Goal: Task Accomplishment & Management: Complete application form

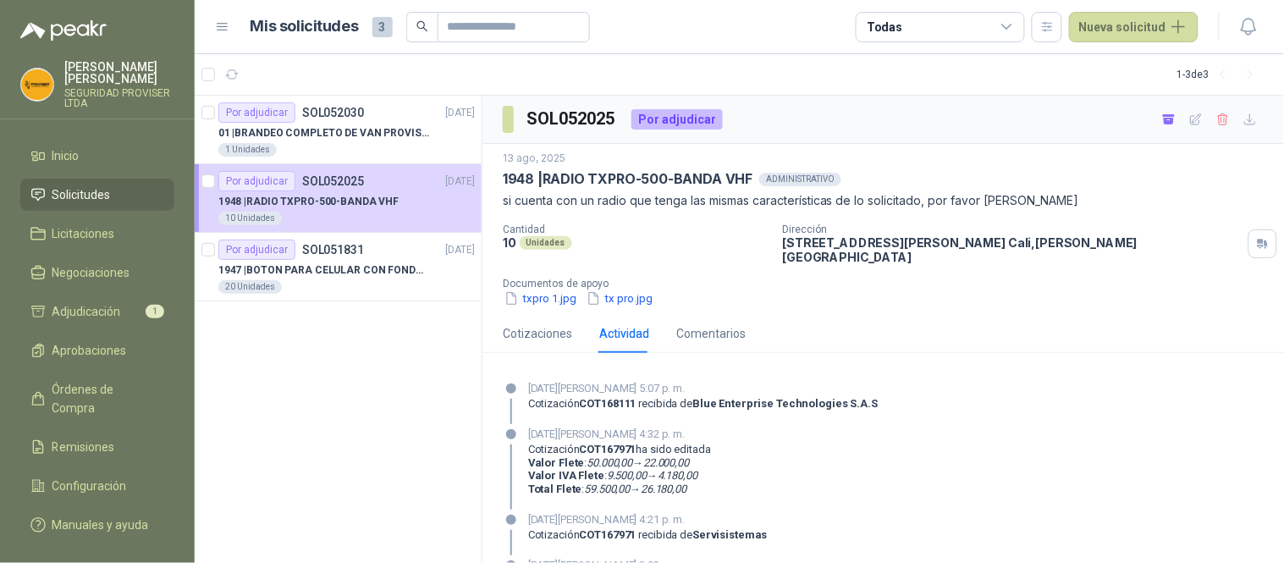
click at [102, 192] on span "Solicitudes" at bounding box center [81, 194] width 58 height 19
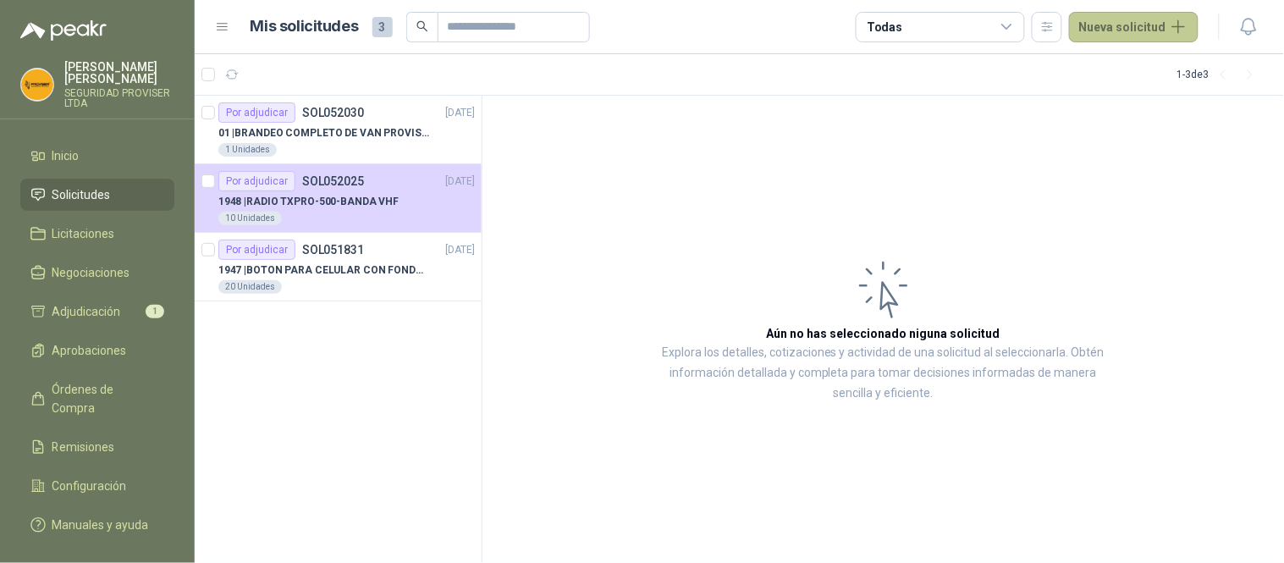
click at [1106, 24] on button "Nueva solicitud" at bounding box center [1134, 27] width 130 height 30
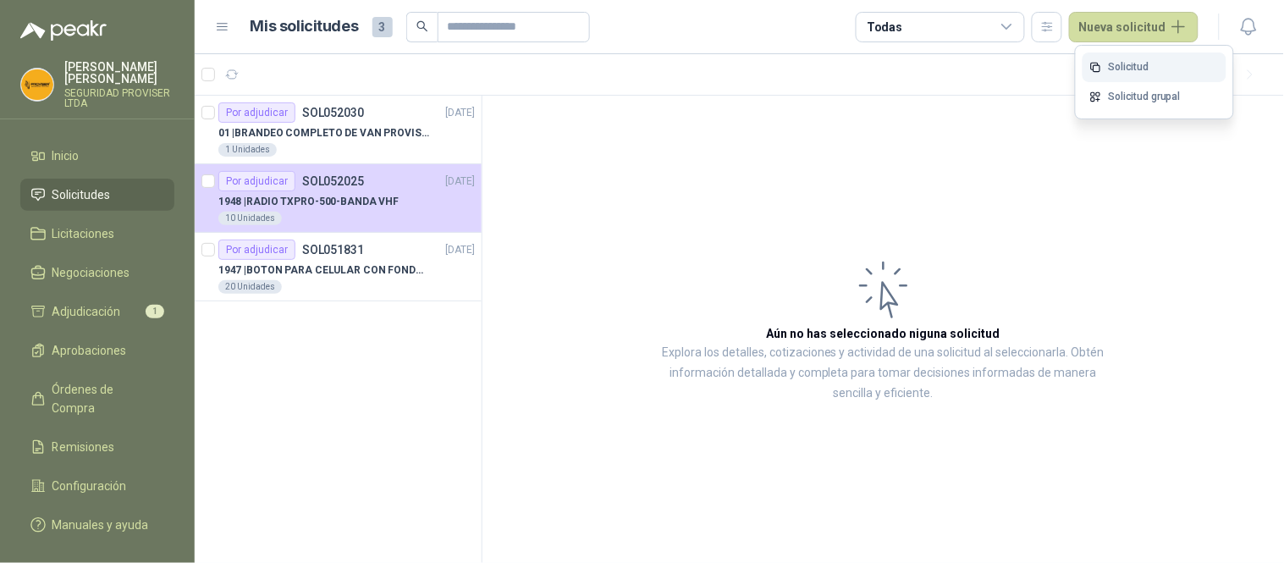
click at [1150, 65] on link "Solicitud" at bounding box center [1155, 67] width 144 height 30
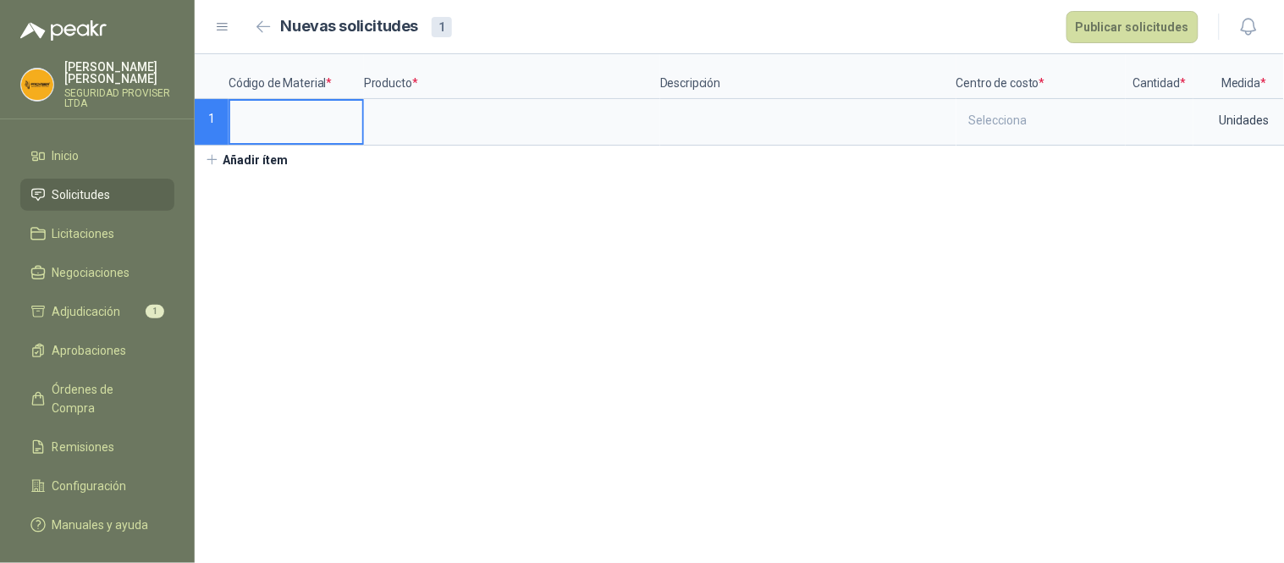
click at [260, 125] on input at bounding box center [296, 117] width 132 height 33
drag, startPoint x: 278, startPoint y: 120, endPoint x: 255, endPoint y: 113, distance: 24.1
click at [255, 113] on input at bounding box center [296, 117] width 132 height 33
click at [272, 120] on input at bounding box center [296, 117] width 132 height 33
click at [291, 123] on input at bounding box center [296, 117] width 132 height 33
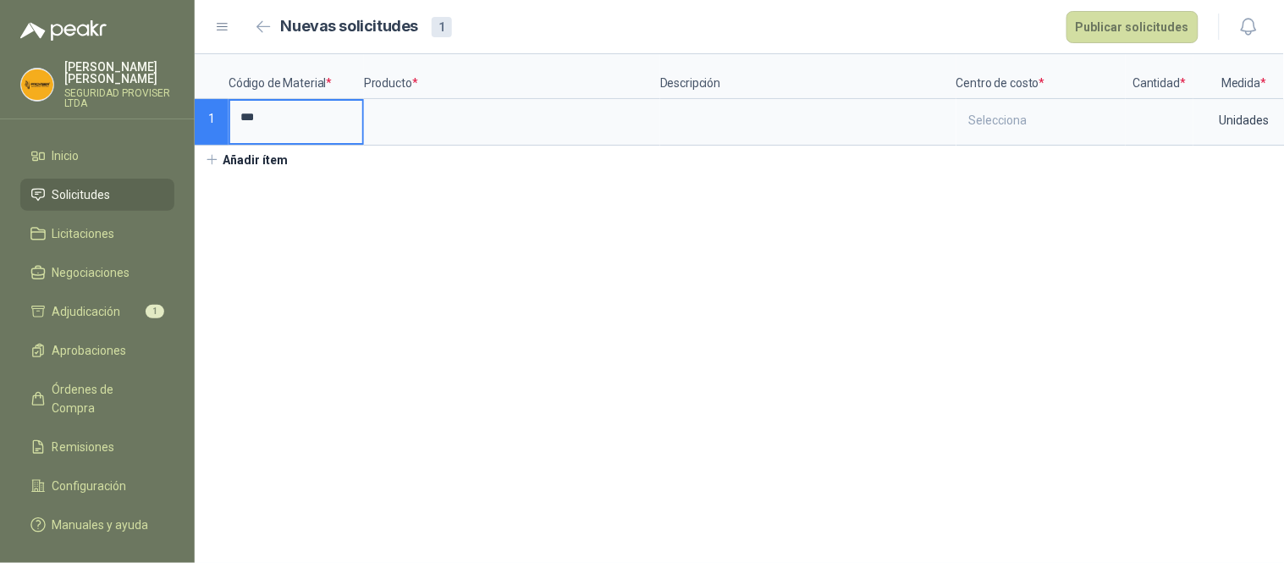
type input "***"
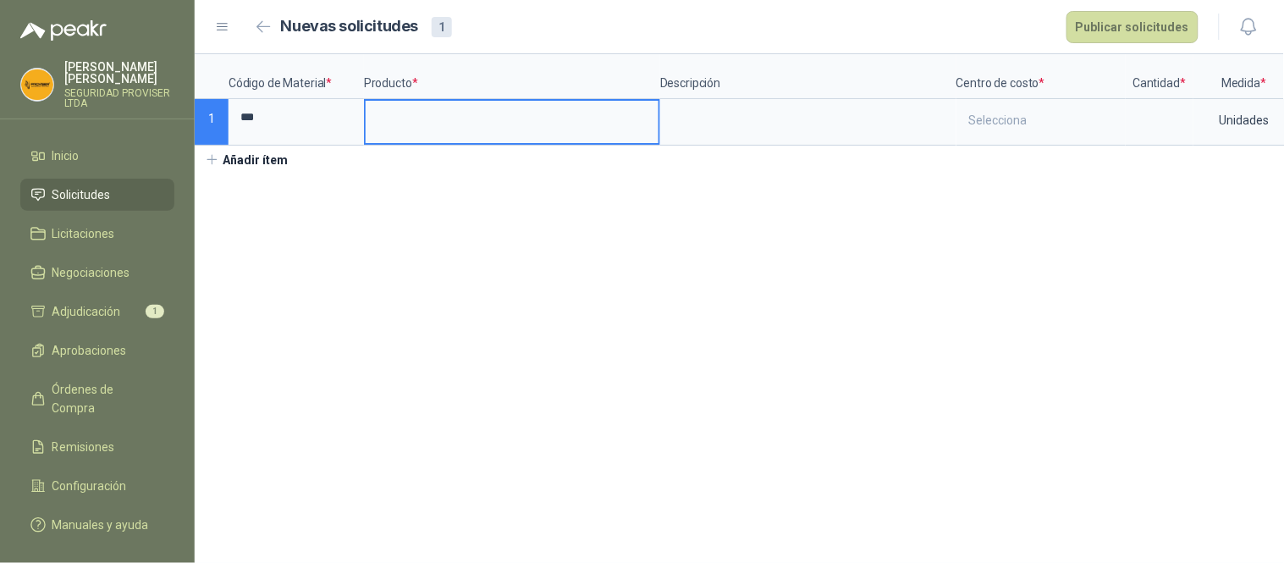
click at [418, 112] on input at bounding box center [512, 117] width 293 height 33
click at [445, 119] on input at bounding box center [512, 117] width 293 height 33
click at [760, 122] on textarea at bounding box center [808, 120] width 293 height 39
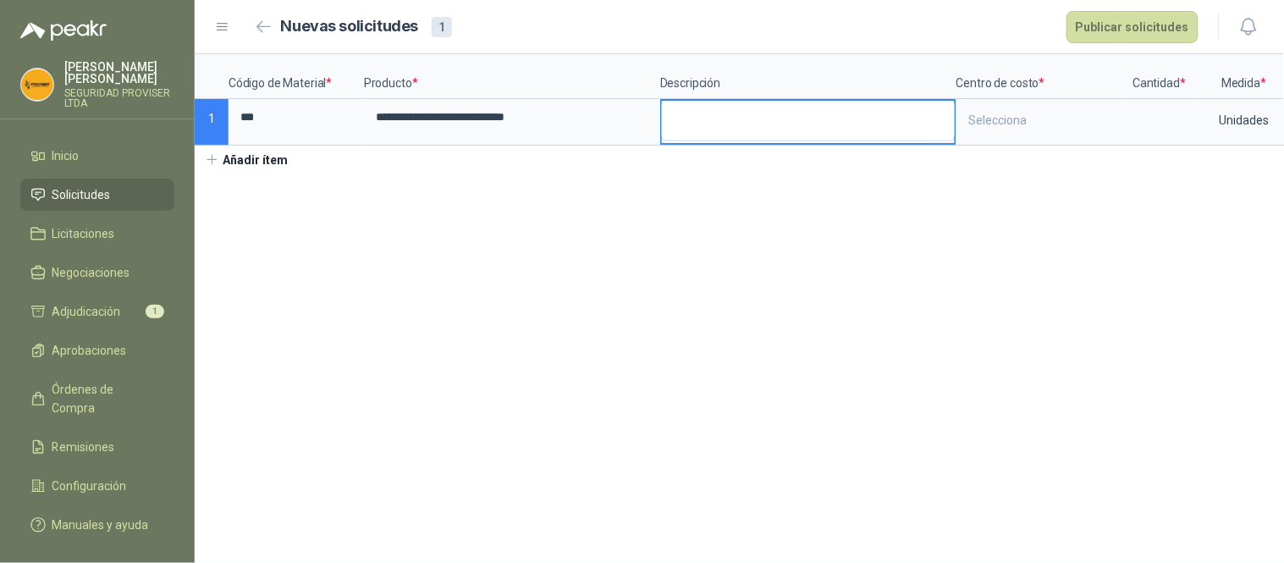
type textarea "*"
type textarea "**"
type textarea "***"
type textarea "**"
type textarea "***"
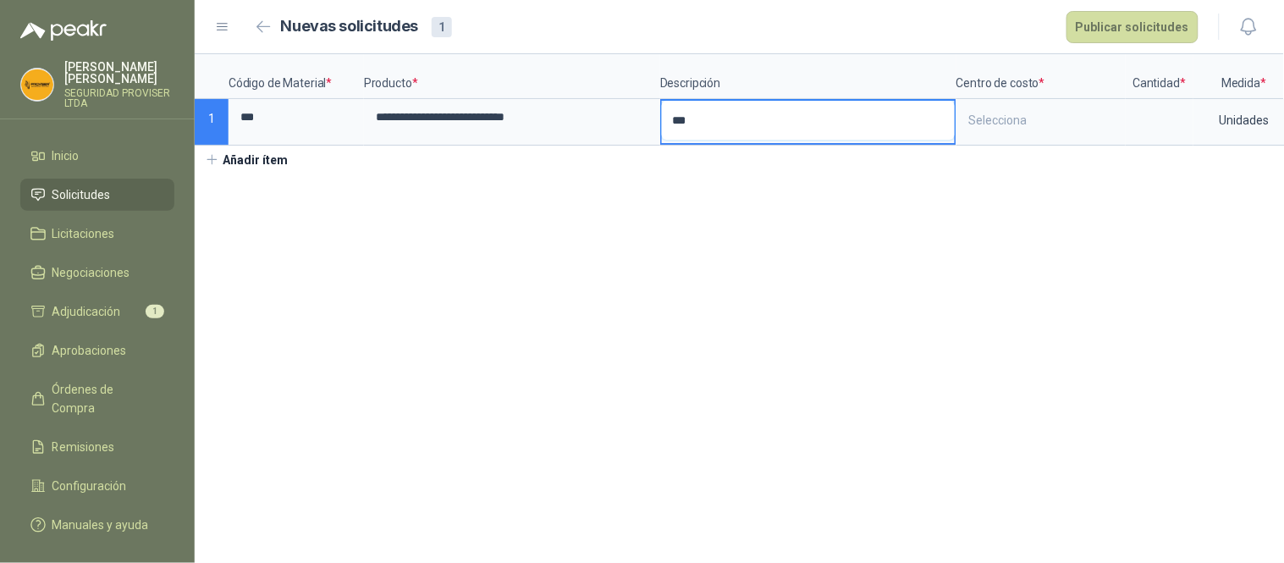
type textarea "****"
type textarea "*****"
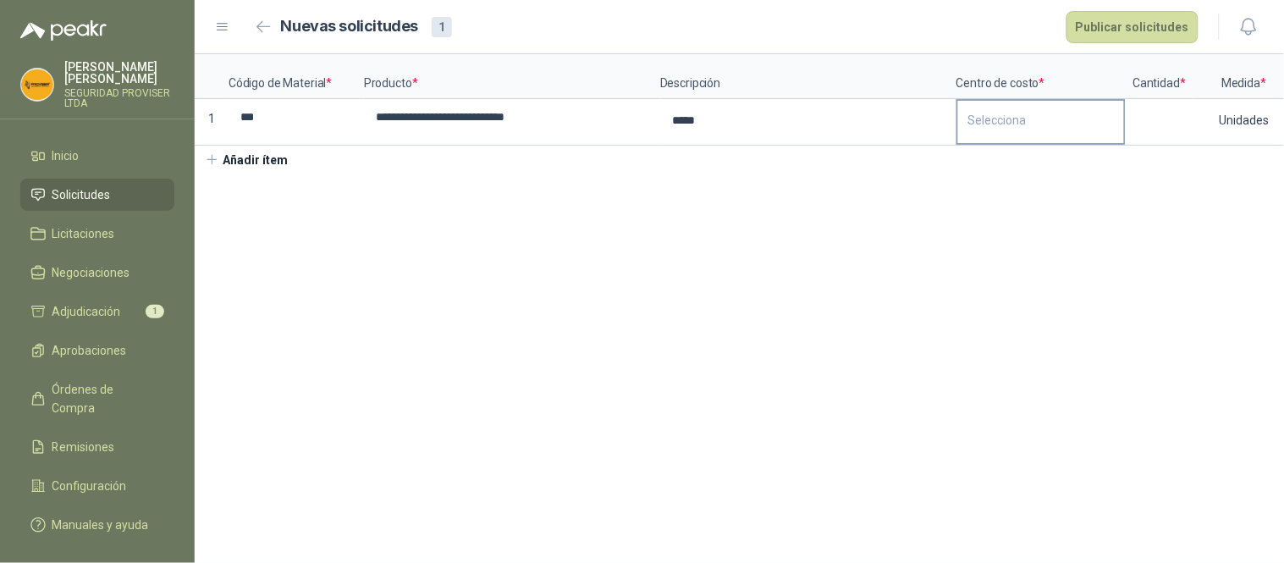
click at [1051, 120] on div "Selecciona" at bounding box center [1041, 120] width 166 height 39
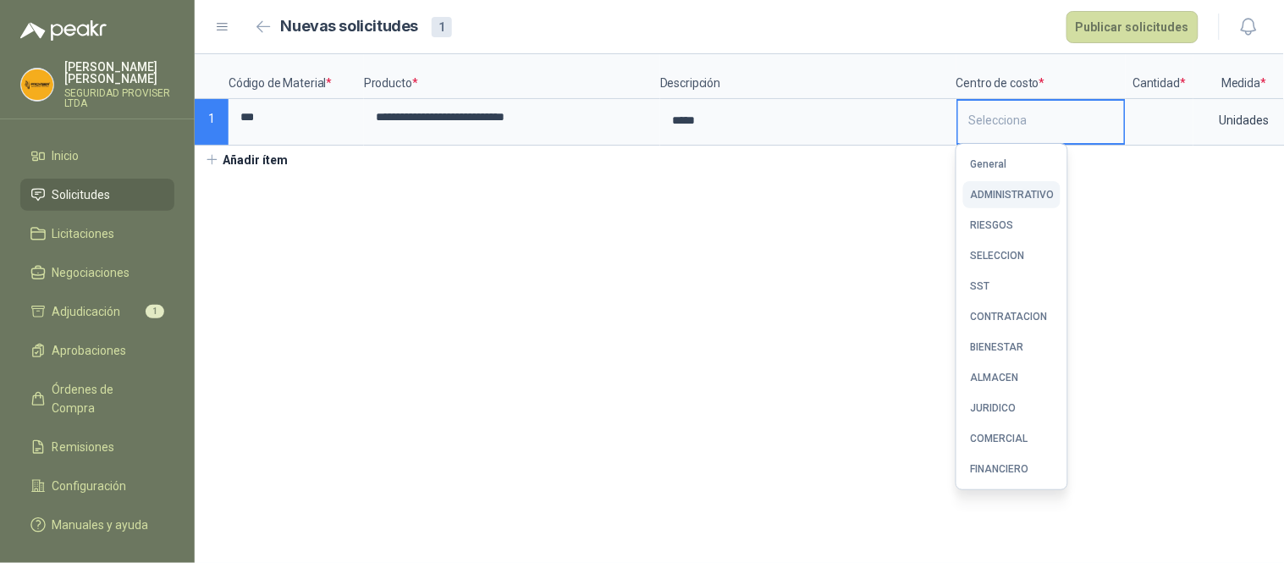
click at [1010, 199] on div "ADMINISTRATIVO" at bounding box center [1012, 195] width 84 height 12
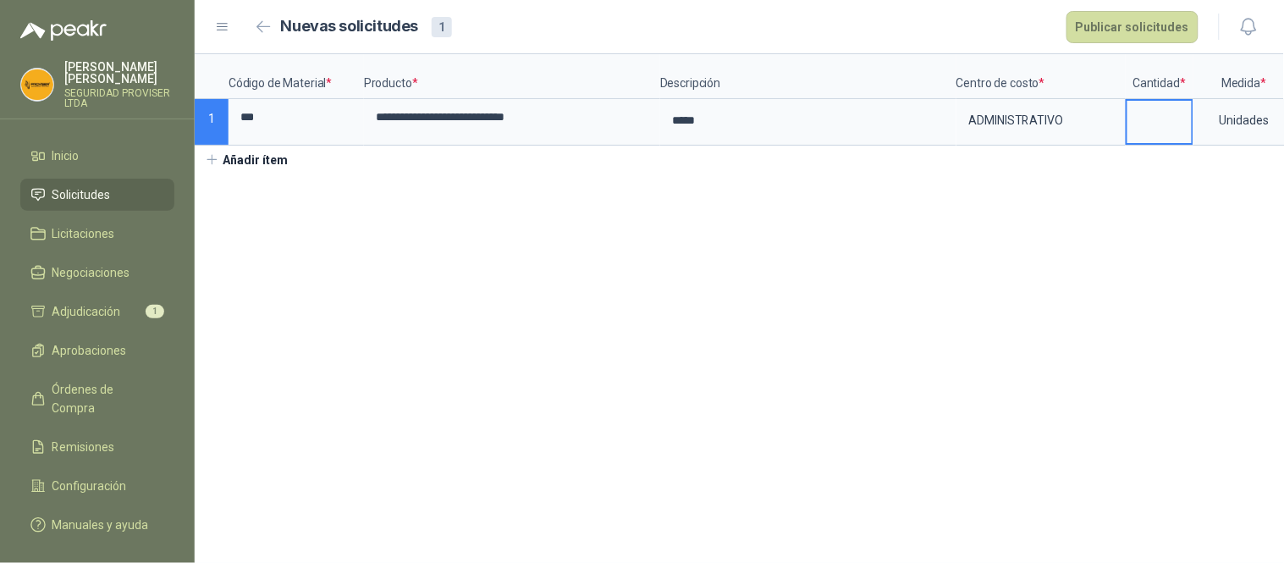
click at [1163, 120] on input at bounding box center [1160, 117] width 64 height 33
type input "*"
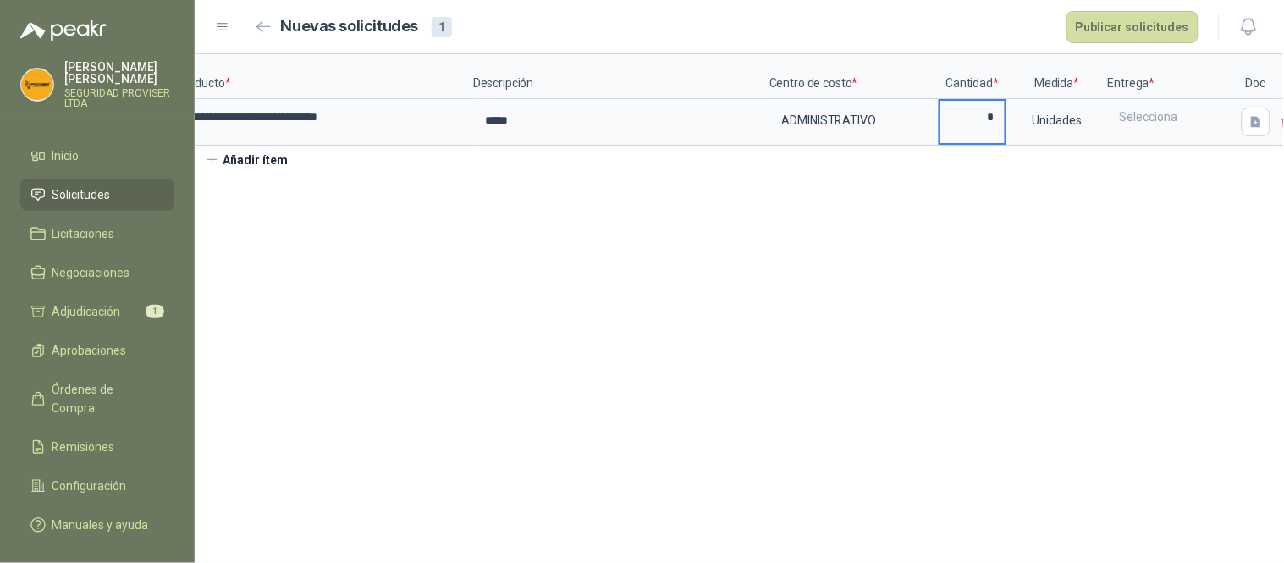
scroll to position [0, 222]
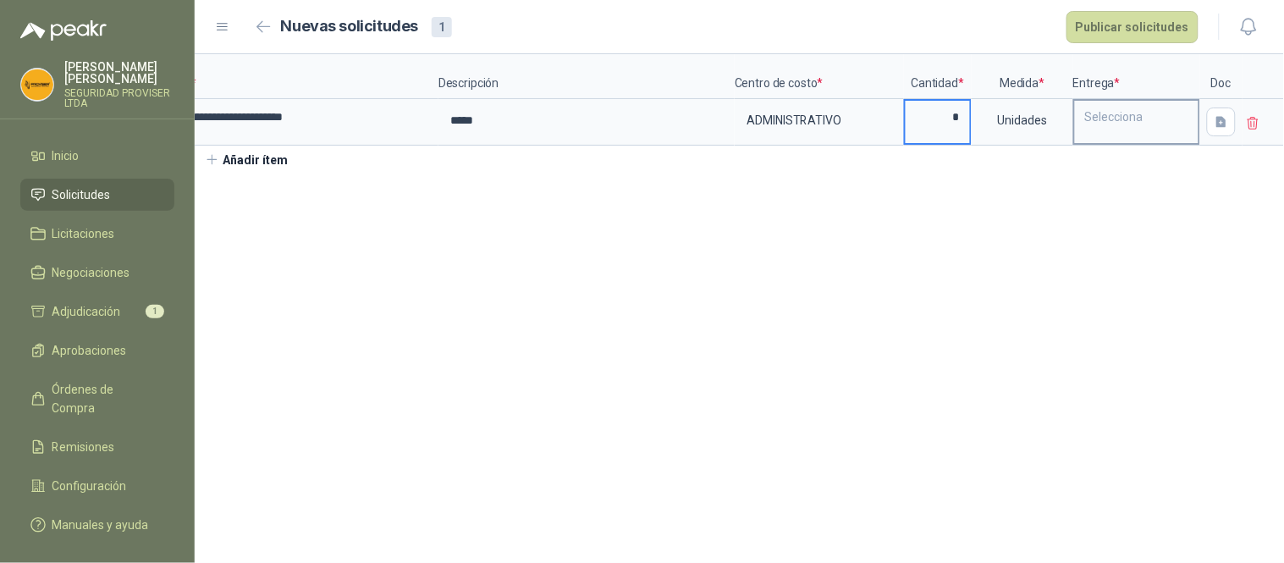
click at [1128, 116] on div "Selecciona" at bounding box center [1137, 117] width 124 height 32
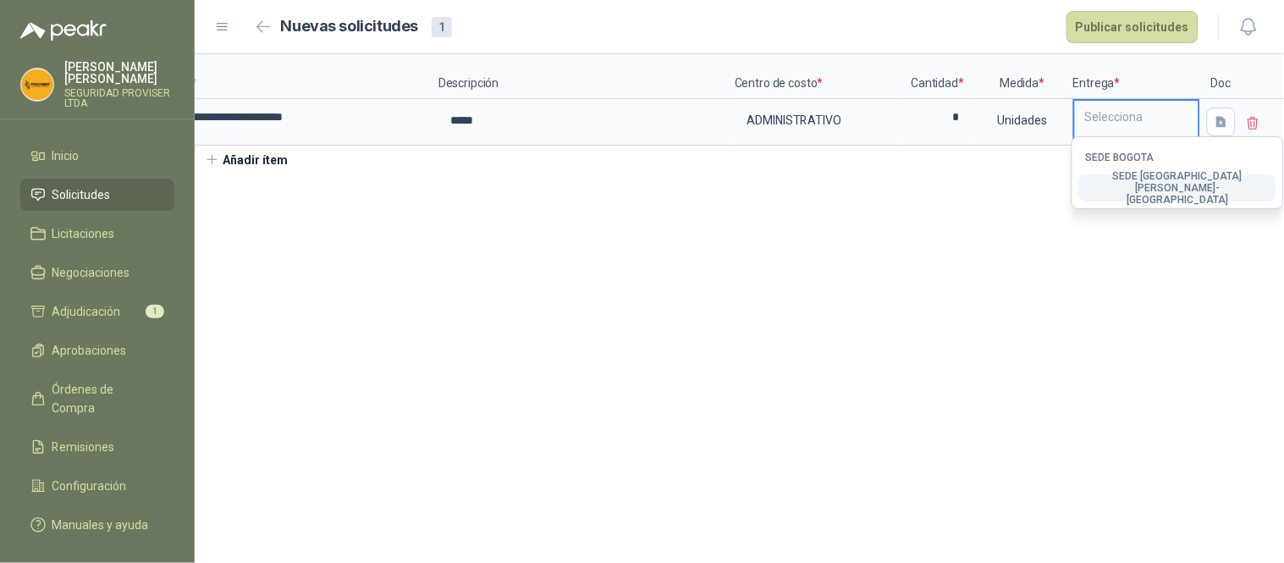
click at [1161, 195] on button "SEDE [GEOGRAPHIC_DATA][PERSON_NAME]-[GEOGRAPHIC_DATA]" at bounding box center [1178, 187] width 197 height 27
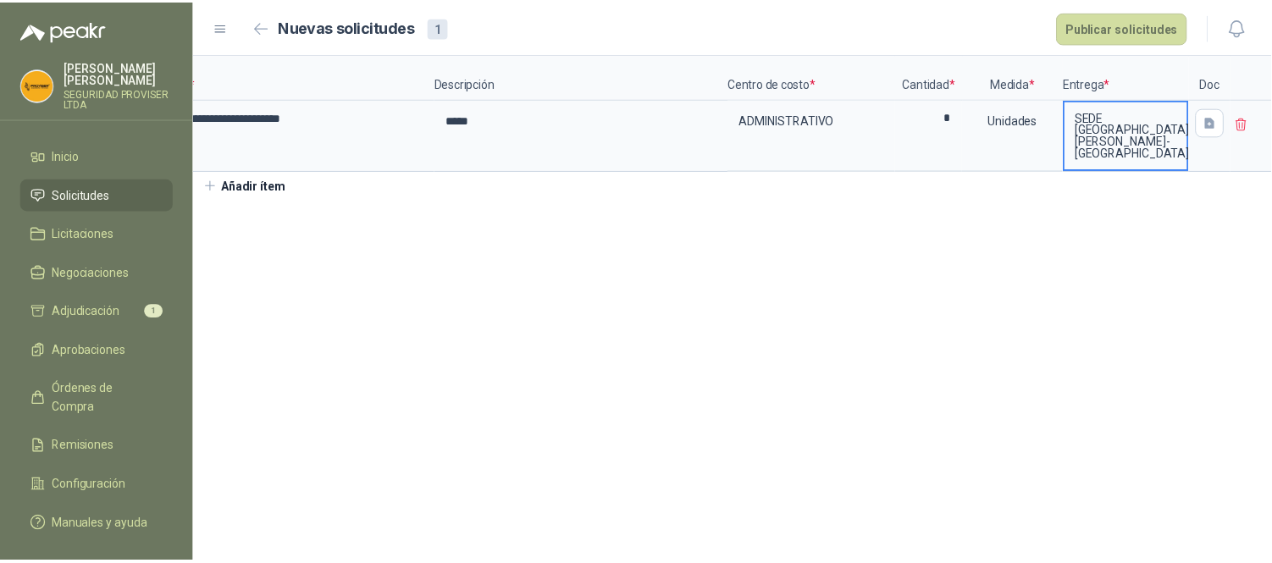
scroll to position [0, 0]
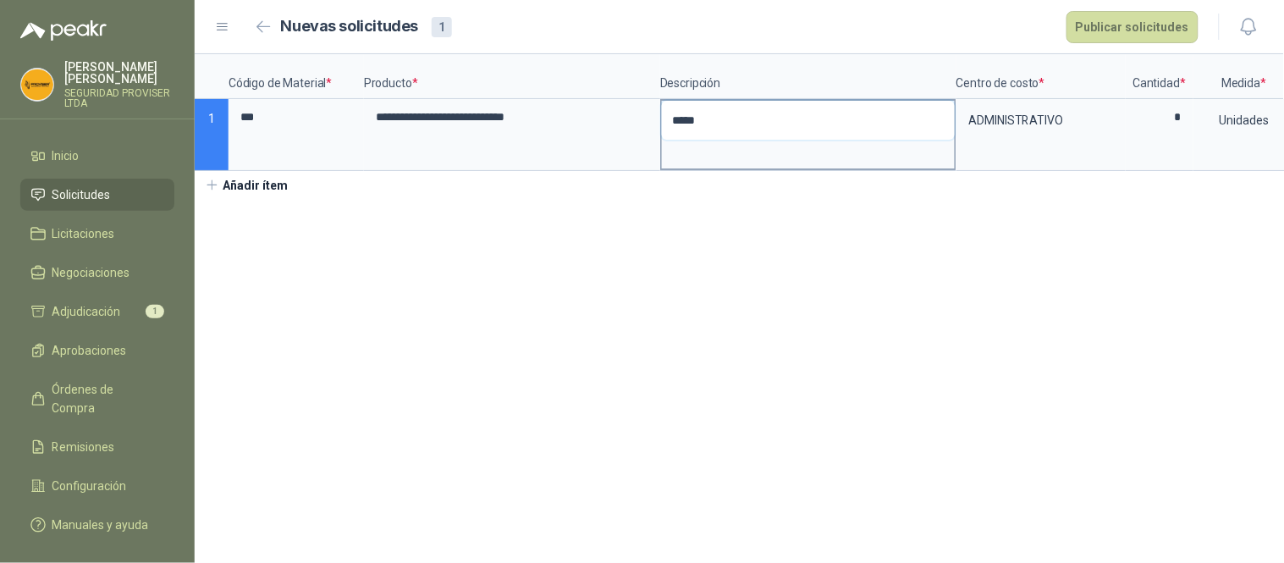
click at [732, 119] on textarea "*****" at bounding box center [808, 120] width 293 height 39
type textarea "******"
type textarea "********"
type textarea "*********"
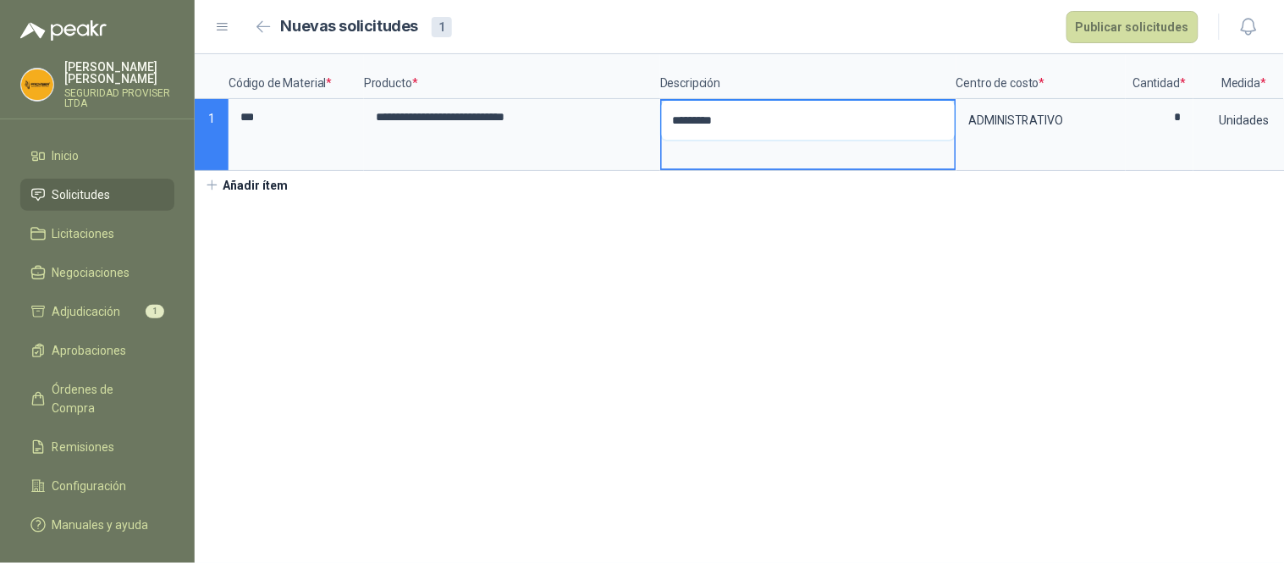
type textarea "**********"
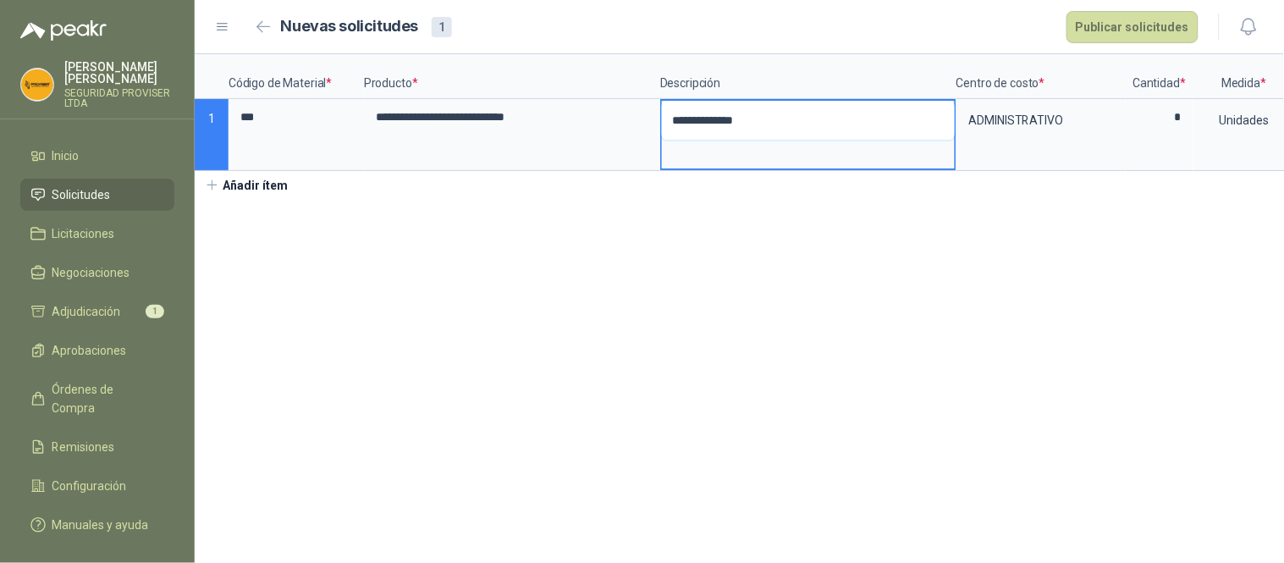
type textarea "**********"
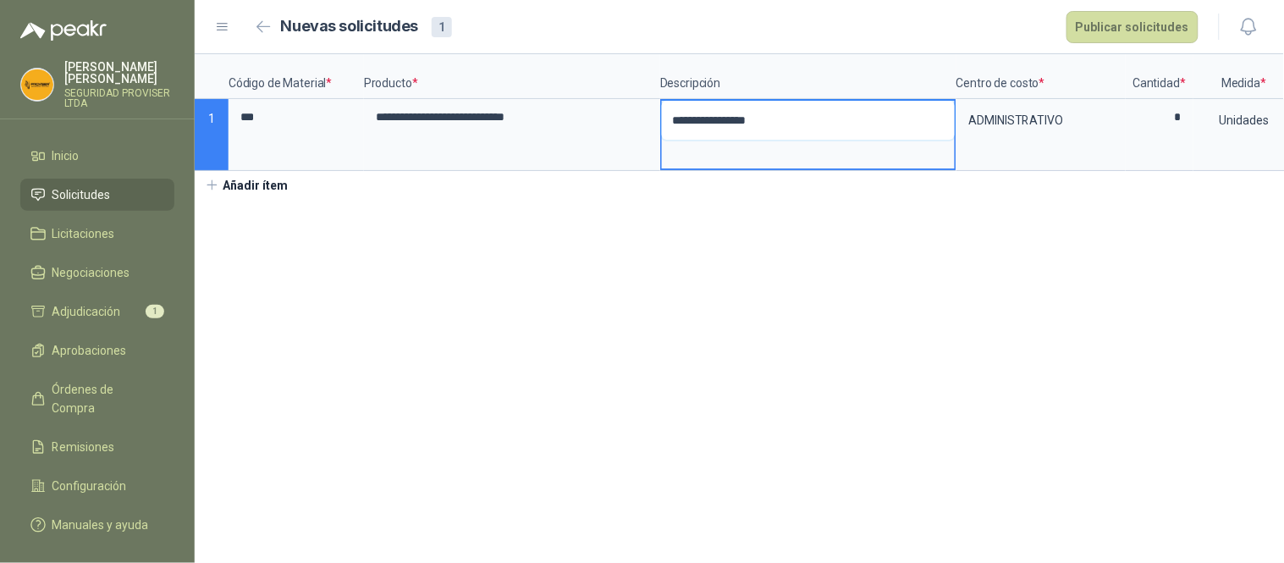
type textarea "**********"
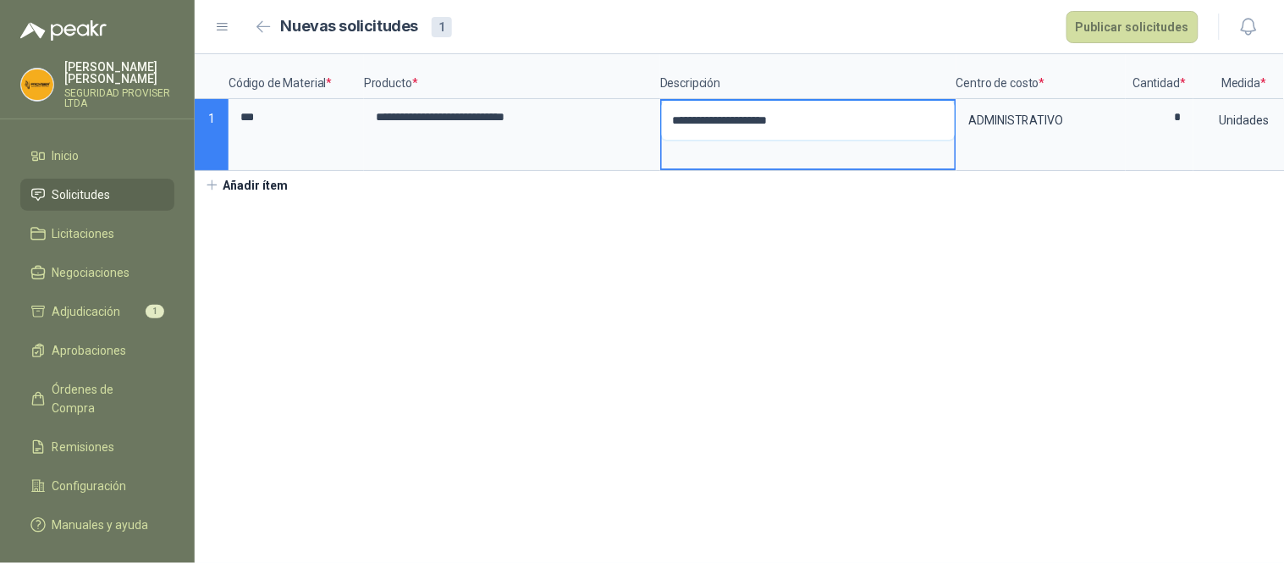
type textarea "**********"
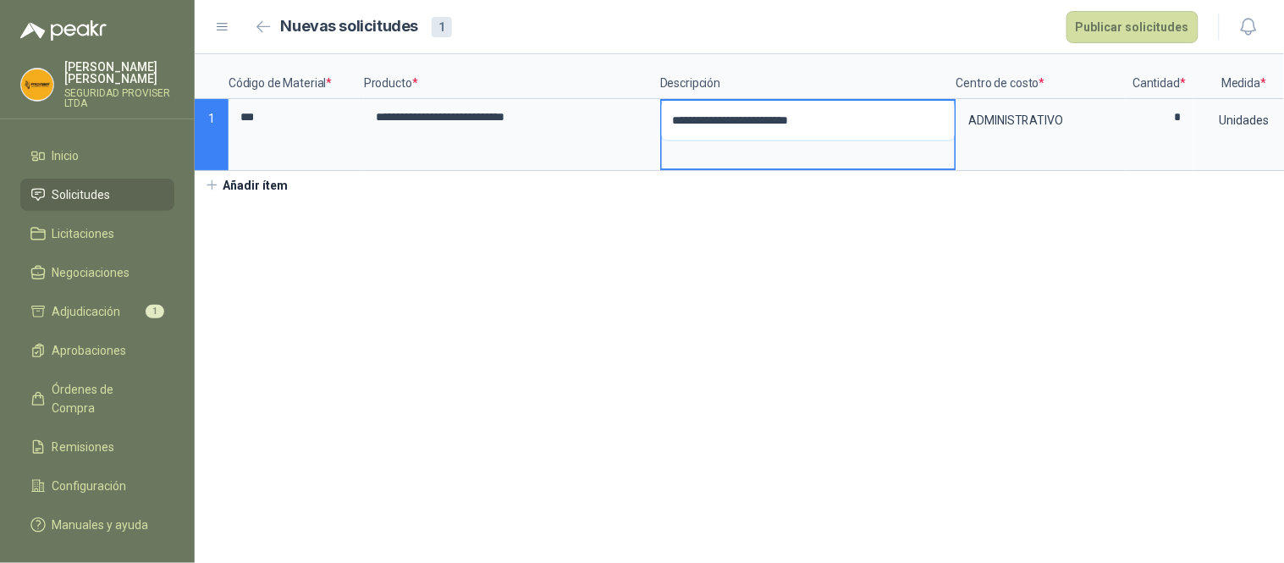
type textarea "**********"
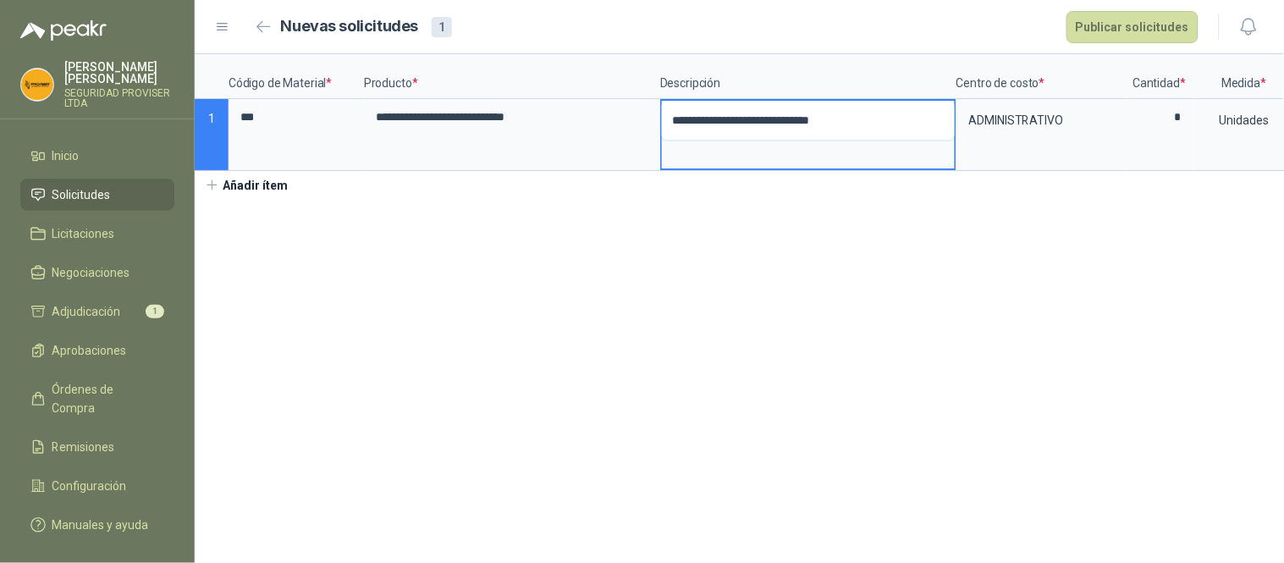
type textarea "**********"
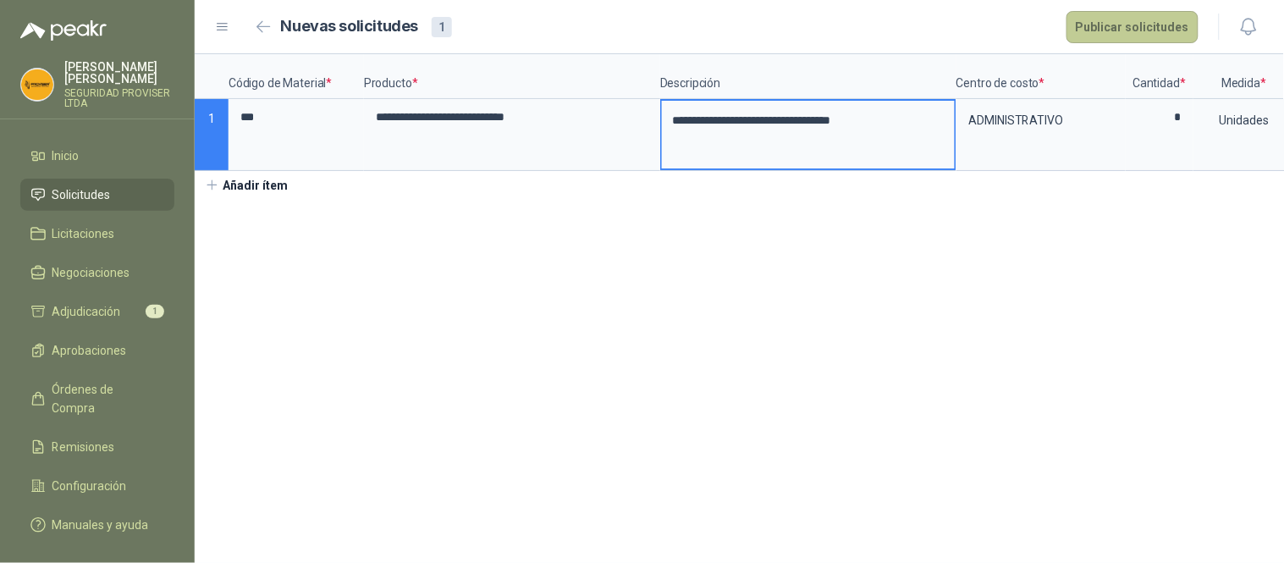
click at [1101, 29] on button "Publicar solicitudes" at bounding box center [1133, 27] width 132 height 32
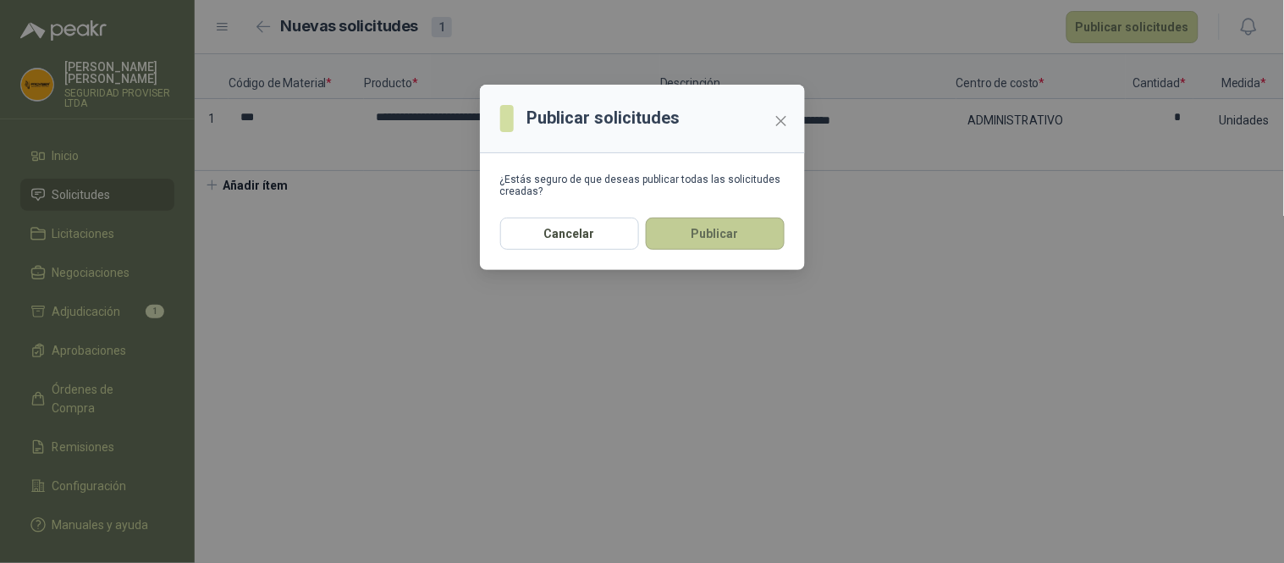
click at [713, 225] on button "Publicar" at bounding box center [715, 234] width 139 height 32
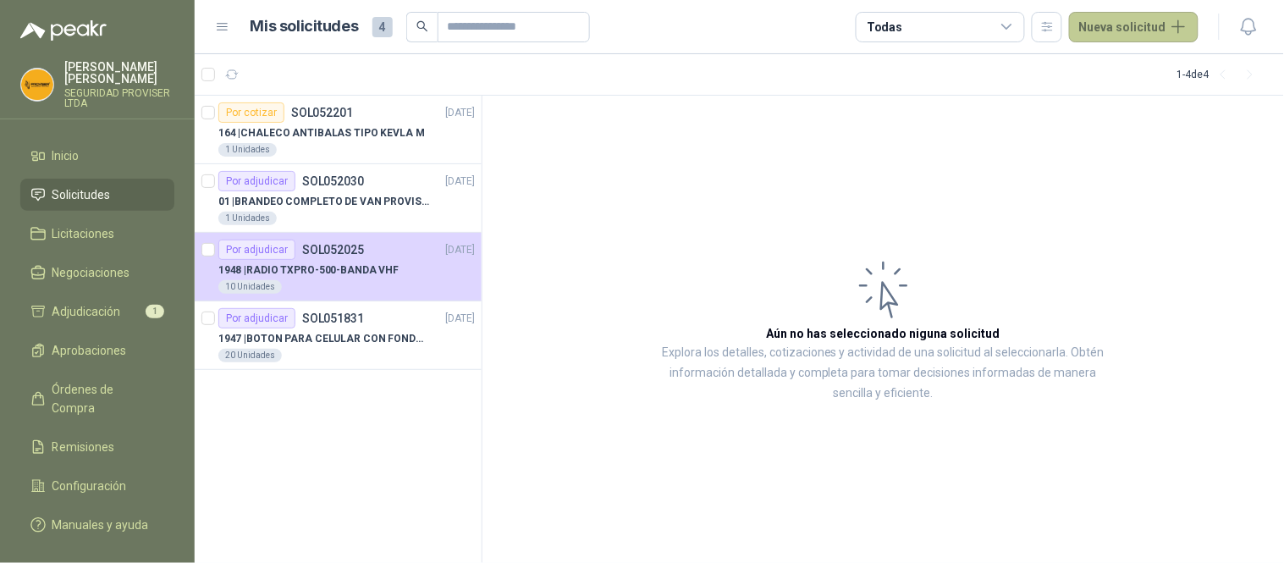
click at [1183, 22] on button "Nueva solicitud" at bounding box center [1134, 27] width 130 height 30
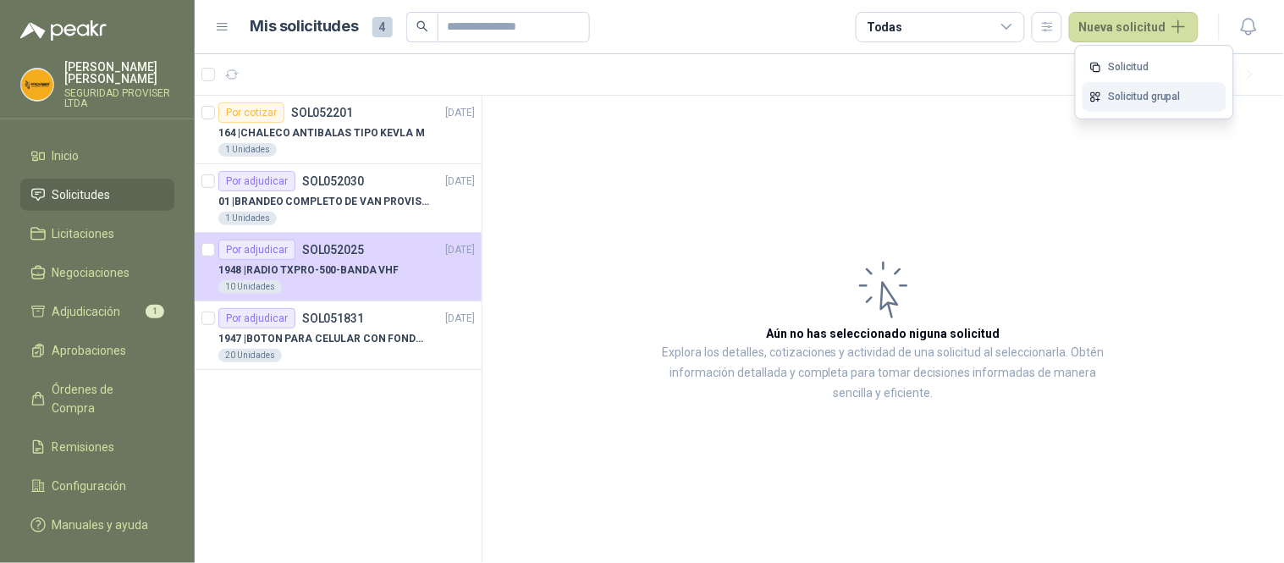
click at [1158, 91] on link "Solicitud grupal" at bounding box center [1155, 97] width 144 height 30
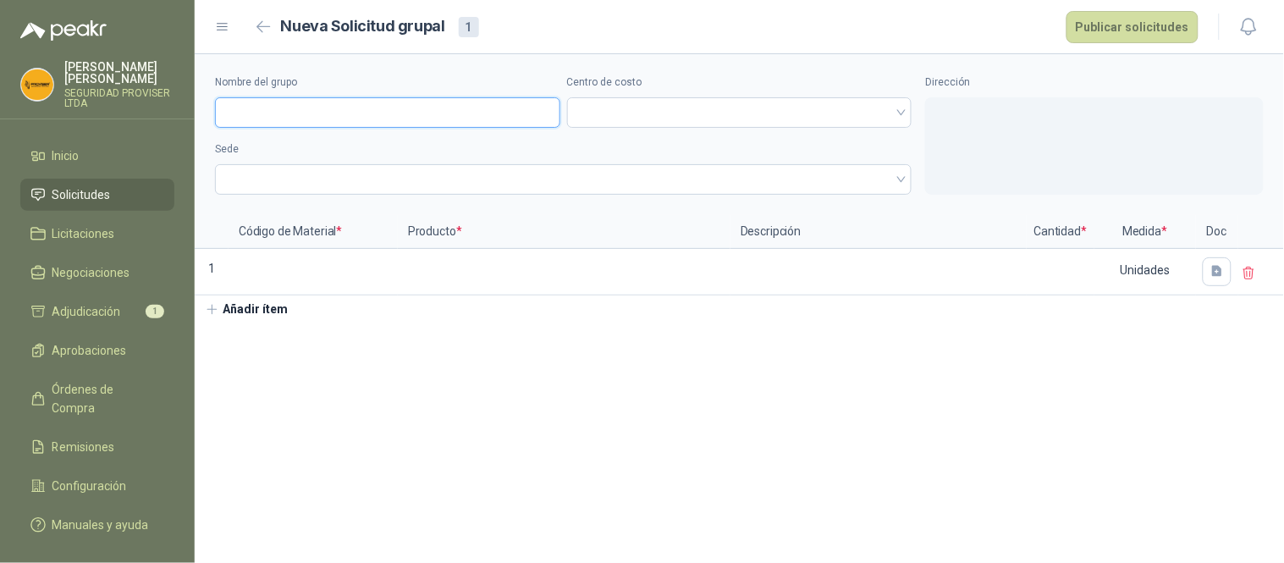
click at [331, 113] on input "Nombre del grupo" at bounding box center [387, 112] width 345 height 30
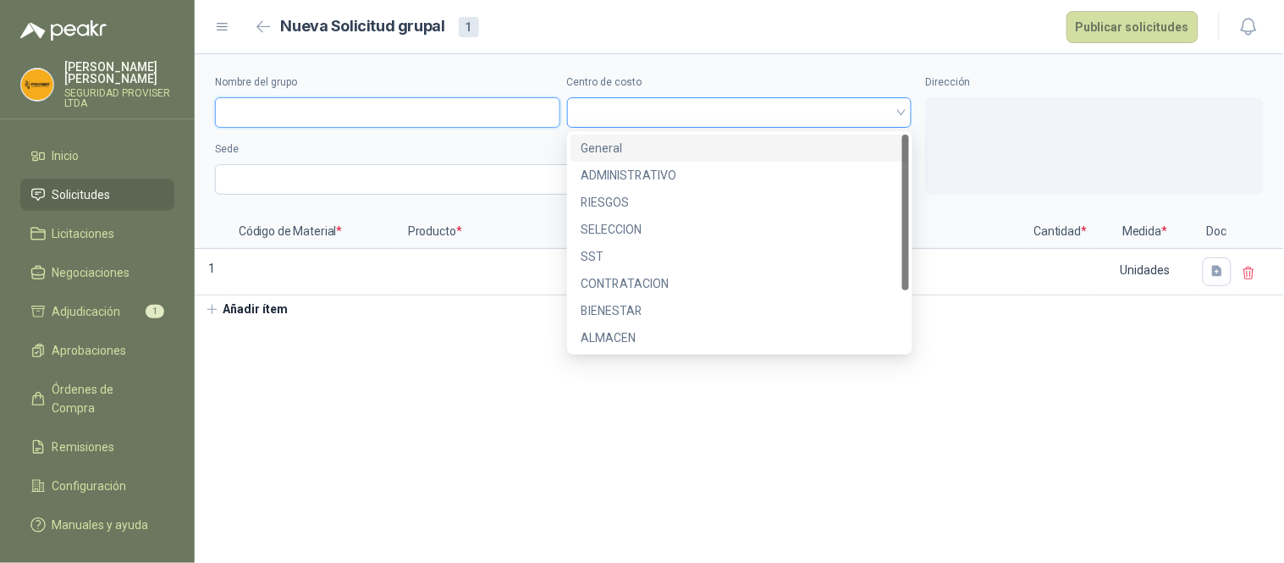
click at [903, 111] on div at bounding box center [739, 112] width 345 height 30
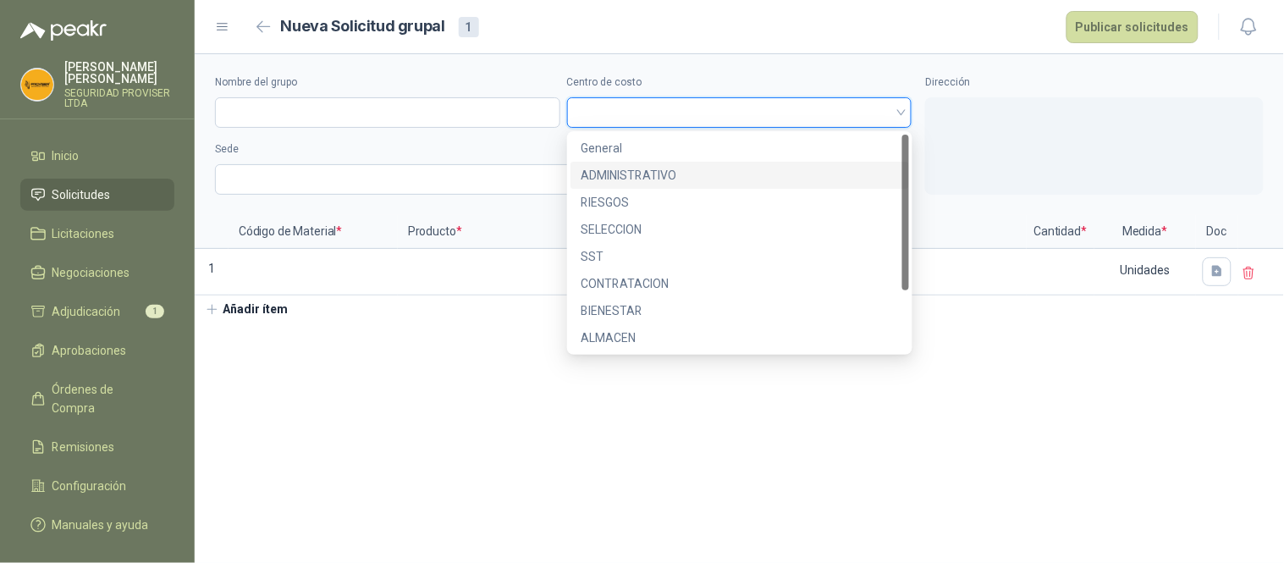
click at [635, 175] on div "ADMINISTRATIVO" at bounding box center [740, 175] width 318 height 19
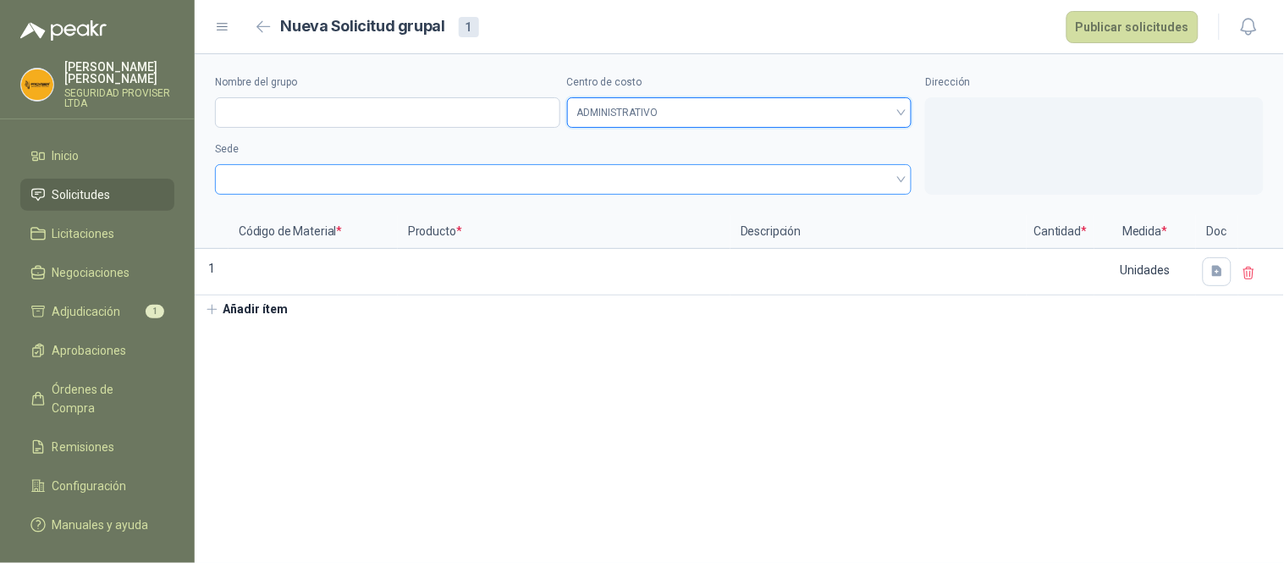
click at [297, 178] on span at bounding box center [563, 179] width 677 height 25
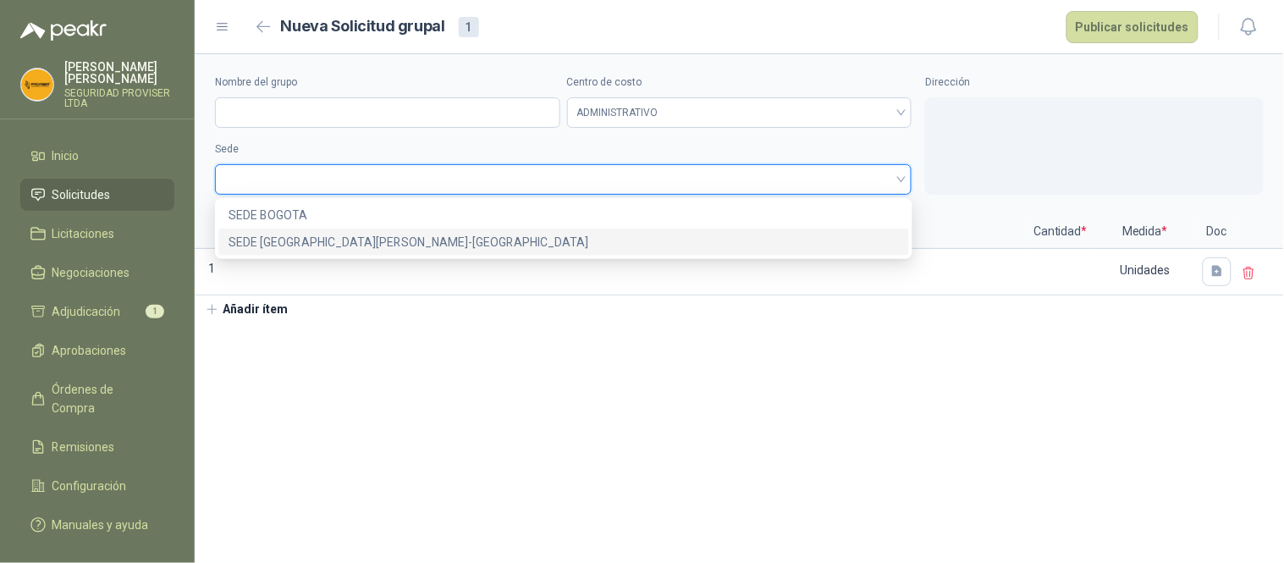
click at [334, 234] on div "SEDE [GEOGRAPHIC_DATA][PERSON_NAME]-[GEOGRAPHIC_DATA]" at bounding box center [564, 242] width 671 height 19
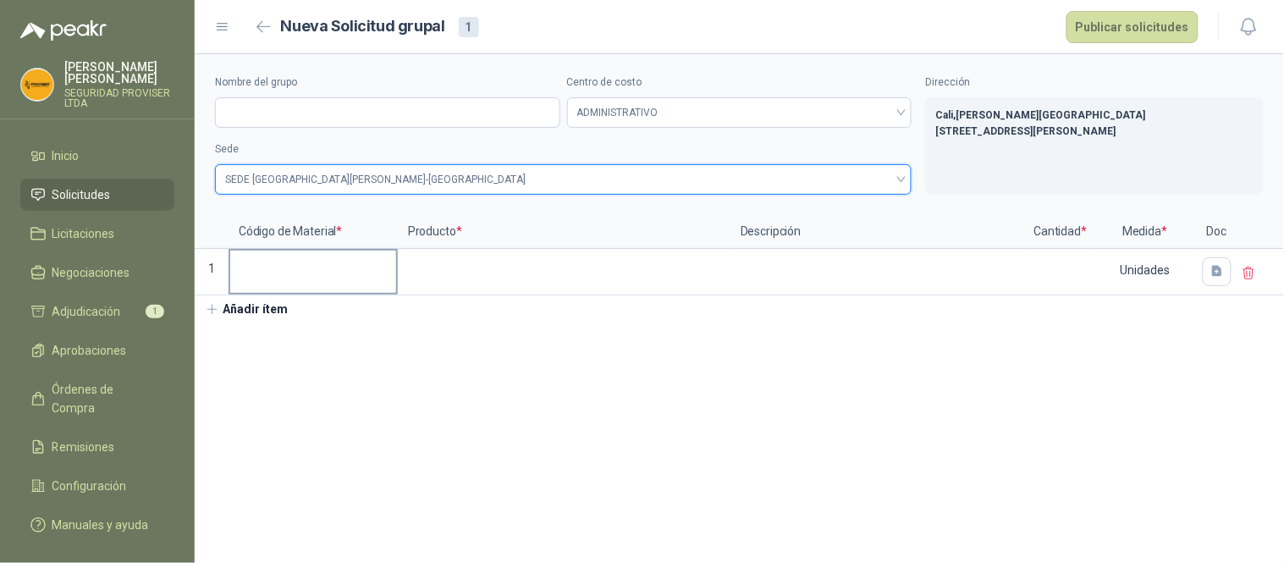
click at [280, 266] on input at bounding box center [313, 267] width 166 height 33
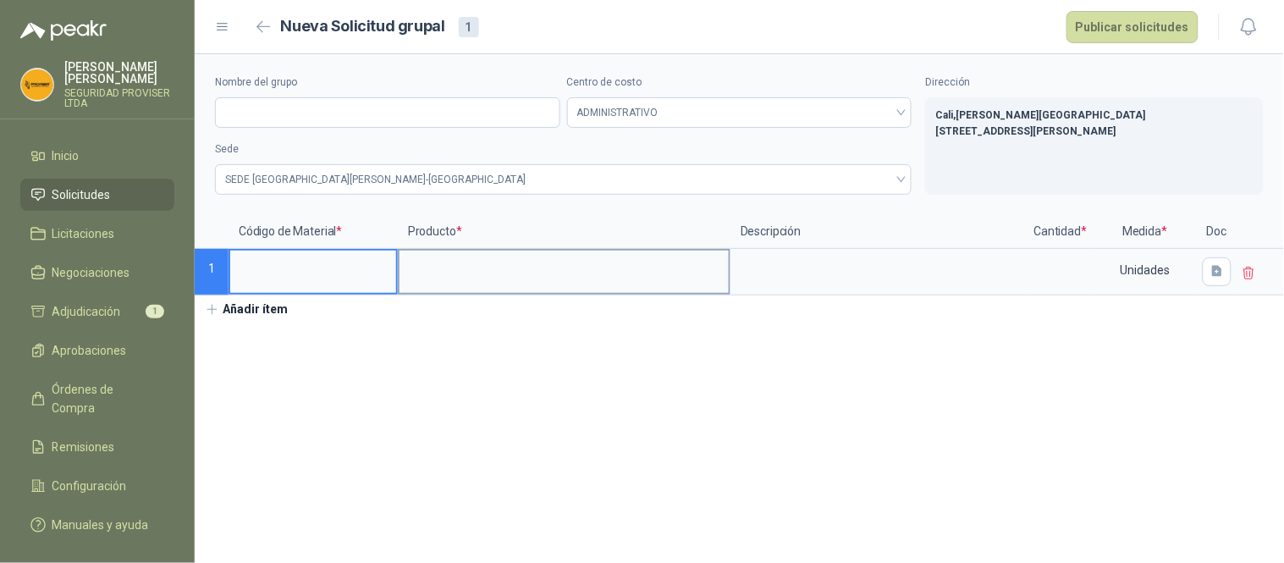
click at [433, 275] on input at bounding box center [564, 267] width 329 height 33
click at [438, 283] on input at bounding box center [564, 267] width 329 height 33
type input "**********"
click at [483, 266] on input "**********" at bounding box center [564, 267] width 329 height 33
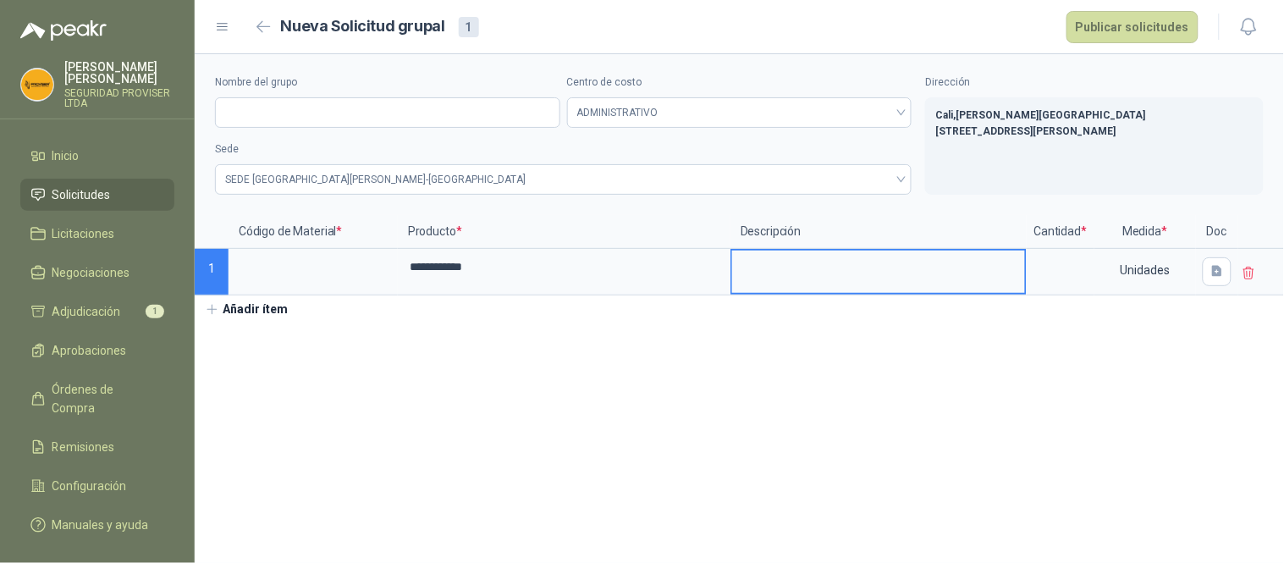
click at [794, 278] on textarea at bounding box center [878, 270] width 293 height 39
type textarea "*"
type textarea "**"
type textarea "*"
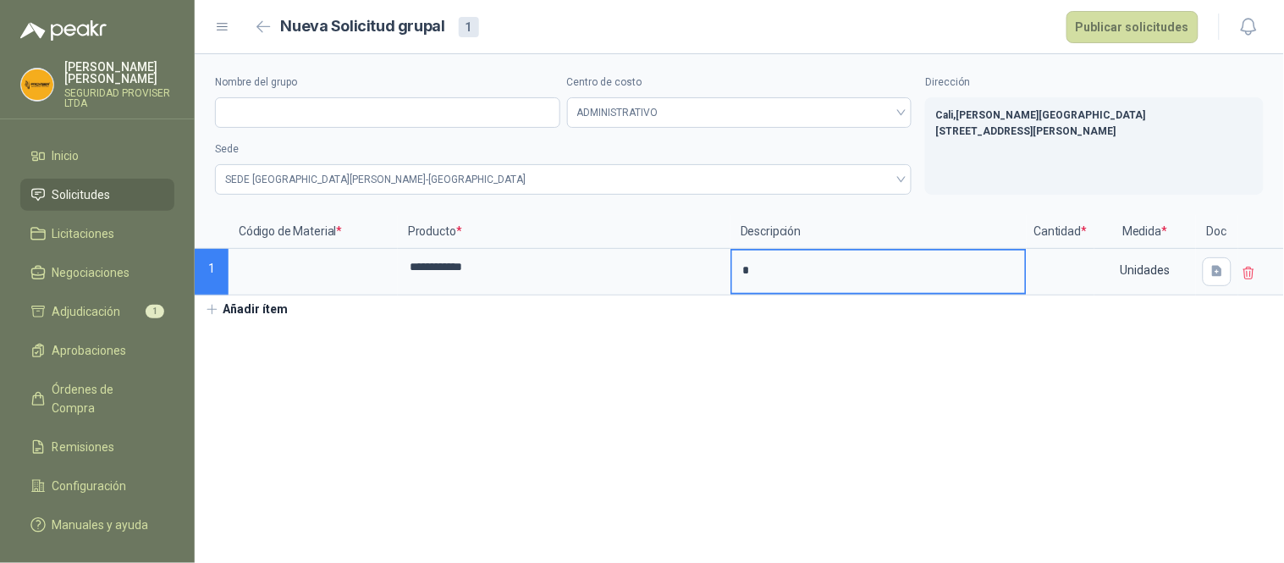
type textarea "**"
type textarea "***"
type textarea "****"
type textarea "*****"
type textarea "******"
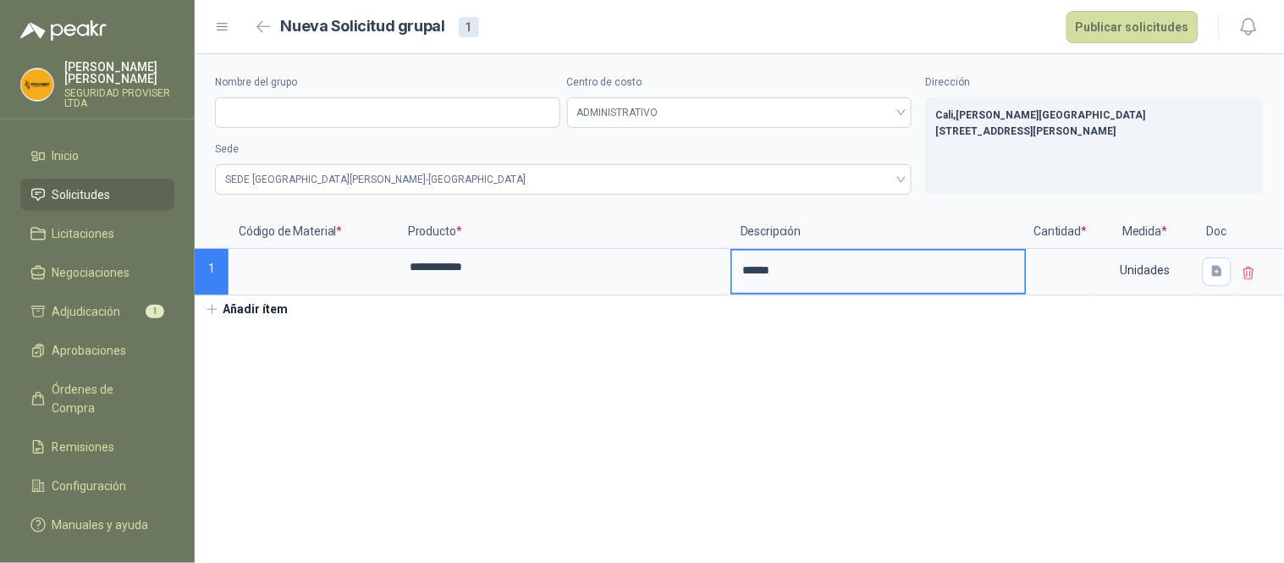
type textarea "*******"
type textarea "********"
type textarea "*********"
type textarea "**********"
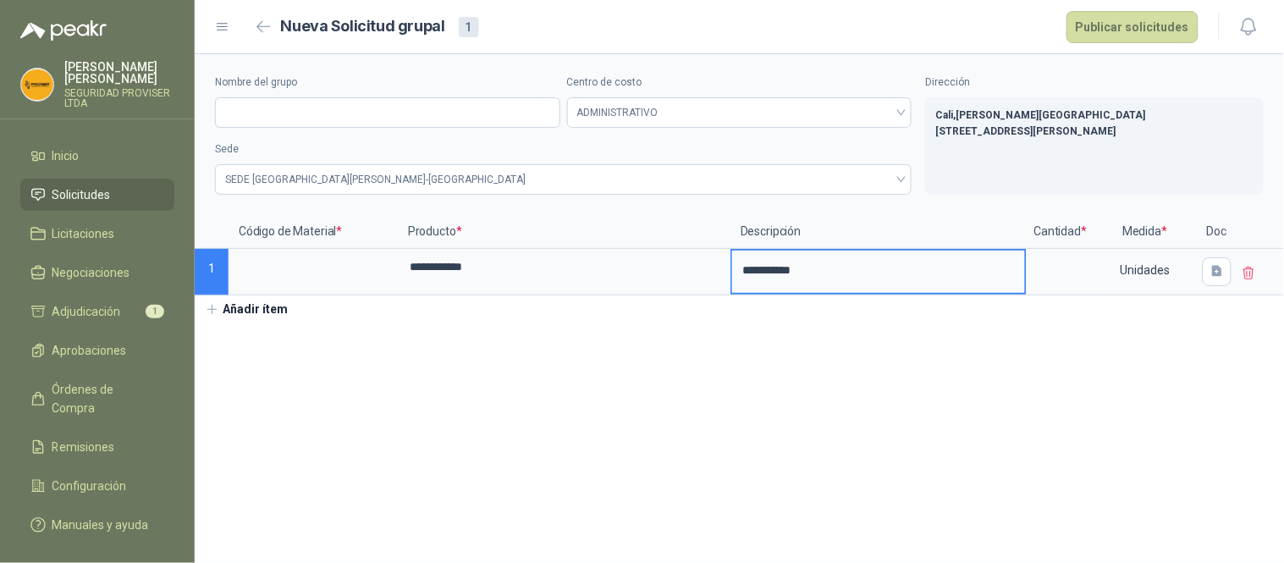
type textarea "**********"
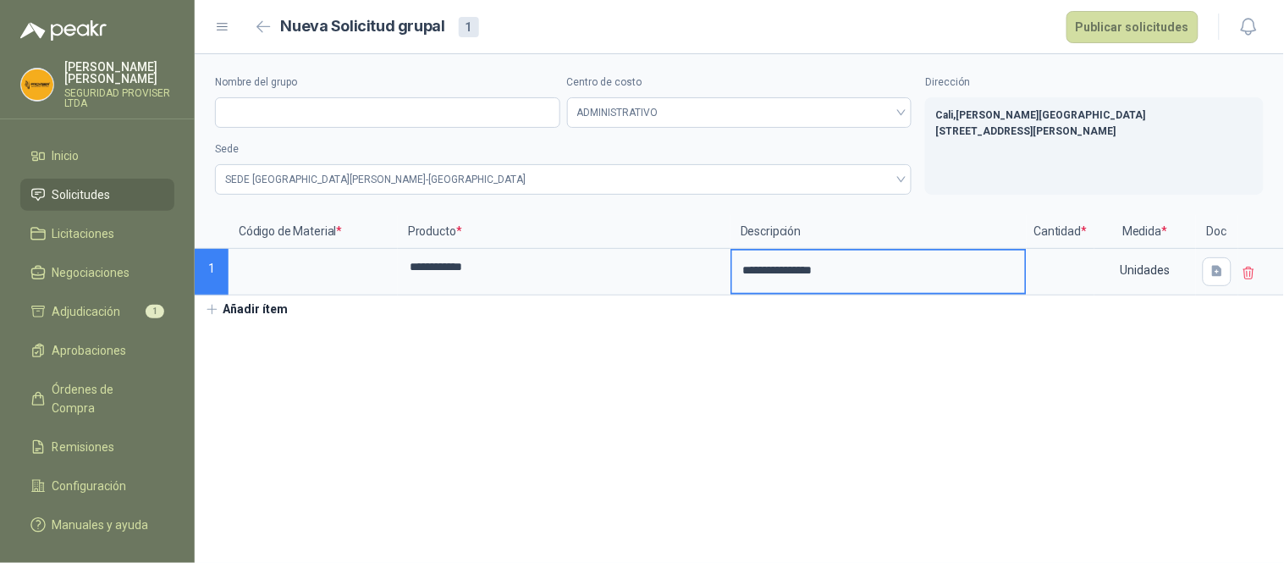
type textarea "**********"
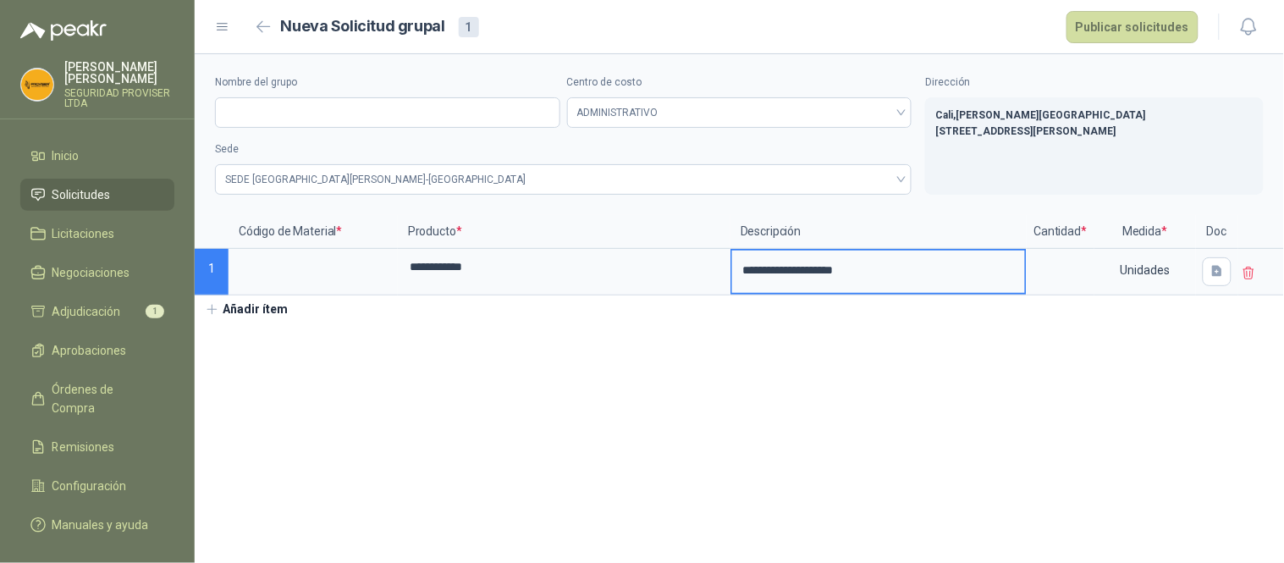
type textarea "**********"
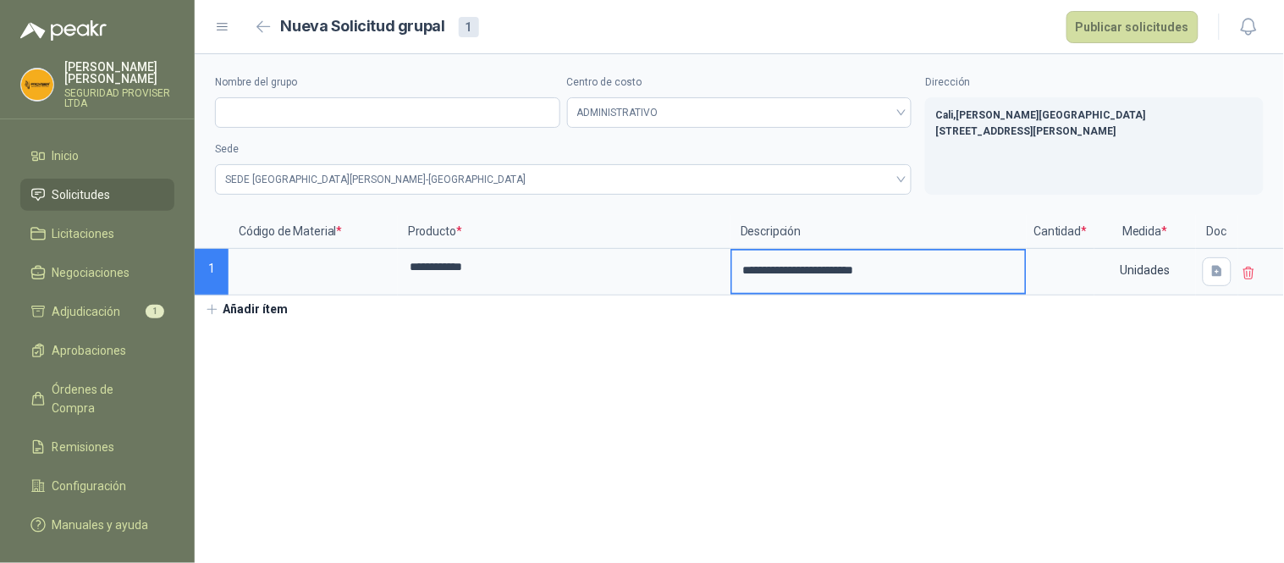
type textarea "**********"
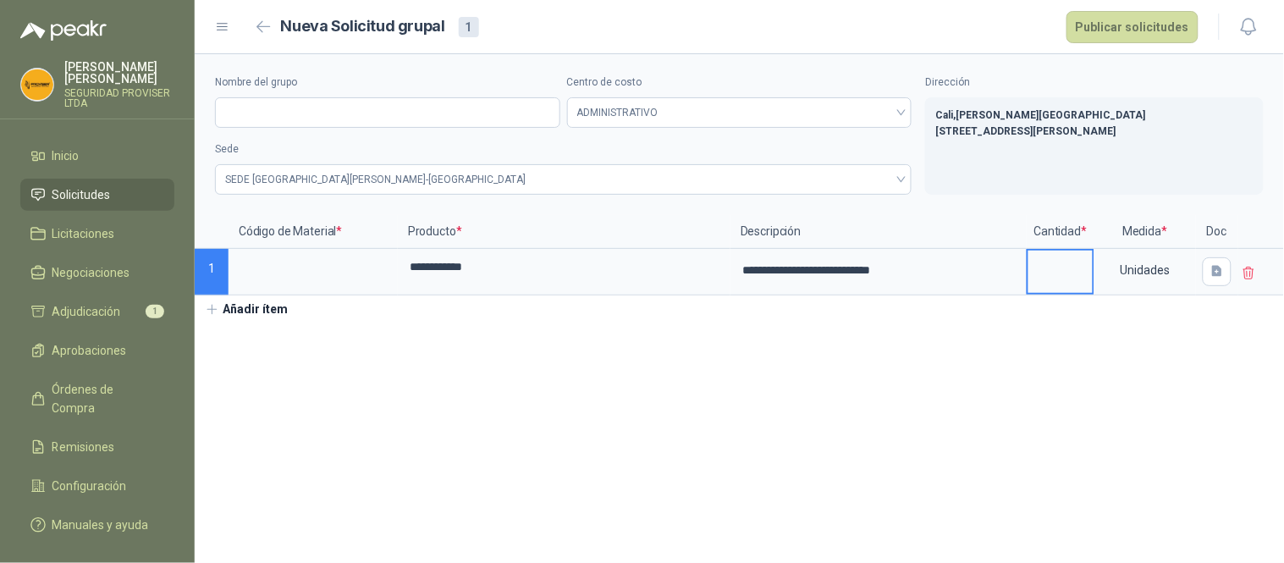
click at [1047, 261] on input at bounding box center [1061, 267] width 64 height 33
type input "**"
click at [1164, 274] on div "Unidades" at bounding box center [1145, 270] width 98 height 39
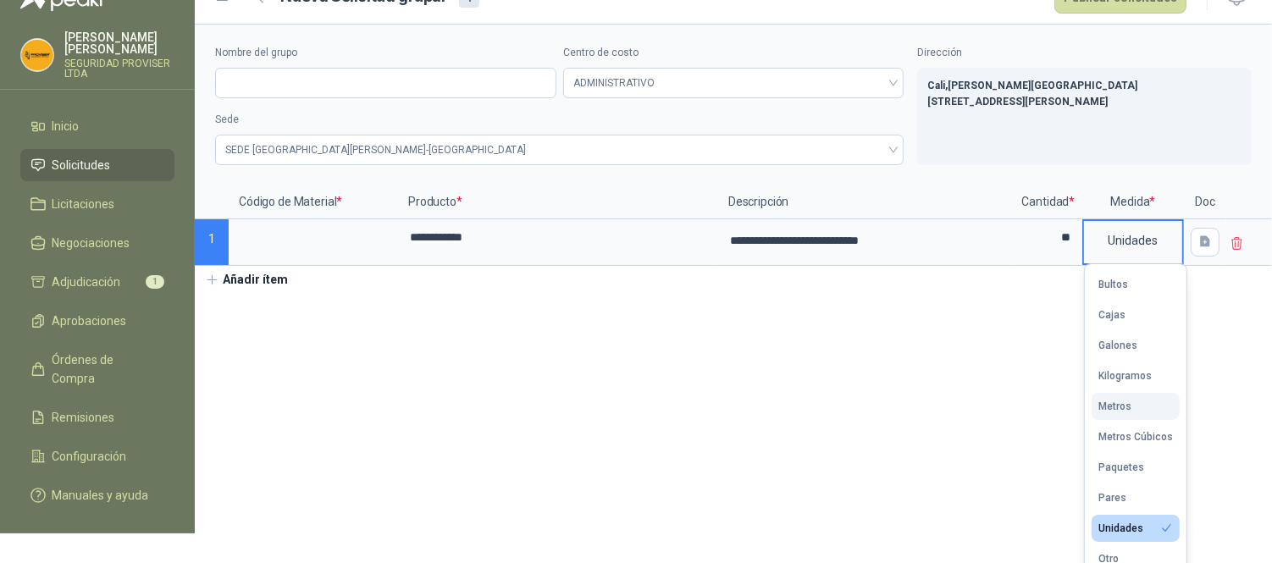
scroll to position [46, 0]
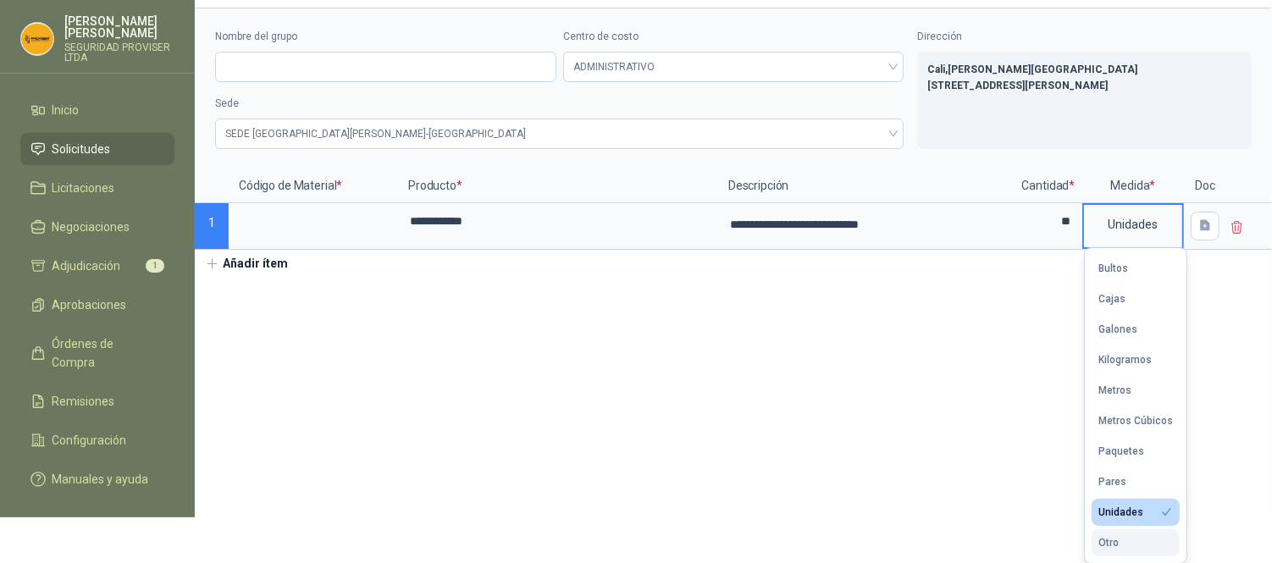
click at [1132, 539] on button "Otro" at bounding box center [1135, 542] width 88 height 27
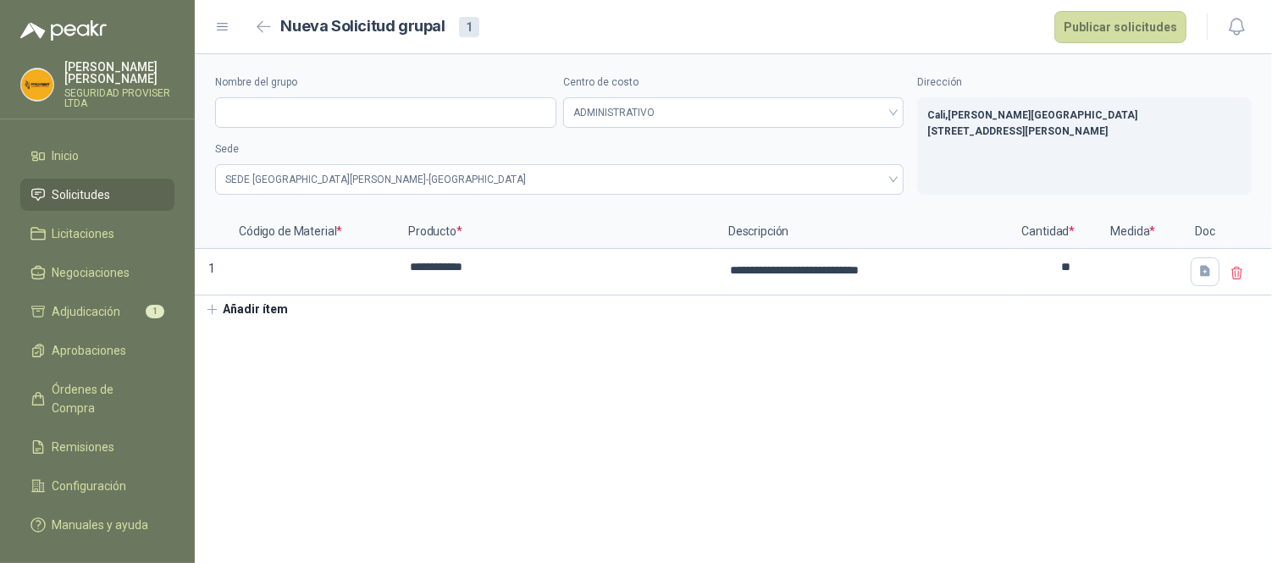
scroll to position [0, 0]
click at [1272, 549] on html "**********" at bounding box center [636, 281] width 1272 height 563
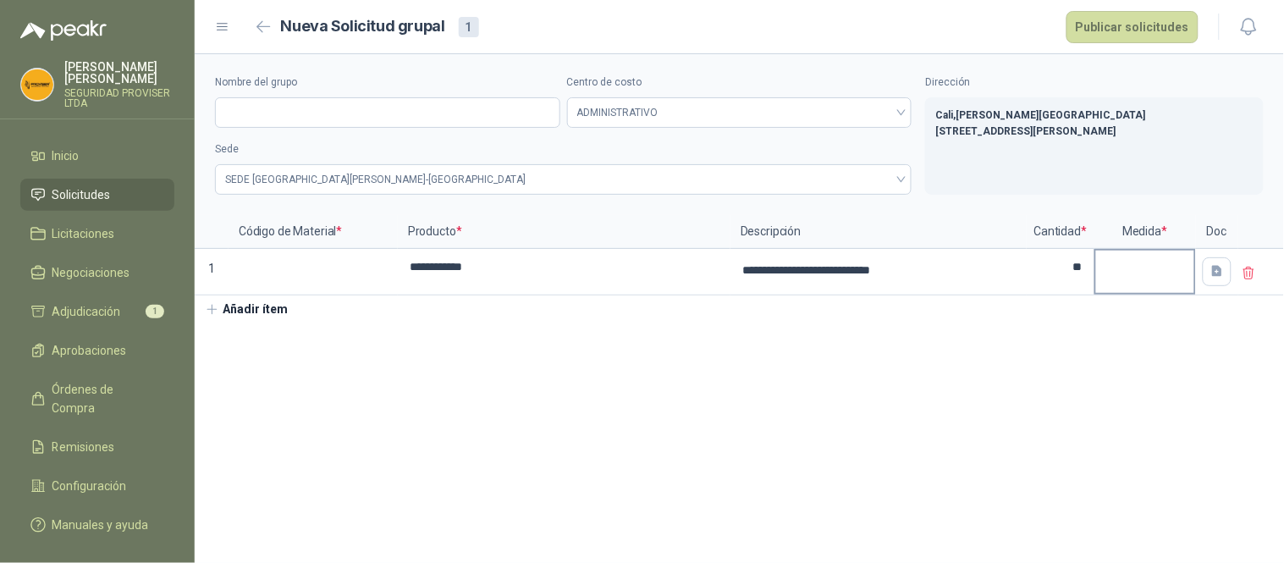
click at [1162, 268] on div at bounding box center [1145, 261] width 98 height 20
drag, startPoint x: 1276, startPoint y: 489, endPoint x: 1282, endPoint y: 522, distance: 33.5
click at [1282, 522] on html "**********" at bounding box center [642, 281] width 1284 height 563
click at [1146, 252] on div at bounding box center [1145, 261] width 98 height 20
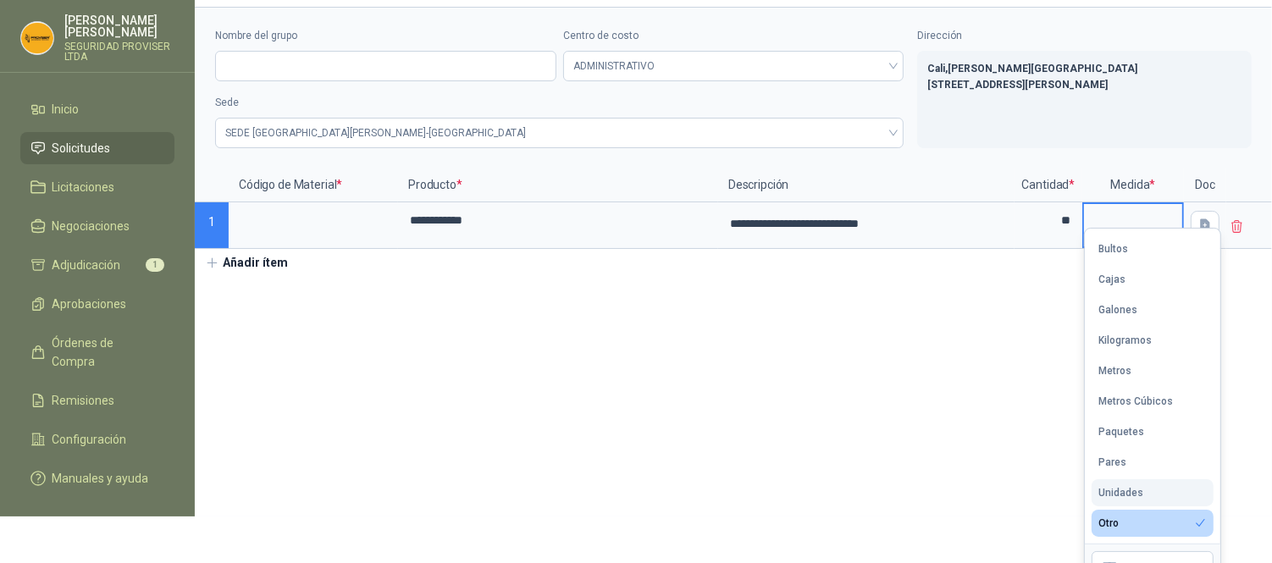
scroll to position [72, 0]
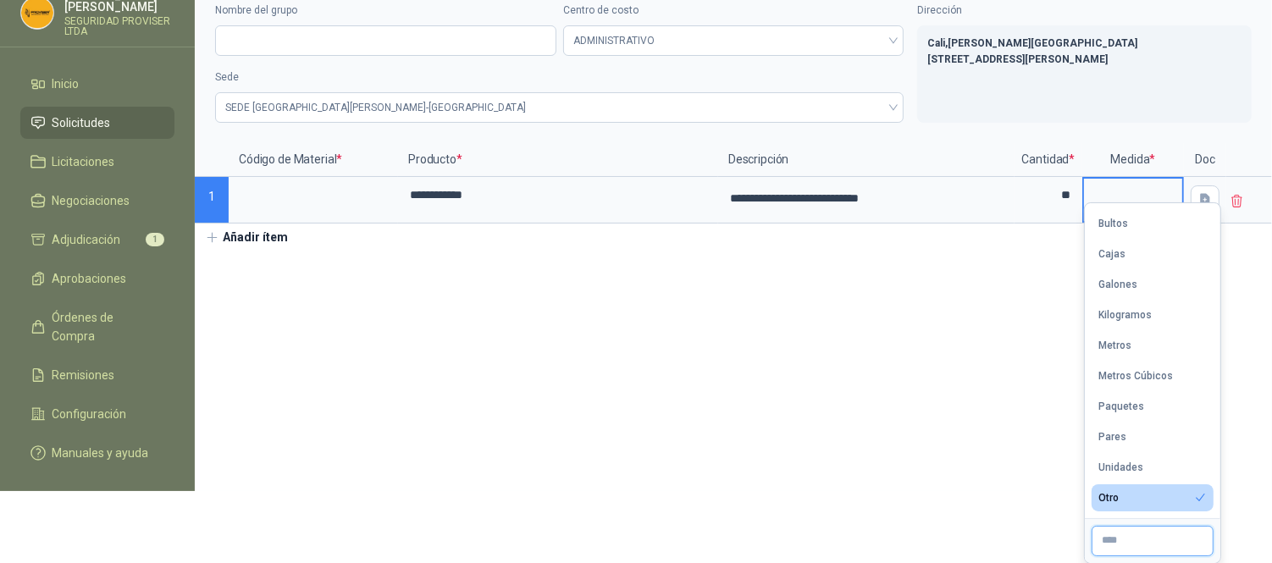
click at [1155, 542] on input "text" at bounding box center [1152, 541] width 122 height 30
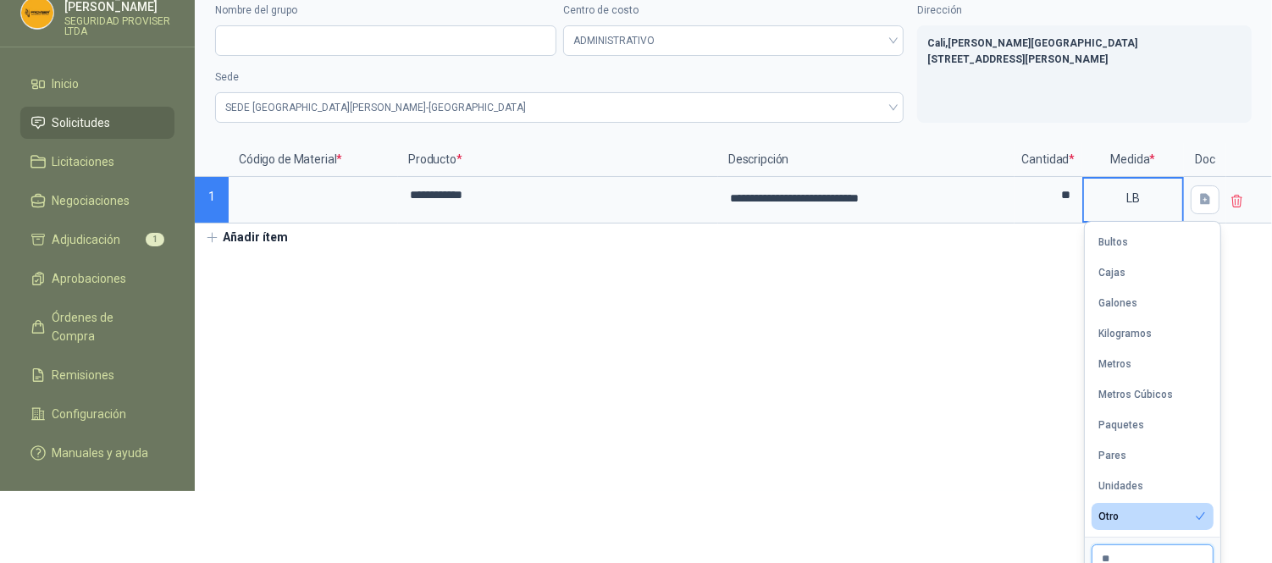
scroll to position [74, 0]
type input "**"
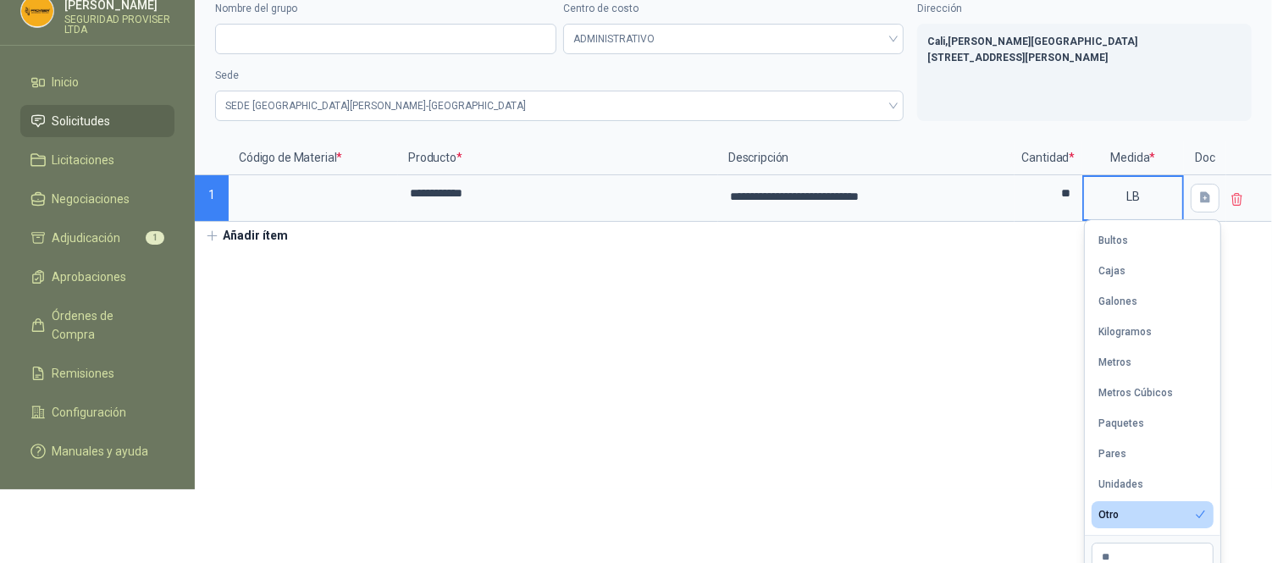
click at [967, 342] on section "**********" at bounding box center [733, 235] width 1077 height 509
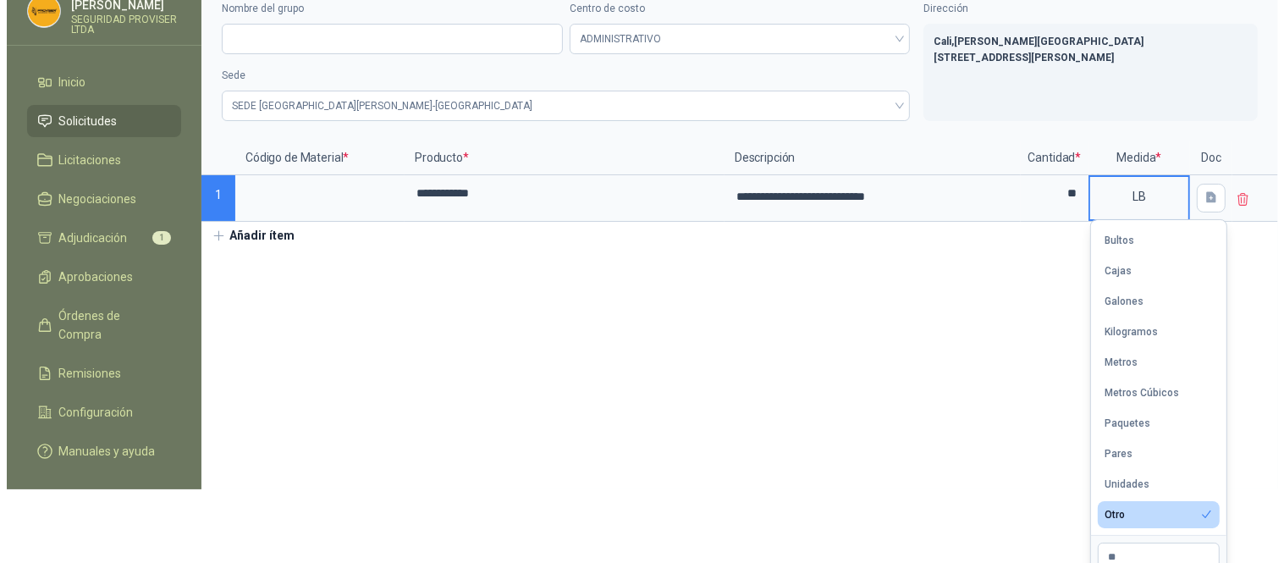
scroll to position [0, 0]
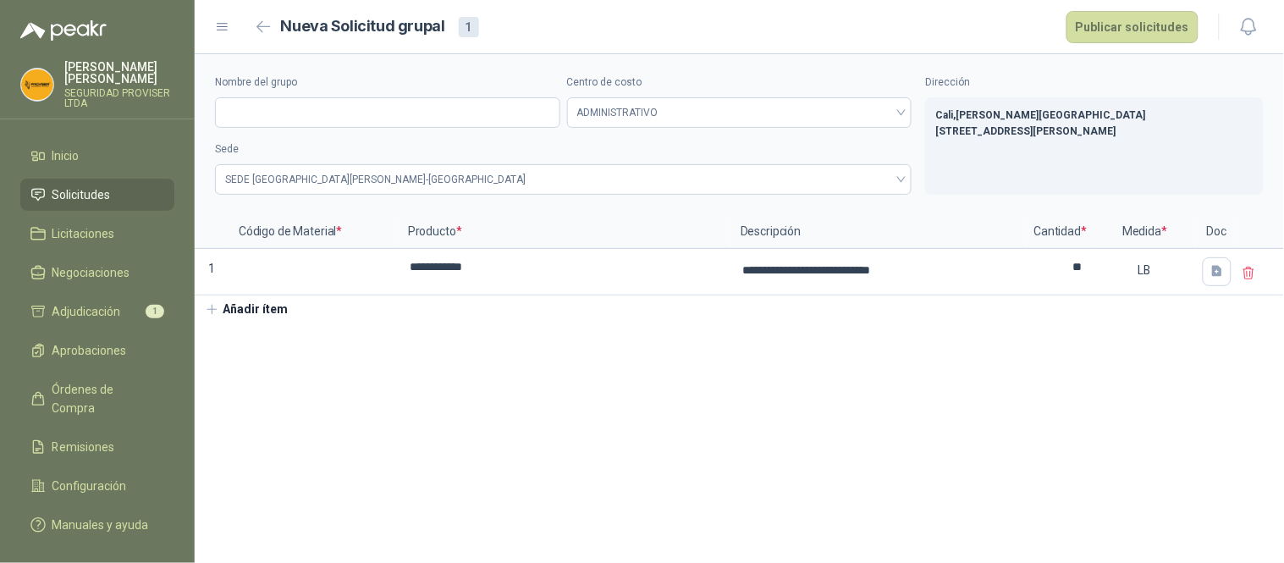
click at [221, 311] on button "Añadir ítem" at bounding box center [247, 310] width 104 height 29
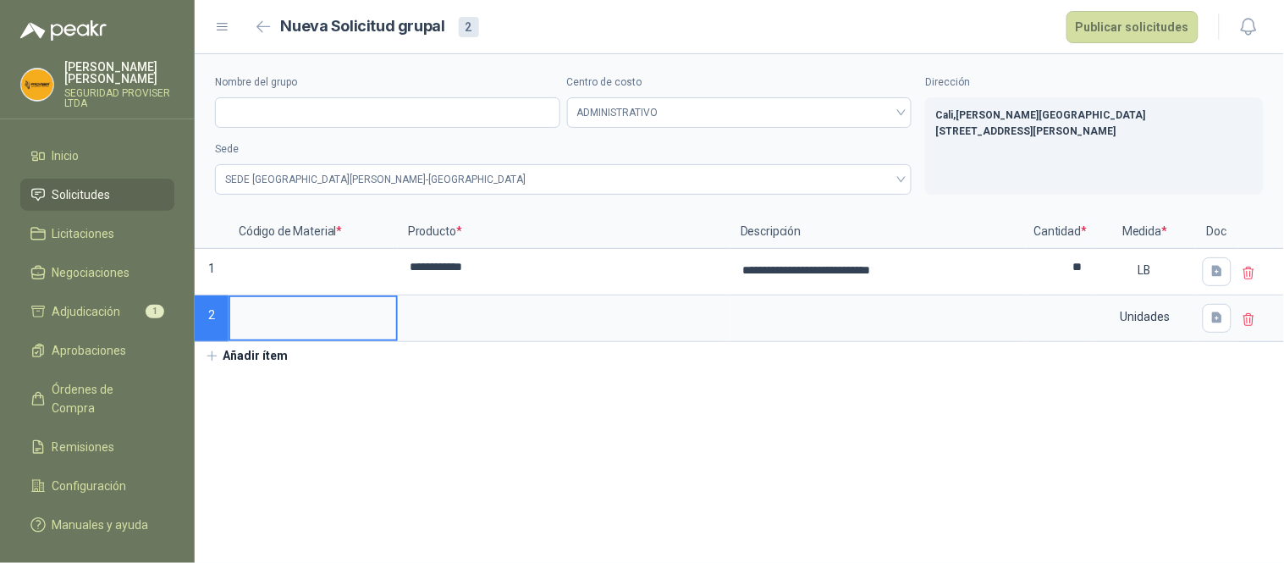
click at [277, 307] on input at bounding box center [313, 313] width 166 height 33
click at [461, 327] on input at bounding box center [564, 313] width 329 height 33
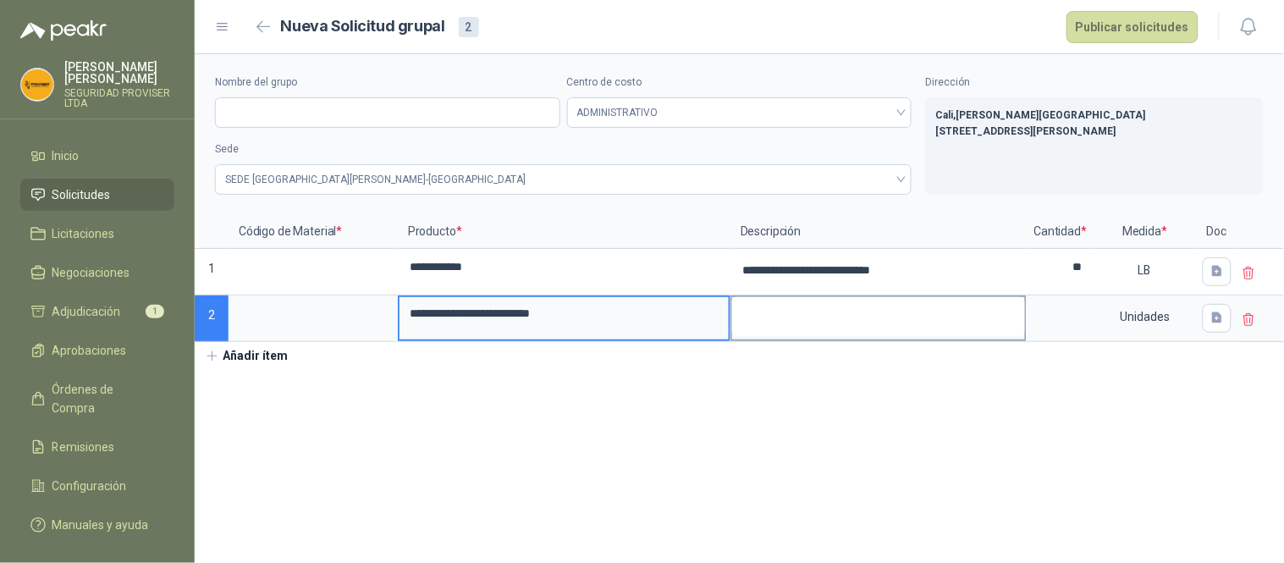
type input "**********"
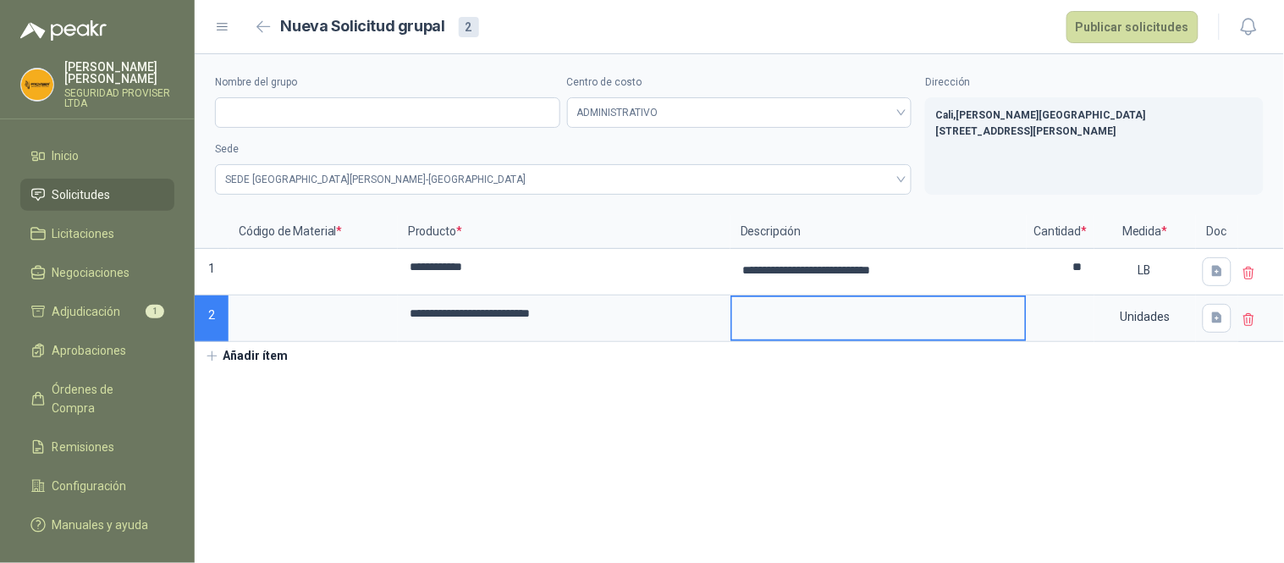
click at [767, 318] on textarea at bounding box center [878, 316] width 293 height 39
click at [1076, 324] on input at bounding box center [1061, 313] width 64 height 33
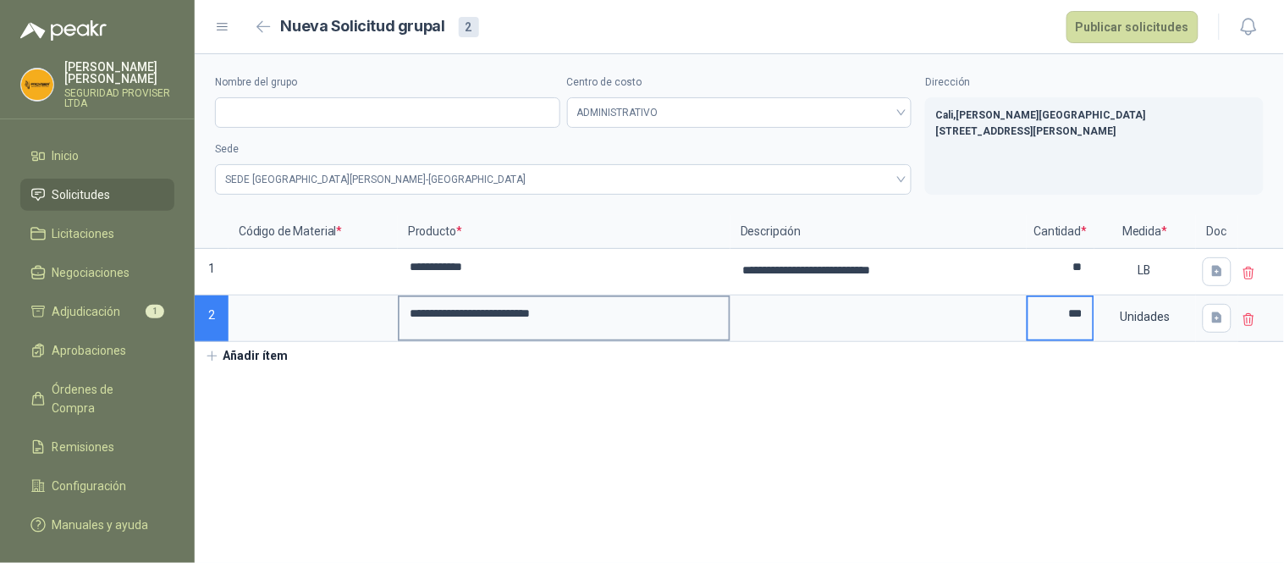
type input "***"
click at [452, 313] on input "**********" at bounding box center [564, 313] width 329 height 33
click at [252, 352] on button "Añadir ítem" at bounding box center [247, 356] width 104 height 29
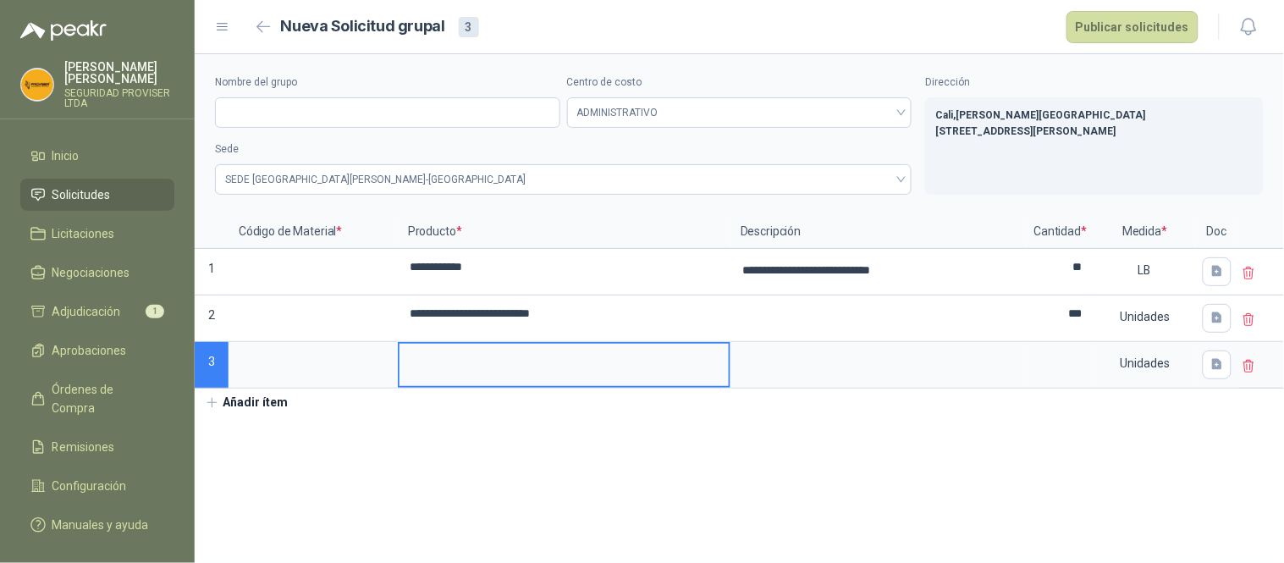
click at [452, 354] on input at bounding box center [564, 360] width 329 height 33
type input "******"
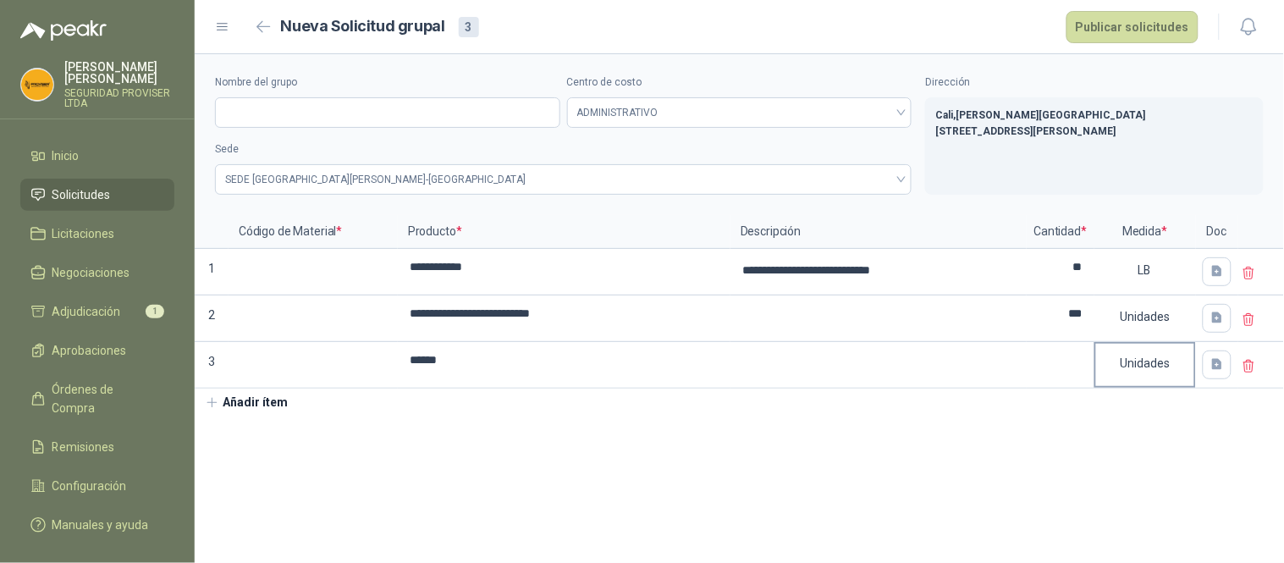
click at [1148, 360] on div "Unidades" at bounding box center [1145, 363] width 98 height 39
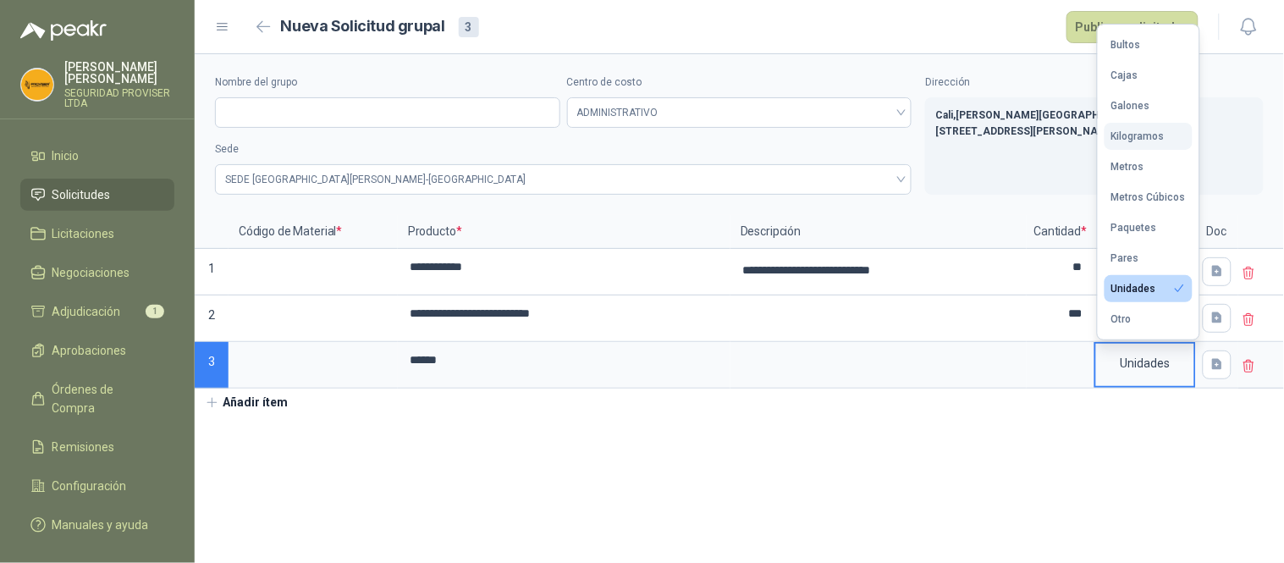
click at [1138, 138] on div "Kilogramos" at bounding box center [1138, 136] width 53 height 12
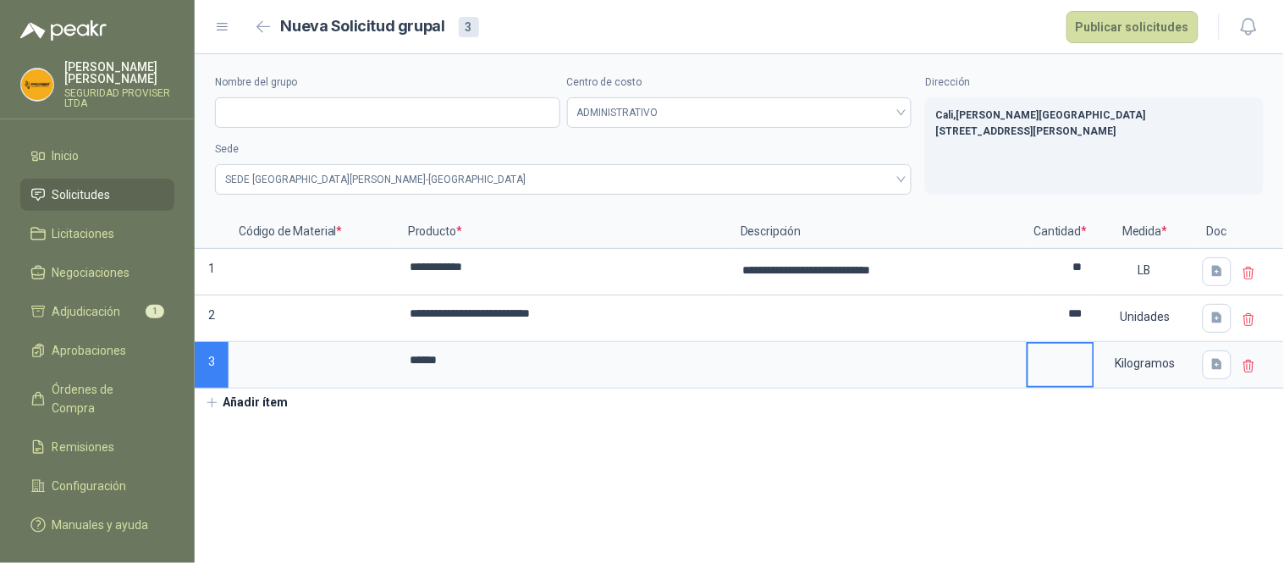
click at [1062, 370] on input at bounding box center [1061, 360] width 64 height 33
type input "**"
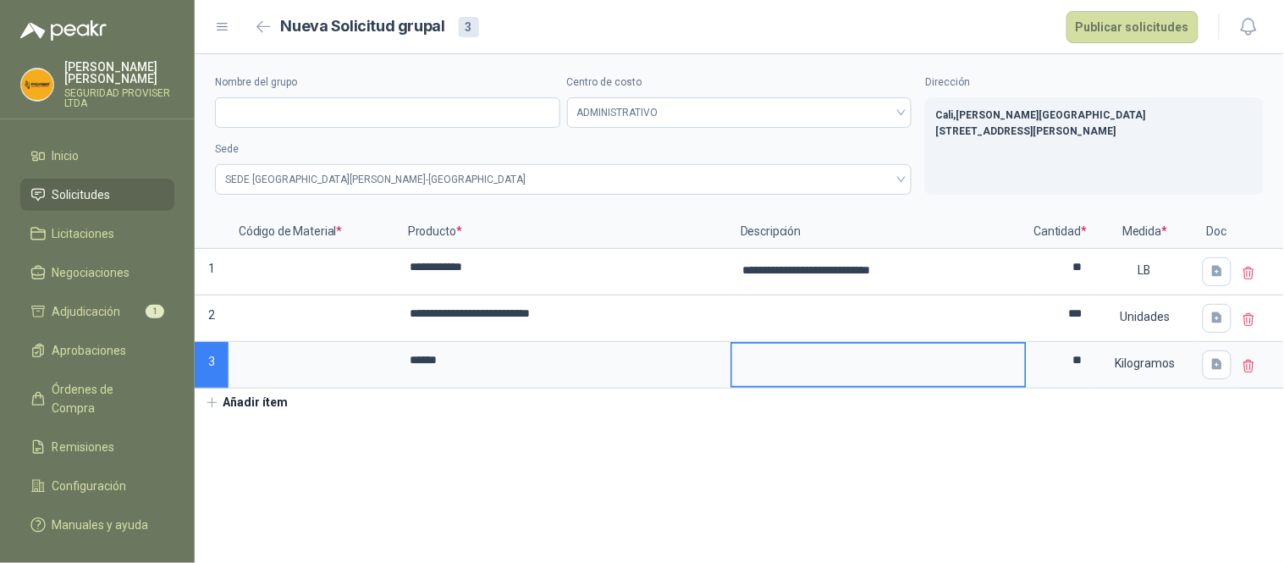
click at [913, 370] on textarea at bounding box center [878, 363] width 293 height 39
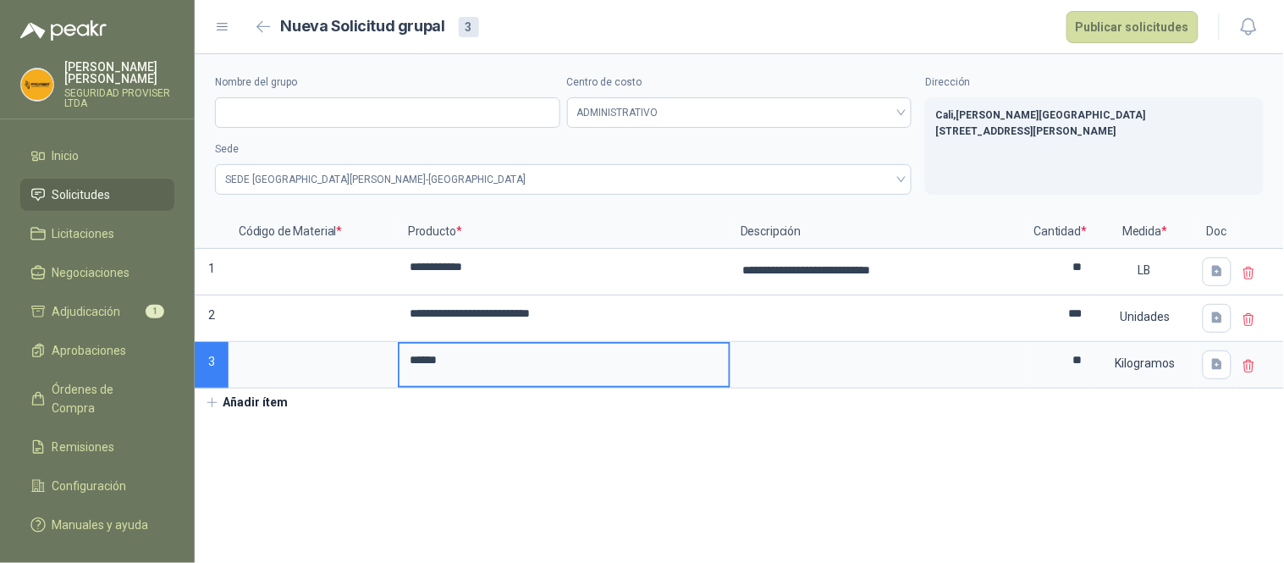
click at [478, 377] on input "******" at bounding box center [564, 360] width 329 height 33
click at [246, 404] on button "Añadir ítem" at bounding box center [247, 403] width 104 height 29
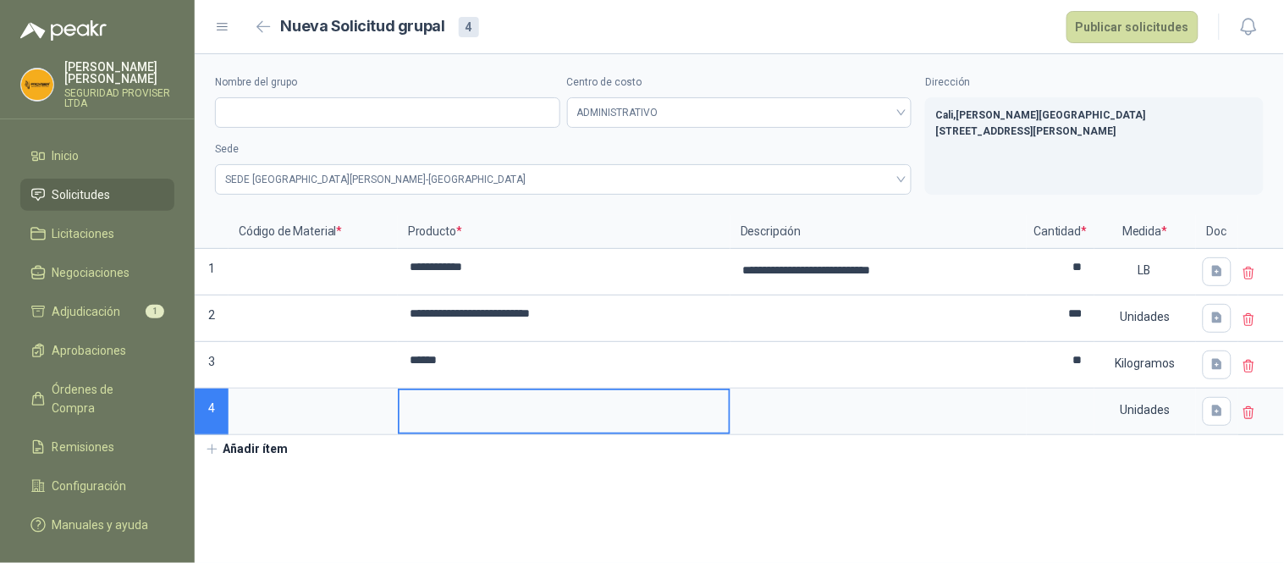
click at [451, 419] on input at bounding box center [564, 406] width 329 height 33
type input "**********"
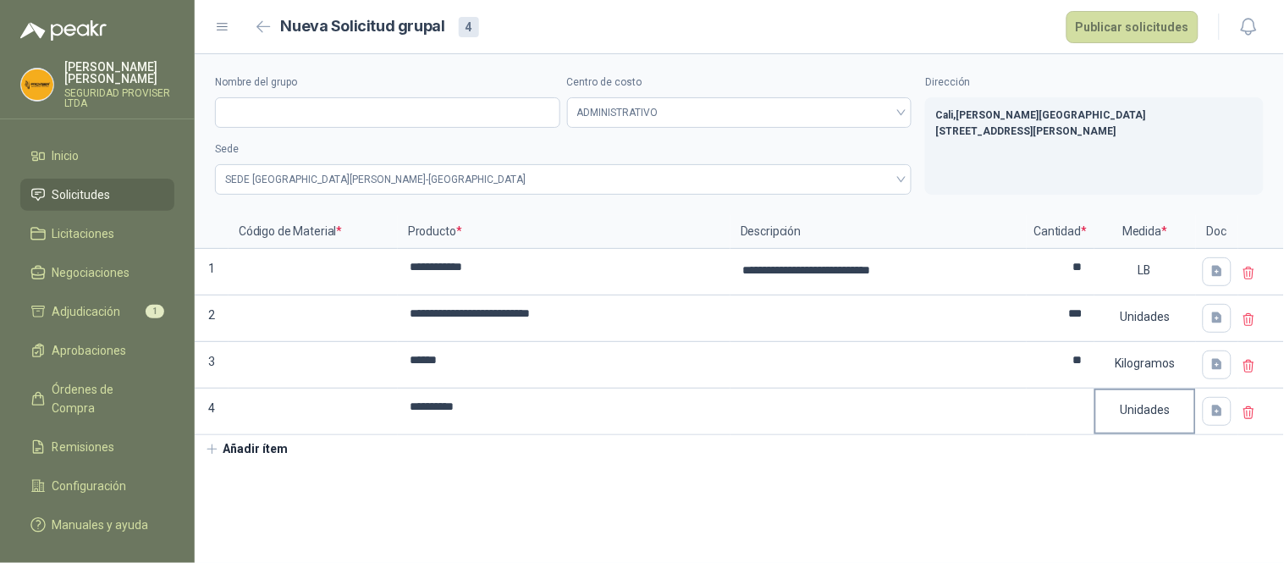
click at [1148, 411] on div "Unidades" at bounding box center [1145, 409] width 98 height 39
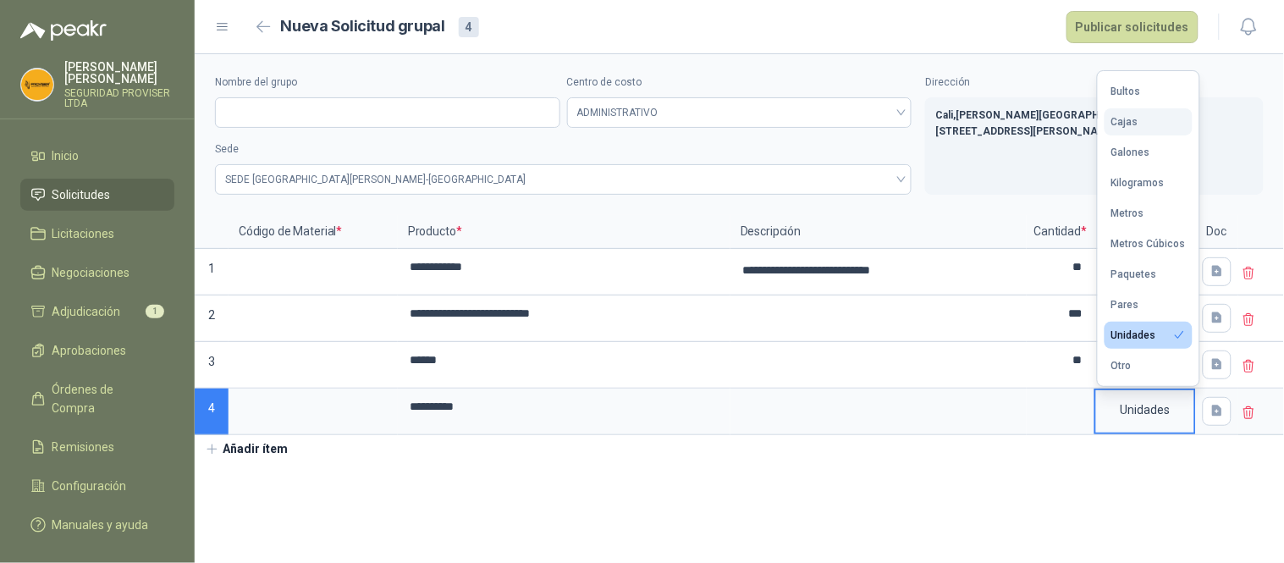
click at [1135, 117] on div "Cajas" at bounding box center [1125, 122] width 27 height 12
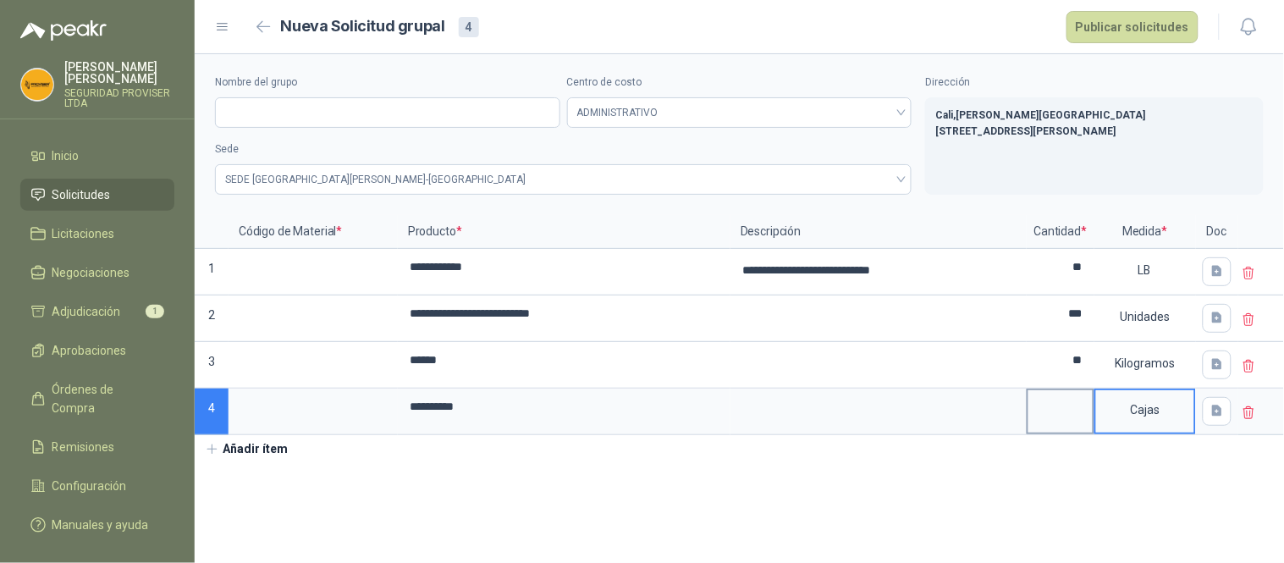
click at [1077, 413] on input at bounding box center [1061, 406] width 64 height 33
type input "**"
click at [588, 393] on input "**********" at bounding box center [564, 406] width 329 height 33
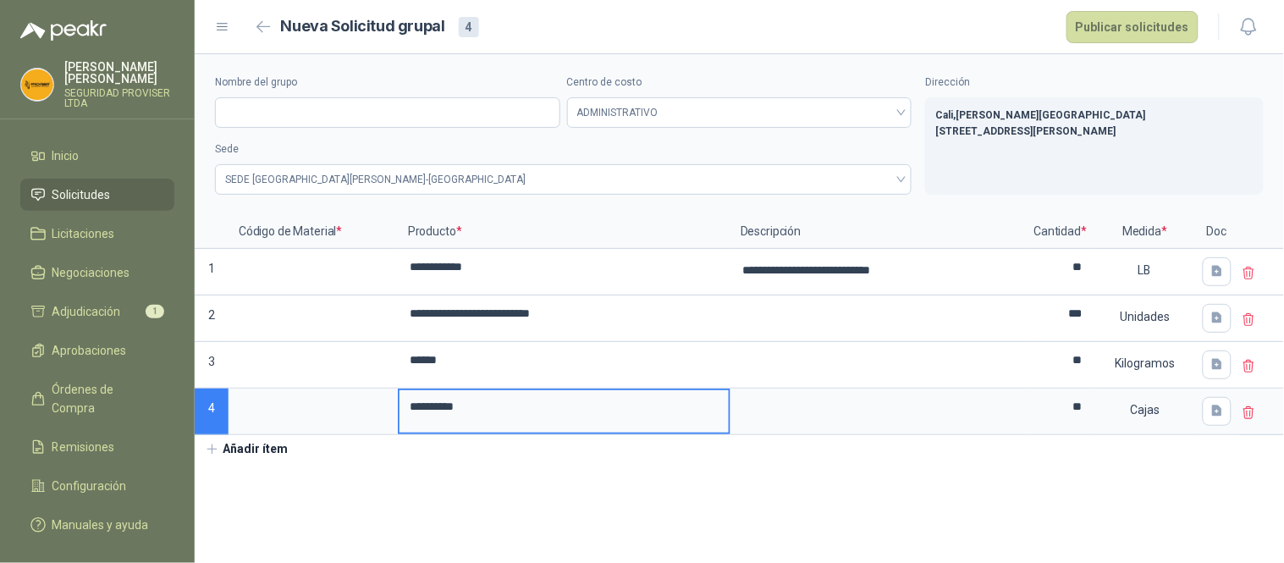
click at [271, 456] on button "Añadir ítem" at bounding box center [247, 449] width 104 height 29
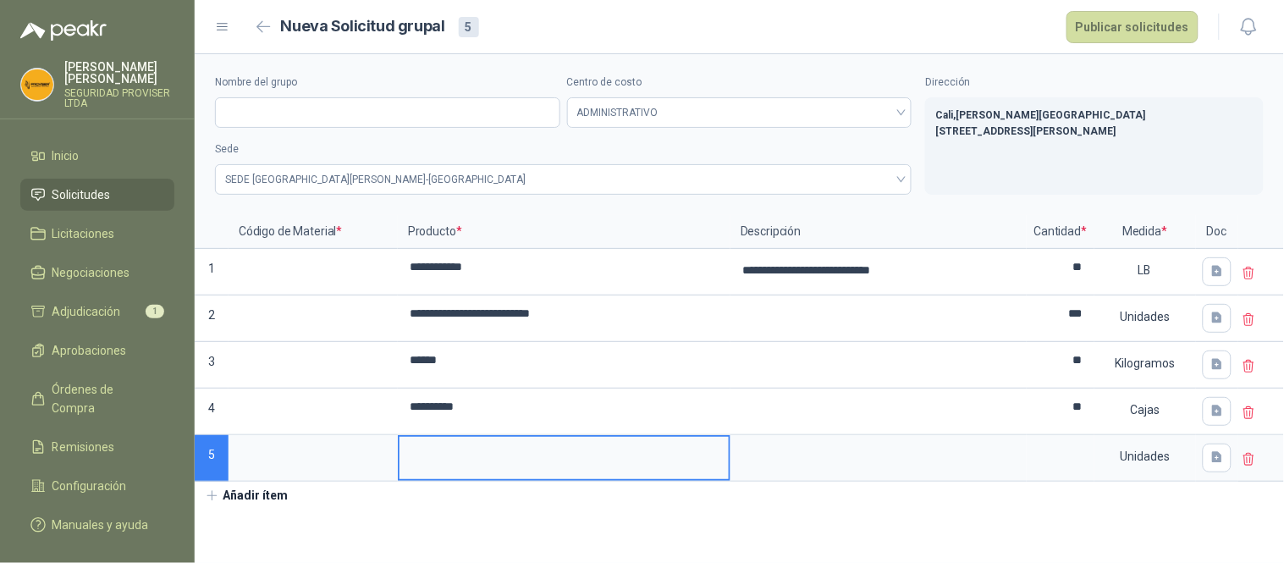
click at [555, 459] on input at bounding box center [564, 453] width 329 height 33
type input "**********"
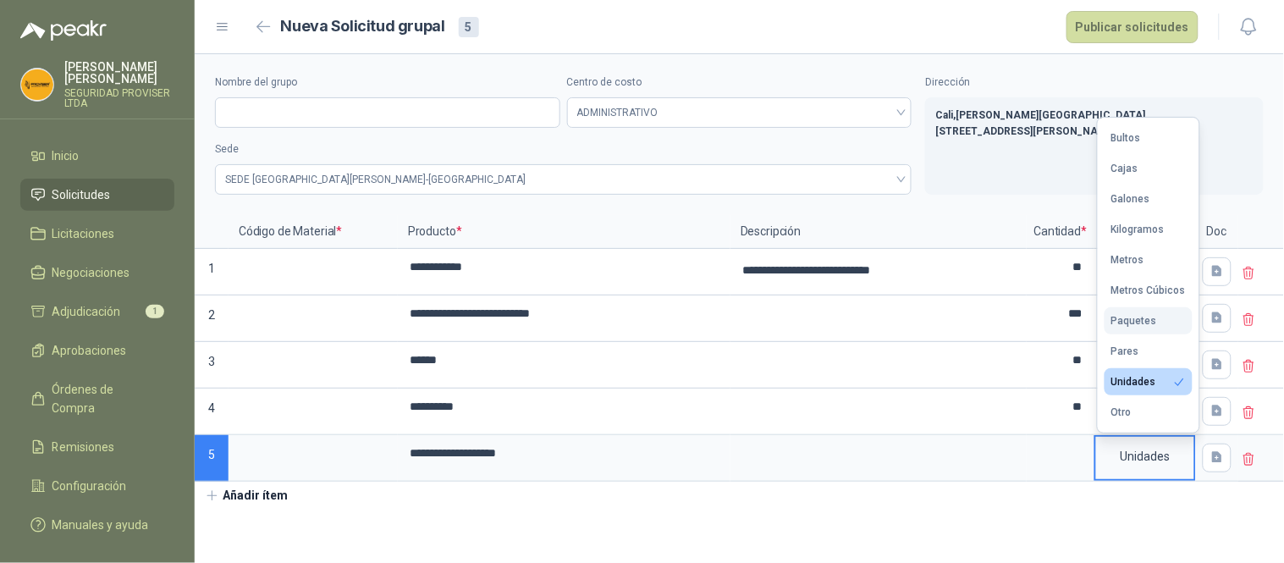
click at [1161, 324] on button "Paquetes" at bounding box center [1149, 320] width 88 height 27
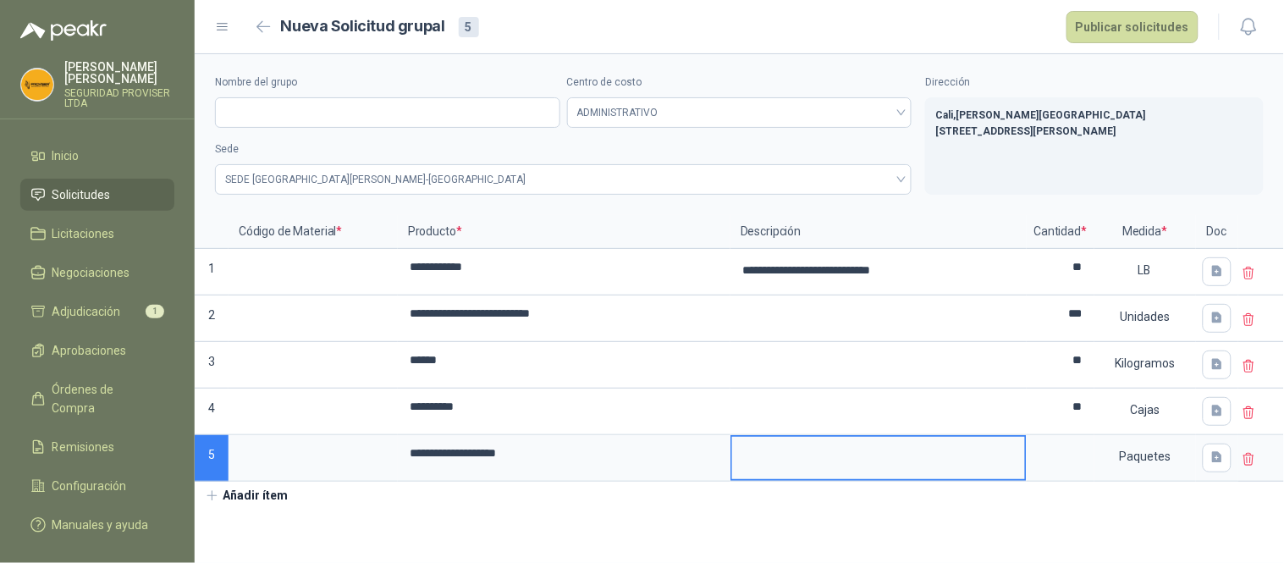
click at [921, 452] on textarea at bounding box center [878, 456] width 293 height 39
click at [1069, 457] on input at bounding box center [1061, 453] width 64 height 33
type input "*"
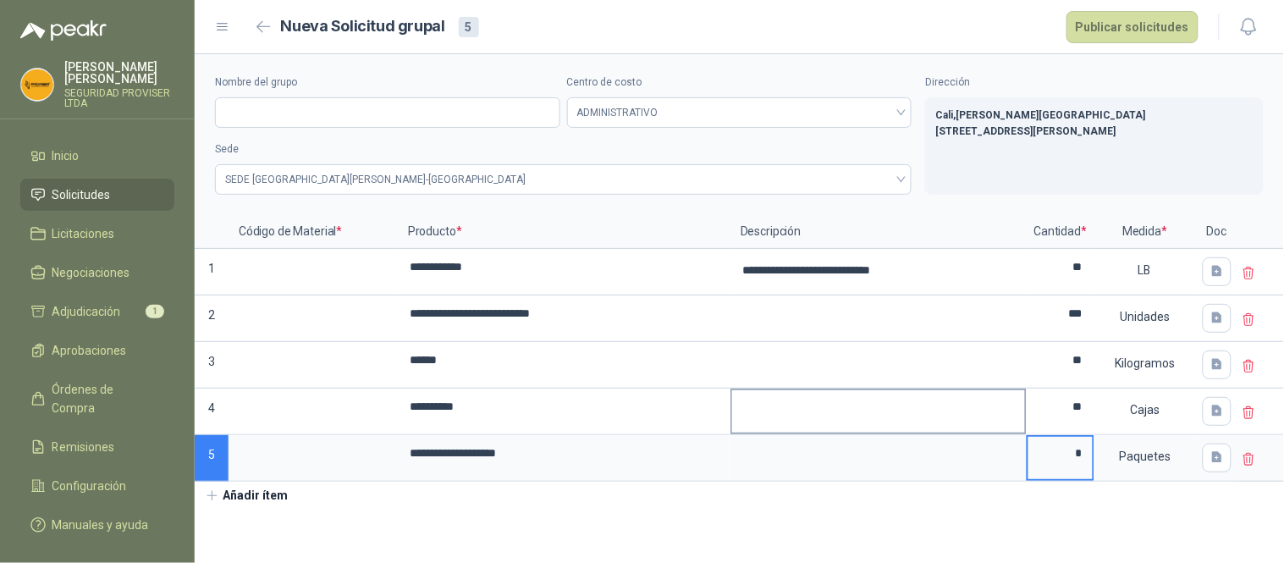
click at [759, 408] on textarea at bounding box center [878, 409] width 293 height 39
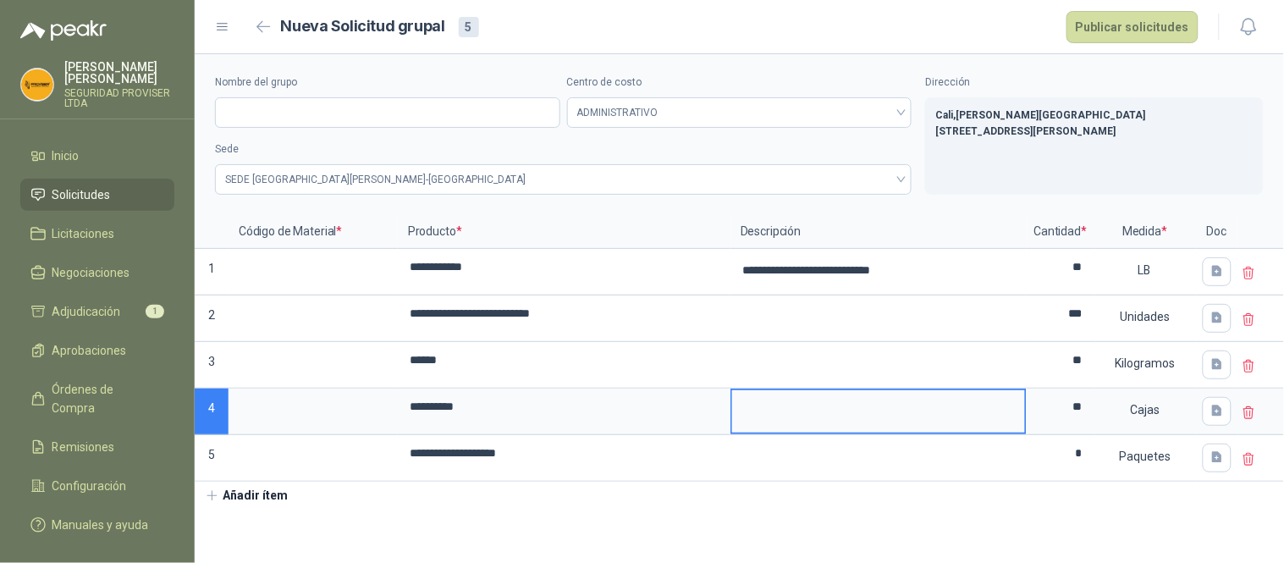
type textarea "*"
type textarea "**"
type textarea "***"
type textarea "****"
type textarea "*****"
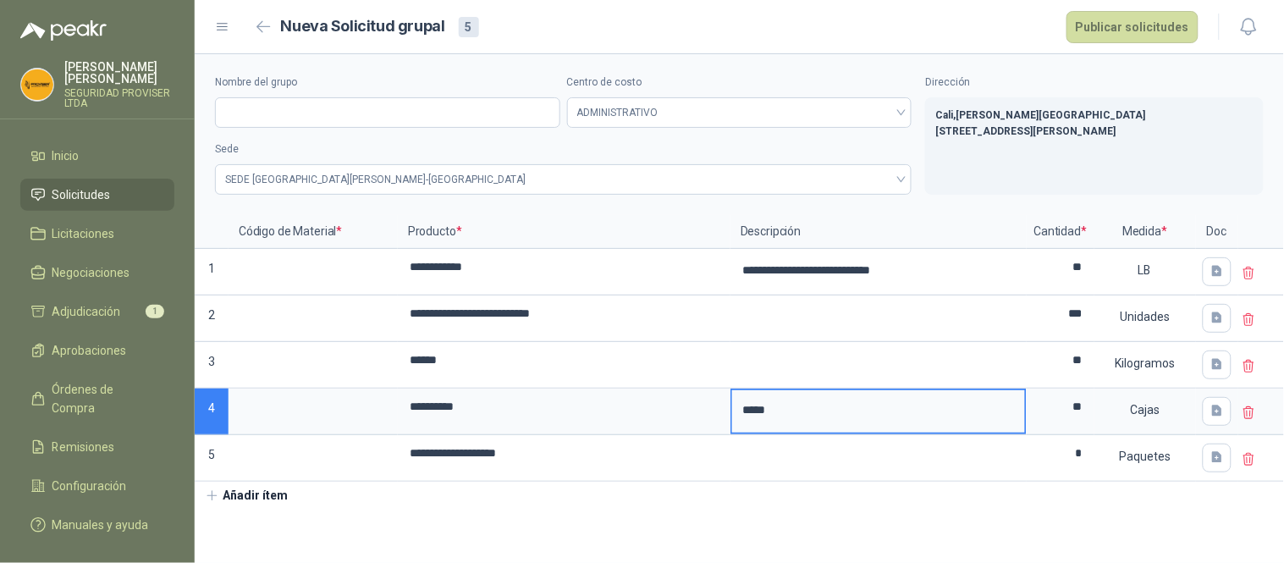
type textarea "******"
type textarea "*******"
type textarea "*********"
type textarea "**********"
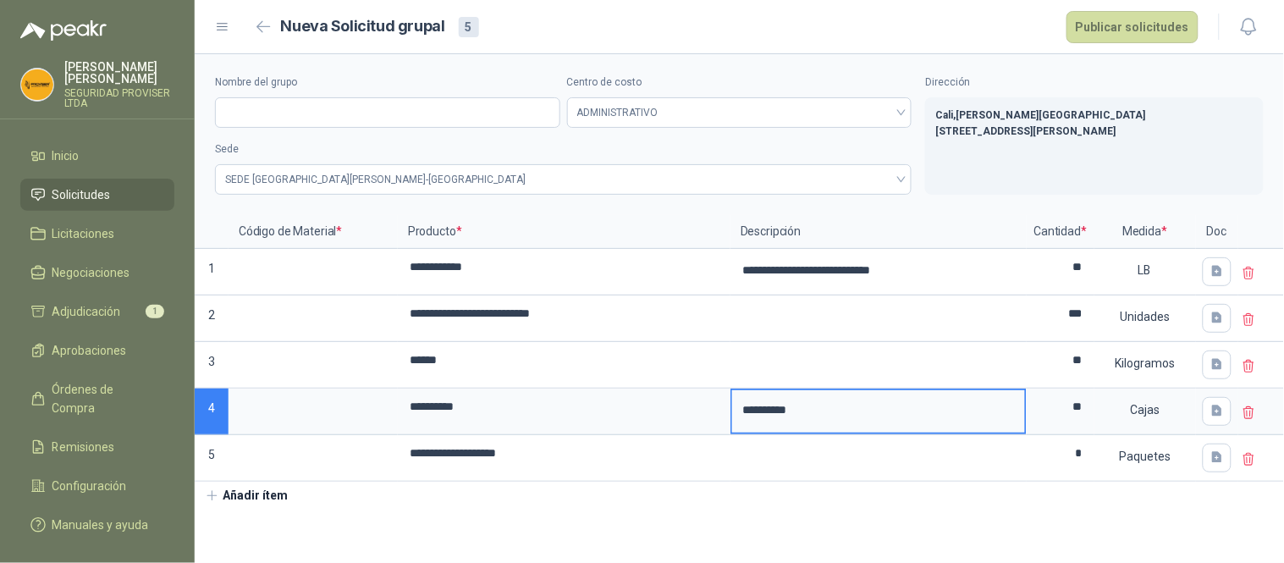
type textarea "**********"
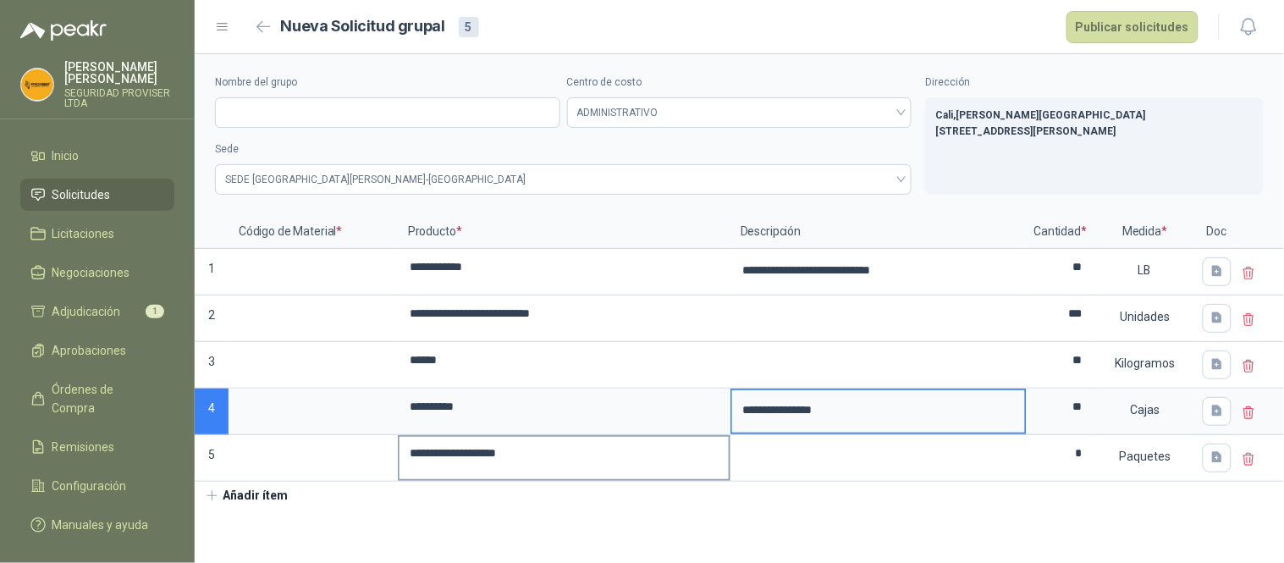
click at [612, 461] on input "**********" at bounding box center [564, 453] width 329 height 33
click at [878, 416] on textarea "**********" at bounding box center [878, 409] width 293 height 39
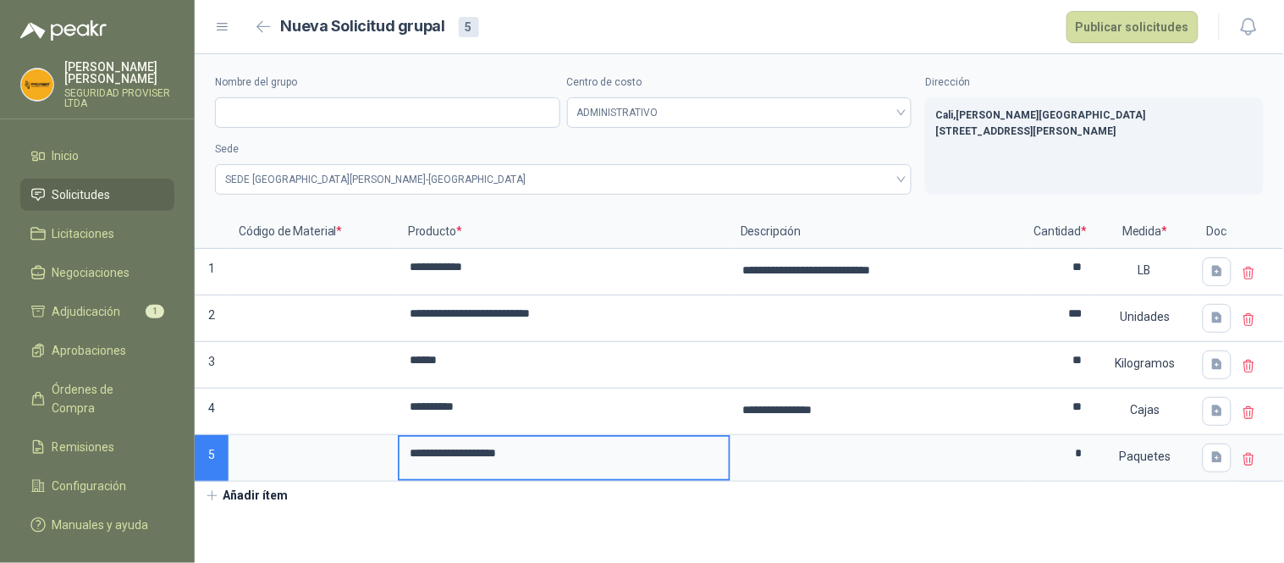
click at [590, 450] on input "**********" at bounding box center [564, 453] width 329 height 33
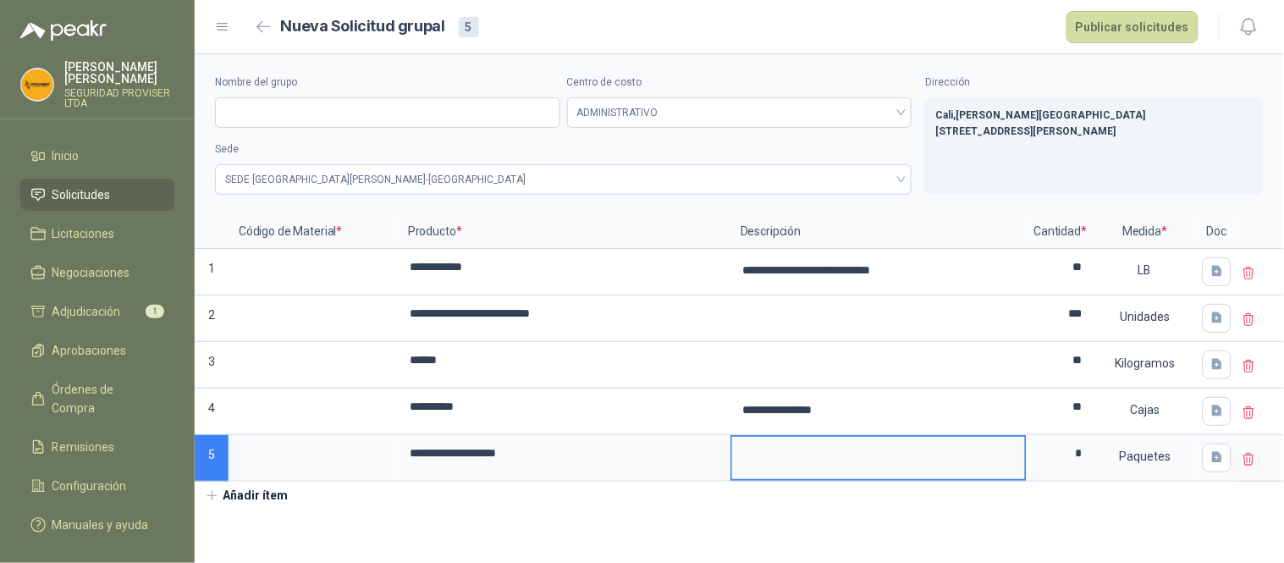
click at [783, 445] on textarea at bounding box center [878, 456] width 293 height 39
click at [235, 502] on button "Añadir ítem" at bounding box center [247, 496] width 104 height 29
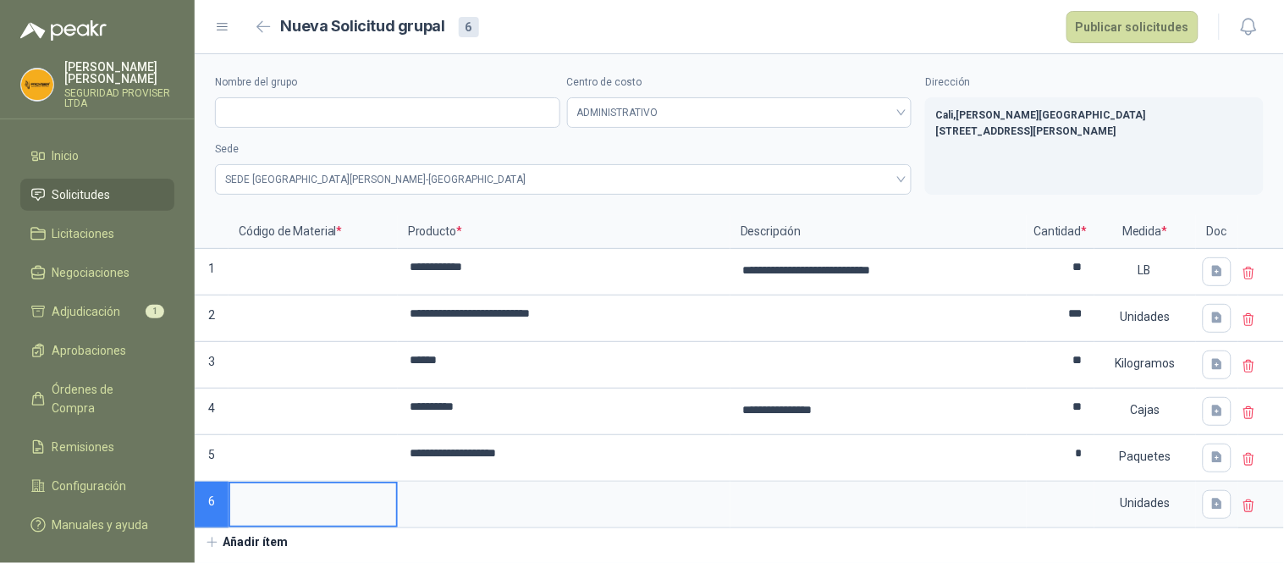
click at [260, 498] on input at bounding box center [313, 499] width 166 height 33
click at [445, 504] on input at bounding box center [564, 499] width 329 height 33
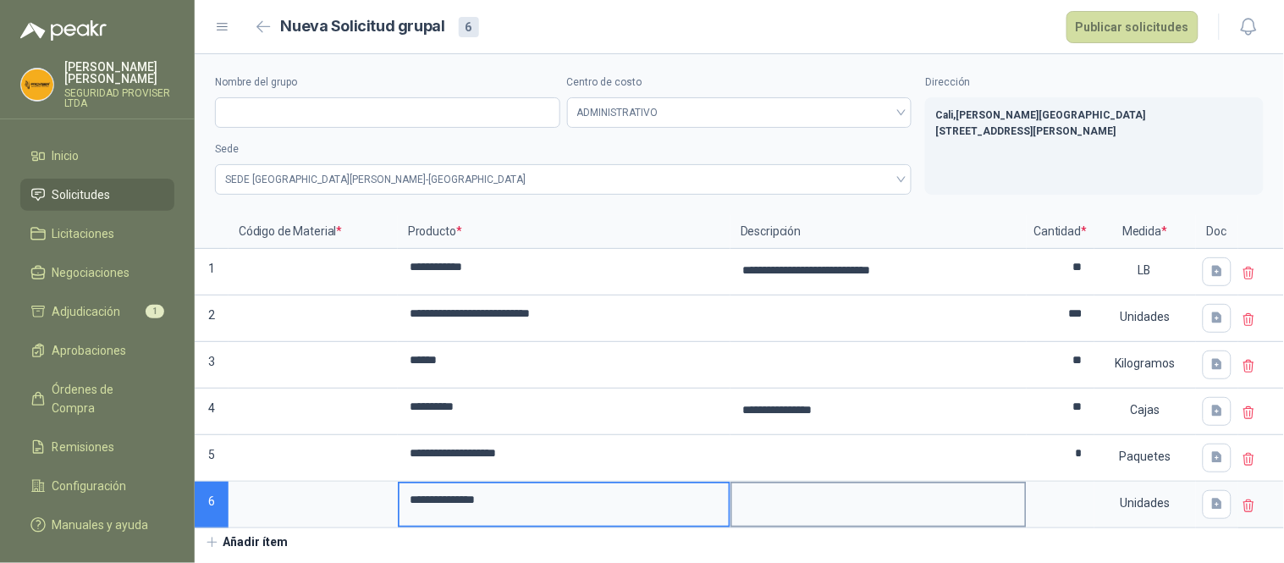
click at [813, 498] on textarea at bounding box center [878, 502] width 293 height 39
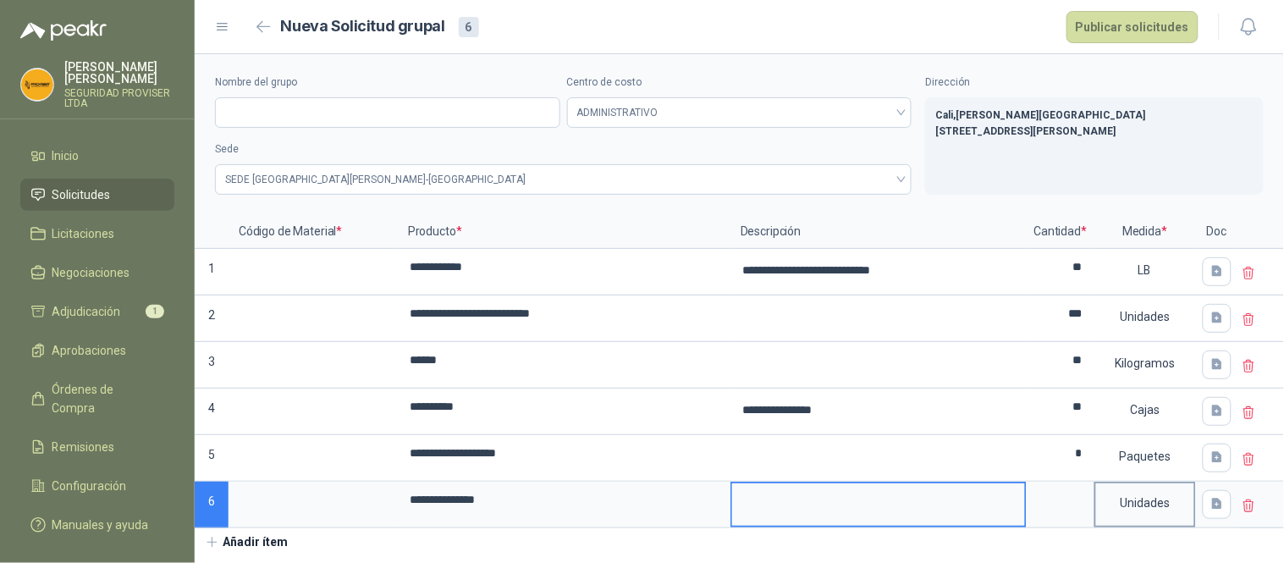
click at [1150, 505] on div "Unidades" at bounding box center [1145, 502] width 98 height 39
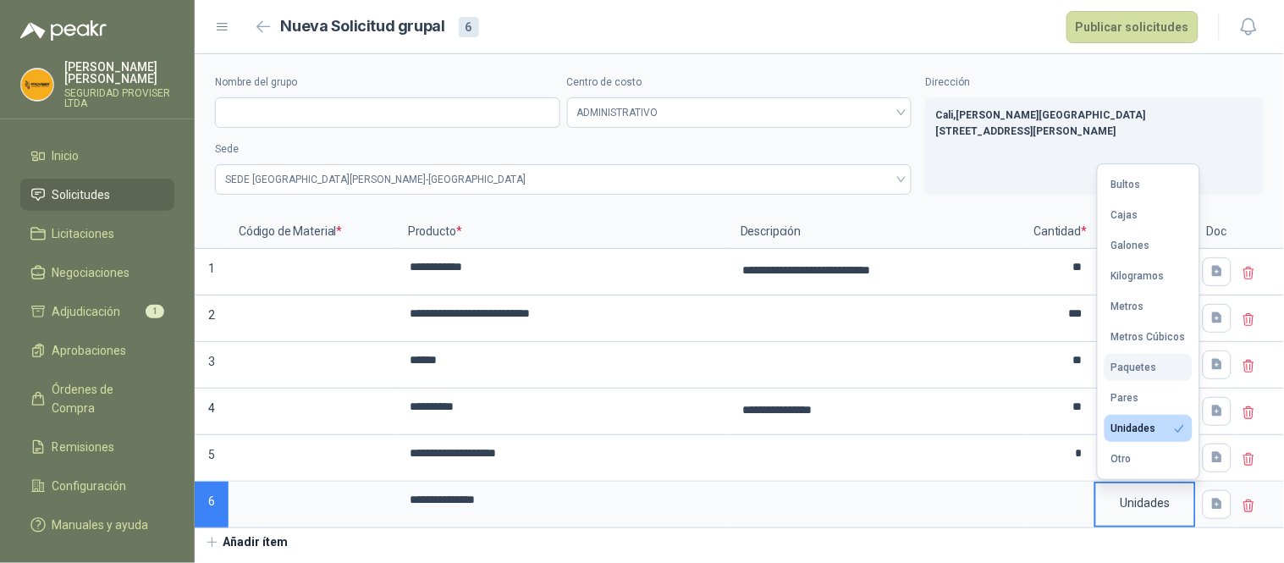
click at [1153, 369] on div "Paquetes" at bounding box center [1135, 368] width 46 height 12
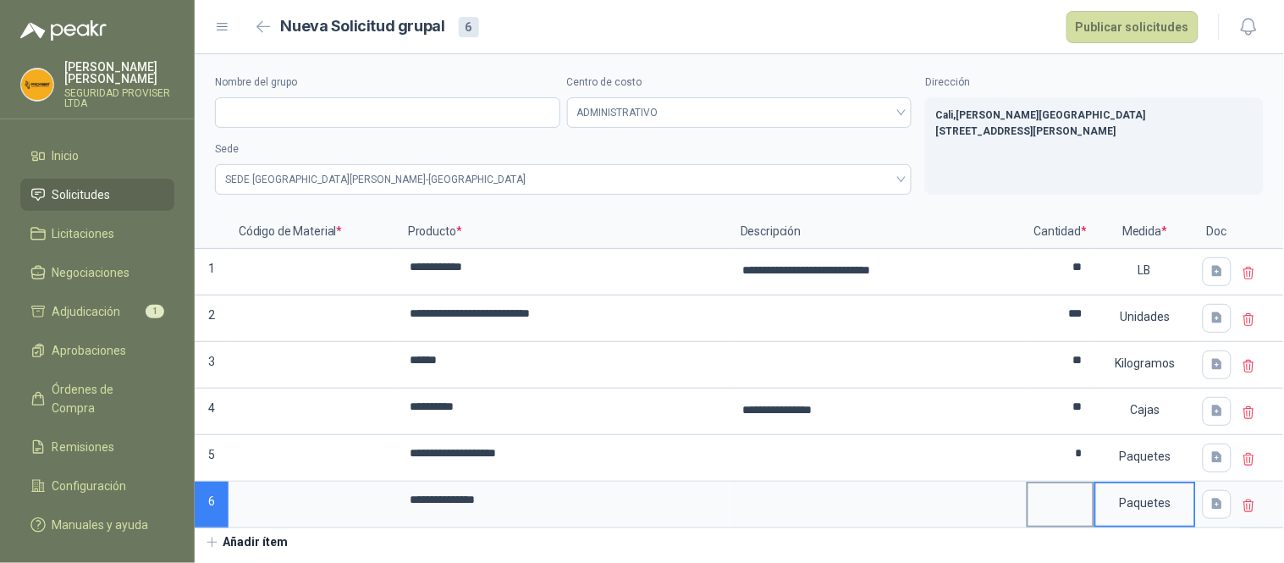
click at [1072, 521] on label at bounding box center [1061, 504] width 64 height 42
click at [729, 516] on input "**********" at bounding box center [564, 499] width 329 height 33
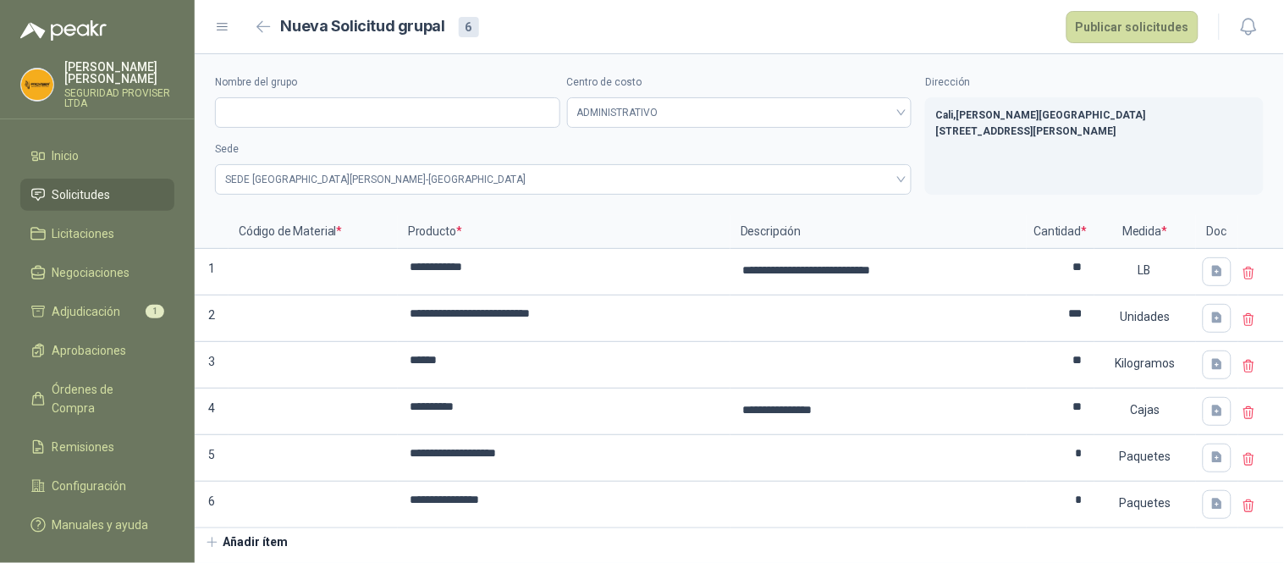
click at [255, 546] on button "Añadir ítem" at bounding box center [247, 542] width 104 height 29
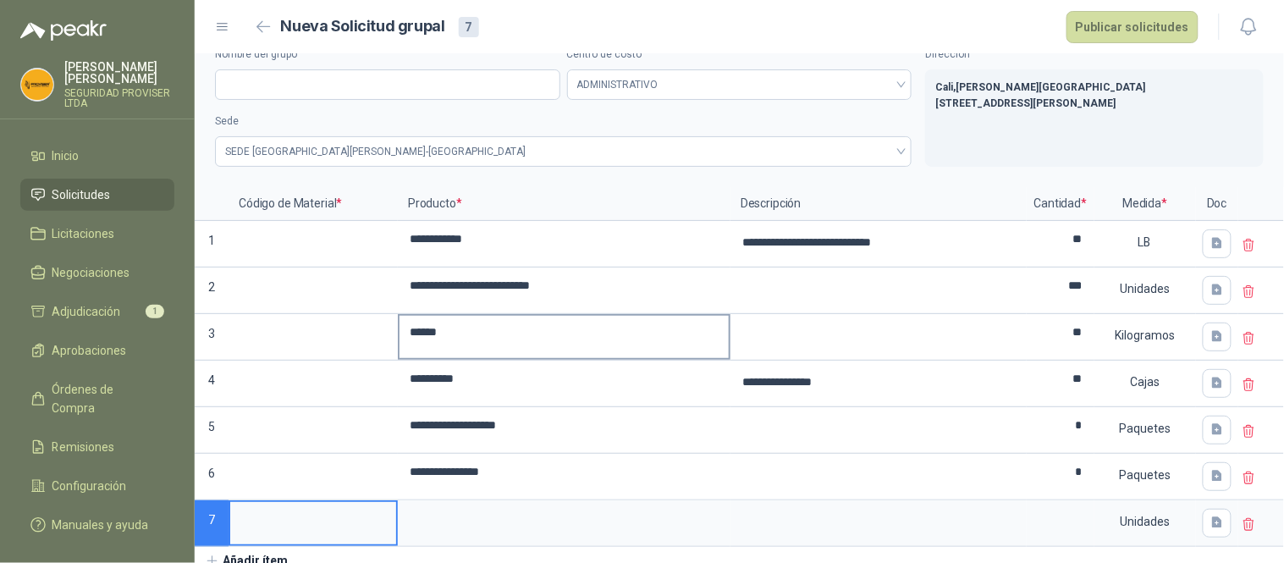
scroll to position [41, 0]
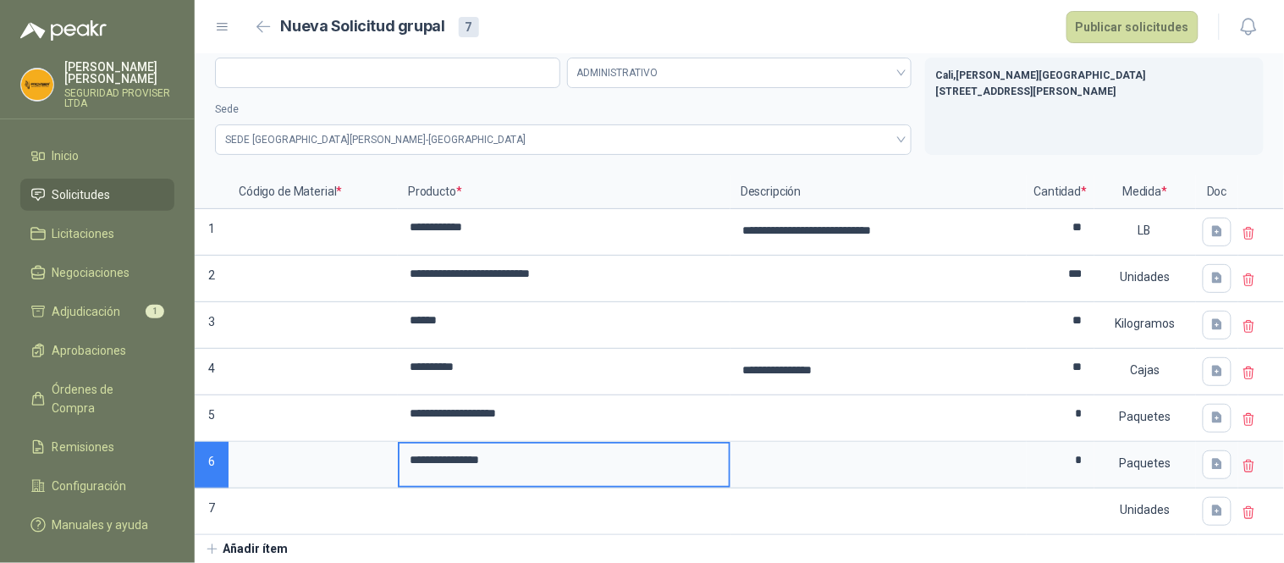
click at [534, 461] on input "**********" at bounding box center [564, 460] width 329 height 33
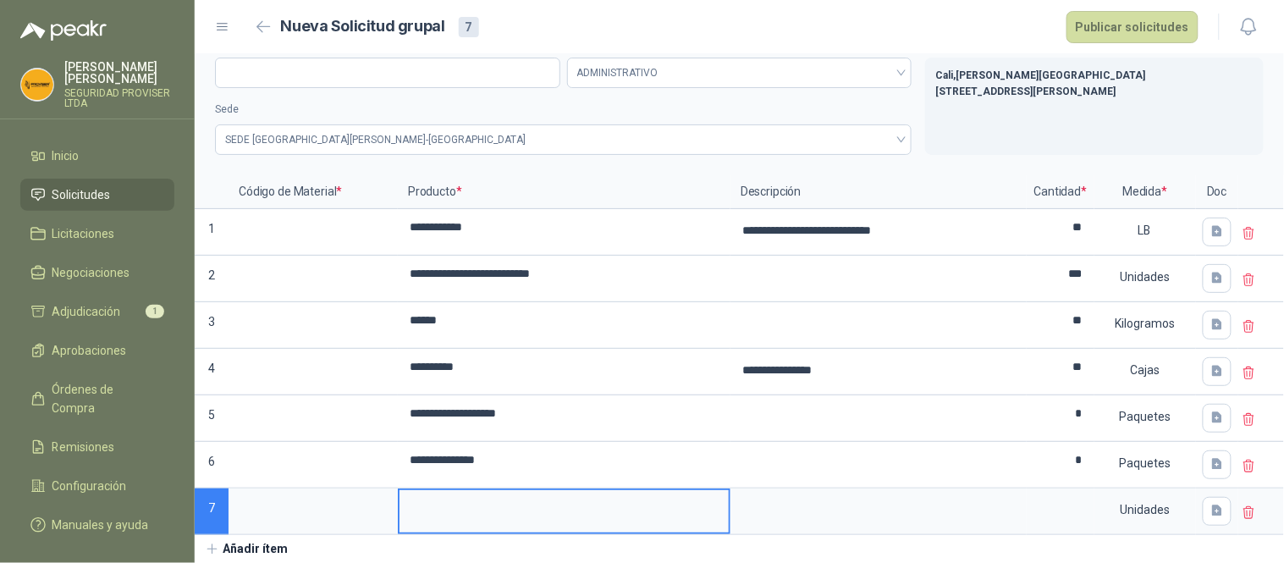
click at [432, 505] on input at bounding box center [564, 506] width 329 height 33
click at [546, 508] on input at bounding box center [564, 506] width 329 height 33
drag, startPoint x: 560, startPoint y: 505, endPoint x: 365, endPoint y: 494, distance: 195.1
click at [365, 494] on div "**********" at bounding box center [740, 355] width 1090 height 360
click at [467, 510] on input "**********" at bounding box center [564, 506] width 329 height 33
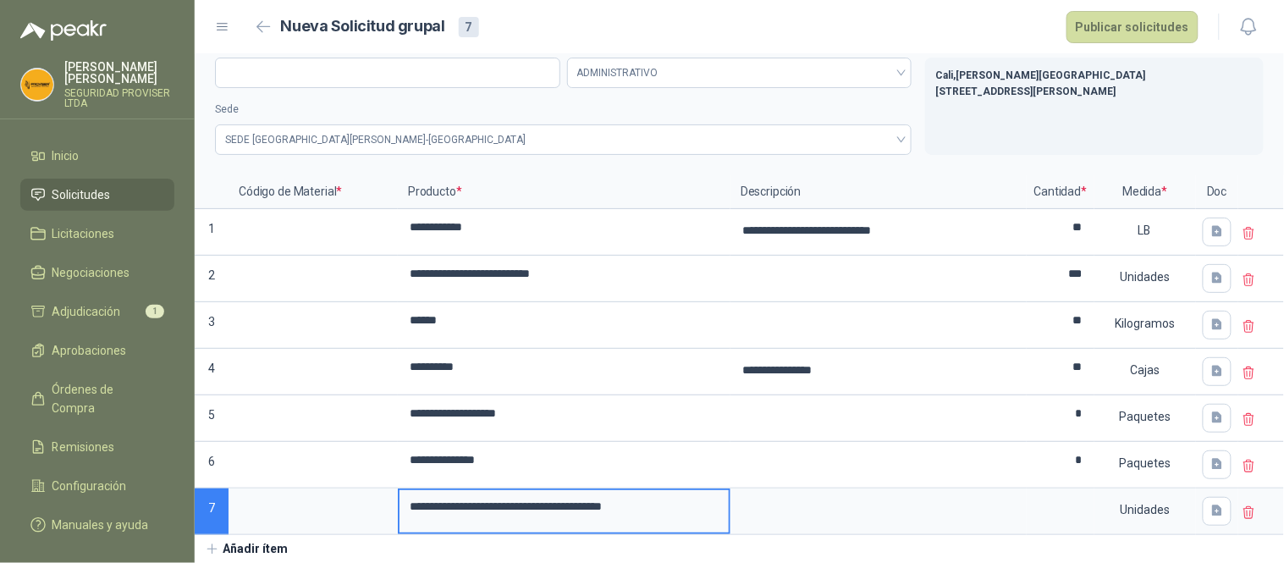
click at [615, 505] on input "**********" at bounding box center [564, 506] width 329 height 33
click at [698, 504] on input "**********" at bounding box center [564, 506] width 329 height 33
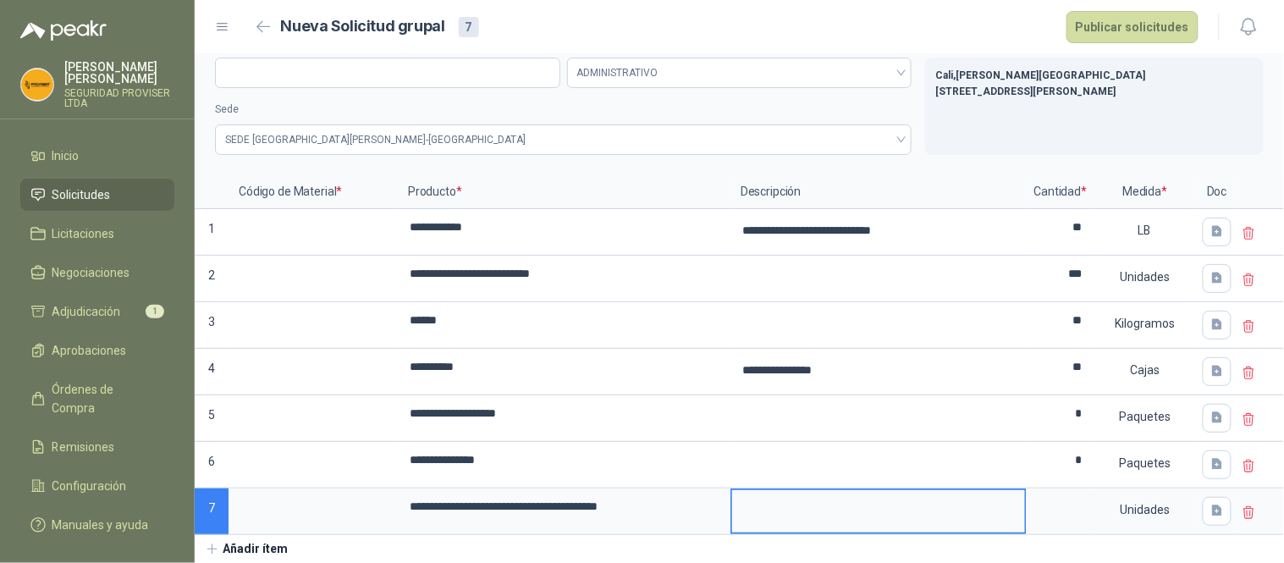
click at [765, 511] on textarea at bounding box center [878, 509] width 293 height 39
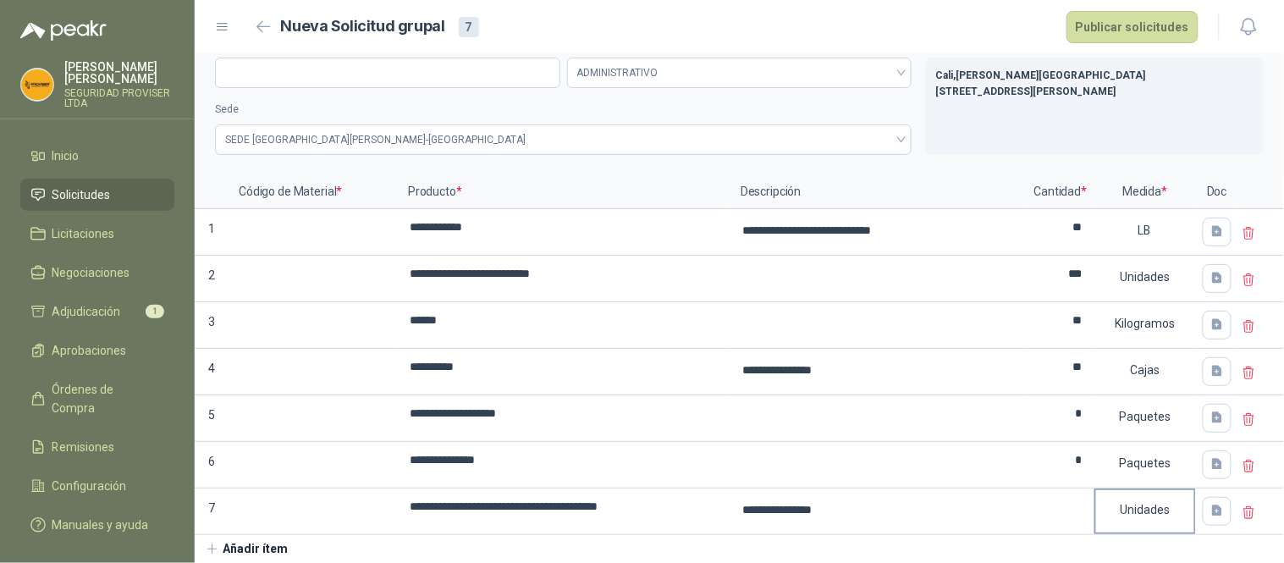
click at [1152, 516] on div "Unidades" at bounding box center [1145, 509] width 98 height 39
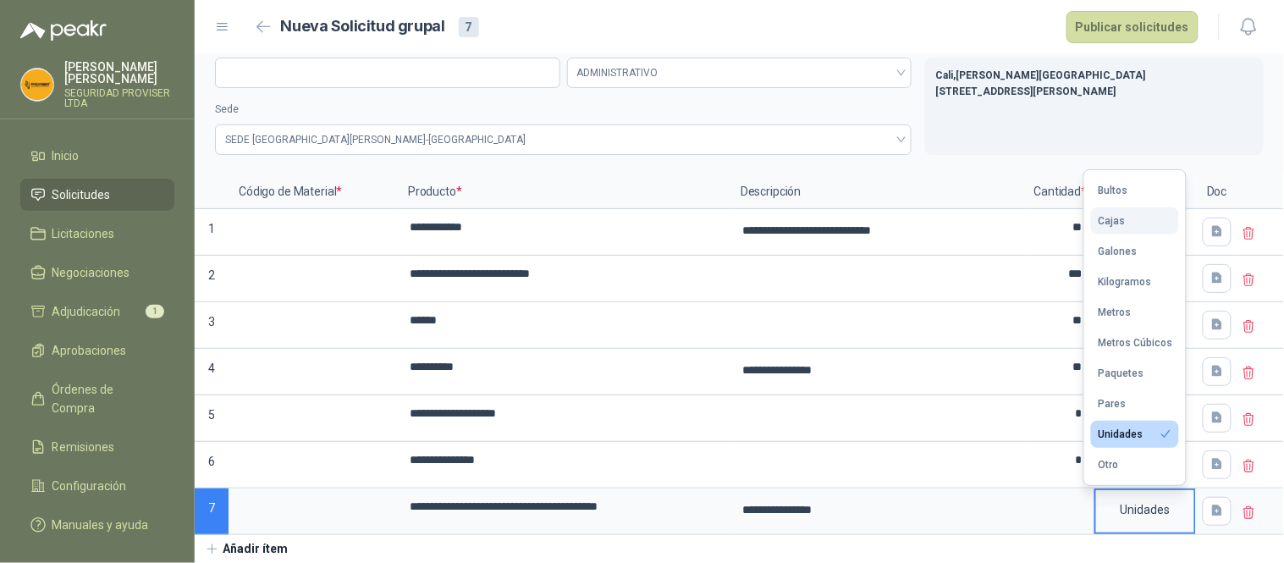
click at [1131, 229] on button "Cajas" at bounding box center [1135, 220] width 88 height 27
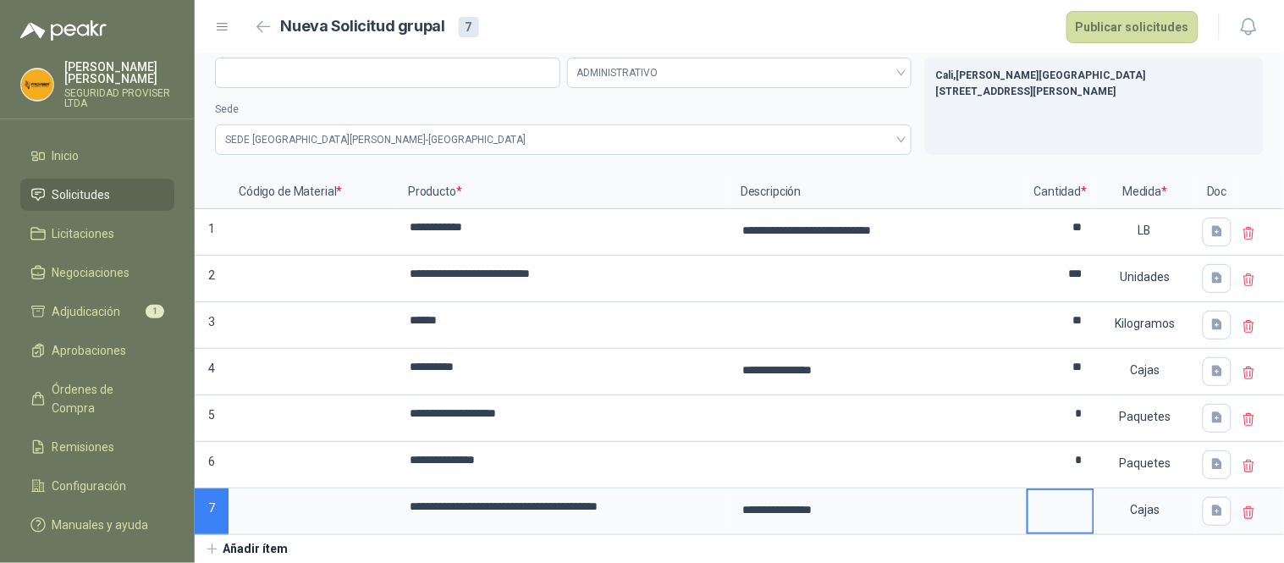
click at [1057, 515] on input at bounding box center [1061, 506] width 64 height 33
click at [257, 553] on button "Añadir ítem" at bounding box center [247, 549] width 104 height 29
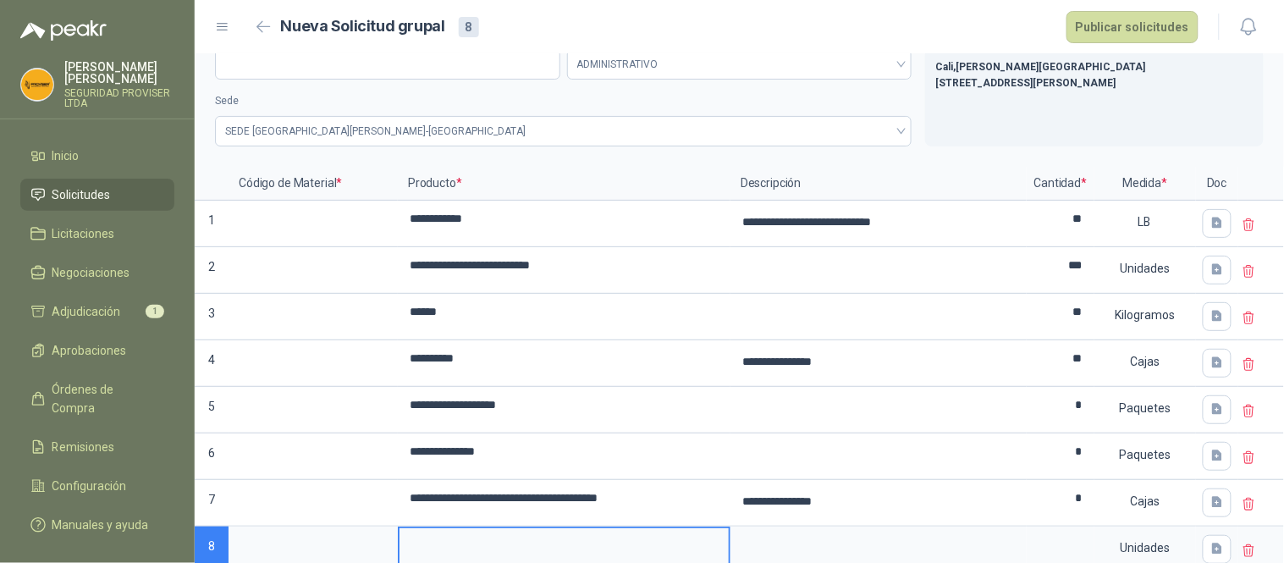
click at [472, 549] on input at bounding box center [564, 544] width 329 height 33
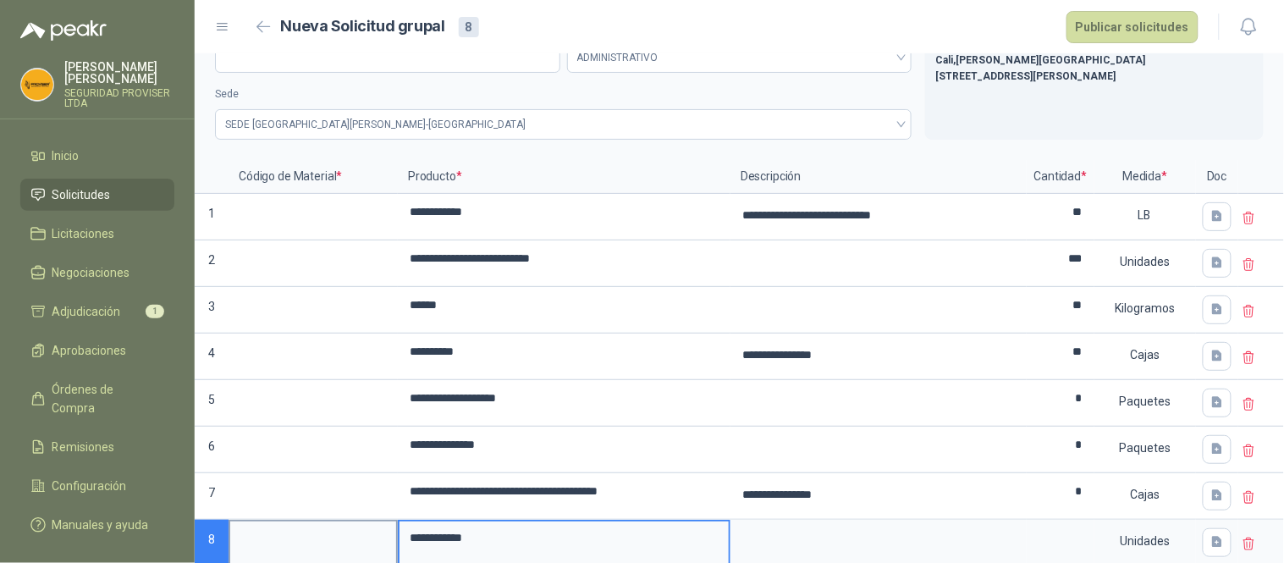
drag, startPoint x: 530, startPoint y: 539, endPoint x: 362, endPoint y: 538, distance: 168.5
click at [362, 538] on div "**********" at bounding box center [740, 363] width 1090 height 406
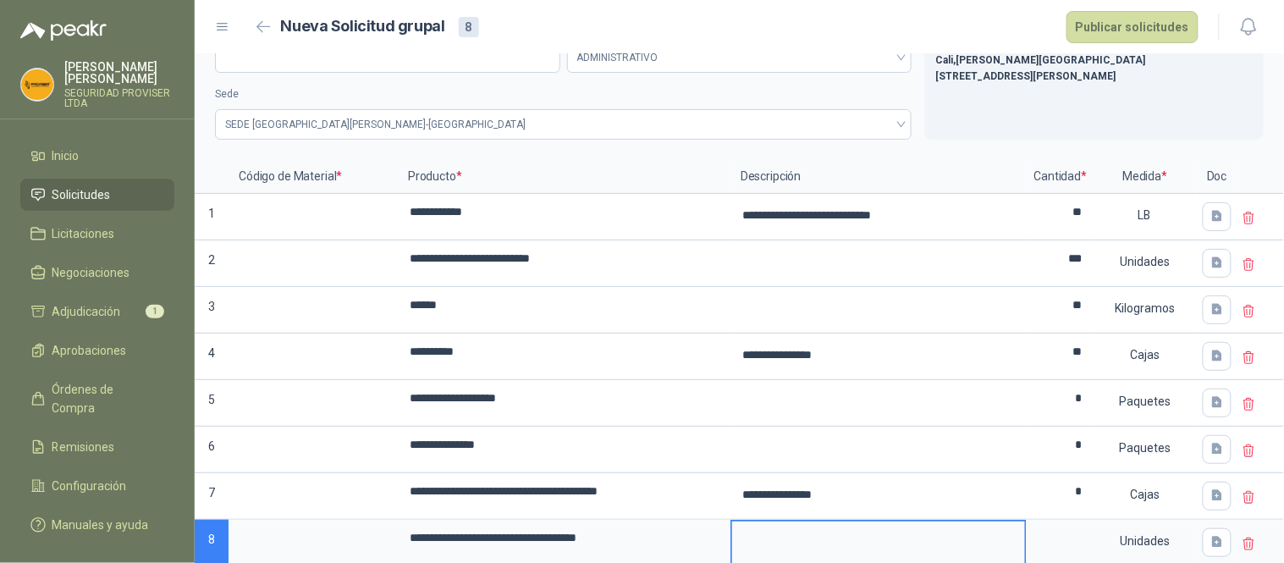
click at [800, 536] on textarea at bounding box center [878, 541] width 293 height 39
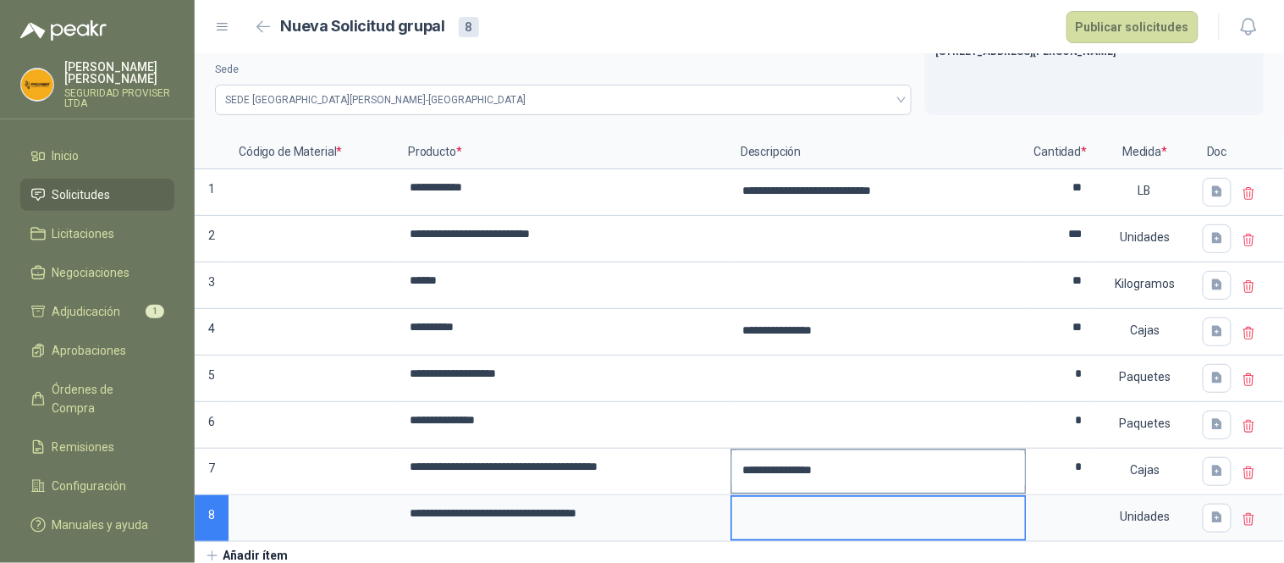
scroll to position [87, 0]
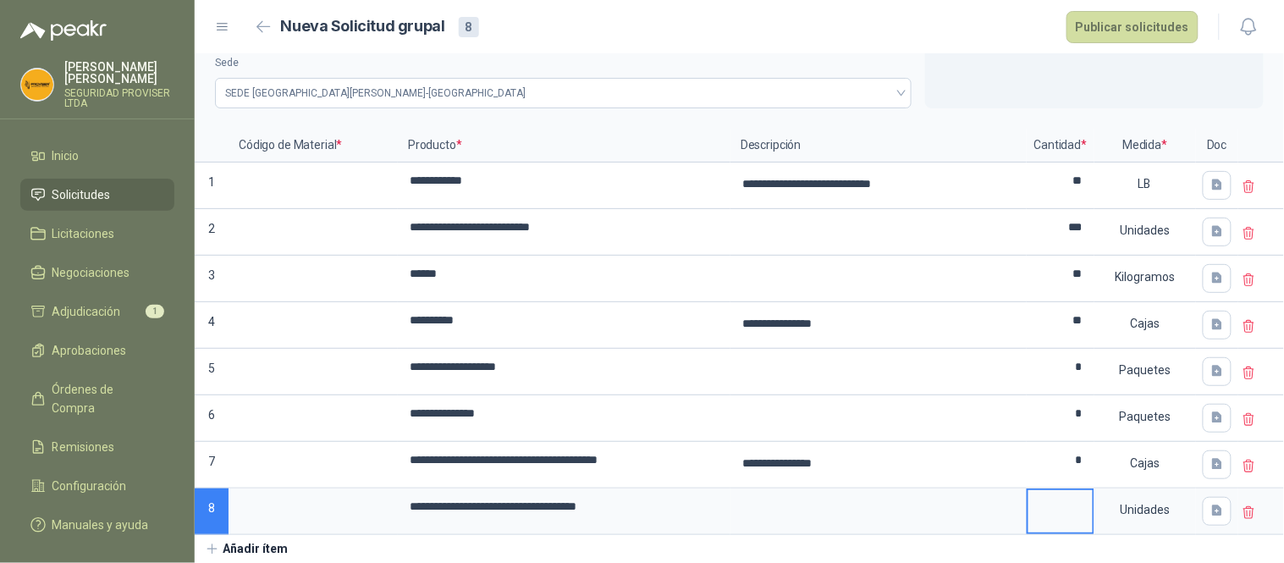
click at [1078, 511] on input at bounding box center [1061, 506] width 64 height 33
click at [1153, 506] on div "Unidades" at bounding box center [1145, 509] width 98 height 39
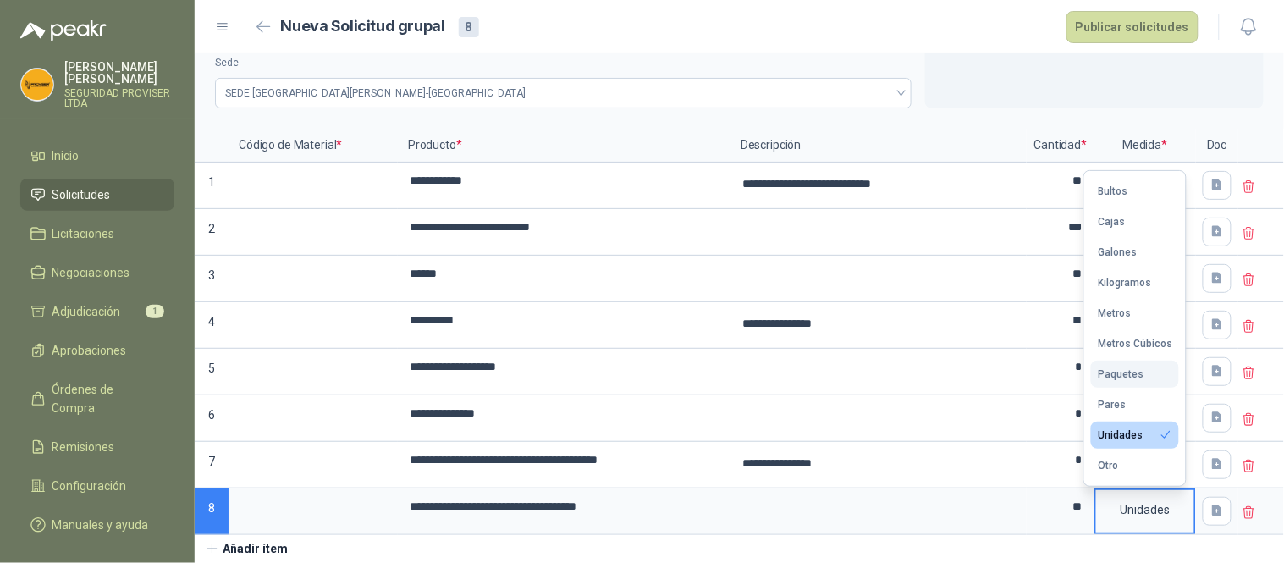
click at [1135, 375] on div "Paquetes" at bounding box center [1121, 374] width 46 height 12
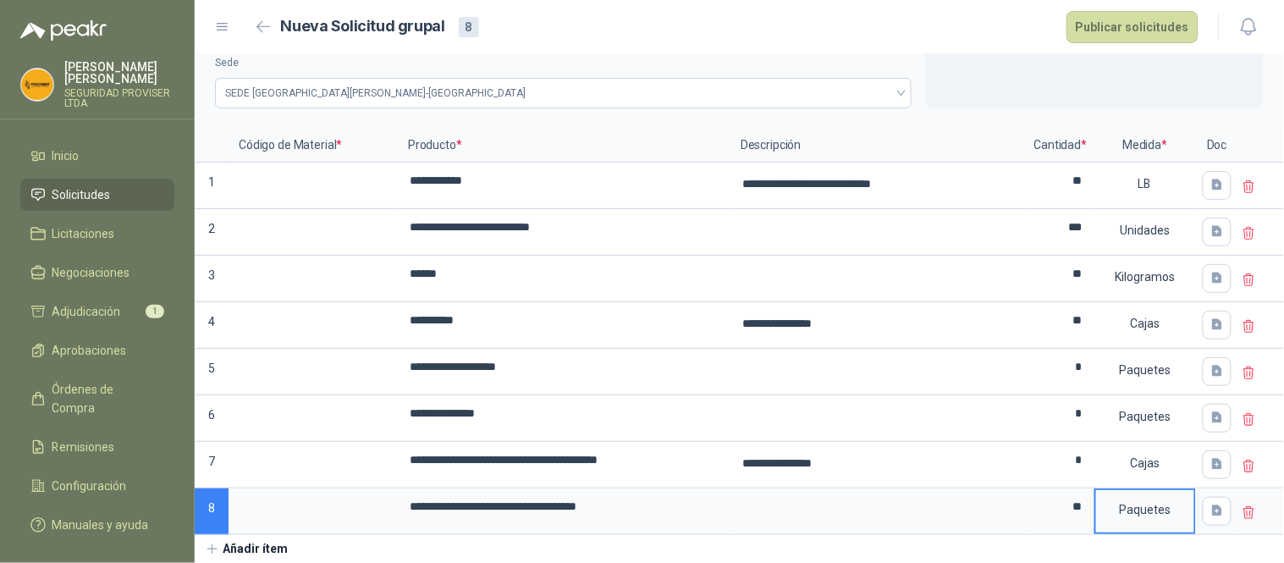
click at [274, 554] on button "Añadir ítem" at bounding box center [247, 549] width 104 height 29
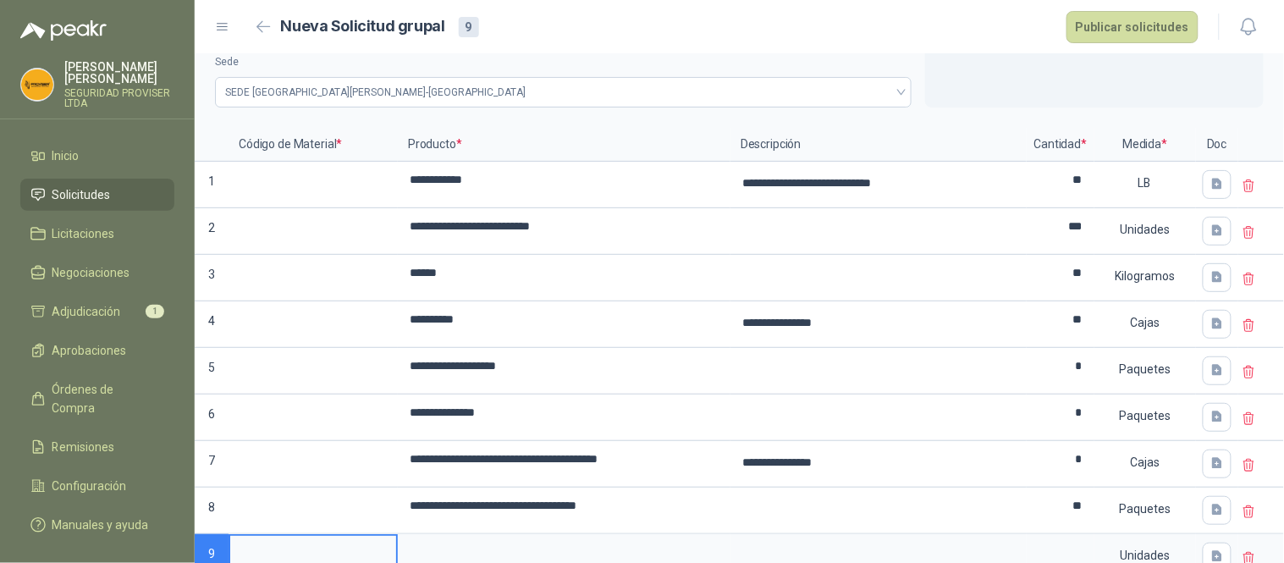
scroll to position [96, 0]
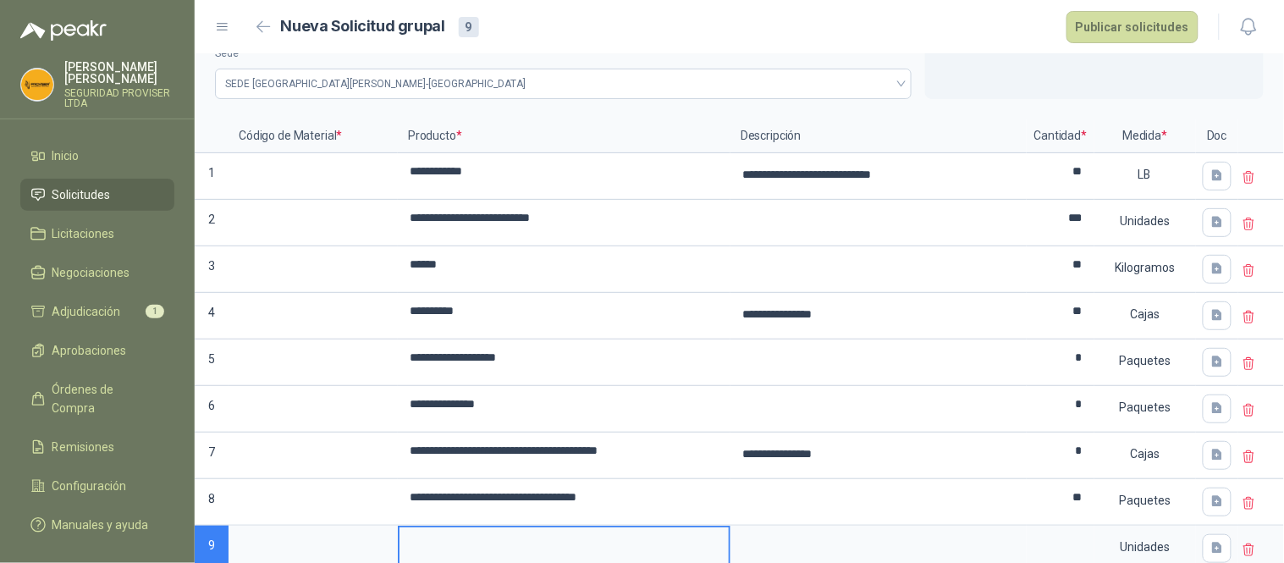
click at [488, 545] on input at bounding box center [564, 544] width 329 height 33
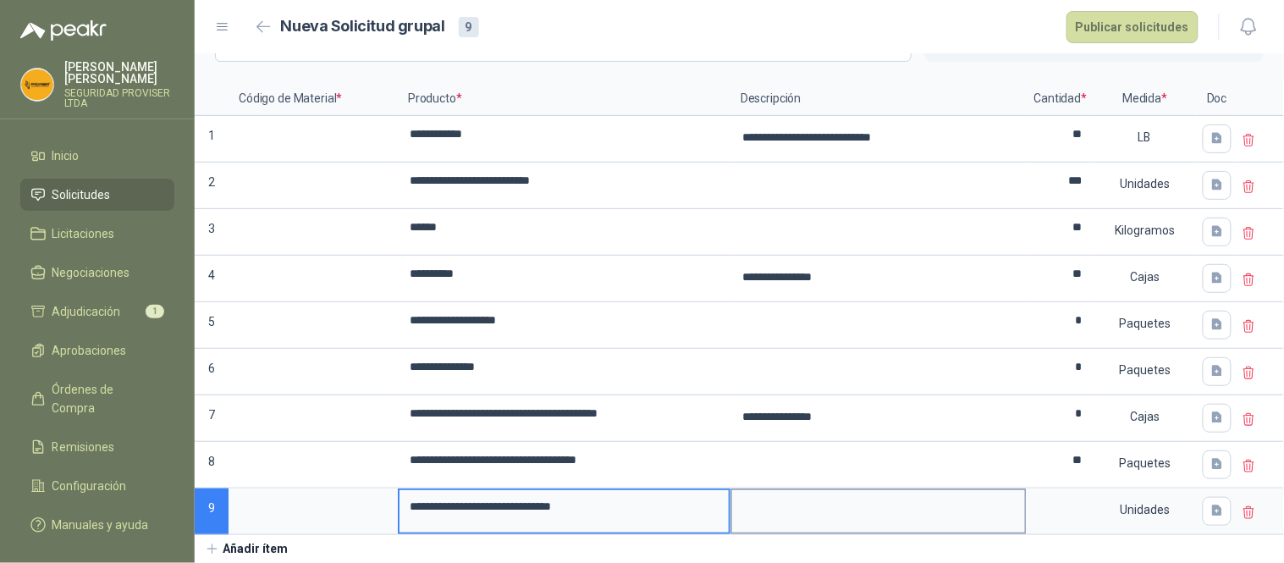
click at [798, 516] on textarea at bounding box center [878, 509] width 293 height 39
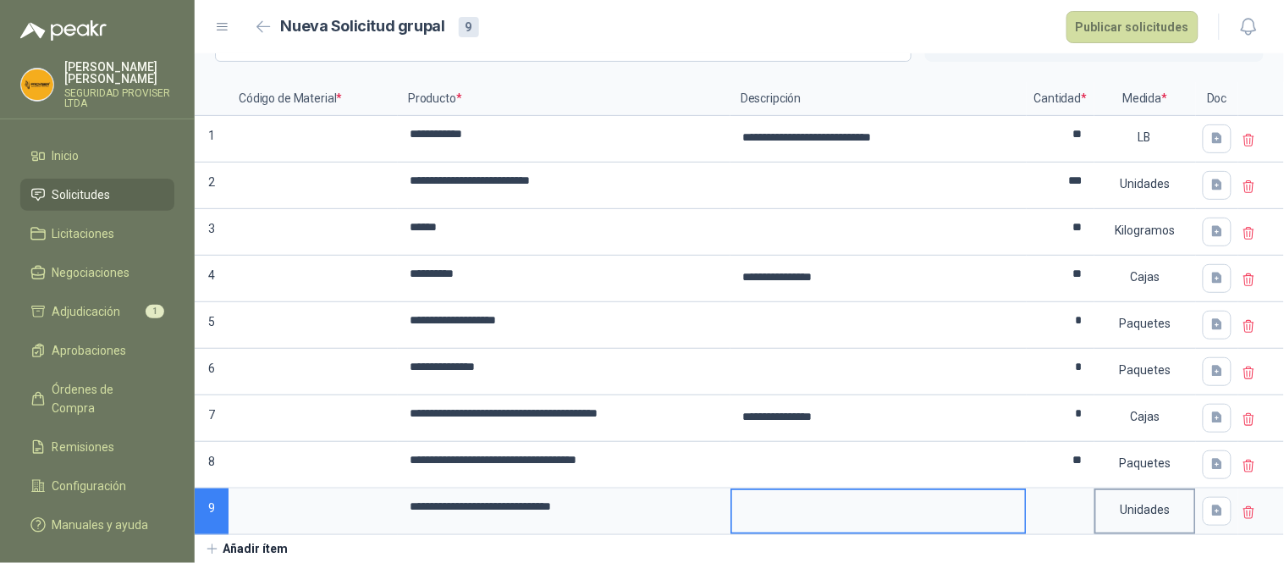
click at [1136, 504] on div "Unidades" at bounding box center [1145, 509] width 98 height 39
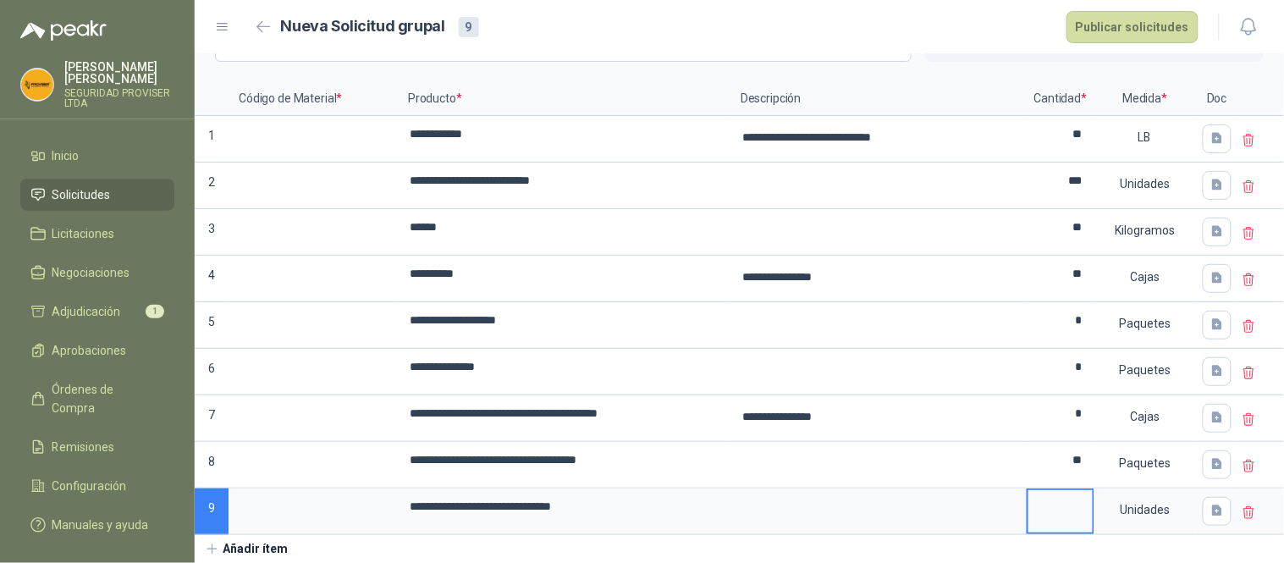
click at [1062, 504] on input at bounding box center [1061, 506] width 64 height 33
click at [290, 545] on button "Añadir ítem" at bounding box center [247, 549] width 104 height 29
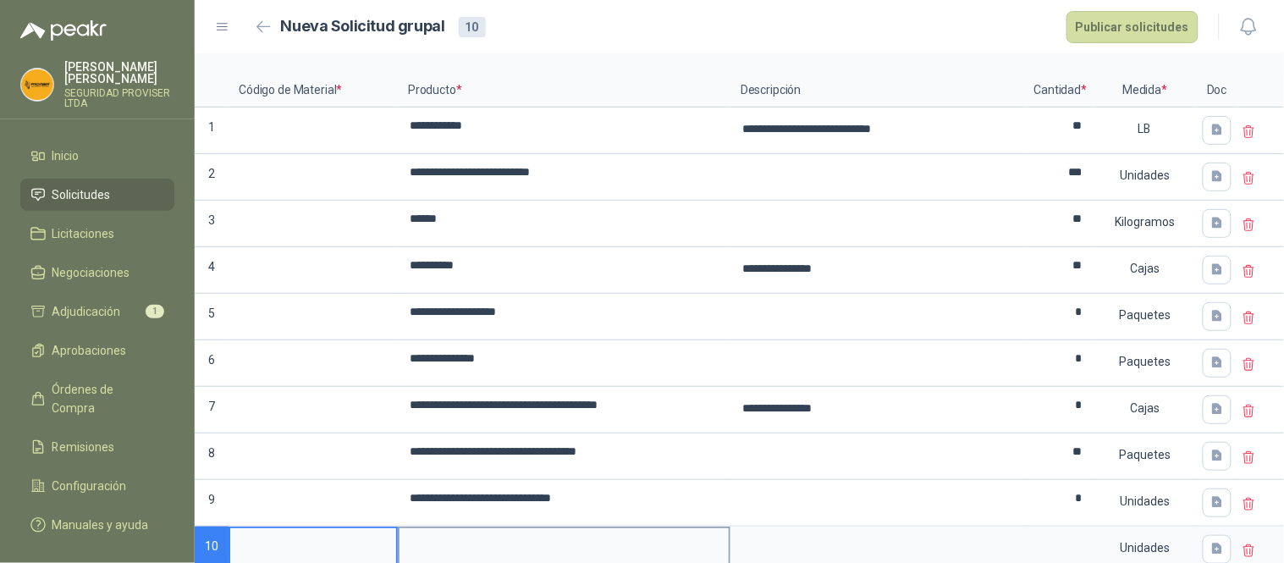
click at [525, 540] on input at bounding box center [564, 544] width 329 height 33
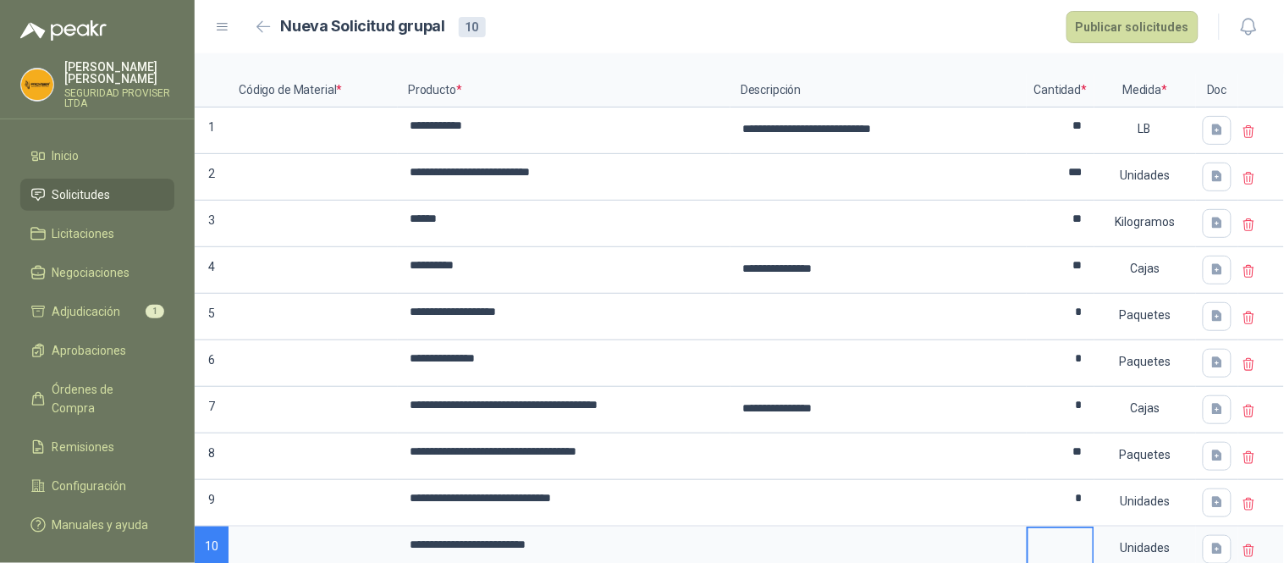
click at [1076, 546] on input at bounding box center [1061, 544] width 64 height 33
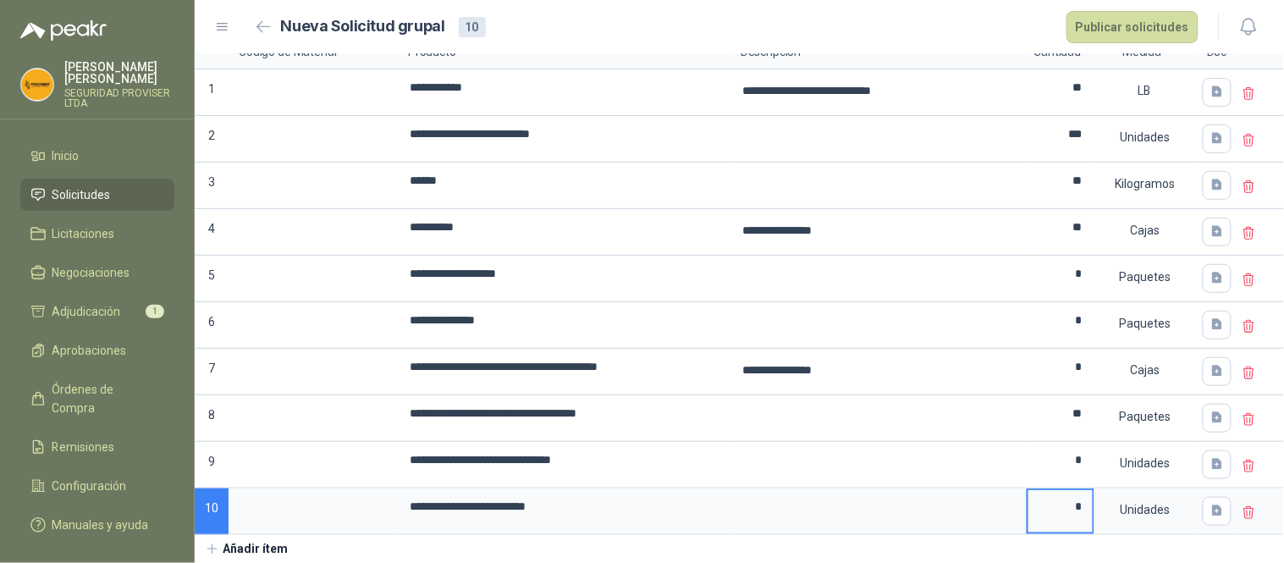
click at [266, 550] on button "Añadir ítem" at bounding box center [247, 549] width 104 height 29
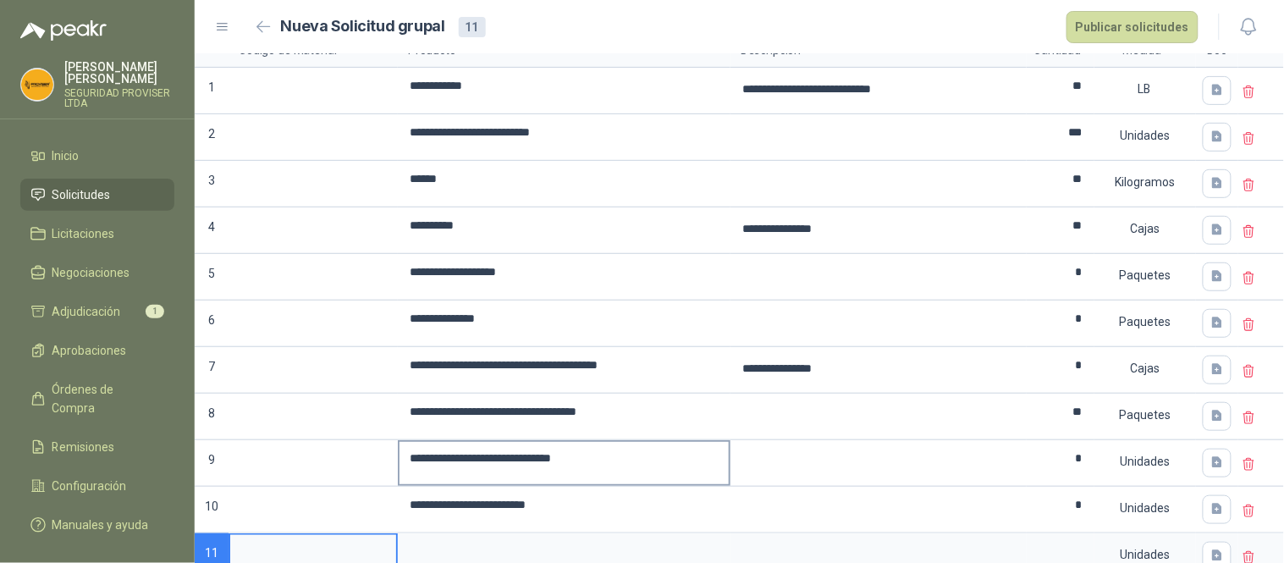
scroll to position [189, 0]
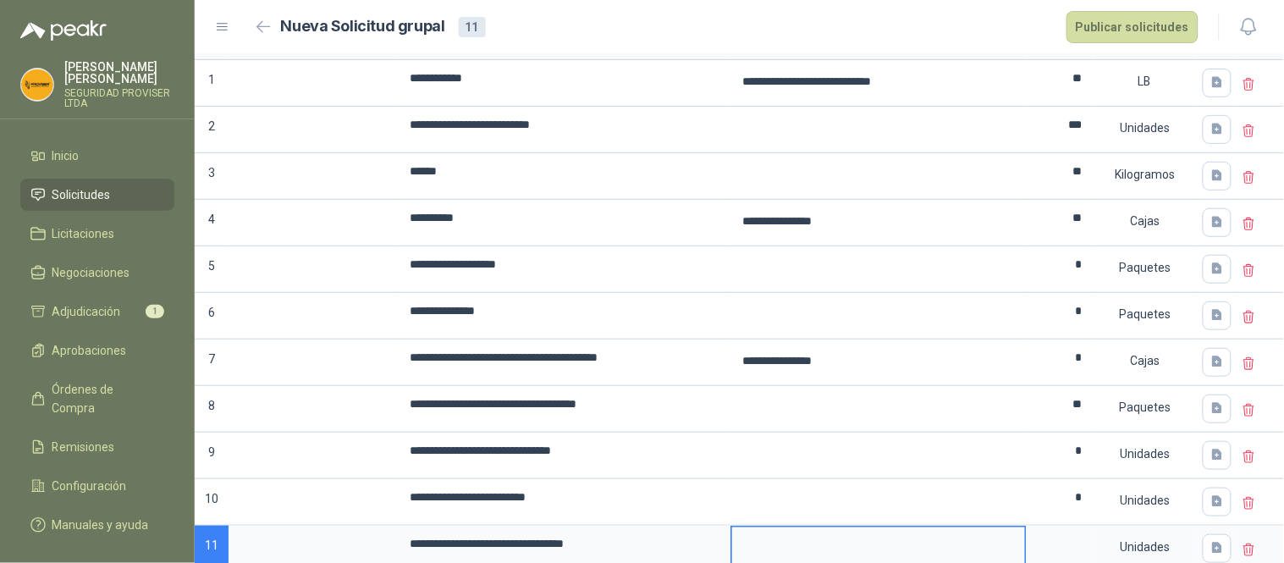
click at [787, 550] on textarea at bounding box center [878, 547] width 293 height 39
click at [1126, 547] on div "Unidades" at bounding box center [1145, 547] width 98 height 39
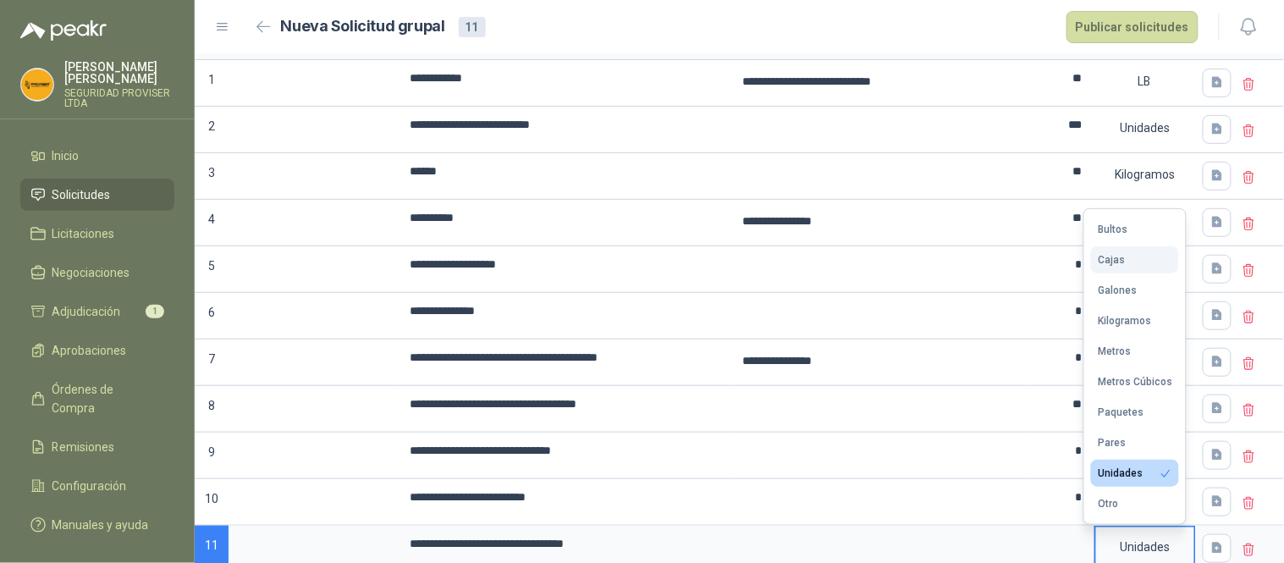
click at [1129, 261] on button "Cajas" at bounding box center [1135, 259] width 88 height 27
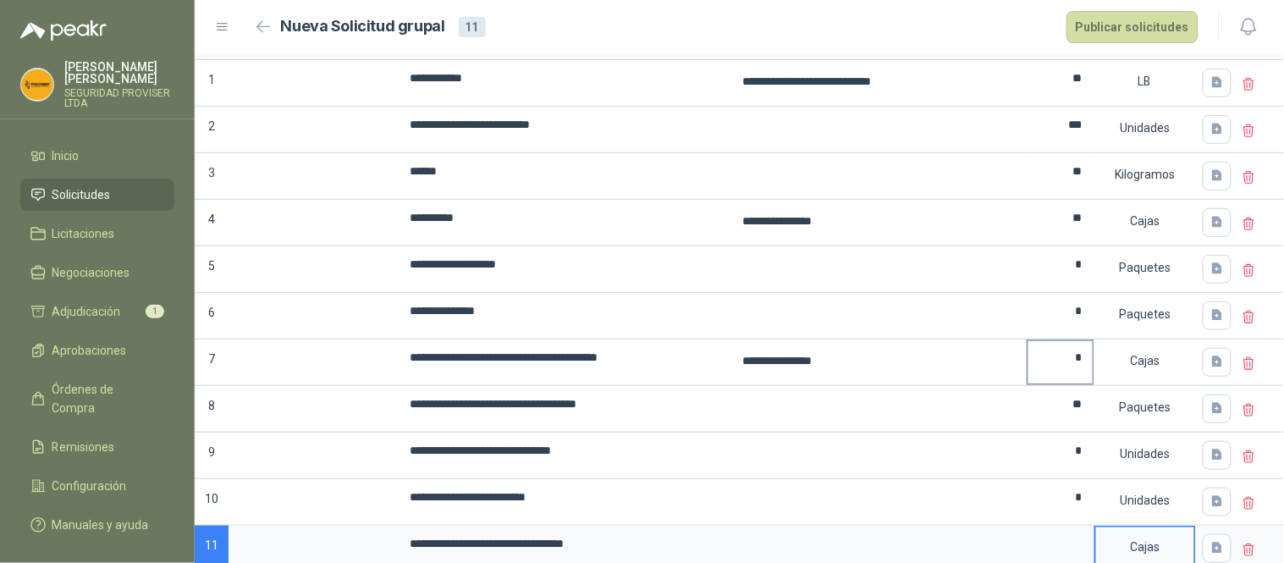
scroll to position [229, 0]
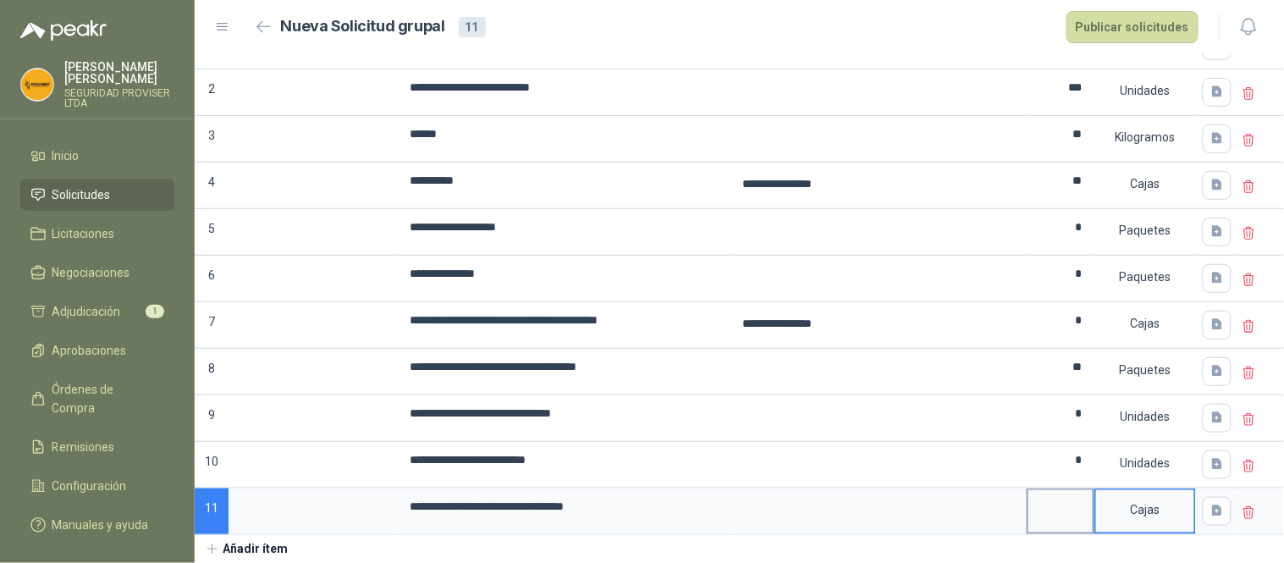
click at [1063, 511] on input at bounding box center [1061, 506] width 64 height 33
click at [1104, 511] on div "Cajas" at bounding box center [1145, 509] width 98 height 39
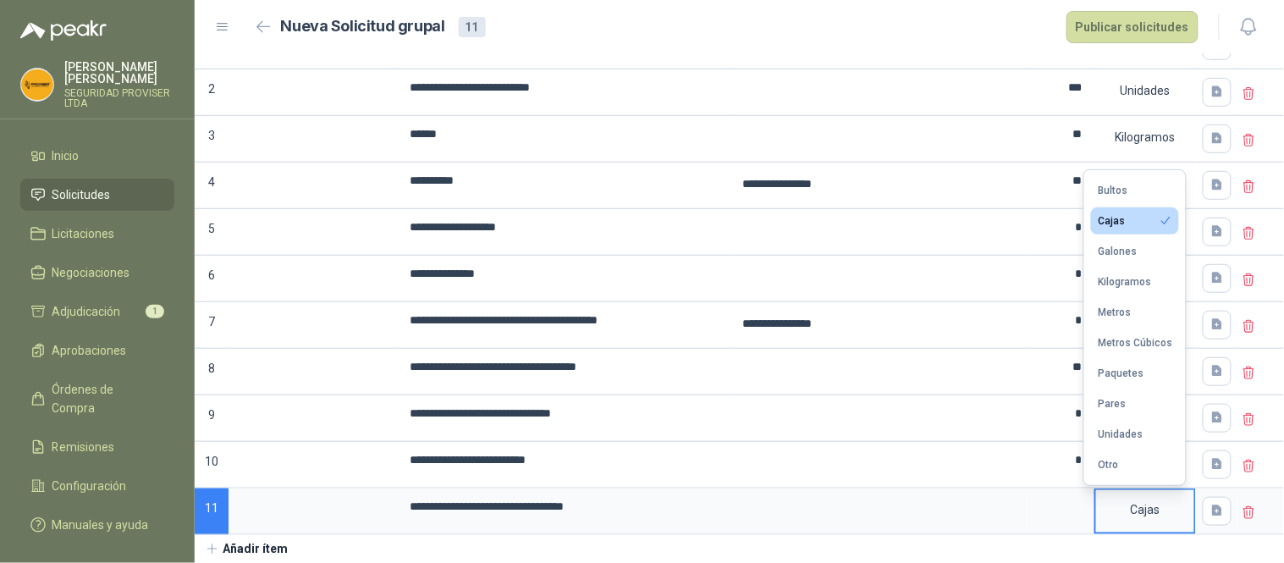
click at [1119, 218] on div "Cajas" at bounding box center [1111, 221] width 27 height 12
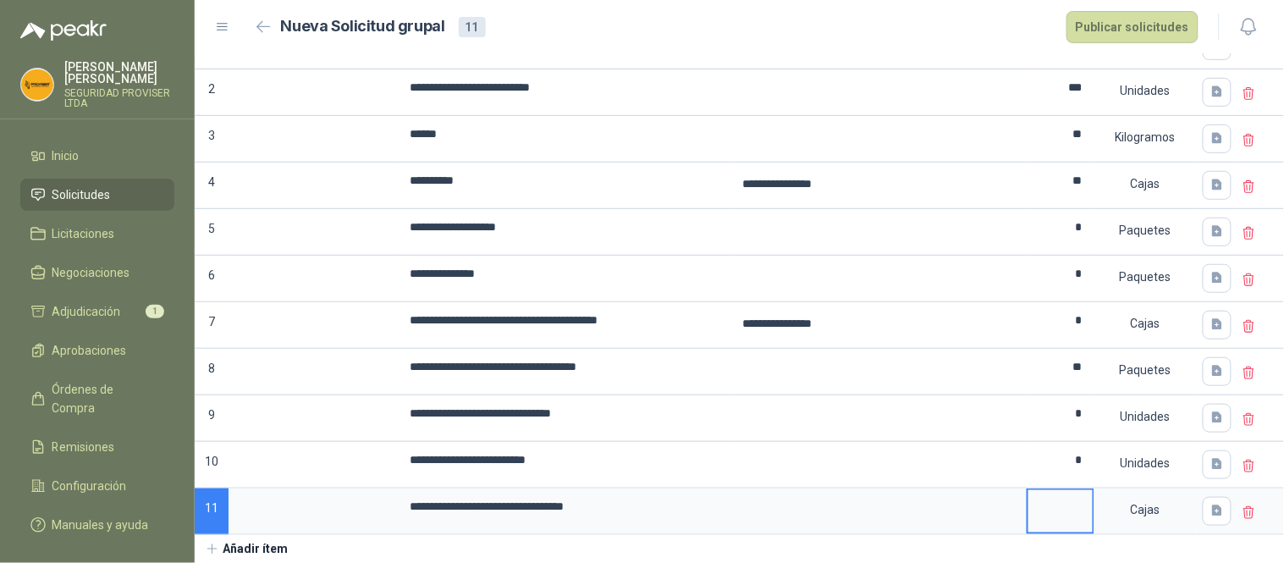
click at [1062, 514] on input at bounding box center [1061, 506] width 64 height 33
click at [686, 505] on input "**********" at bounding box center [564, 506] width 329 height 33
click at [234, 551] on button "Añadir ítem" at bounding box center [247, 549] width 104 height 29
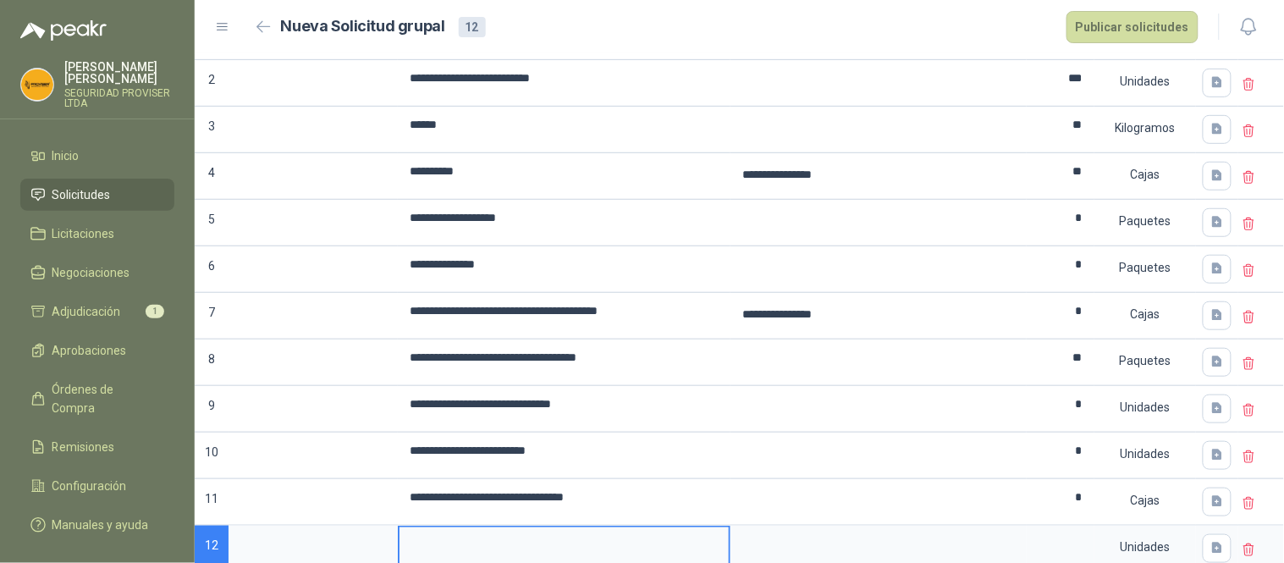
click at [466, 540] on input at bounding box center [564, 544] width 329 height 33
click at [1126, 545] on div "Unidades" at bounding box center [1145, 547] width 98 height 39
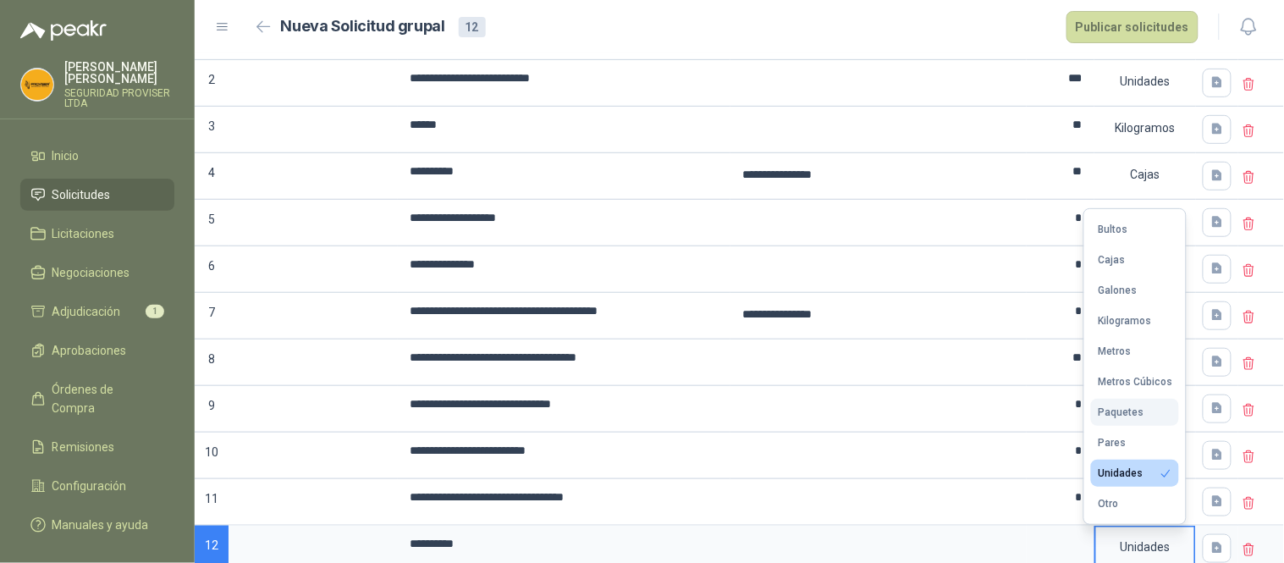
click at [1137, 412] on div "Paquetes" at bounding box center [1121, 412] width 46 height 12
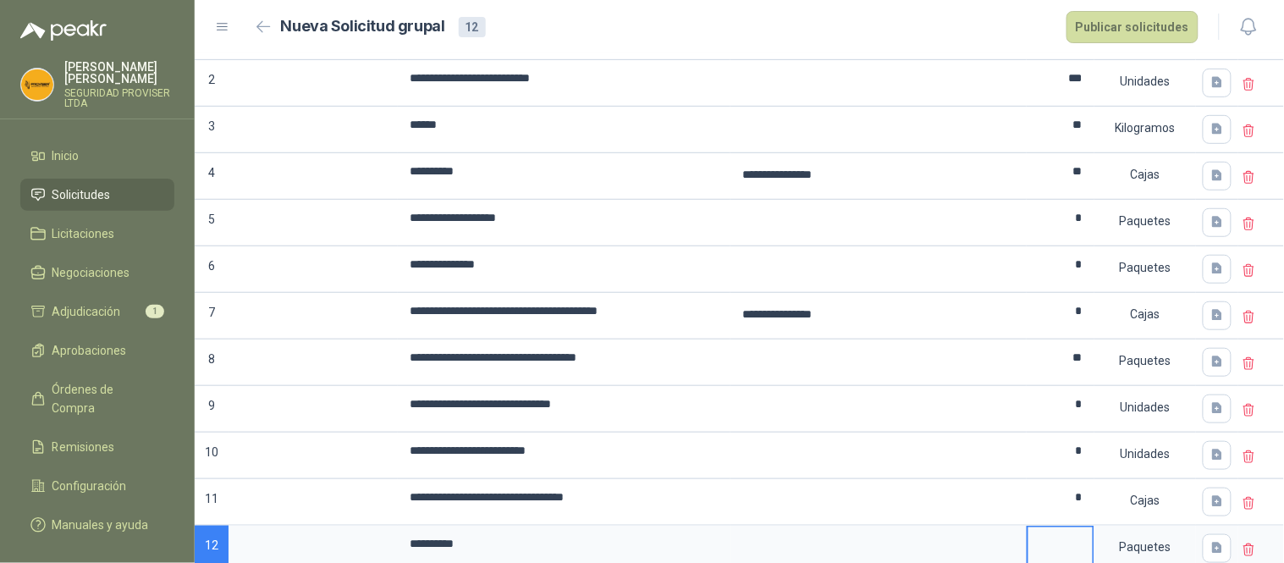
click at [1063, 539] on input at bounding box center [1061, 544] width 64 height 33
click at [851, 540] on textarea at bounding box center [878, 547] width 293 height 39
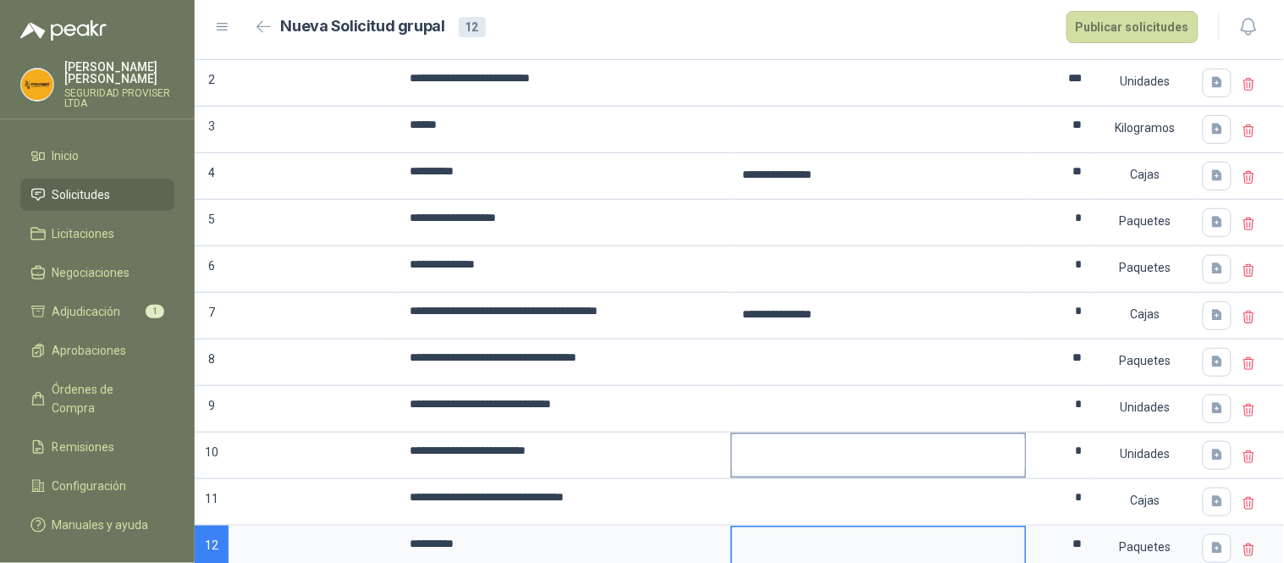
scroll to position [274, 0]
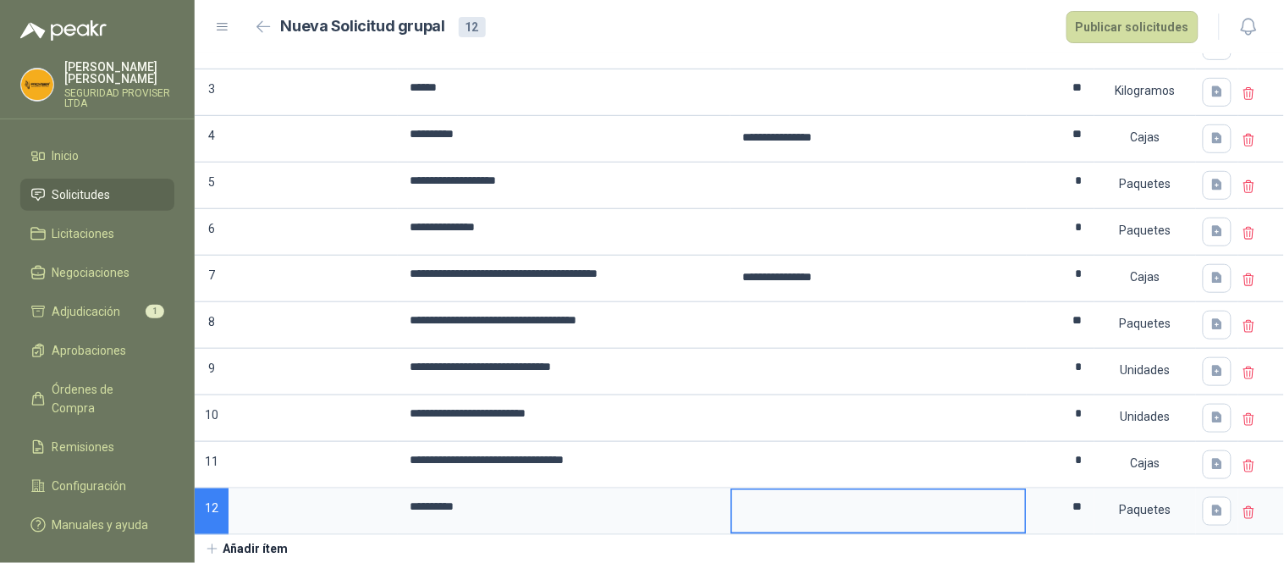
click at [273, 547] on button "Añadir ítem" at bounding box center [247, 549] width 104 height 29
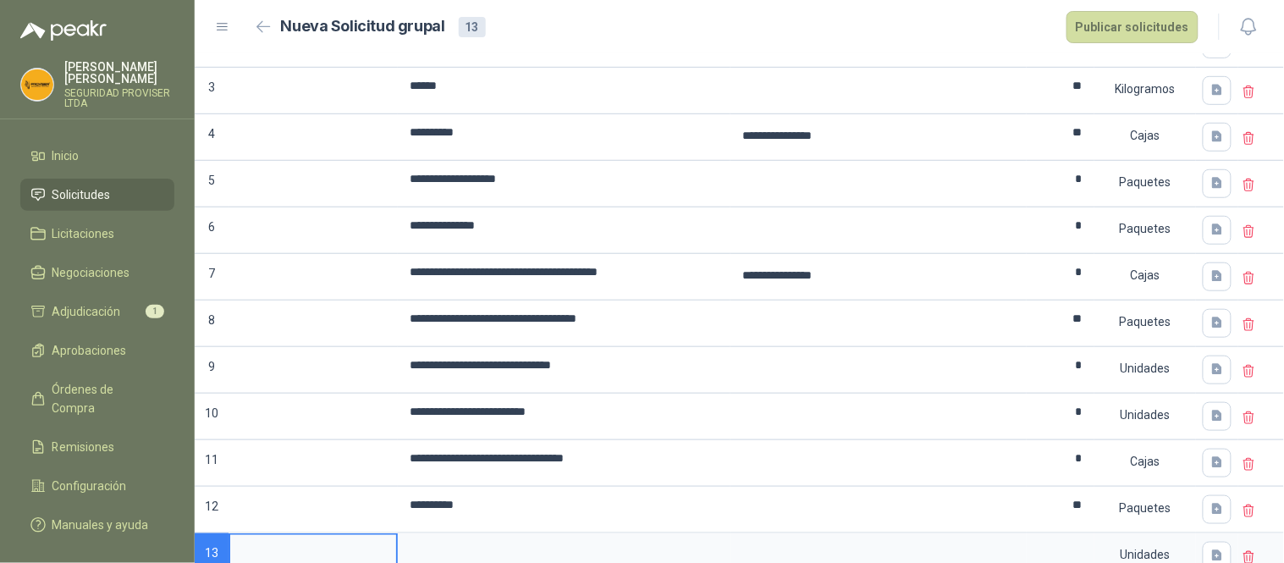
scroll to position [283, 0]
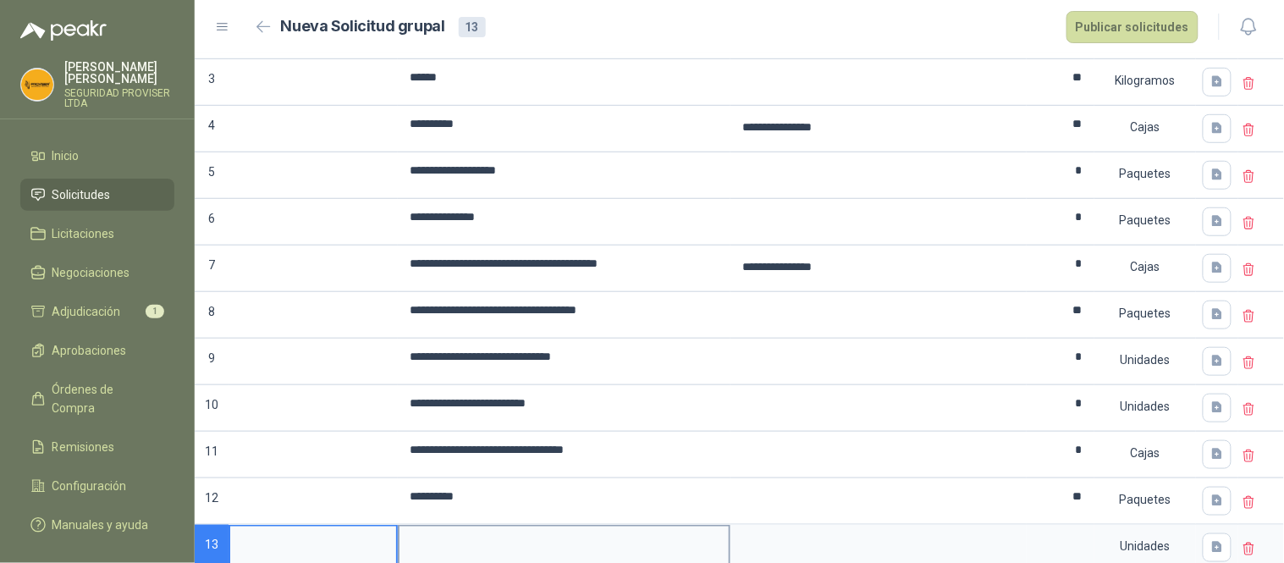
click at [488, 551] on input at bounding box center [564, 543] width 329 height 33
click at [1068, 544] on input at bounding box center [1061, 543] width 64 height 33
click at [1069, 79] on input "**" at bounding box center [1061, 77] width 64 height 33
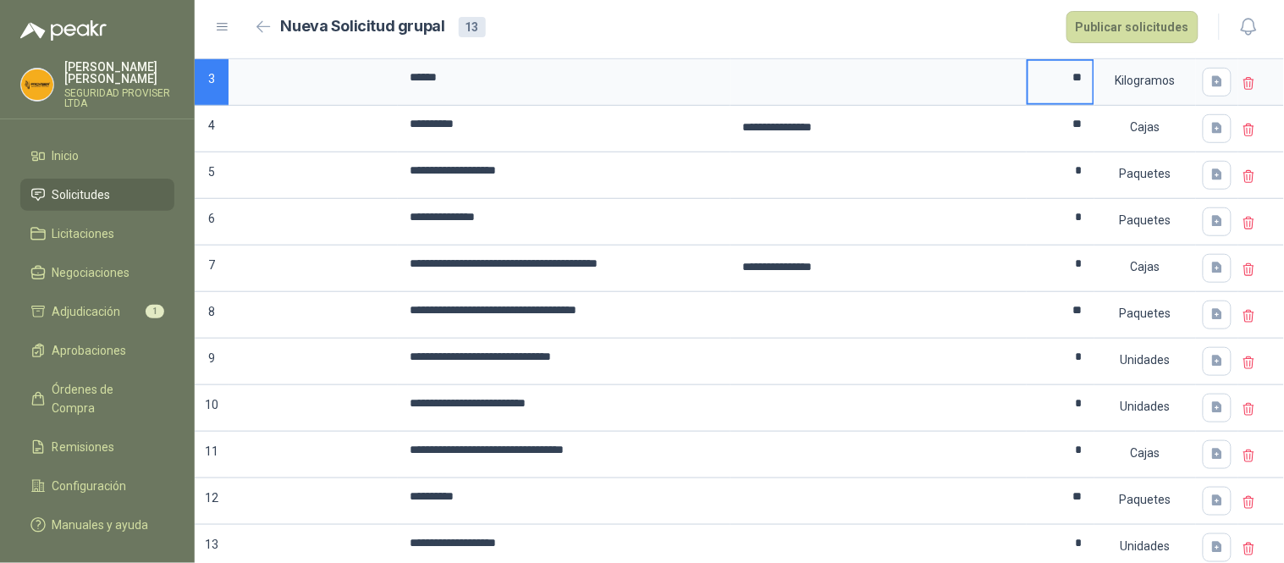
drag, startPoint x: 1048, startPoint y: 77, endPoint x: 1080, endPoint y: 79, distance: 32.2
click at [1080, 79] on div "**" at bounding box center [1061, 82] width 68 height 47
click at [1019, 19] on div "Nueva Solicitud grupal 13 Publicar solicitudes" at bounding box center [725, 27] width 949 height 32
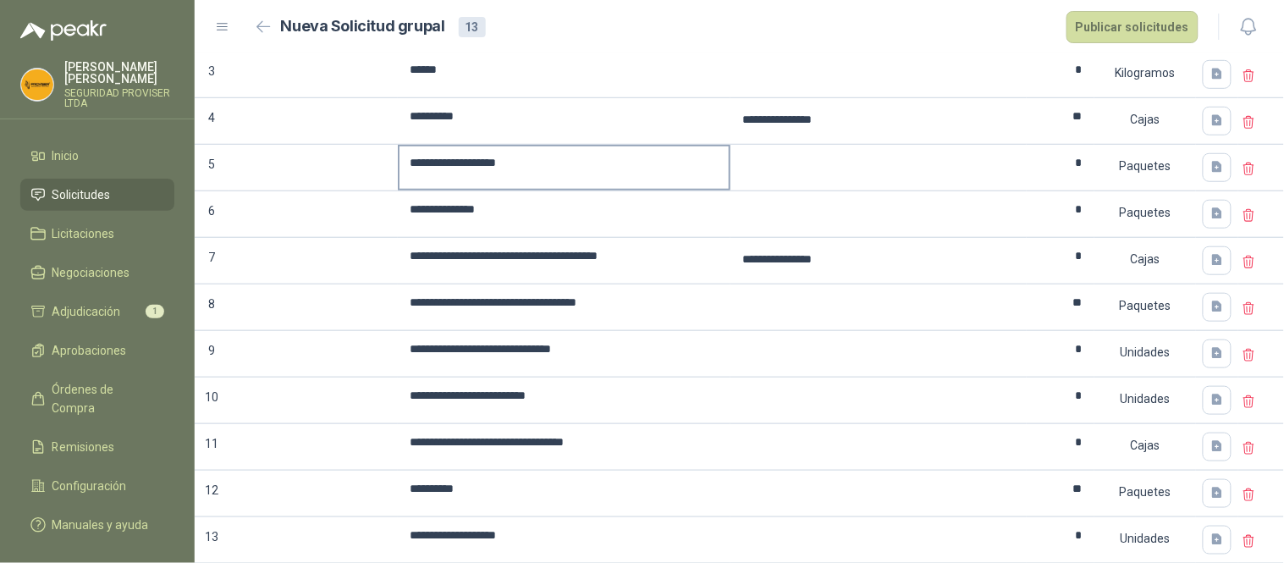
scroll to position [322, 0]
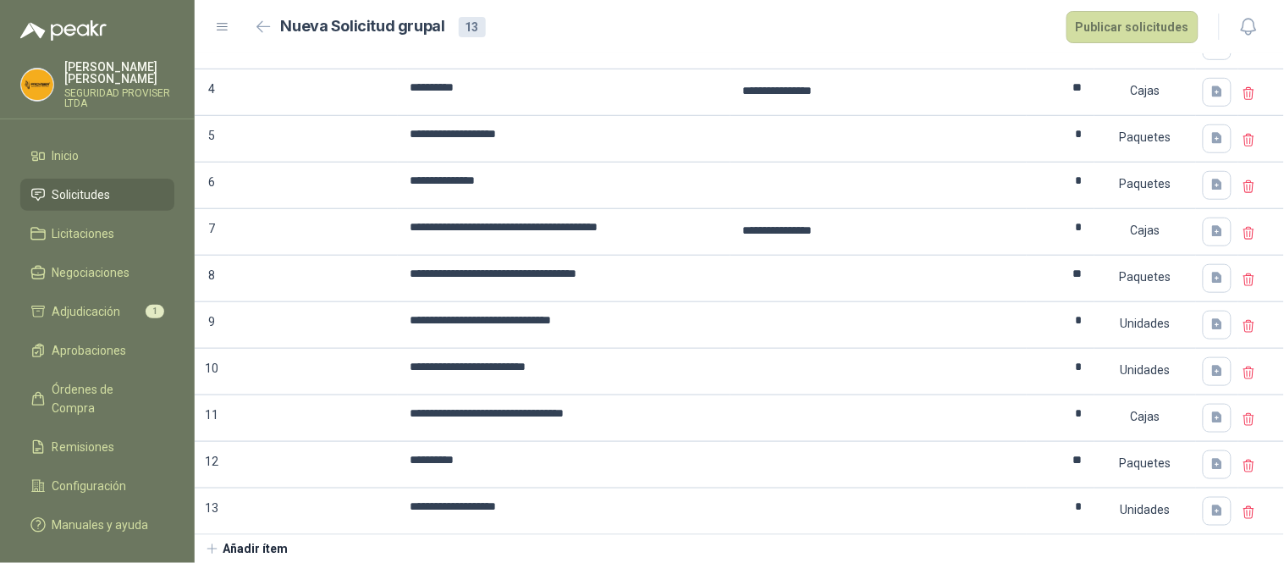
click at [276, 550] on button "Añadir ítem" at bounding box center [247, 549] width 104 height 29
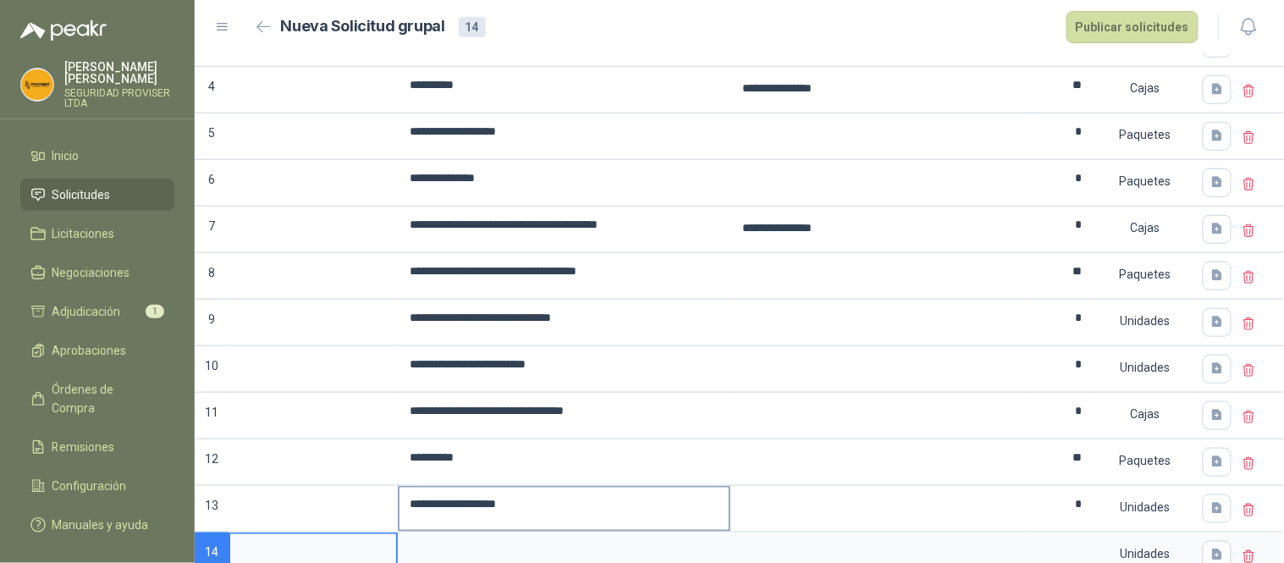
scroll to position [329, 0]
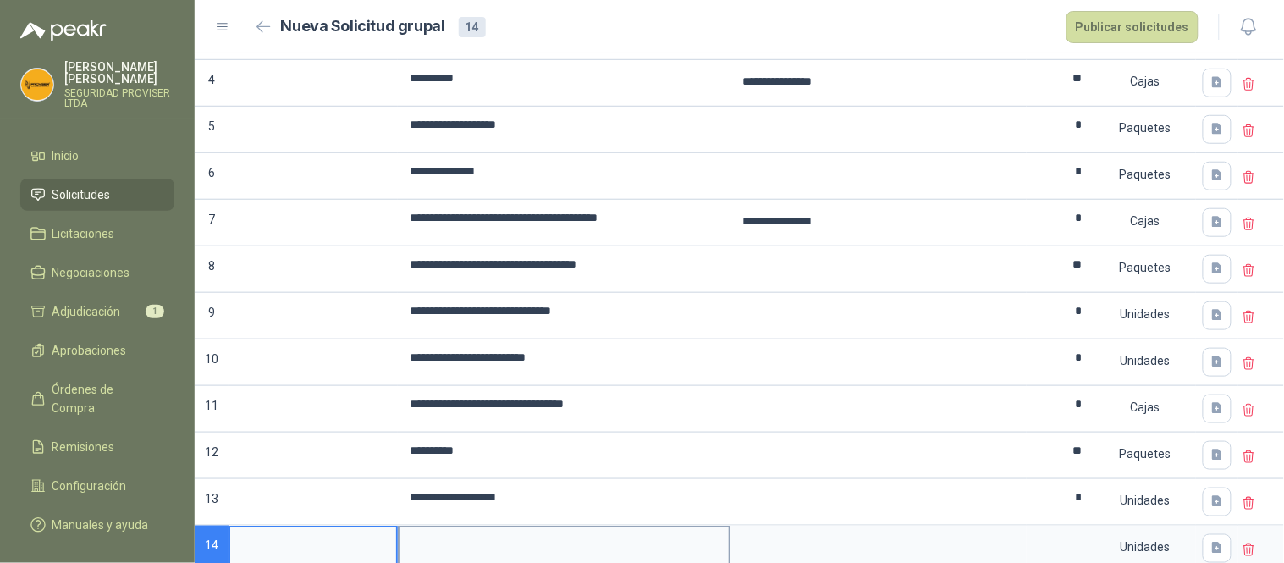
click at [488, 545] on input at bounding box center [564, 544] width 329 height 33
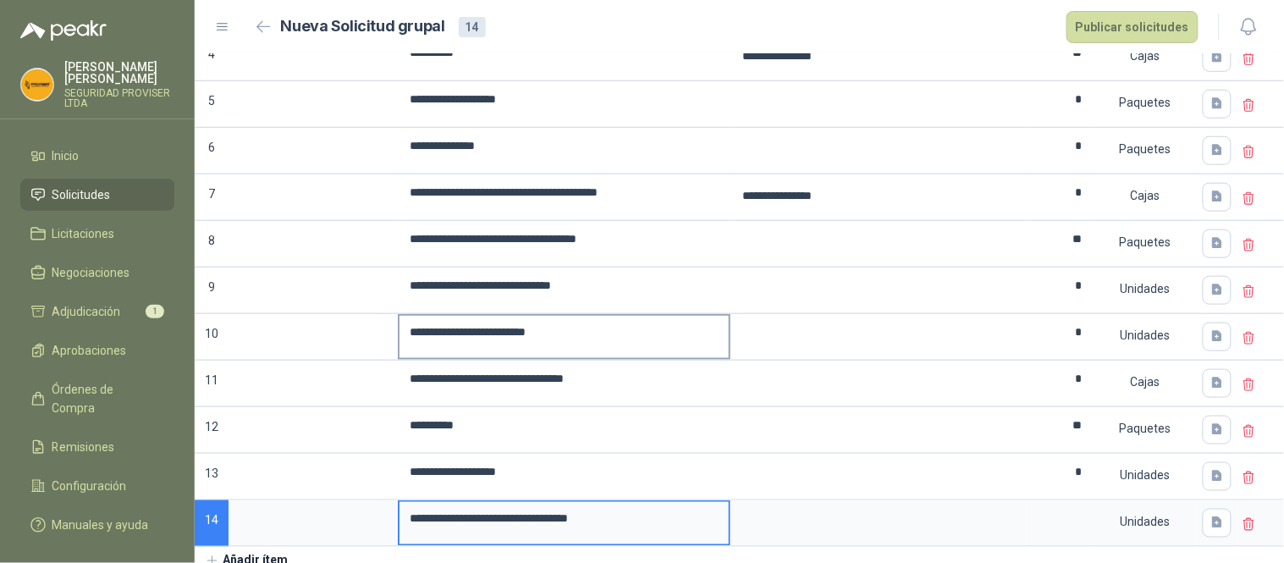
scroll to position [368, 0]
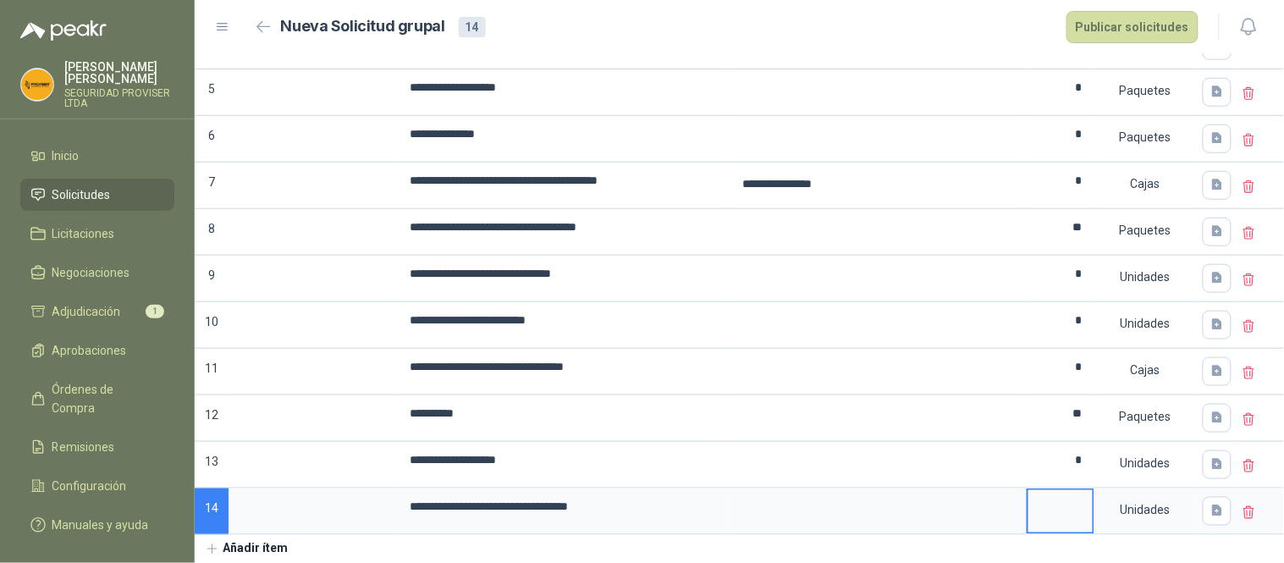
click at [1068, 515] on input at bounding box center [1061, 506] width 64 height 33
click at [1146, 504] on div "Unidades" at bounding box center [1145, 509] width 98 height 39
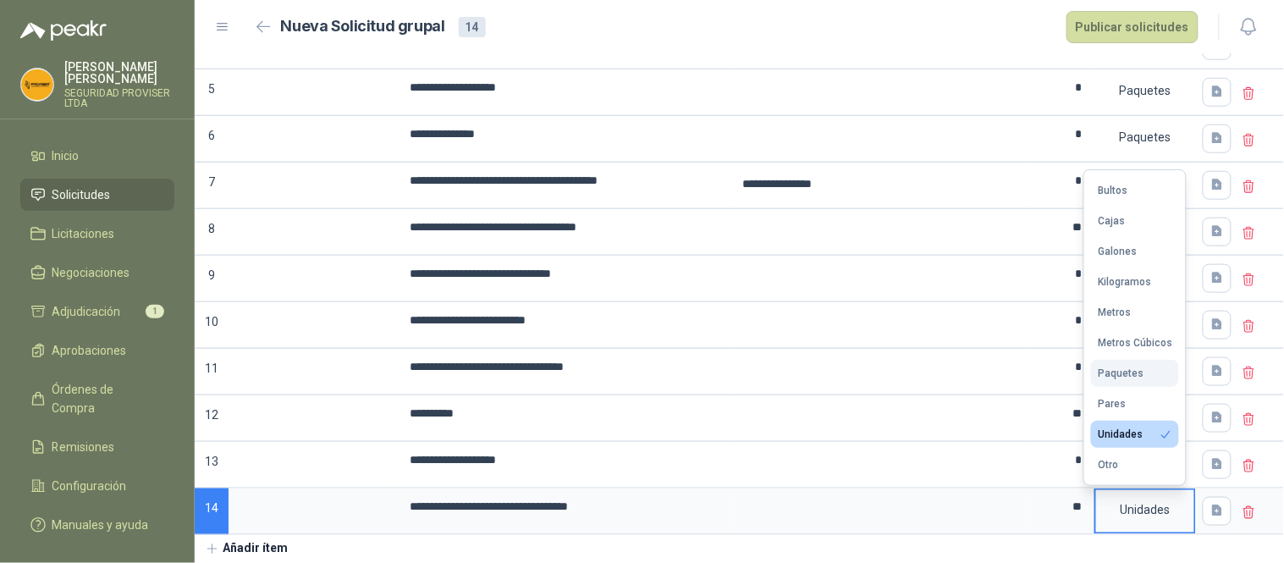
click at [1147, 378] on button "Paquetes" at bounding box center [1135, 373] width 88 height 27
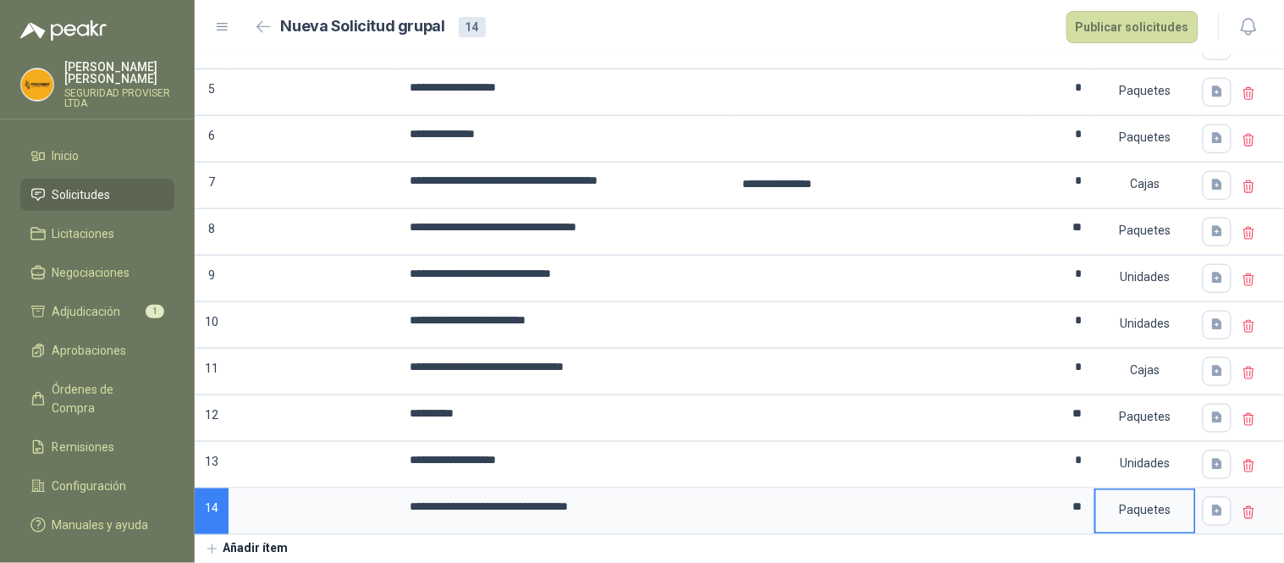
click at [1242, 140] on icon at bounding box center [1249, 140] width 15 height 15
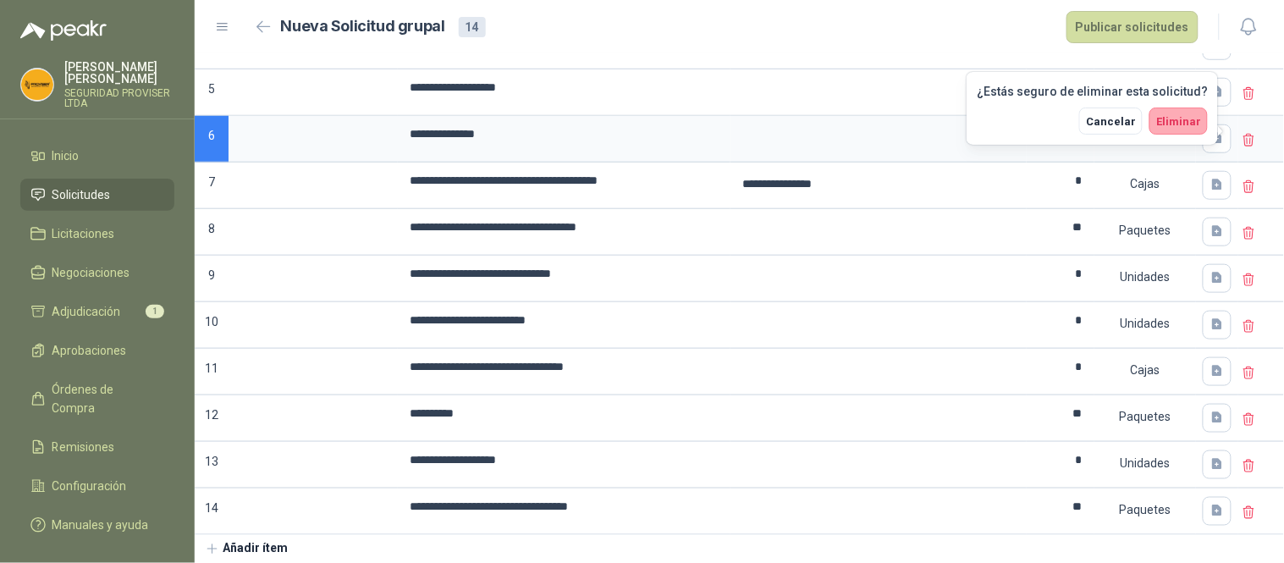
click at [1182, 122] on span "Eliminar" at bounding box center [1179, 121] width 45 height 13
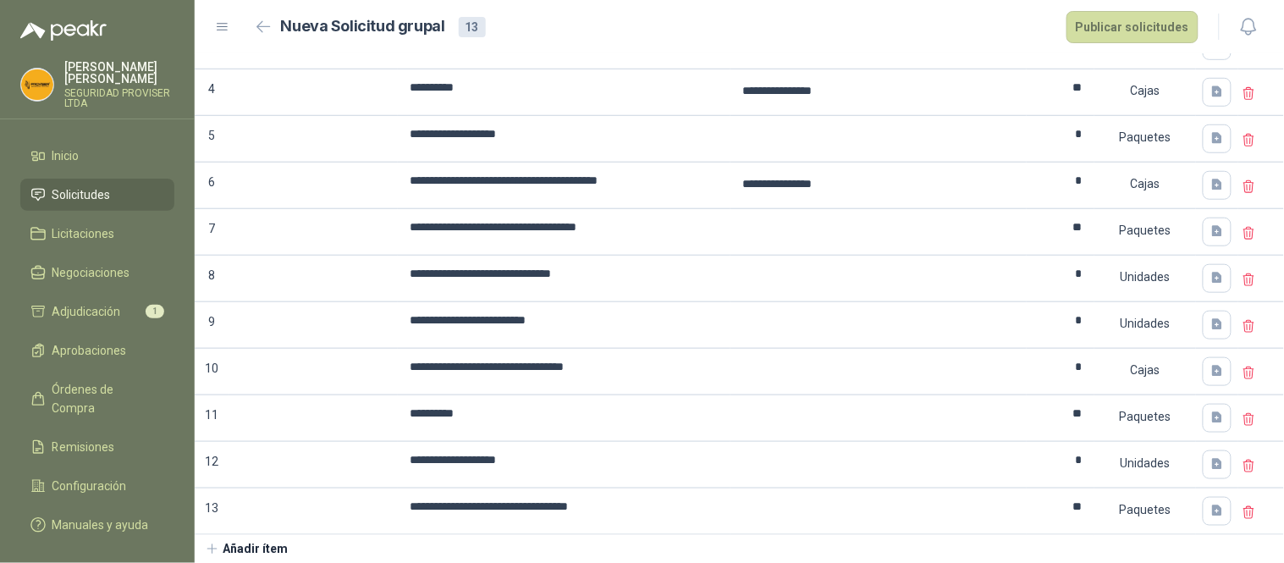
scroll to position [323, 0]
click at [1070, 135] on input "*" at bounding box center [1061, 134] width 64 height 33
click at [1026, 37] on div "Nueva Solicitud grupal 13 Publicar solicitudes" at bounding box center [725, 27] width 949 height 32
click at [585, 128] on input "**********" at bounding box center [564, 134] width 329 height 33
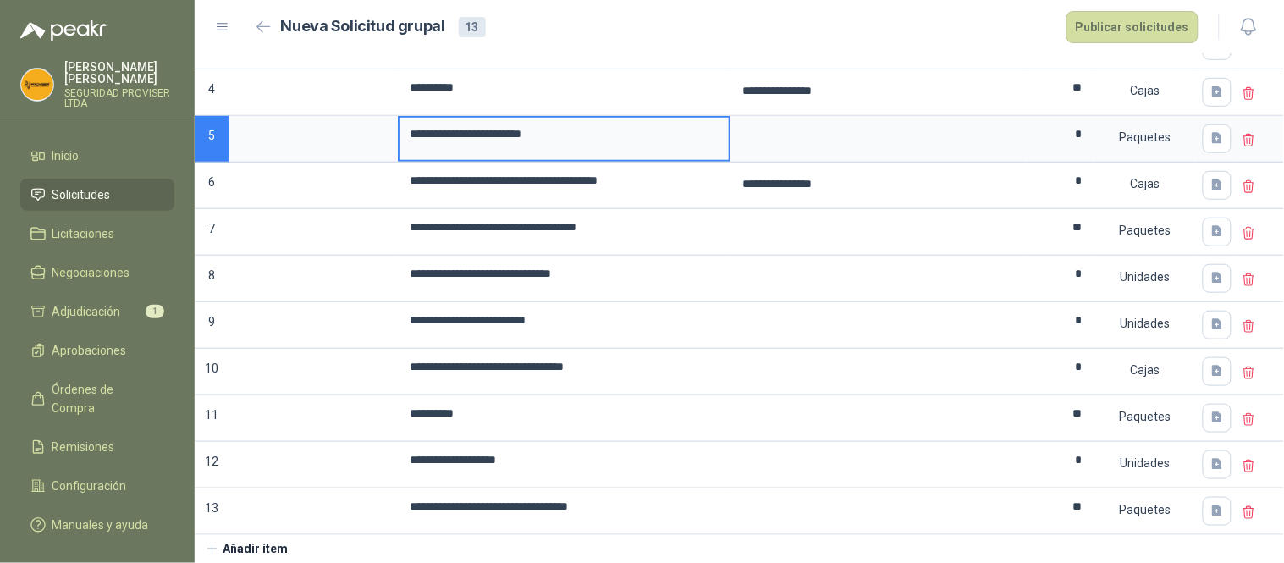
click at [775, 35] on div "Nueva Solicitud grupal 13 Publicar solicitudes" at bounding box center [725, 27] width 949 height 32
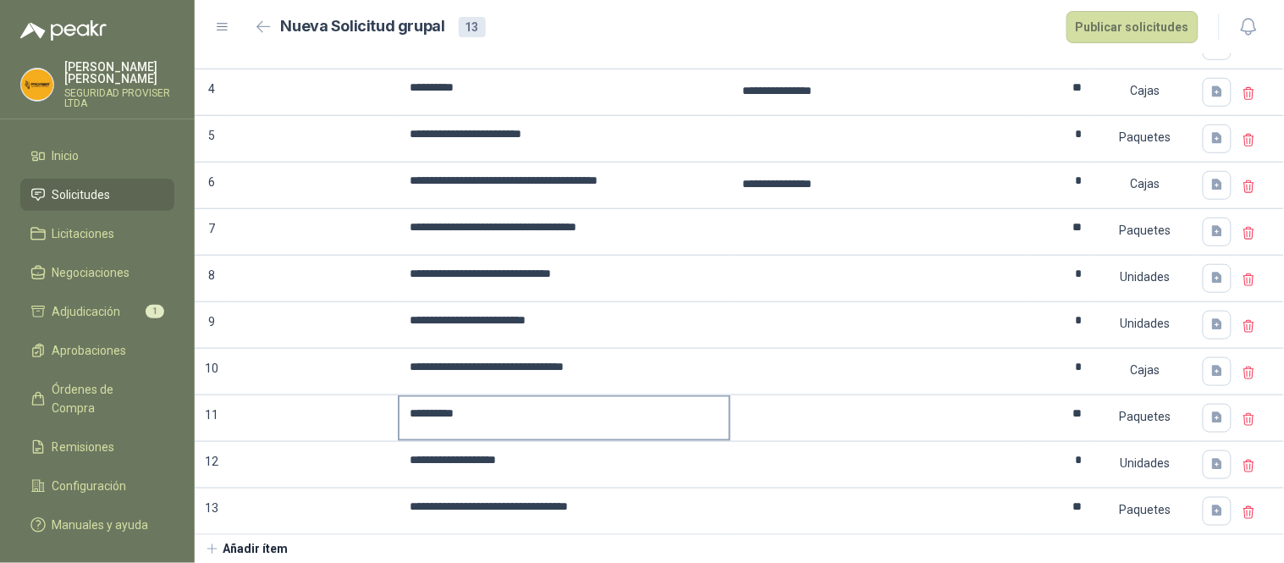
scroll to position [322, 0]
click at [1105, 28] on button "Publicar solicitudes" at bounding box center [1133, 27] width 132 height 32
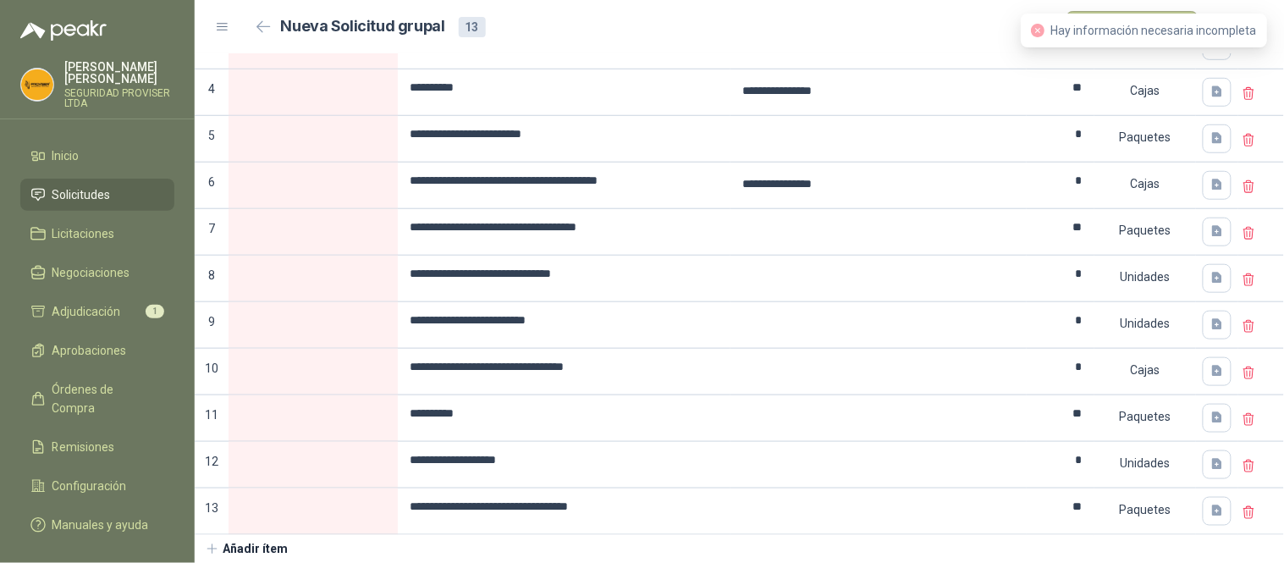
scroll to position [0, 0]
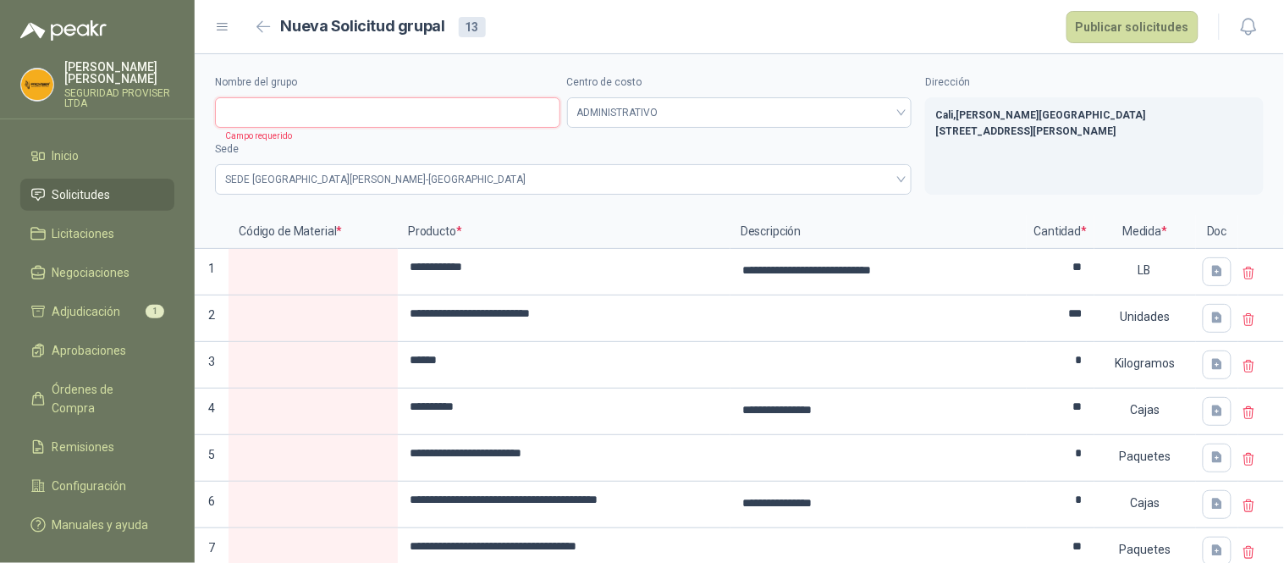
click at [334, 102] on input "Nombre del grupo" at bounding box center [387, 112] width 345 height 30
click at [336, 286] on label at bounding box center [313, 272] width 166 height 42
click at [336, 284] on input at bounding box center [313, 267] width 166 height 33
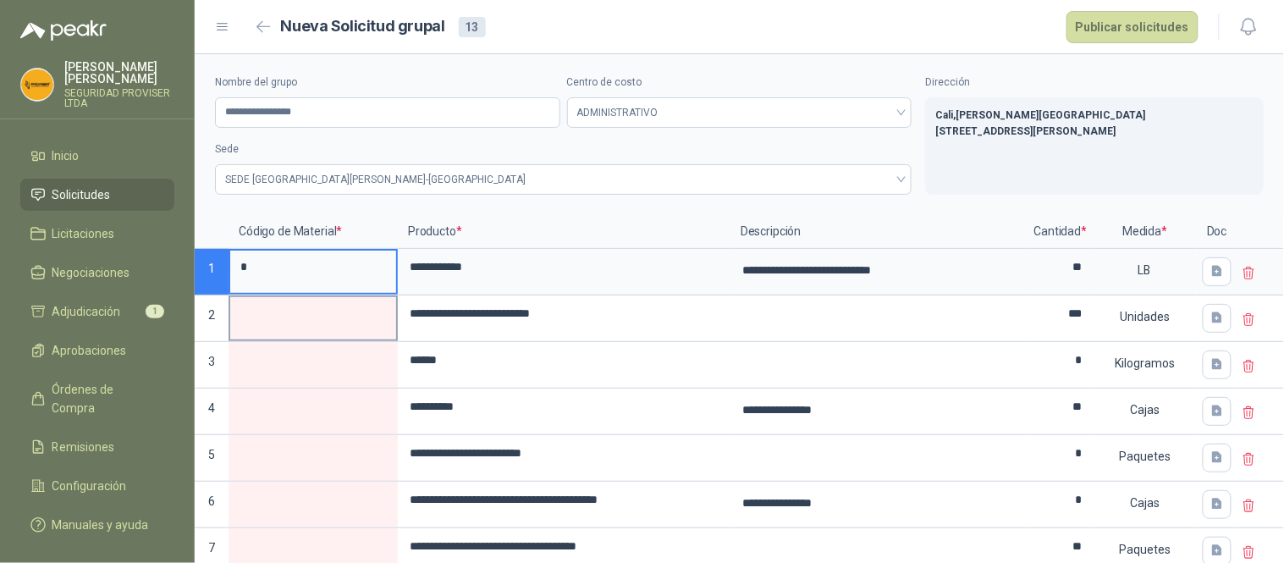
click at [318, 311] on input at bounding box center [313, 313] width 166 height 33
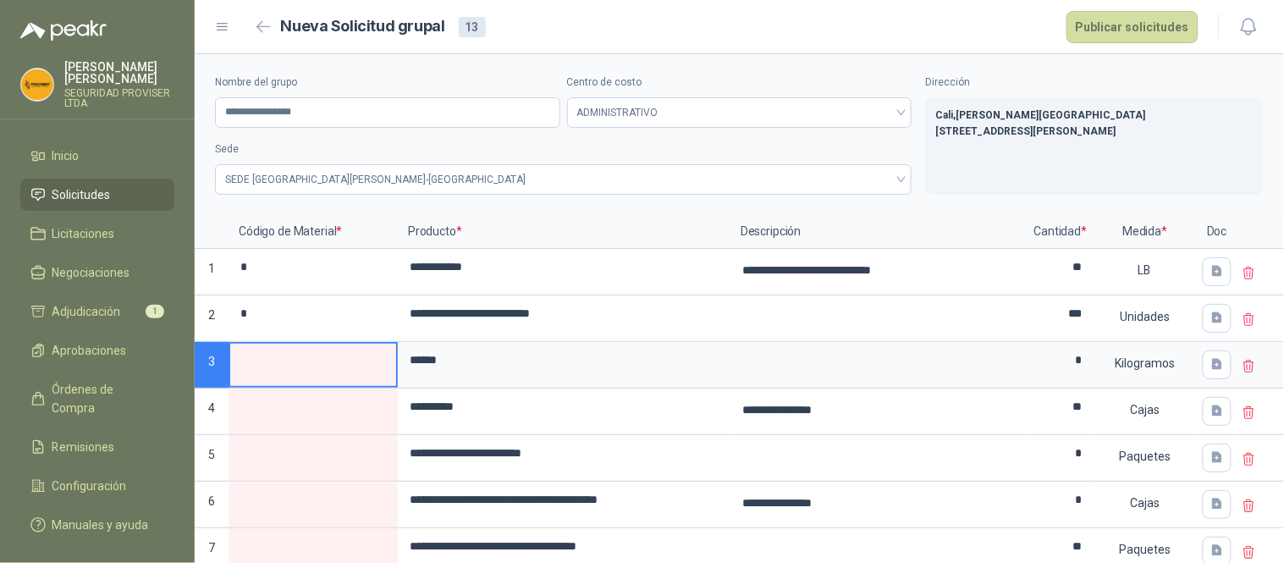
click at [309, 364] on input at bounding box center [313, 360] width 166 height 33
click at [331, 411] on input at bounding box center [313, 406] width 166 height 33
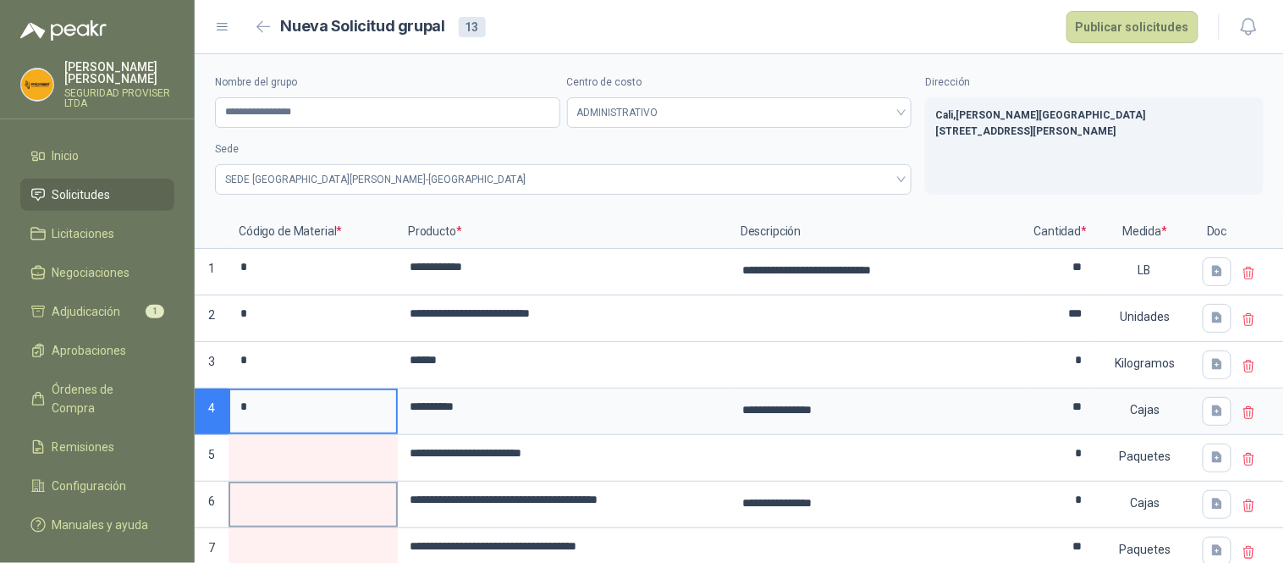
click at [366, 487] on input at bounding box center [313, 499] width 166 height 33
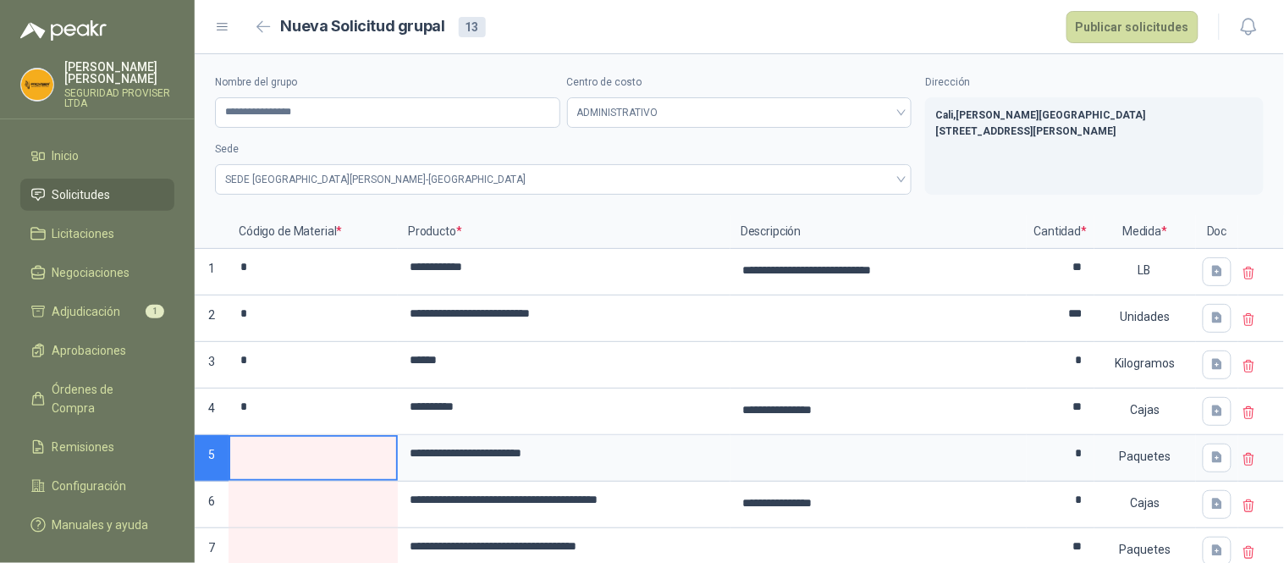
click at [342, 461] on input at bounding box center [313, 453] width 166 height 33
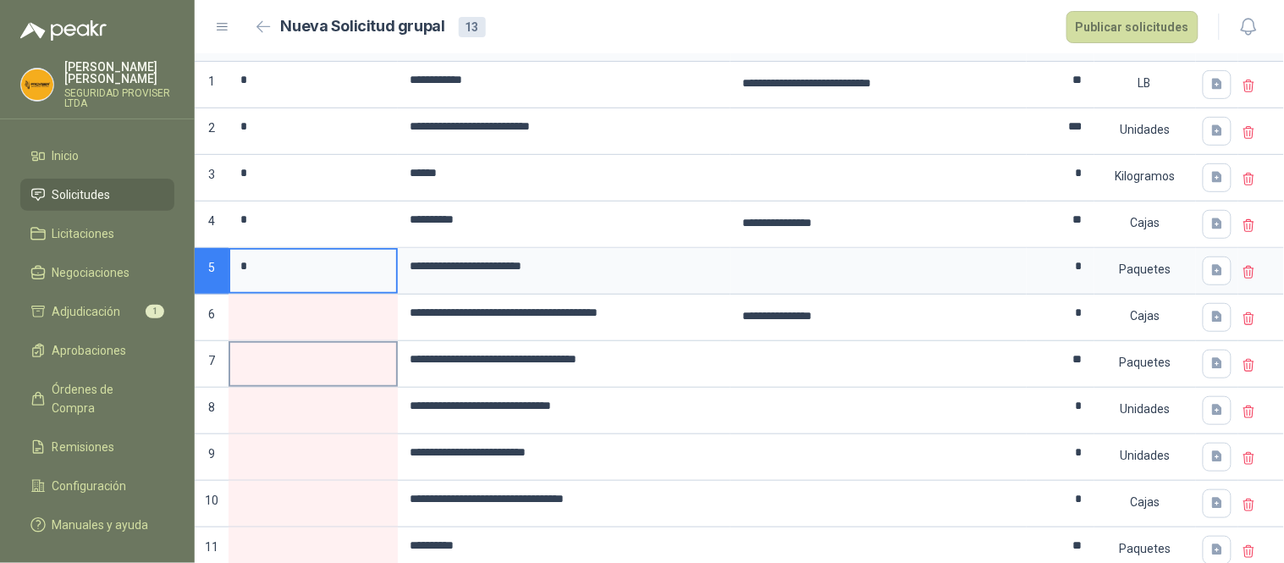
scroll to position [188, 0]
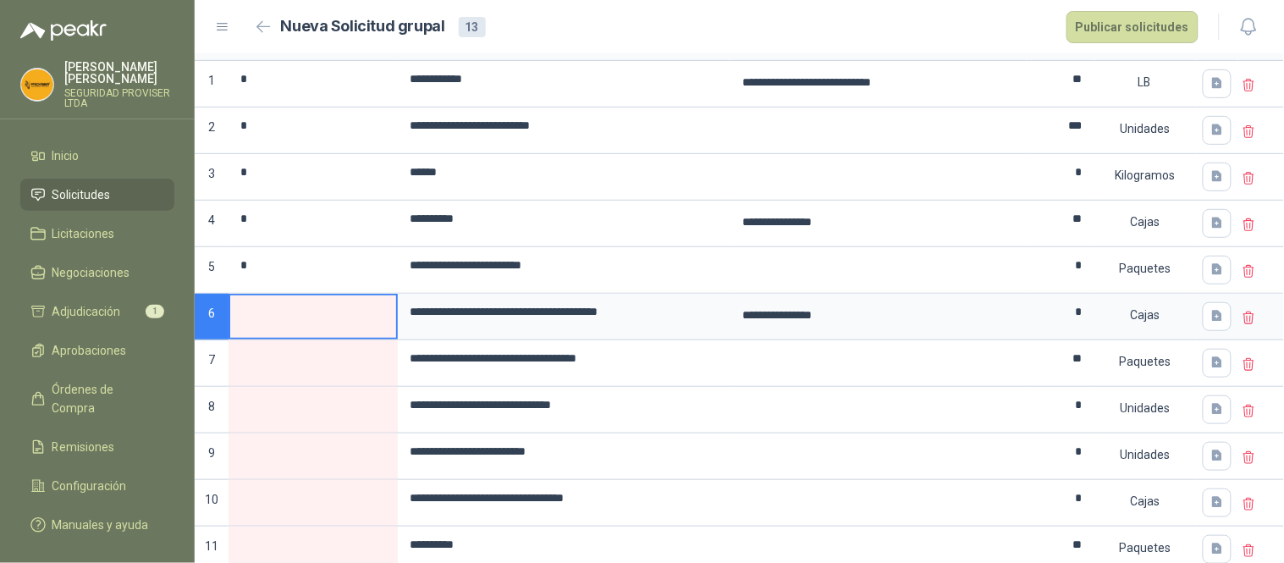
click at [295, 325] on input at bounding box center [313, 312] width 166 height 33
click at [281, 381] on label at bounding box center [313, 363] width 166 height 42
click at [281, 375] on input at bounding box center [313, 358] width 166 height 33
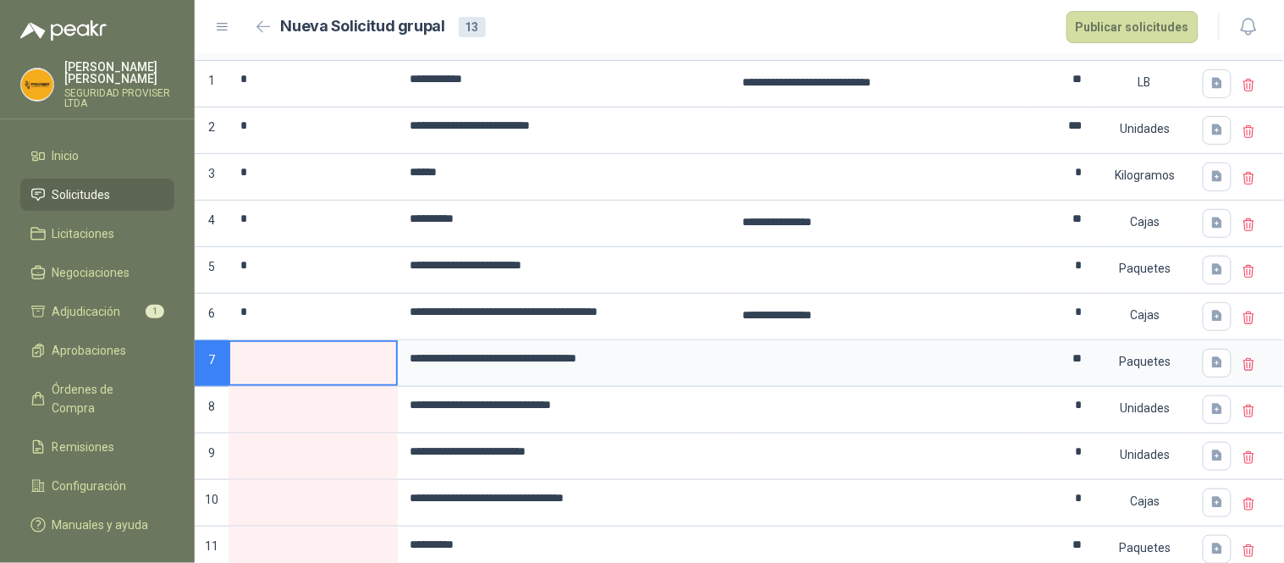
click at [277, 369] on input at bounding box center [313, 358] width 166 height 33
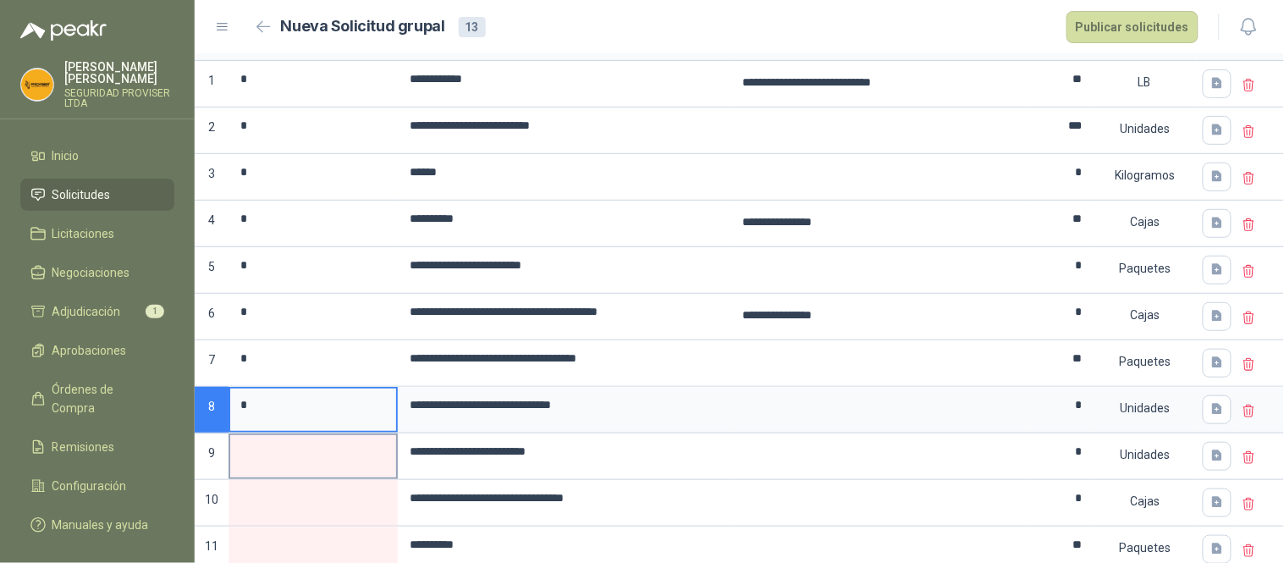
click at [300, 439] on input at bounding box center [313, 451] width 166 height 33
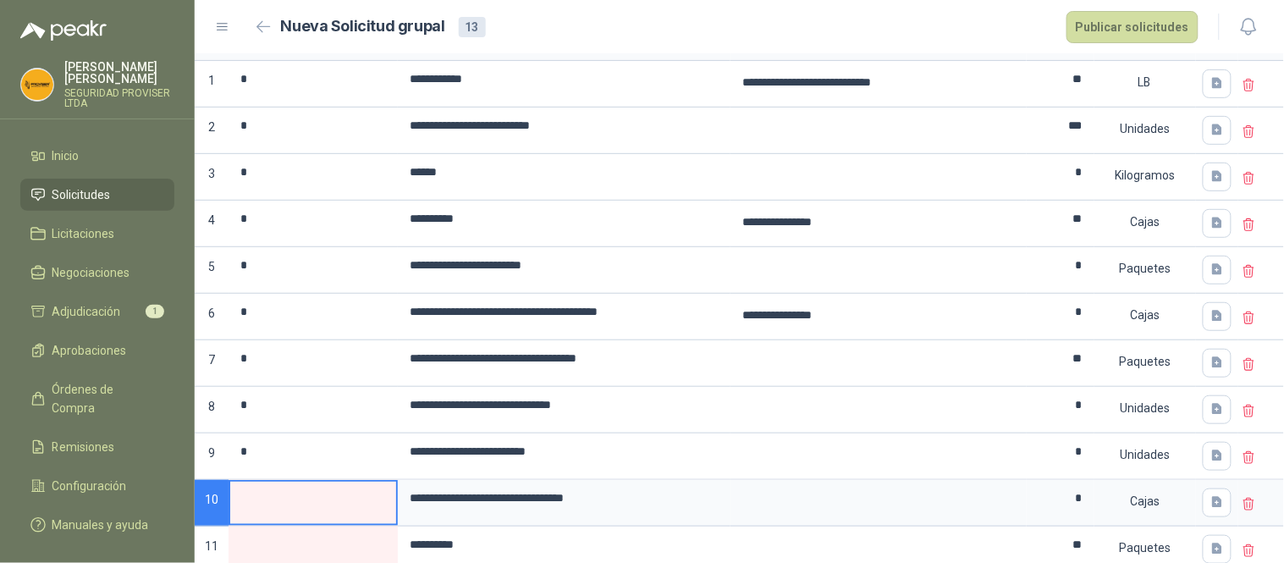
click at [316, 495] on input at bounding box center [313, 498] width 166 height 33
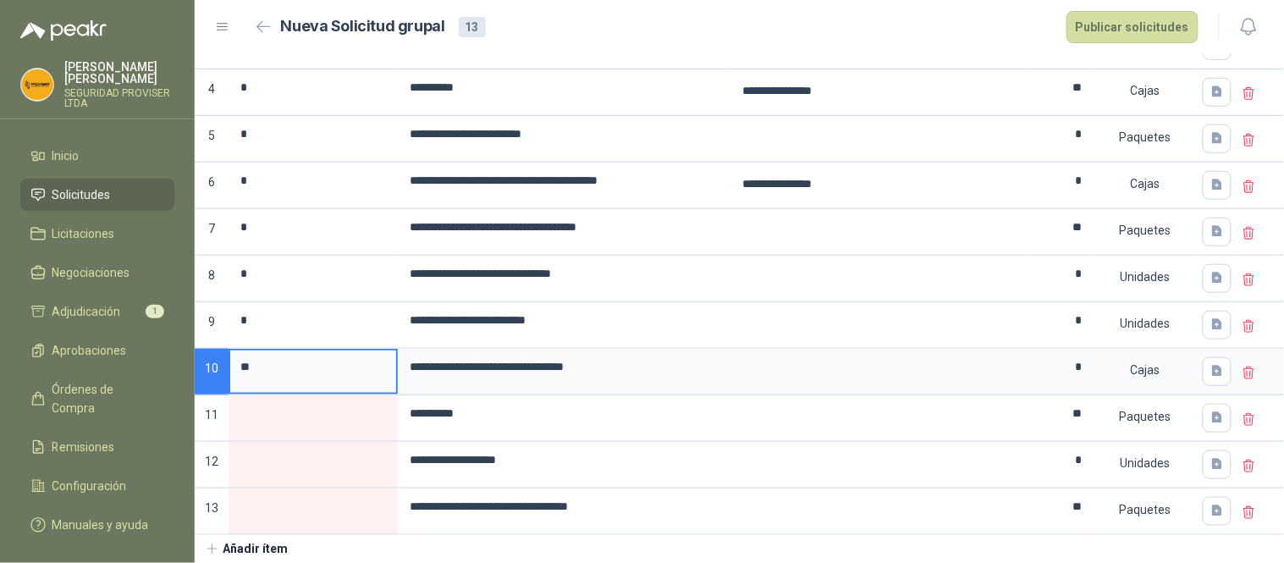
scroll to position [322, 0]
click at [295, 419] on input at bounding box center [313, 413] width 166 height 33
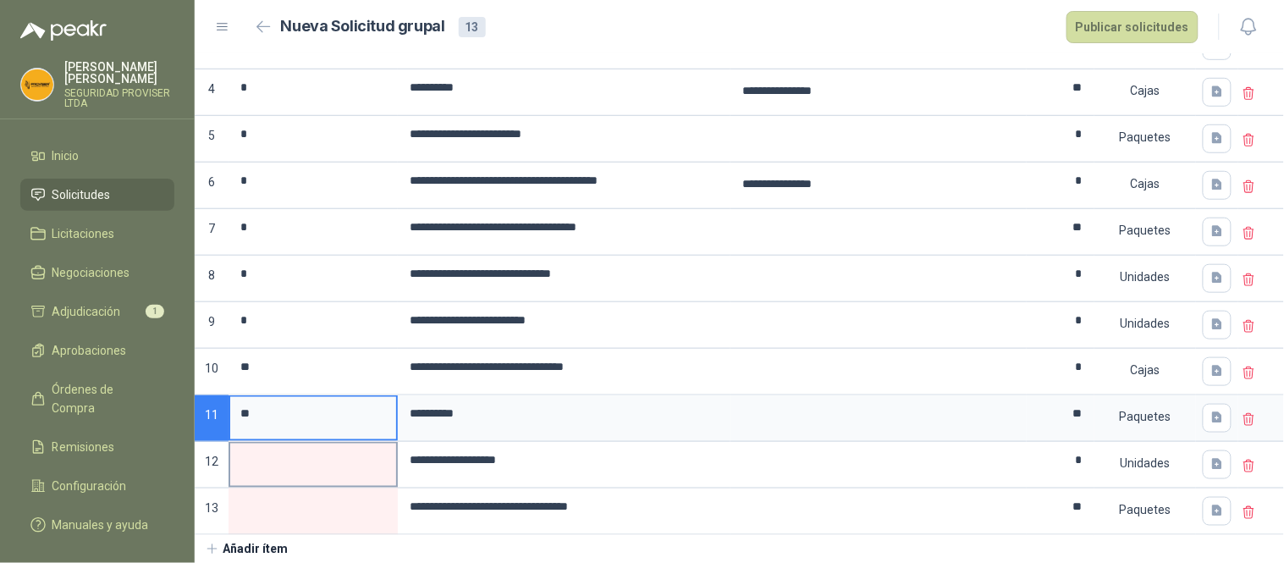
click at [305, 472] on input at bounding box center [313, 460] width 166 height 33
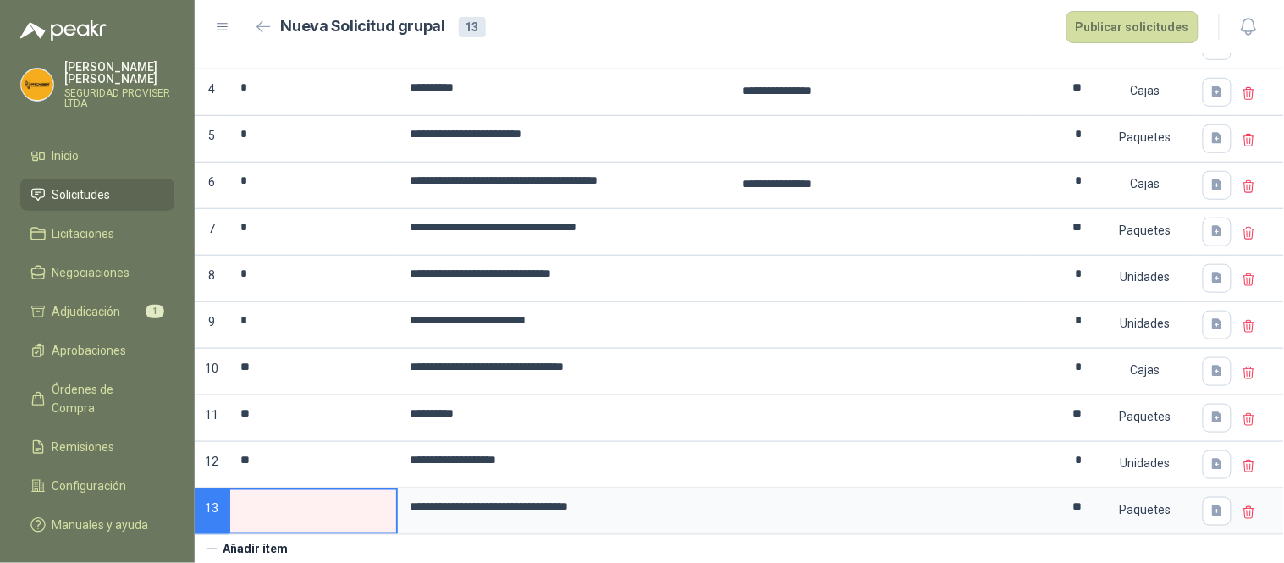
click at [298, 504] on input at bounding box center [313, 506] width 166 height 33
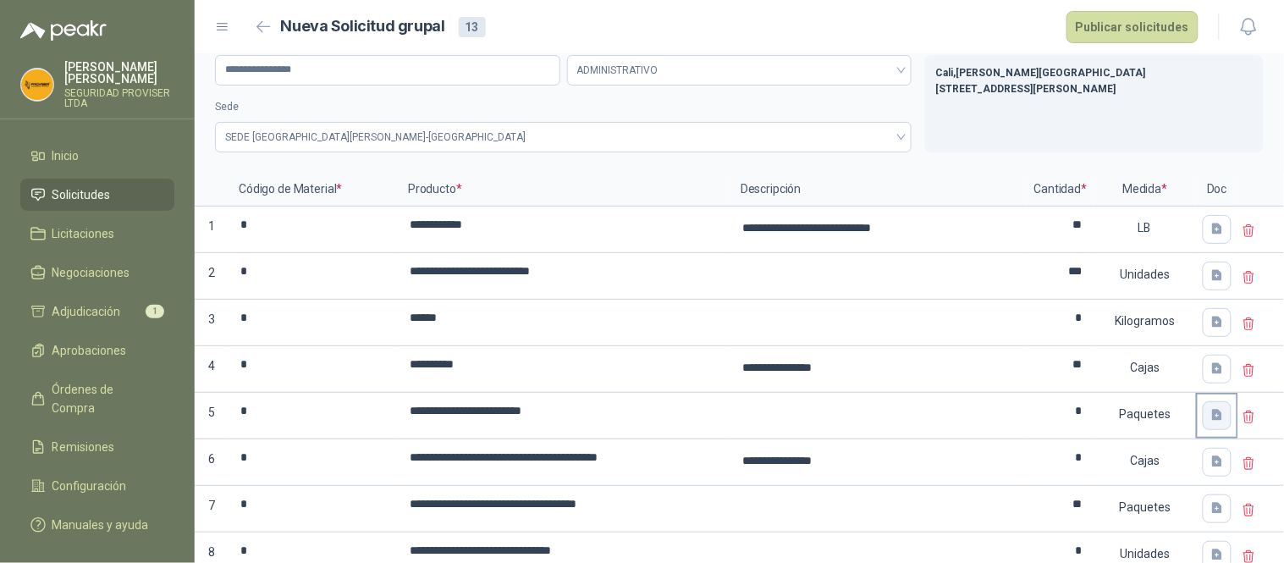
scroll to position [0, 0]
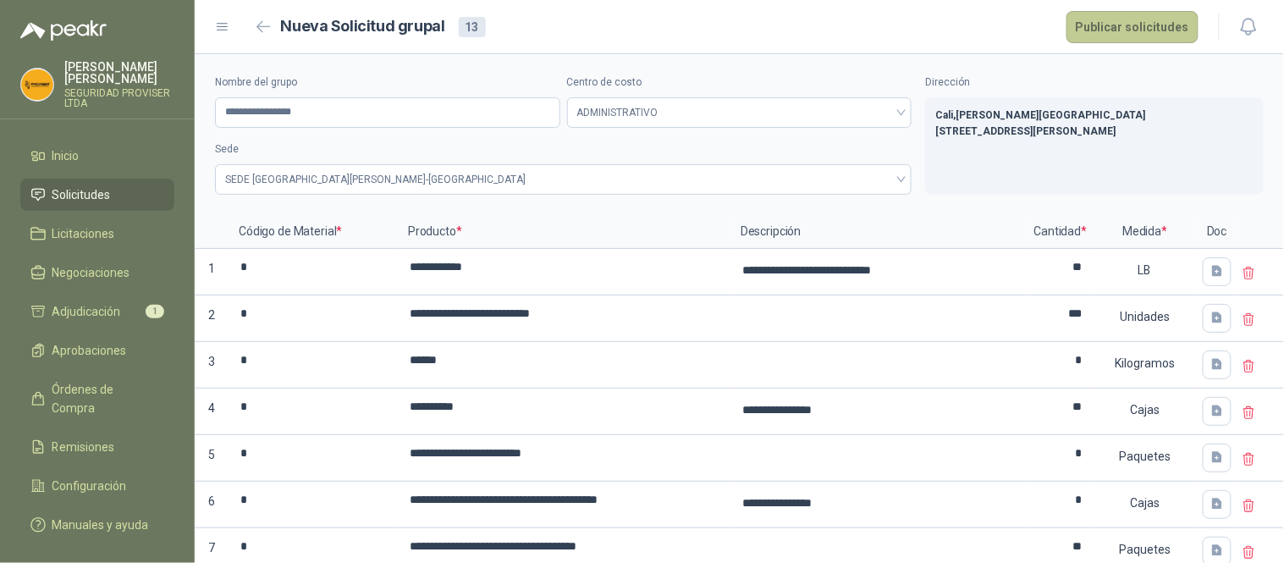
click at [1148, 28] on button "Publicar solicitudes" at bounding box center [1133, 27] width 132 height 32
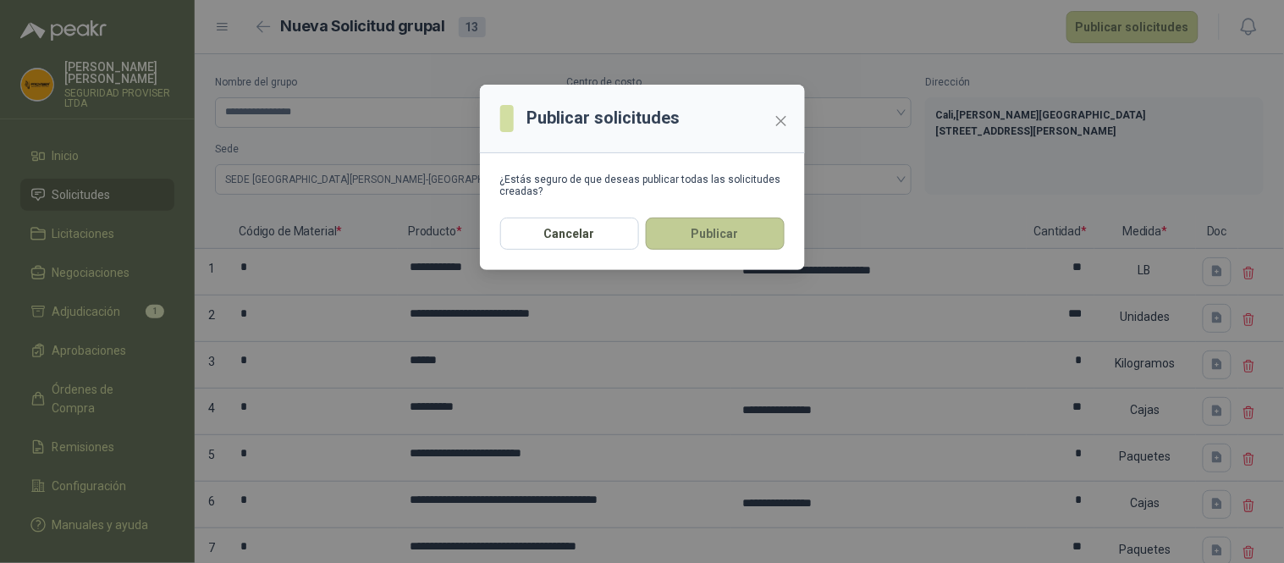
click at [726, 226] on button "Publicar" at bounding box center [715, 234] width 139 height 32
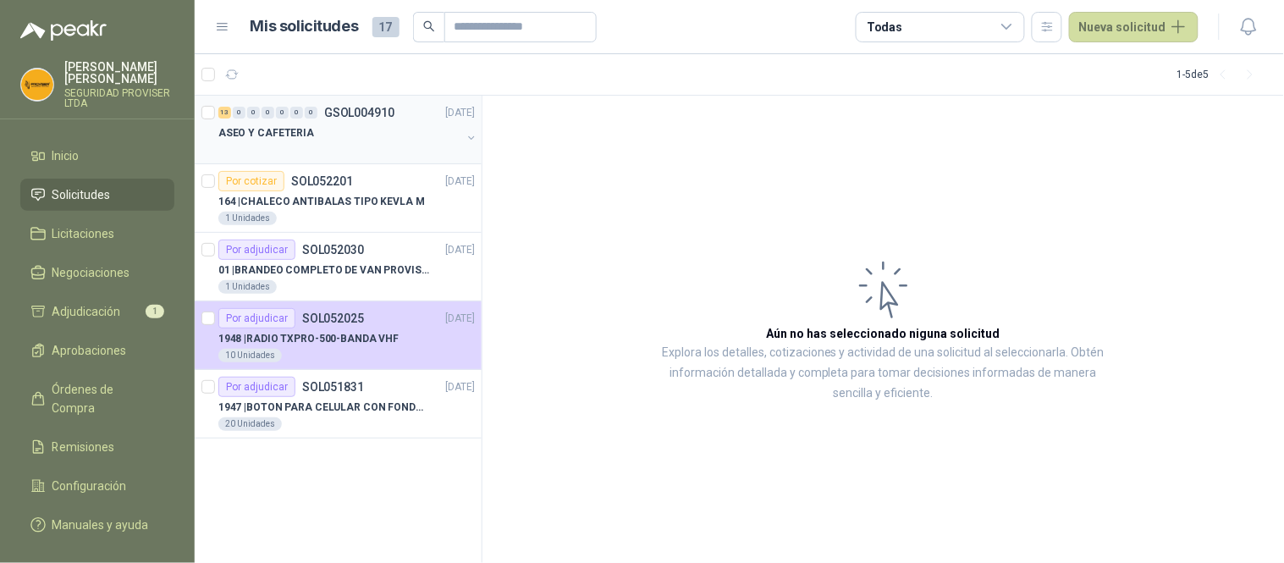
click at [432, 141] on div "ASEO Y CAFETERIA" at bounding box center [339, 133] width 243 height 20
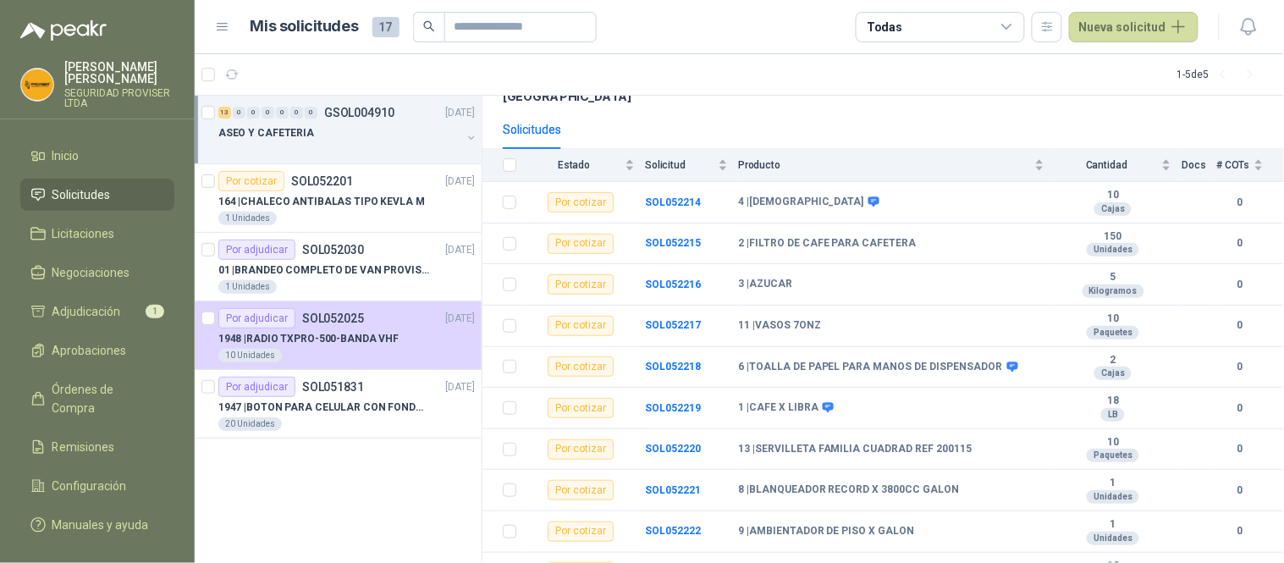
scroll to position [188, 0]
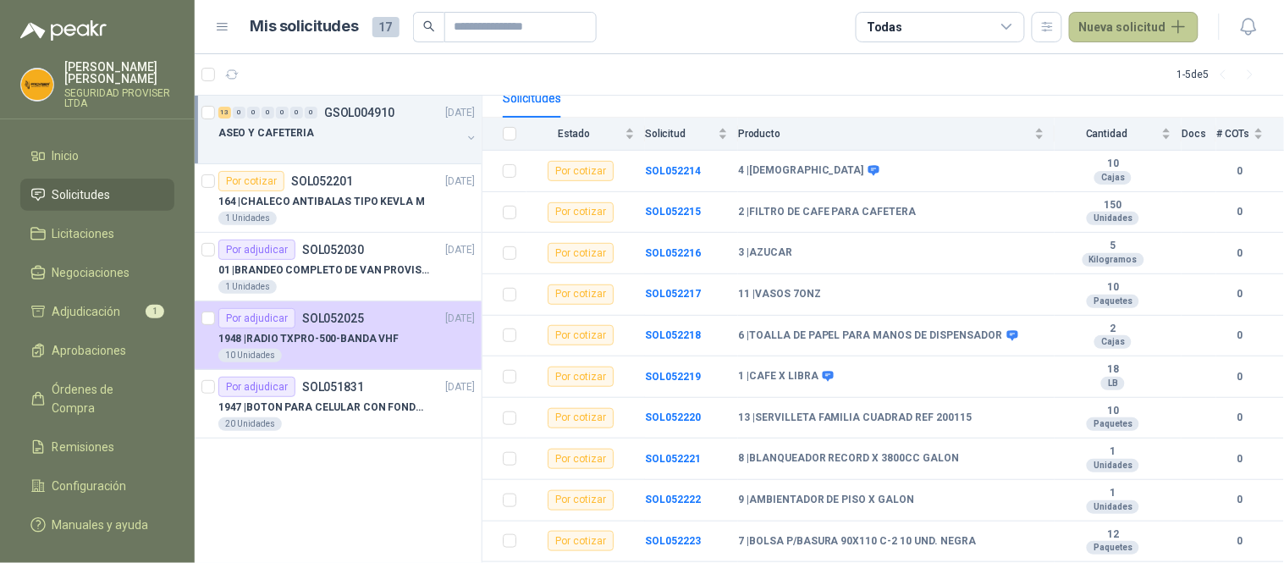
click at [1141, 27] on button "Nueva solicitud" at bounding box center [1134, 27] width 130 height 30
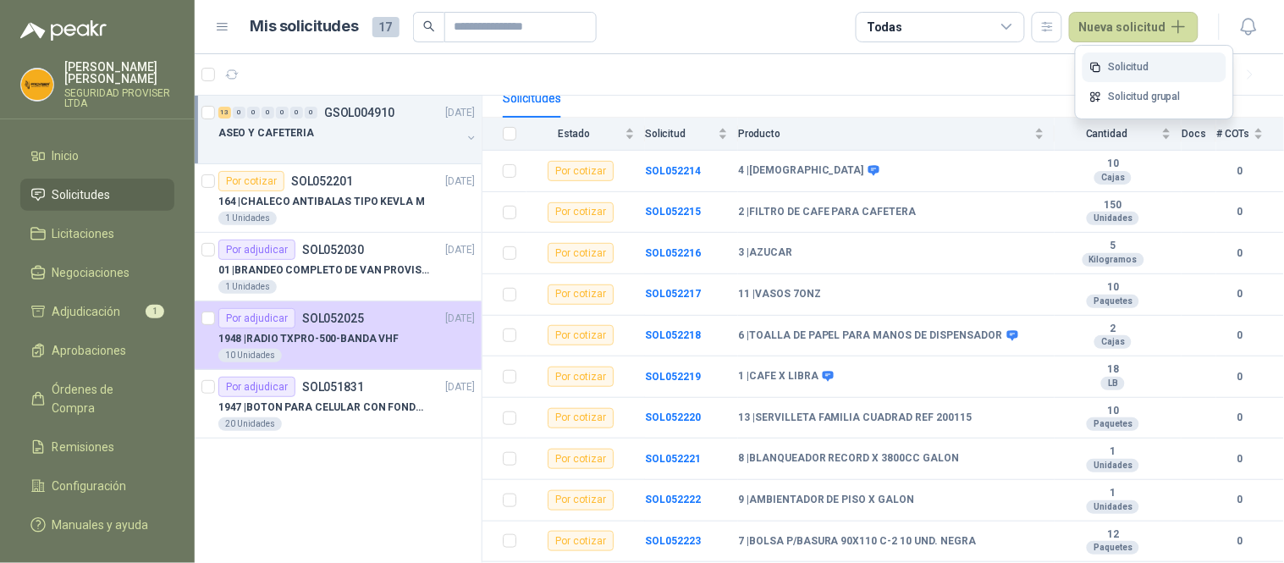
click at [1127, 65] on link "Solicitud" at bounding box center [1155, 67] width 144 height 30
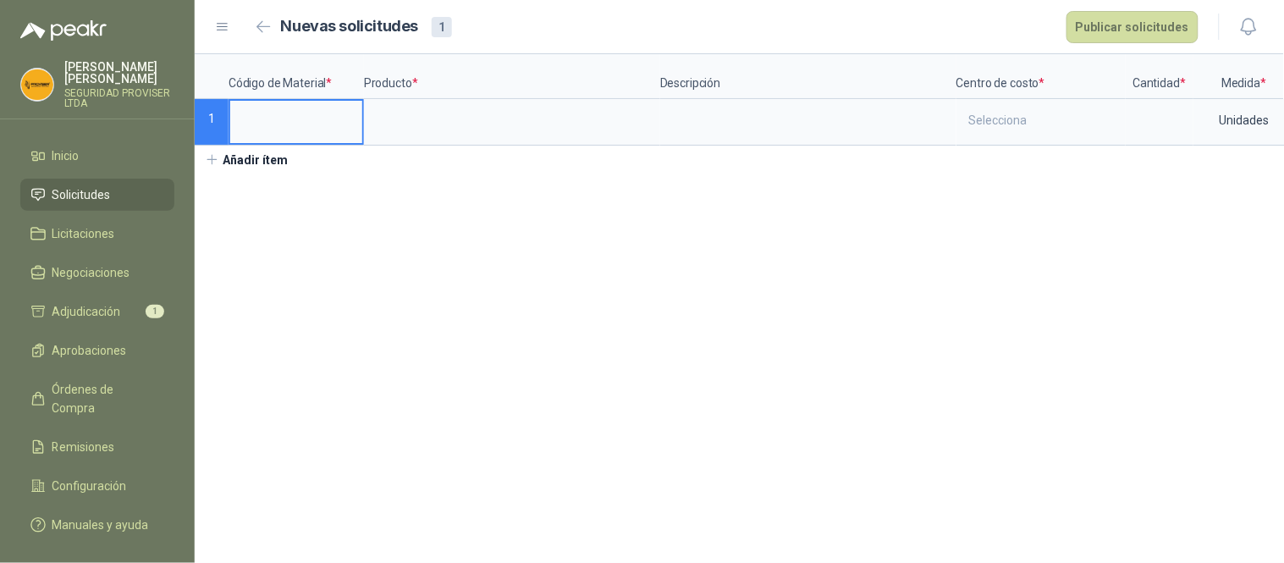
click at [323, 122] on input at bounding box center [296, 117] width 132 height 33
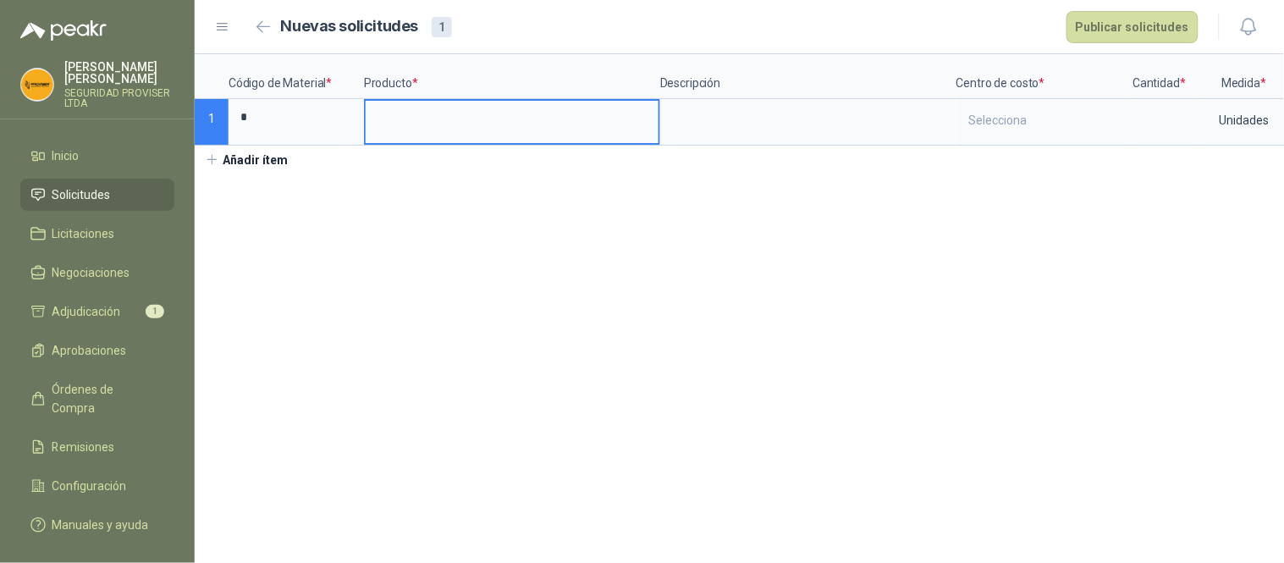
click at [417, 117] on input at bounding box center [512, 117] width 293 height 33
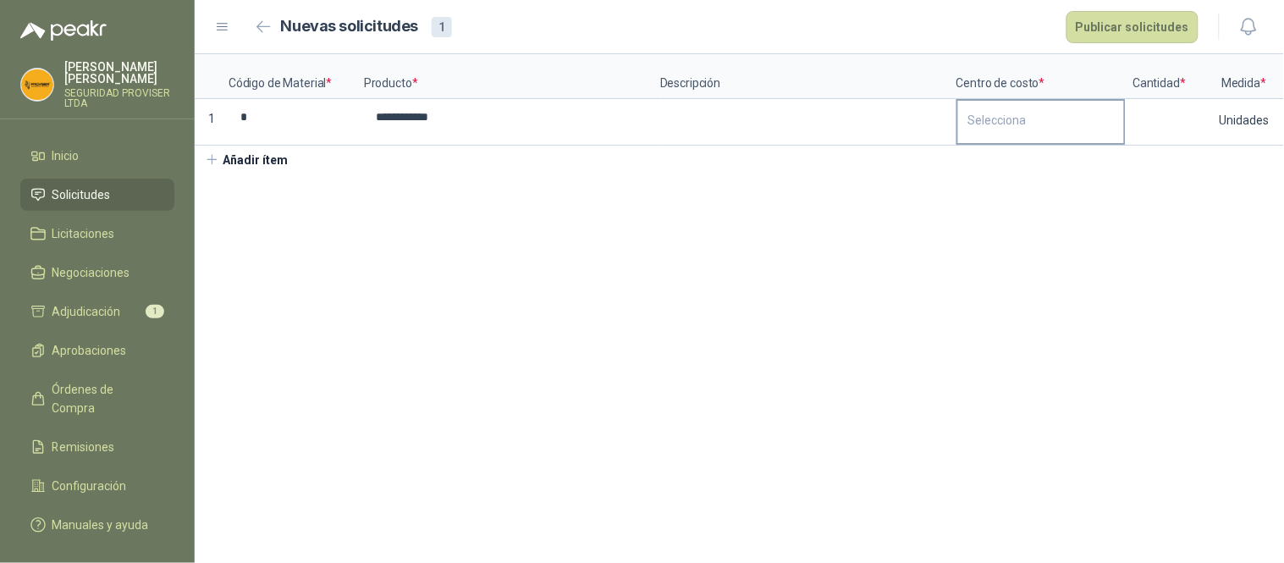
click at [986, 113] on div "Selecciona" at bounding box center [1041, 120] width 166 height 39
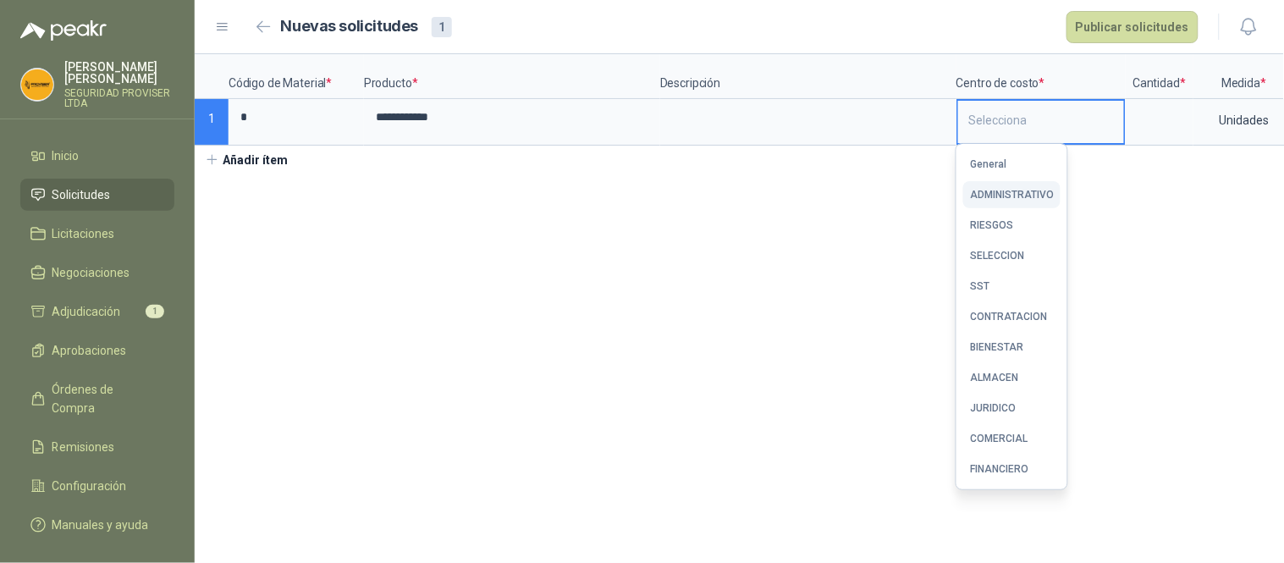
click at [1018, 191] on div "ADMINISTRATIVO" at bounding box center [1012, 195] width 84 height 12
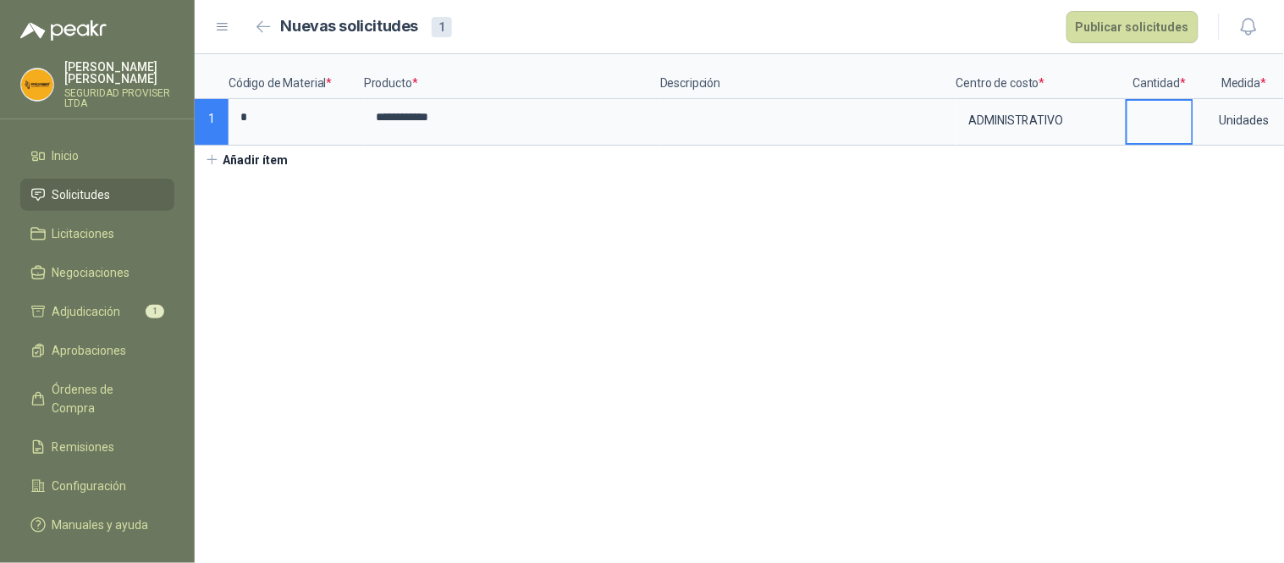
click at [1175, 111] on input at bounding box center [1160, 117] width 64 height 33
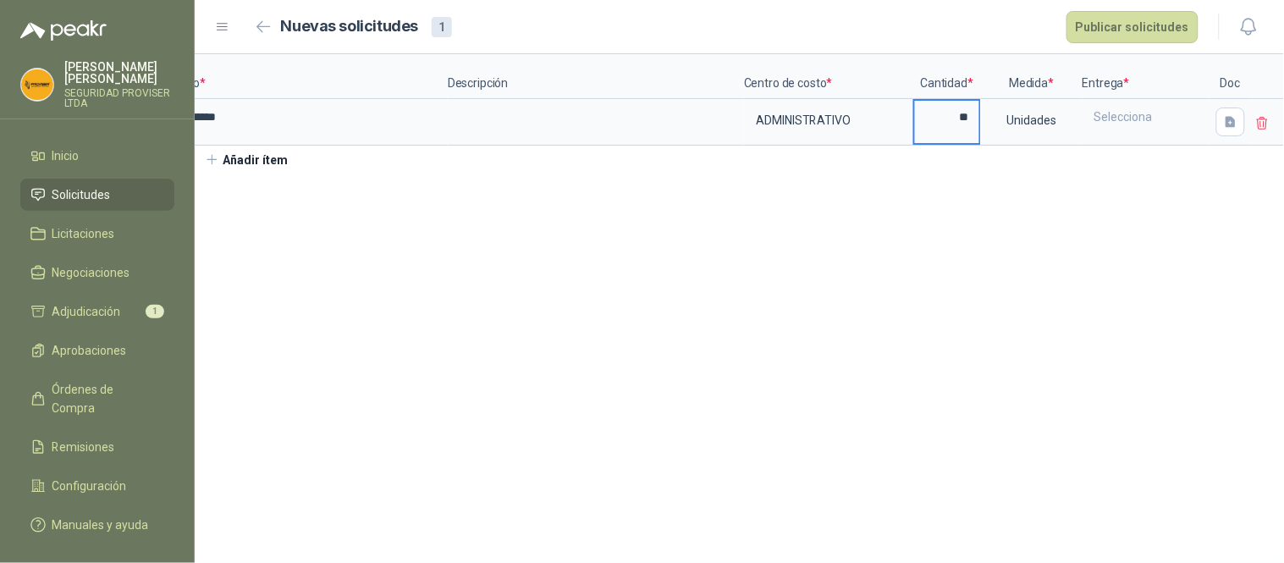
scroll to position [0, 222]
click at [1043, 130] on div "Unidades" at bounding box center [1023, 120] width 98 height 39
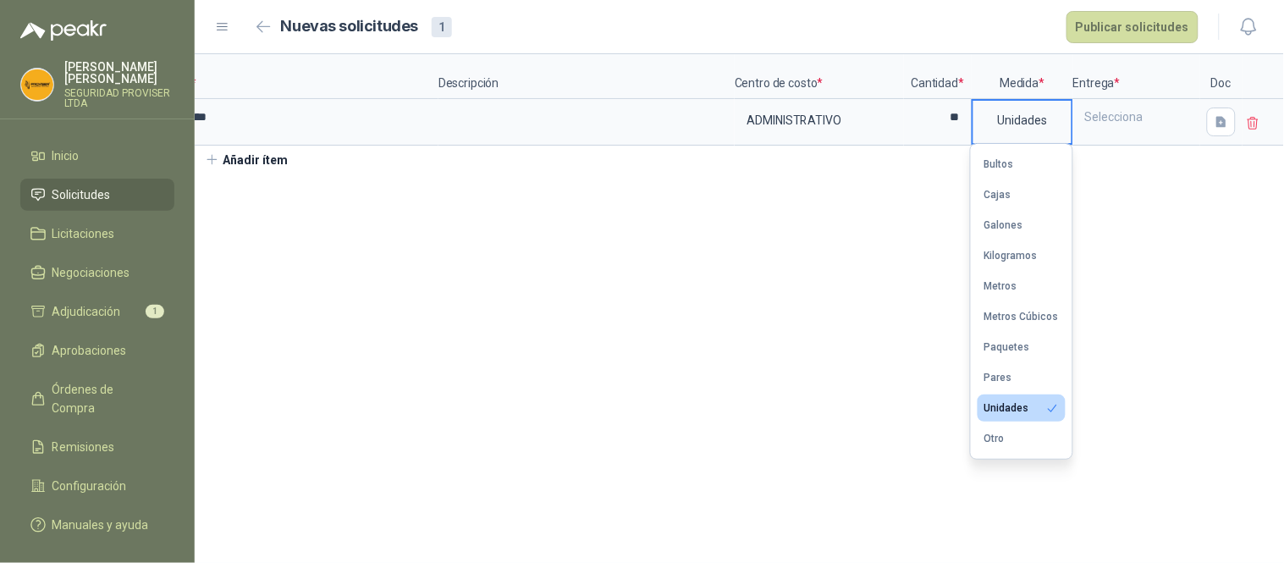
click at [1009, 120] on div "Unidades" at bounding box center [1023, 120] width 98 height 39
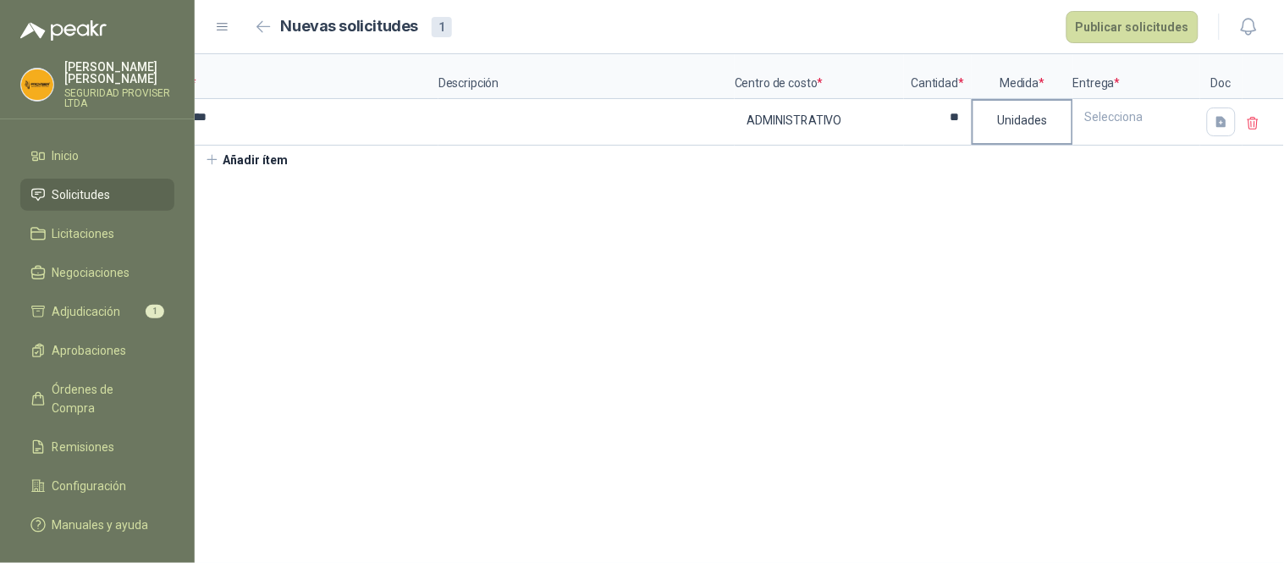
click at [1018, 124] on div "Unidades" at bounding box center [1023, 120] width 98 height 39
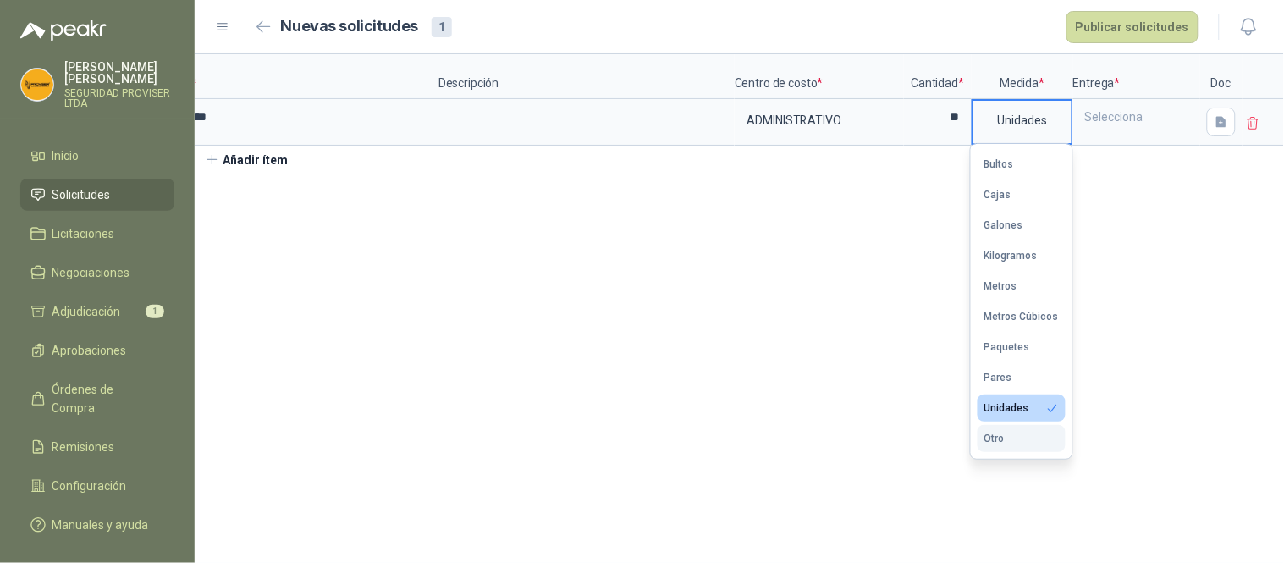
click at [1025, 445] on button "Otro" at bounding box center [1022, 438] width 88 height 27
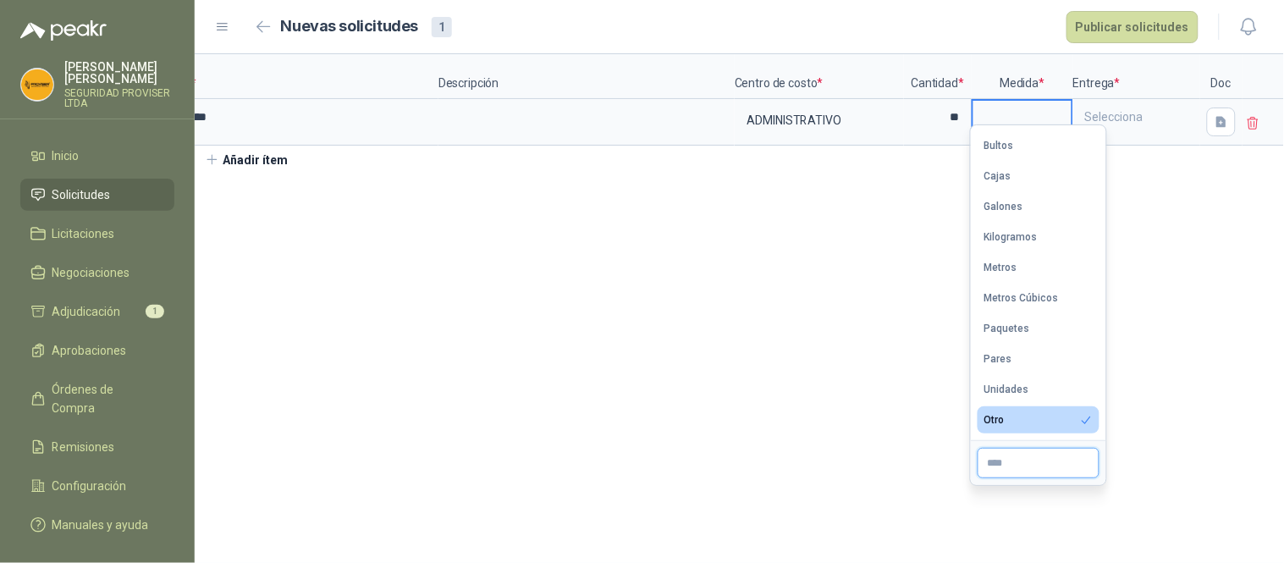
click at [1022, 457] on input "text" at bounding box center [1039, 463] width 122 height 30
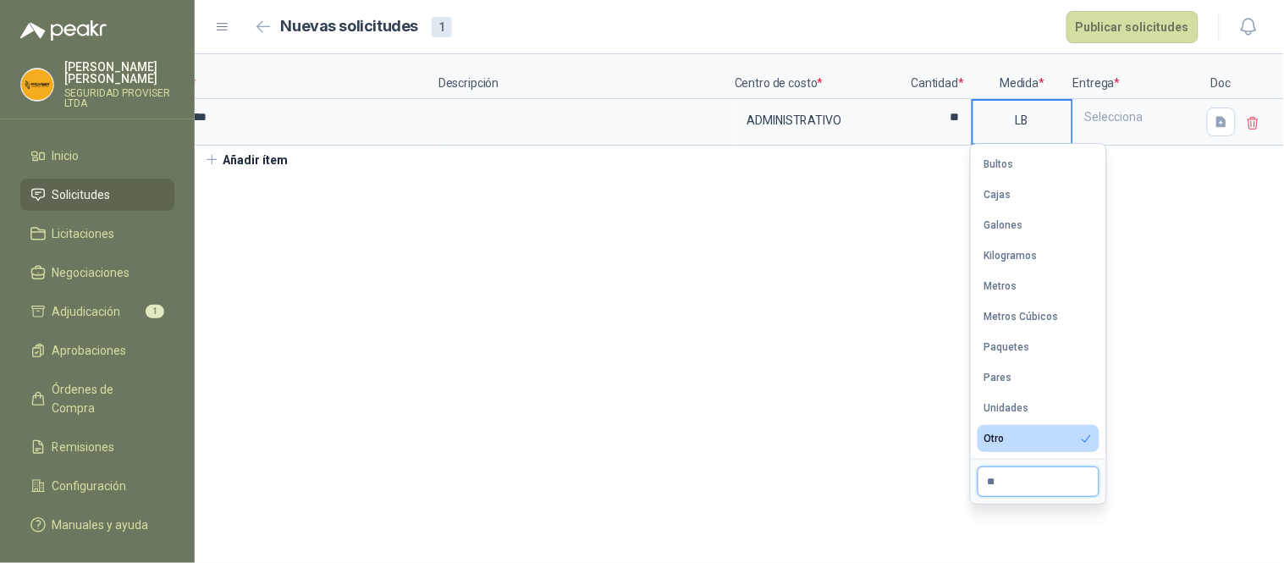
click at [1031, 475] on input "**" at bounding box center [1039, 482] width 122 height 30
click at [1123, 127] on div "Selecciona" at bounding box center [1137, 117] width 124 height 32
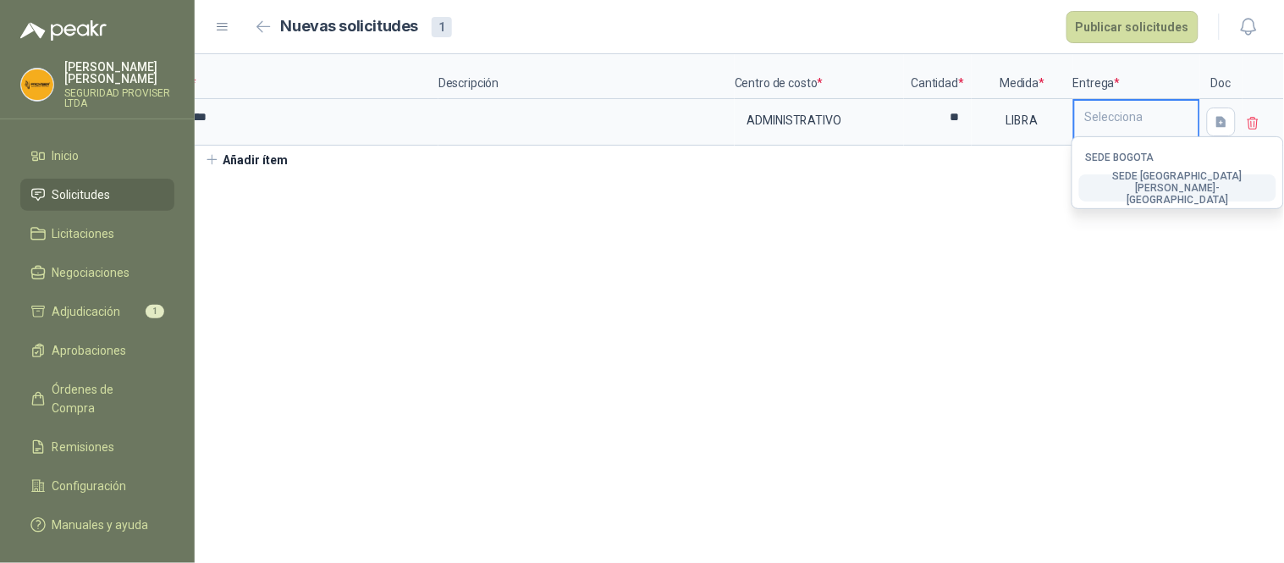
click at [1174, 187] on div "SEDE [GEOGRAPHIC_DATA][PERSON_NAME]-[GEOGRAPHIC_DATA]" at bounding box center [1178, 188] width 184 height 36
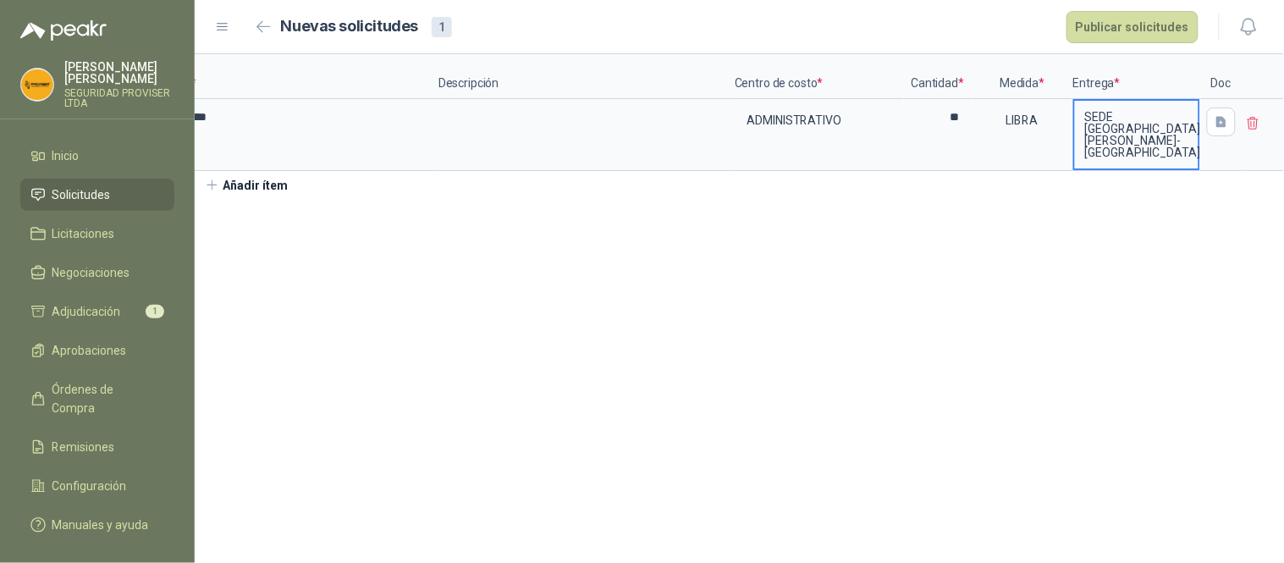
click at [240, 174] on button "Añadir ítem" at bounding box center [247, 185] width 104 height 29
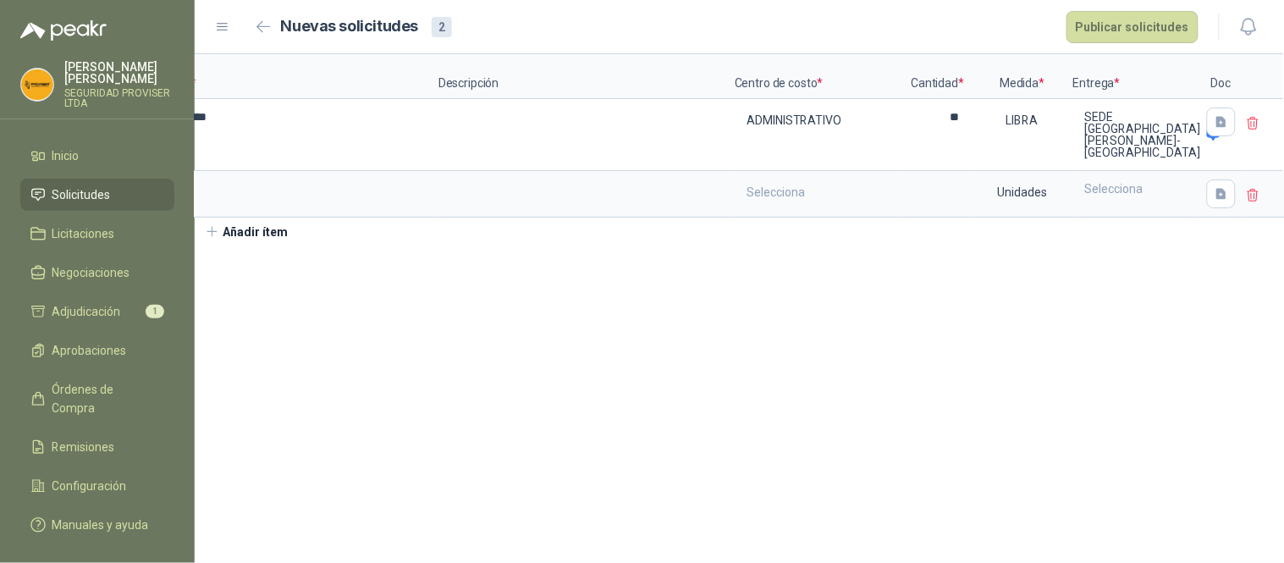
scroll to position [0, 0]
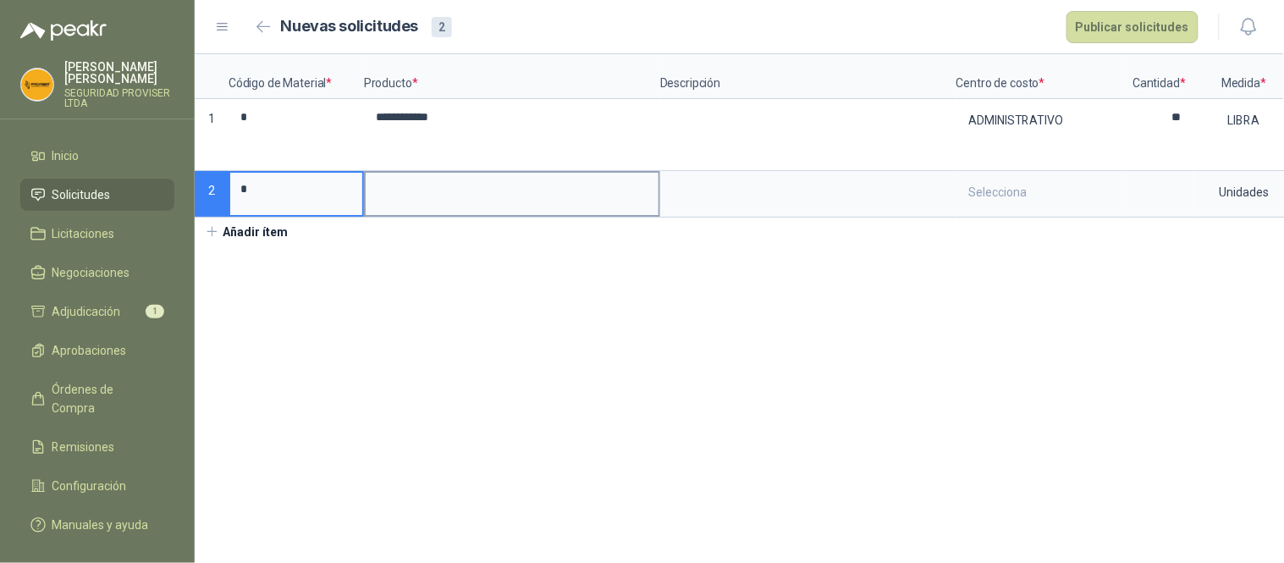
click at [444, 181] on input at bounding box center [512, 189] width 293 height 33
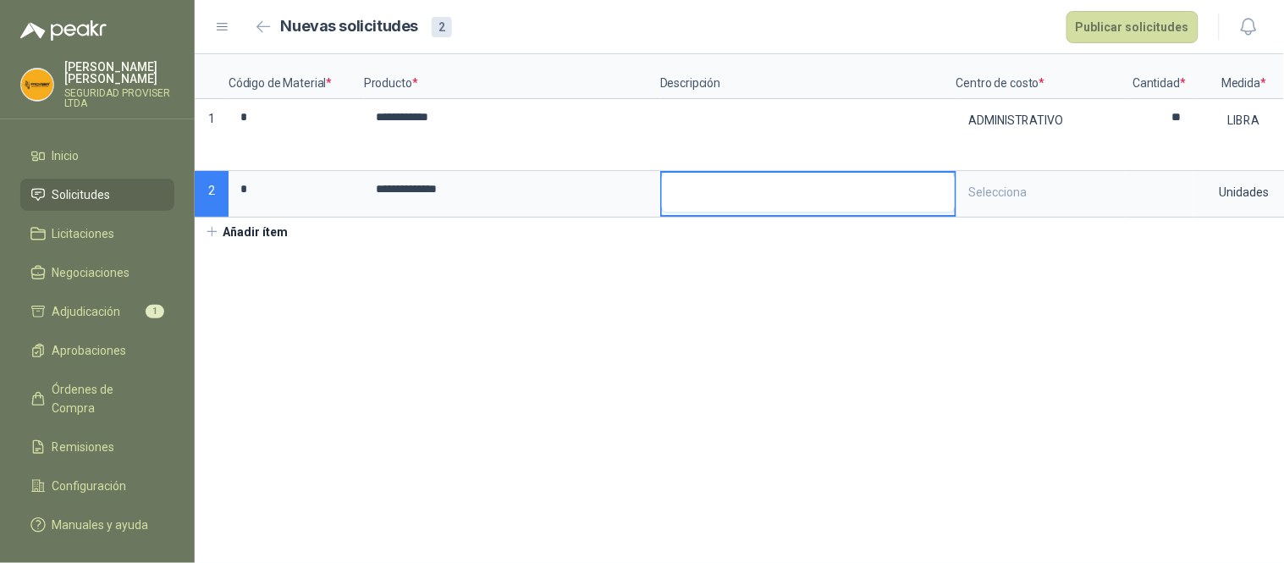
click at [765, 178] on textarea at bounding box center [808, 192] width 293 height 39
click at [1003, 173] on div "Selecciona" at bounding box center [1041, 192] width 166 height 39
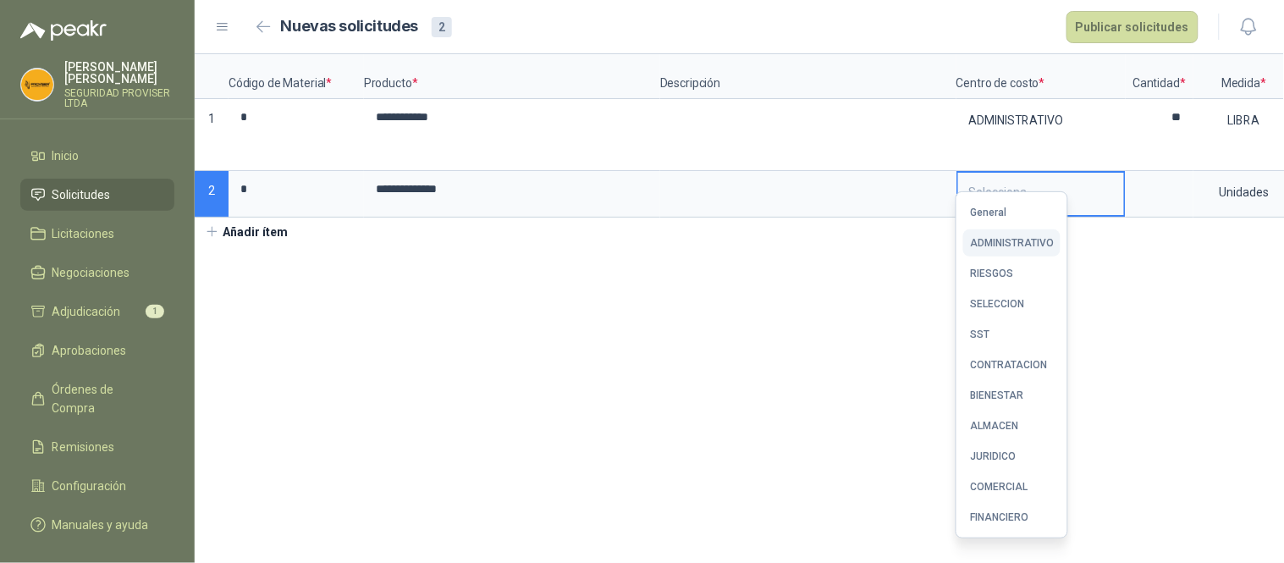
click at [1045, 237] on div "ADMINISTRATIVO" at bounding box center [1012, 243] width 84 height 12
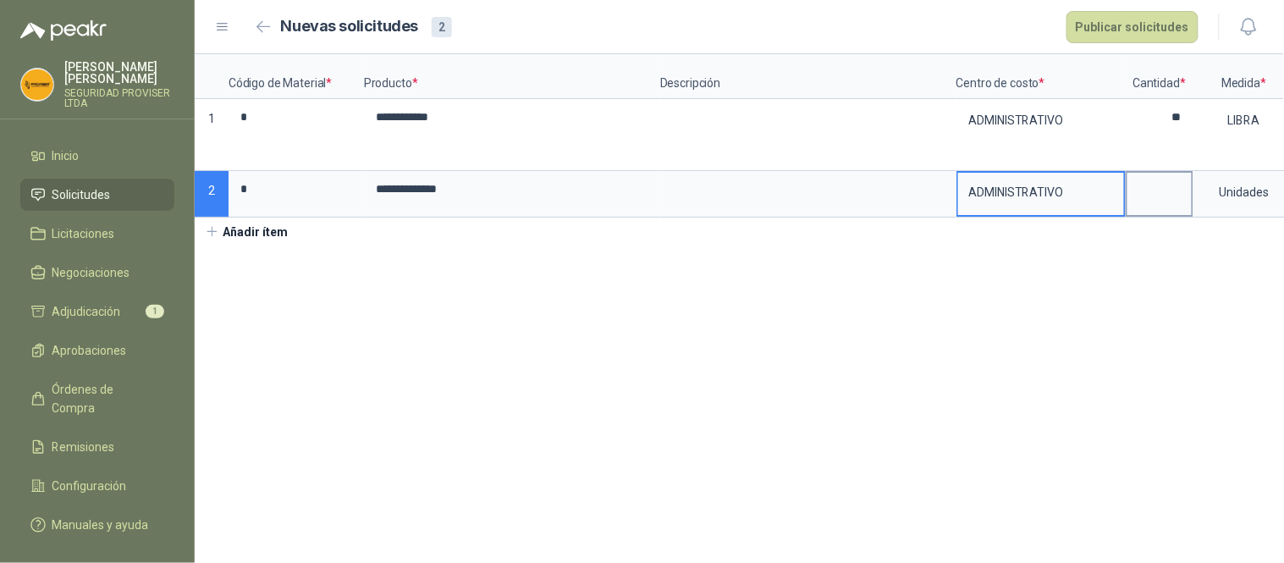
click at [1175, 173] on input at bounding box center [1160, 189] width 64 height 33
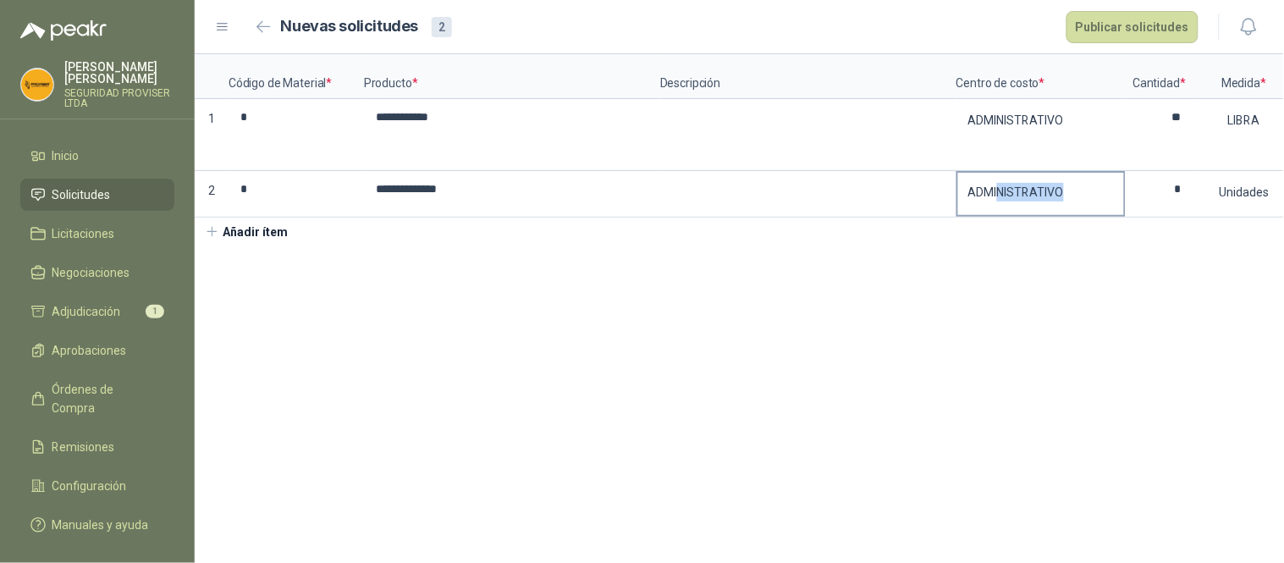
drag, startPoint x: 994, startPoint y: 193, endPoint x: 1075, endPoint y: 192, distance: 81.3
click at [1075, 192] on div "ADMINISTRATIVO" at bounding box center [1041, 194] width 169 height 47
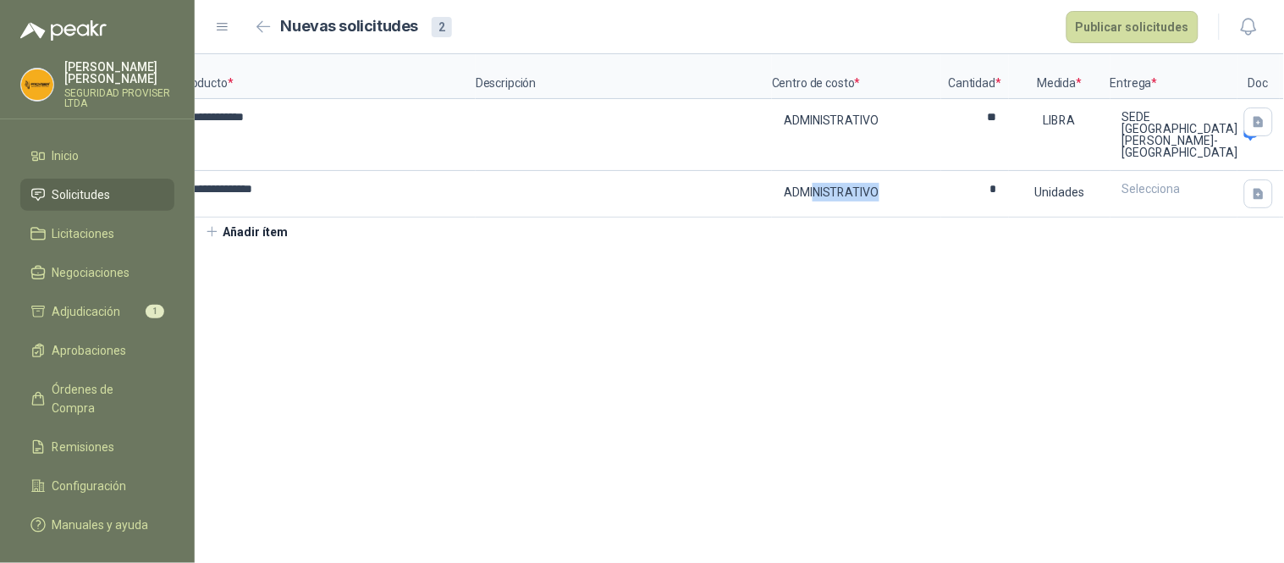
scroll to position [0, 204]
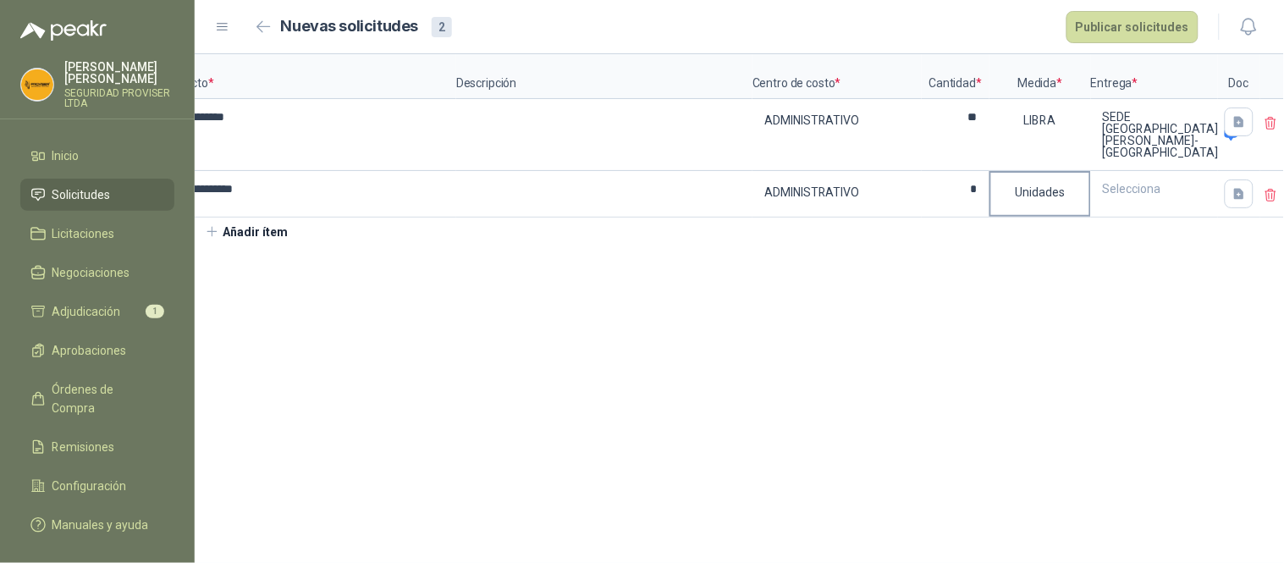
click at [1025, 173] on div "Unidades" at bounding box center [1041, 192] width 98 height 39
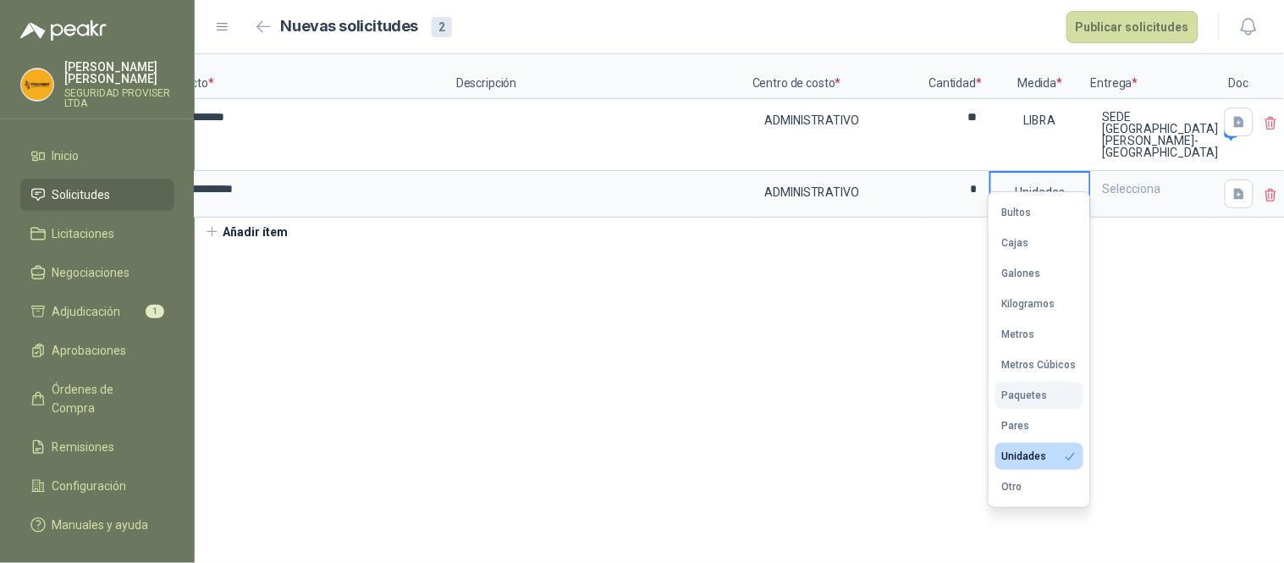
click at [1030, 390] on div "Paquetes" at bounding box center [1026, 395] width 46 height 12
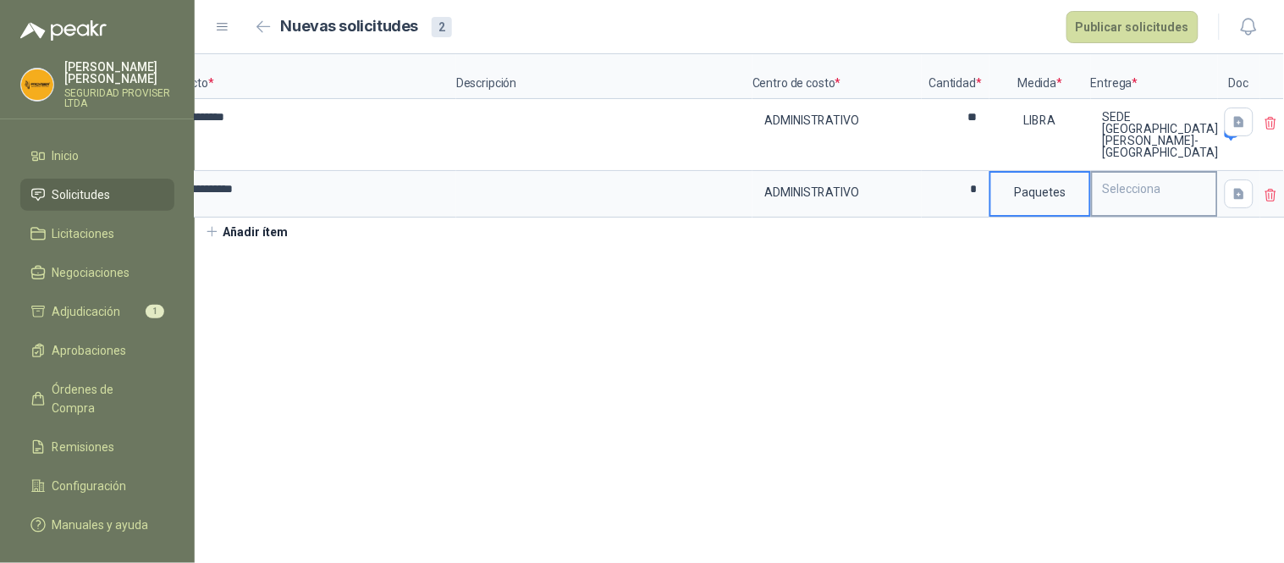
click at [1135, 176] on div "Selecciona" at bounding box center [1155, 189] width 124 height 32
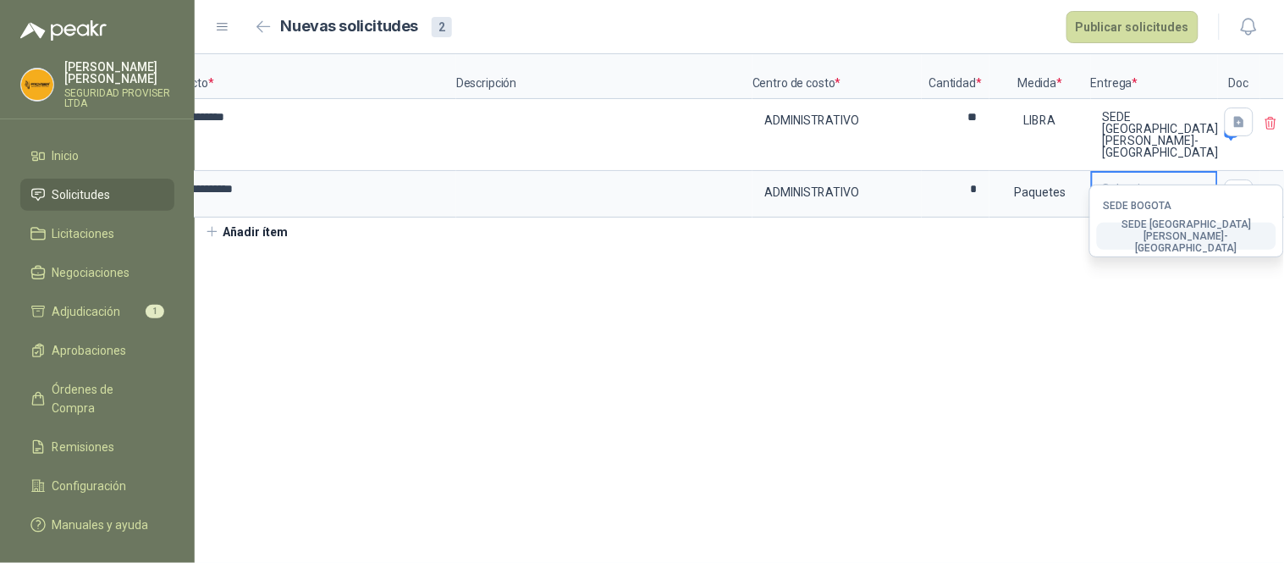
click at [1157, 234] on div "SEDE [GEOGRAPHIC_DATA][PERSON_NAME]-[GEOGRAPHIC_DATA]" at bounding box center [1187, 236] width 166 height 36
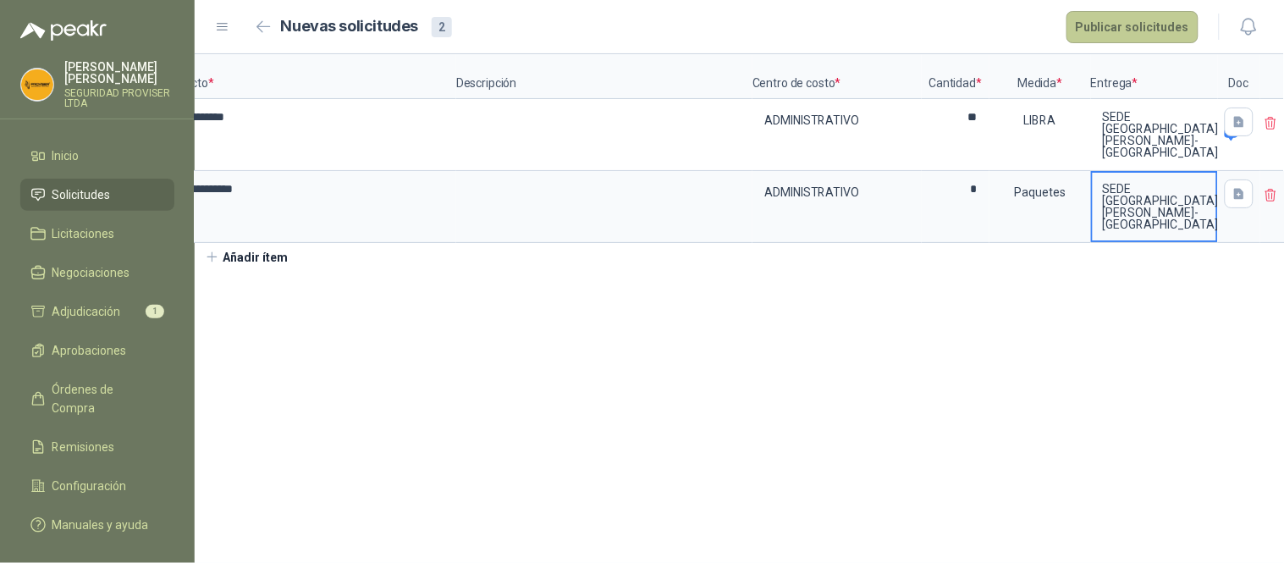
click at [1145, 31] on button "Publicar solicitudes" at bounding box center [1133, 27] width 132 height 32
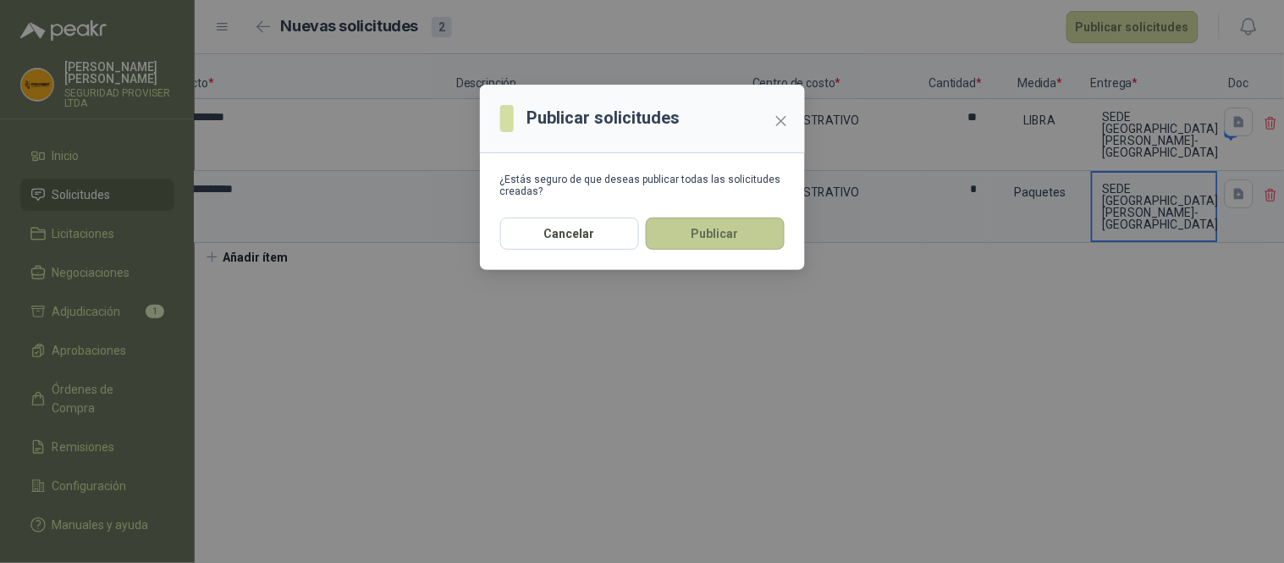
click at [706, 239] on button "Publicar" at bounding box center [715, 234] width 139 height 32
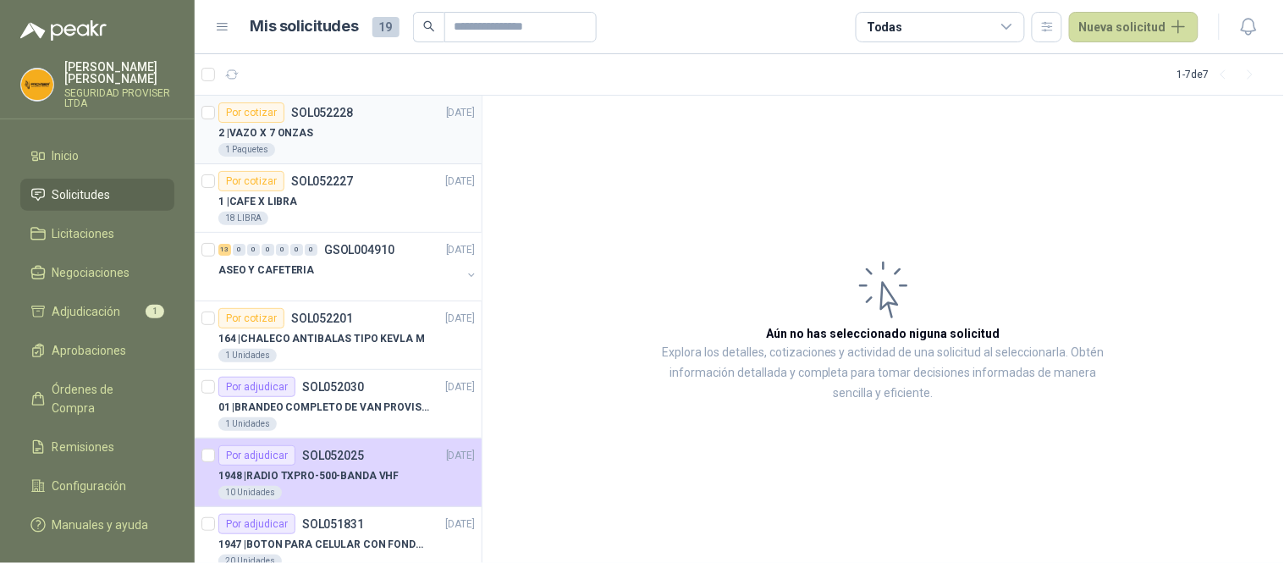
click at [367, 138] on div "2 | VAZO X 7 ONZAS" at bounding box center [346, 133] width 257 height 20
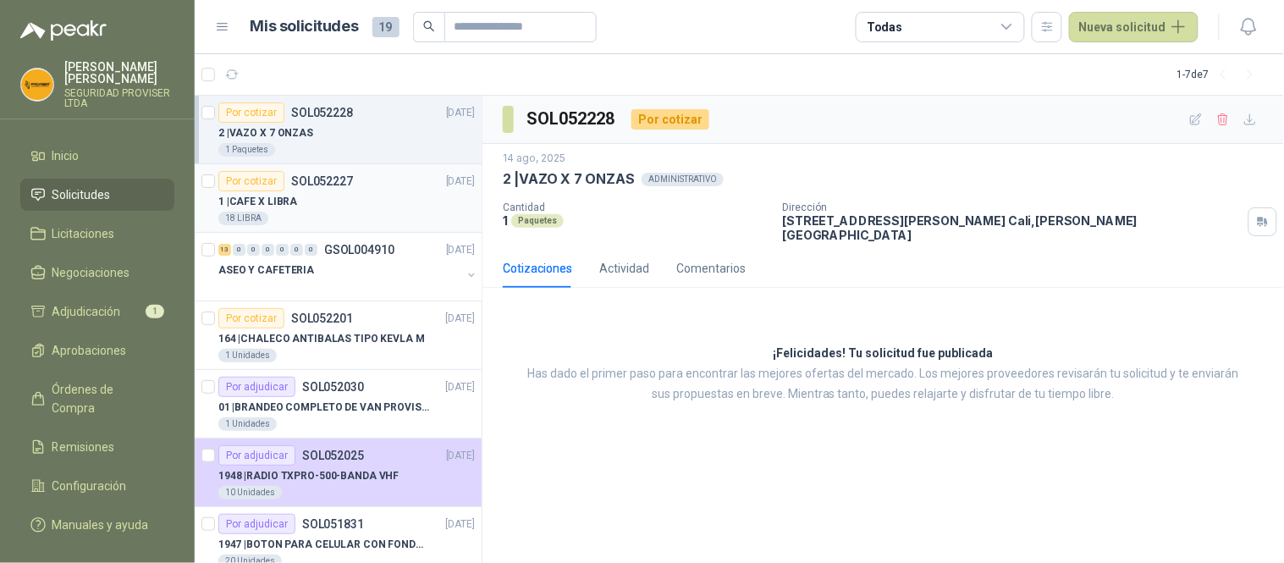
click at [327, 207] on div "1 | CAFE X LIBRA" at bounding box center [346, 201] width 257 height 20
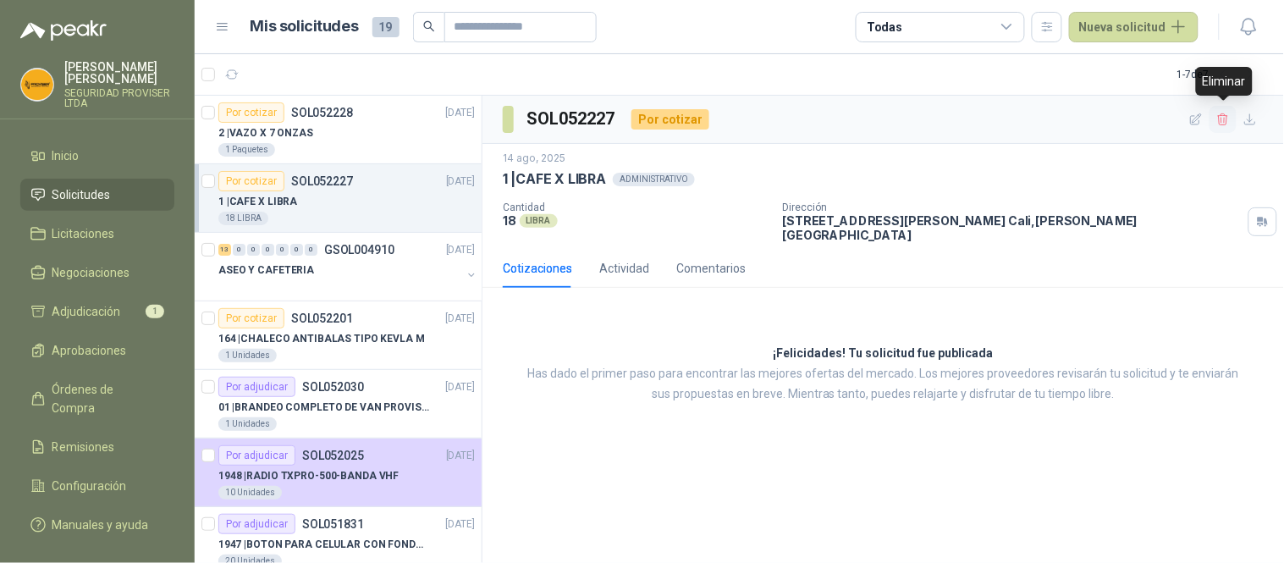
click at [1222, 117] on icon "button" at bounding box center [1224, 120] width 14 height 14
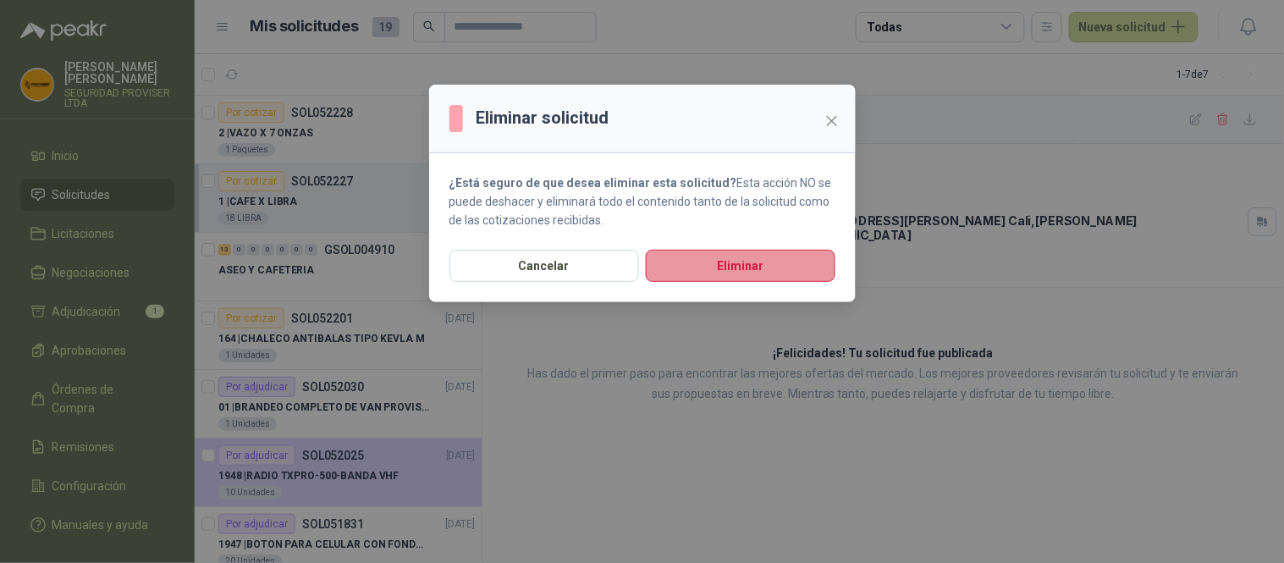
click at [723, 261] on button "Eliminar" at bounding box center [741, 266] width 190 height 32
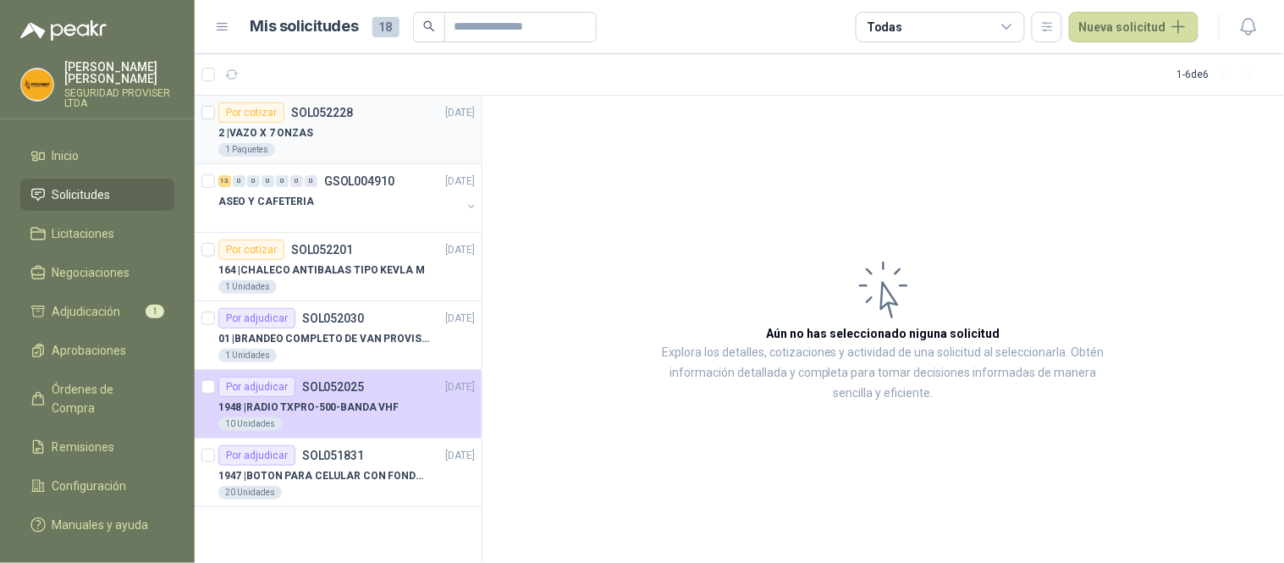
click at [400, 136] on div "2 | VAZO X 7 ONZAS" at bounding box center [346, 133] width 257 height 20
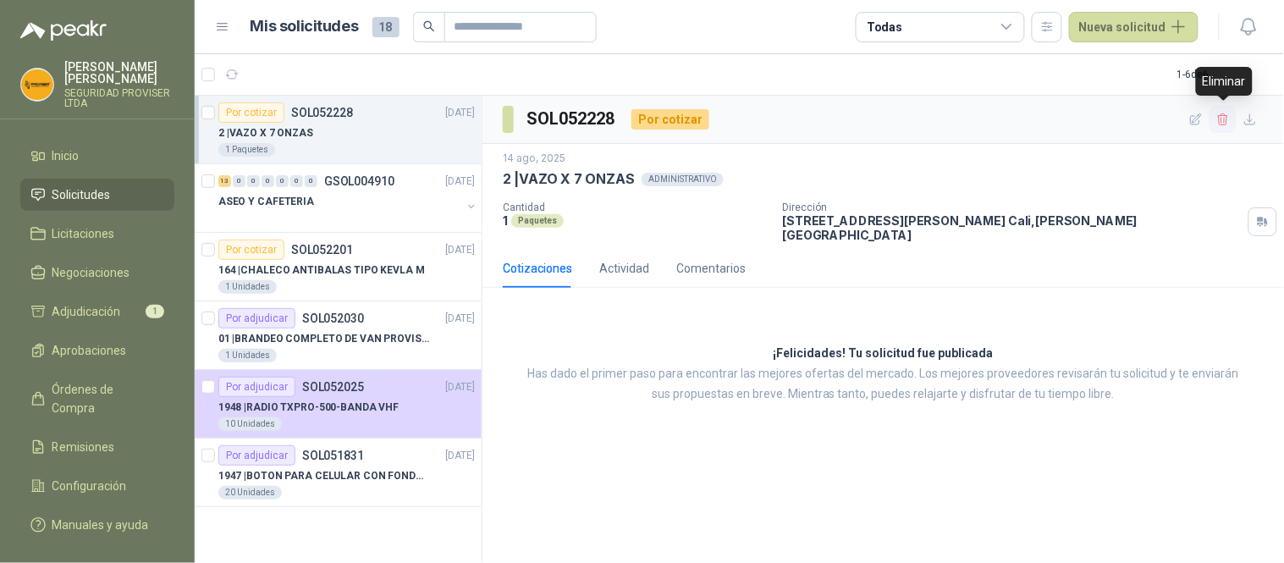
click at [1224, 119] on icon "button" at bounding box center [1224, 120] width 14 height 14
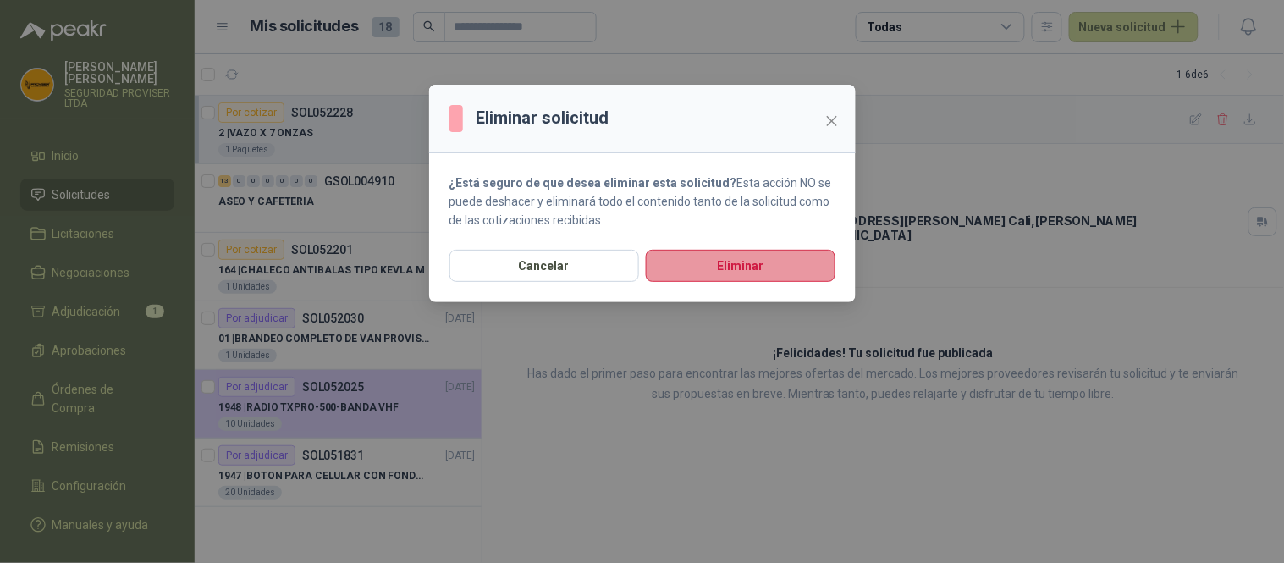
click at [799, 266] on button "Eliminar" at bounding box center [741, 266] width 190 height 32
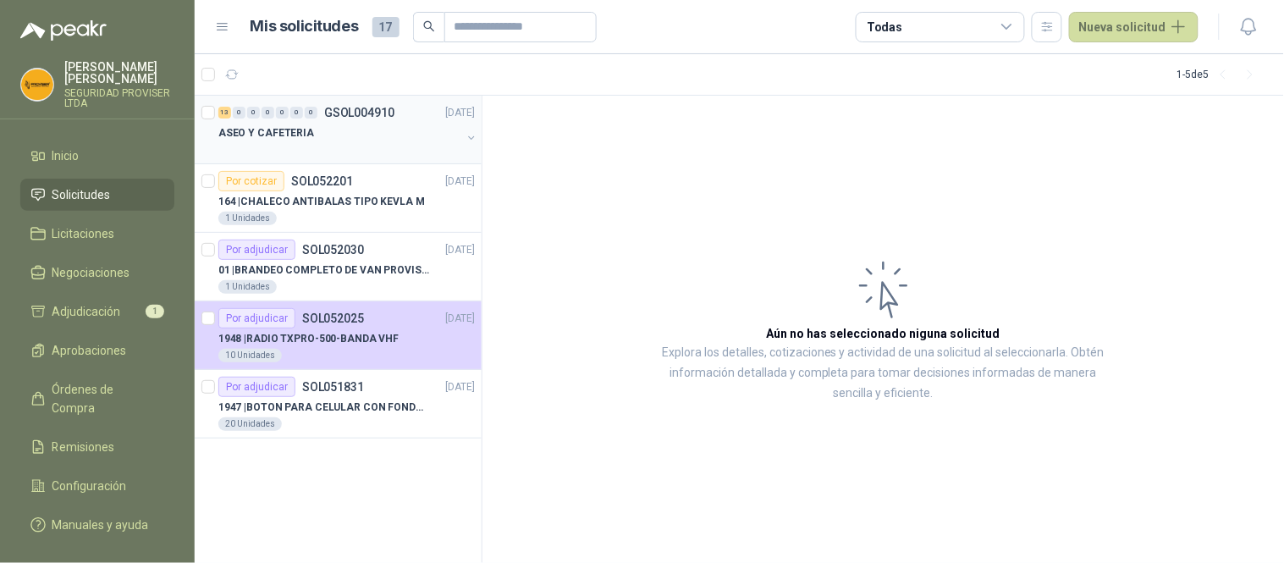
click at [467, 135] on button "button" at bounding box center [472, 138] width 14 height 14
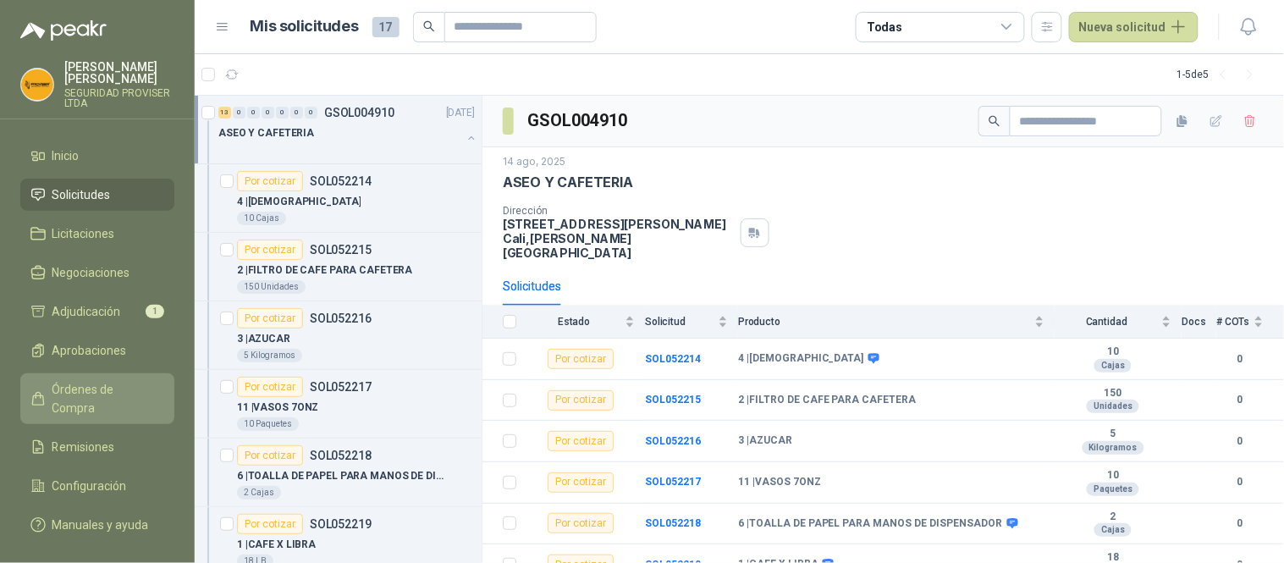
click at [103, 384] on span "Órdenes de Compra" at bounding box center [105, 398] width 106 height 37
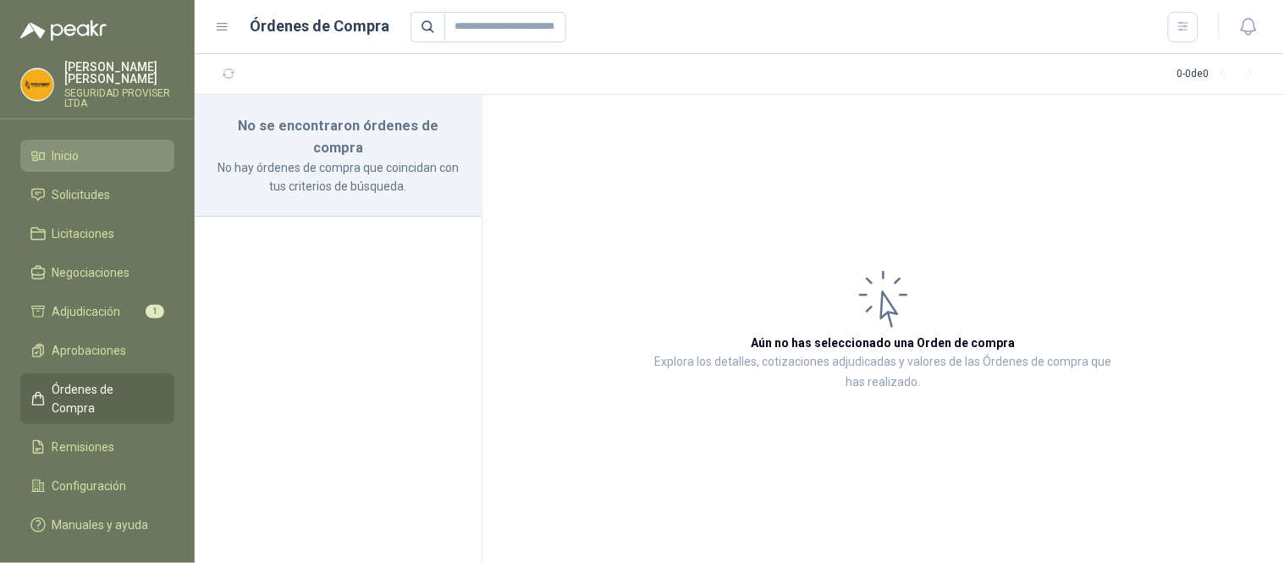
click at [89, 168] on link "Inicio" at bounding box center [97, 156] width 154 height 32
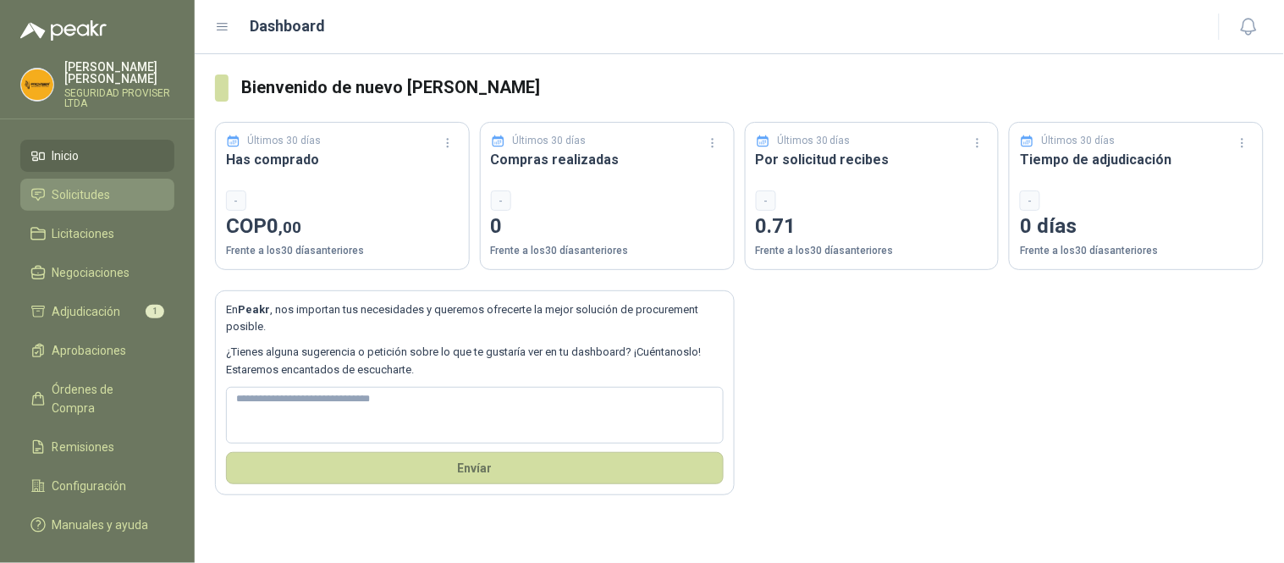
click at [90, 199] on span "Solicitudes" at bounding box center [81, 194] width 58 height 19
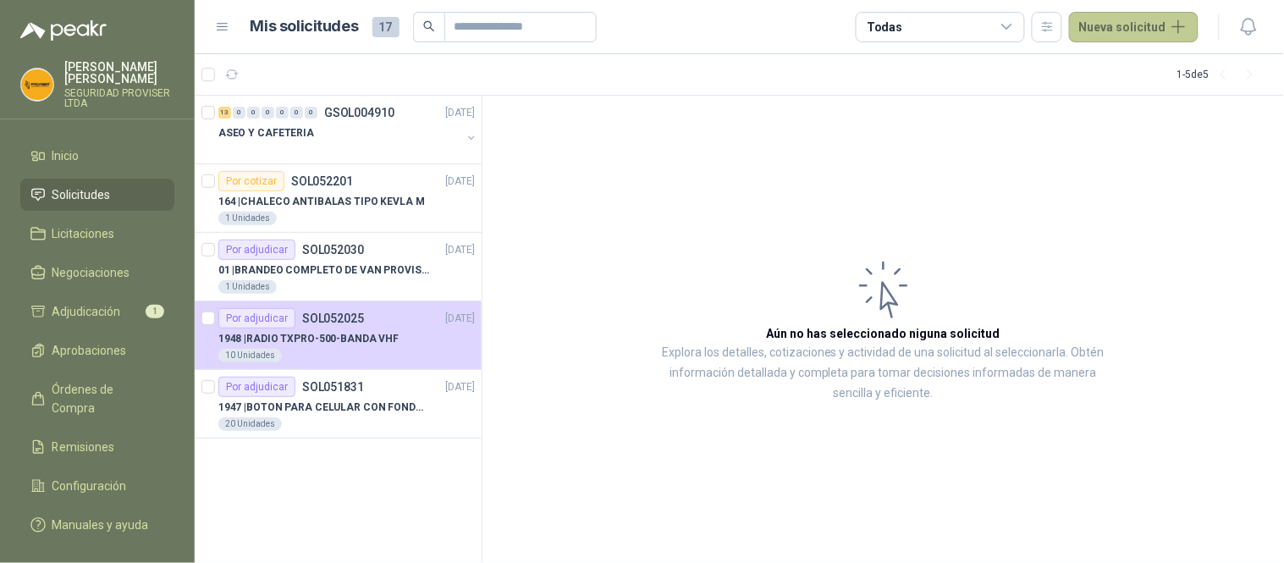
click at [1131, 28] on button "Nueva solicitud" at bounding box center [1134, 27] width 130 height 30
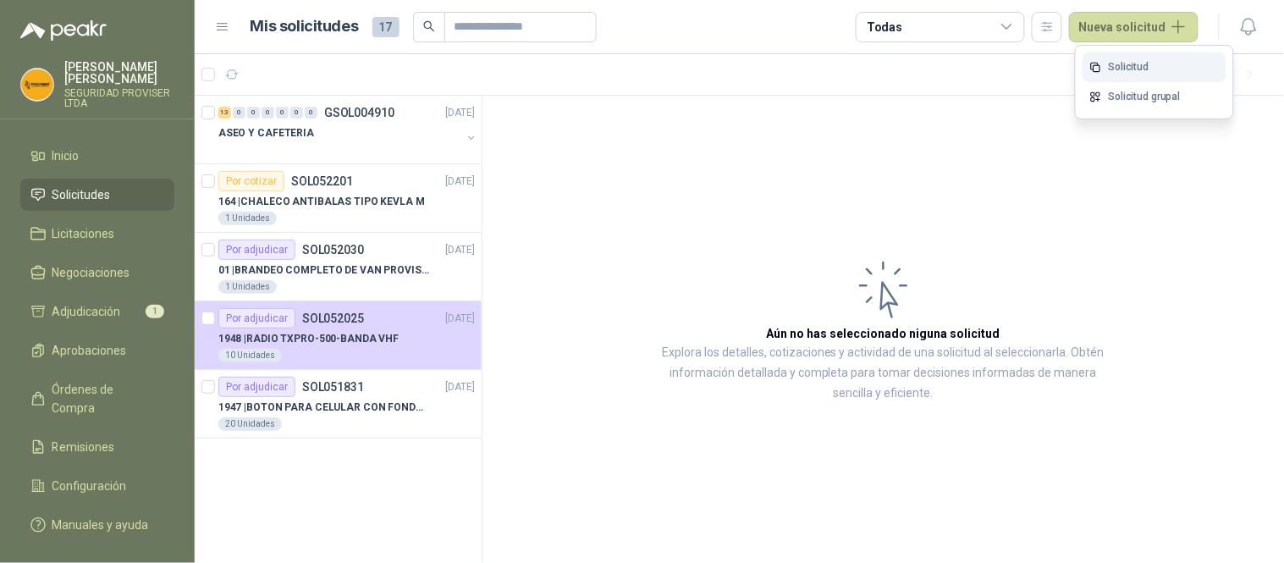
click at [1124, 70] on link "Solicitud" at bounding box center [1155, 67] width 144 height 30
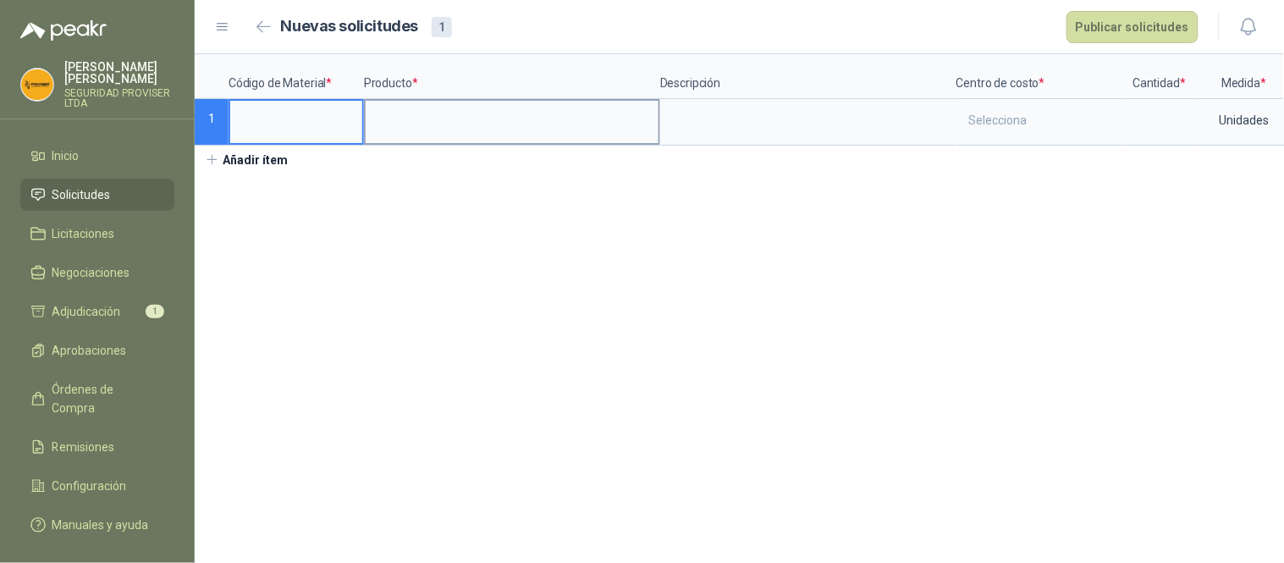
click at [589, 132] on input at bounding box center [512, 117] width 293 height 33
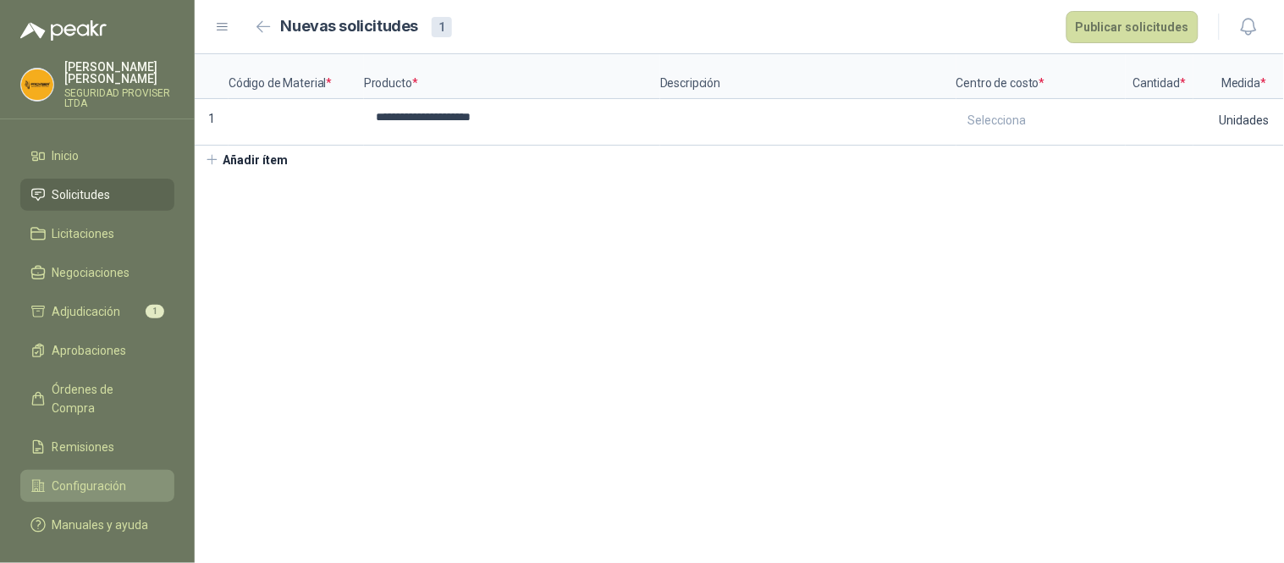
click at [103, 477] on span "Configuración" at bounding box center [89, 486] width 75 height 19
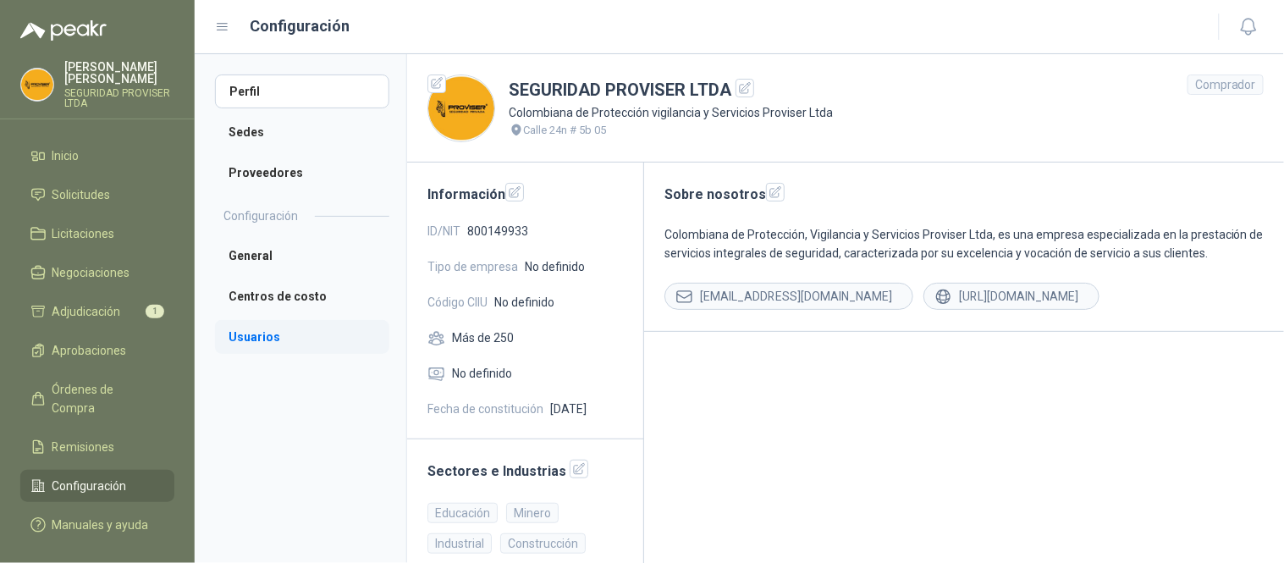
click at [277, 325] on li "Usuarios" at bounding box center [302, 337] width 174 height 34
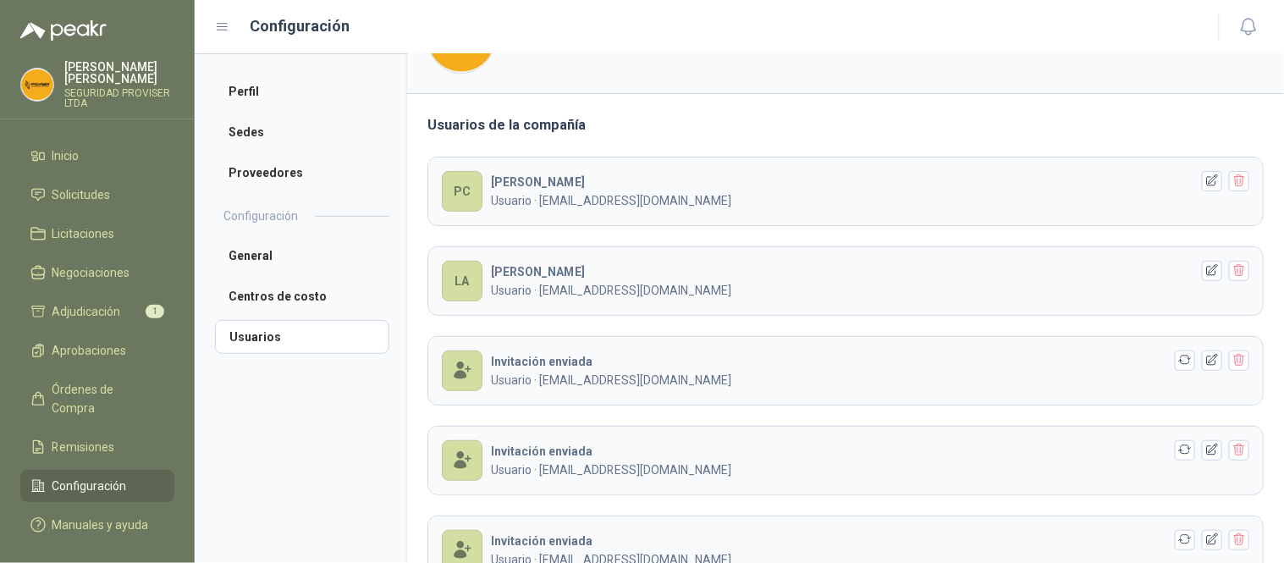
scroll to position [157, 0]
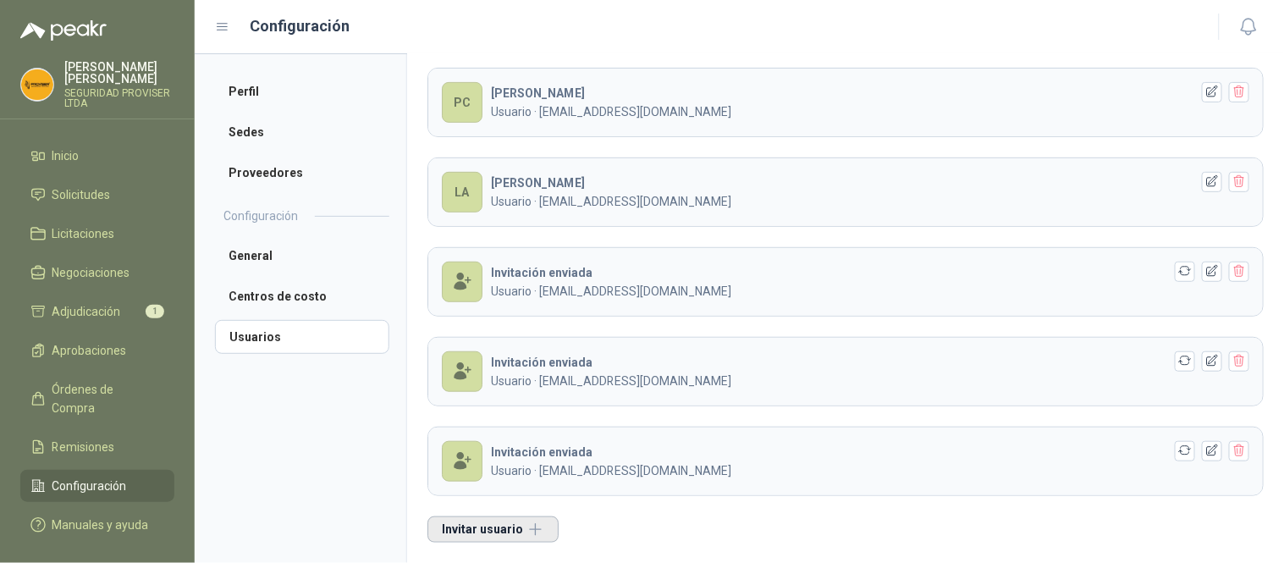
click at [525, 531] on button "Invitar usuario" at bounding box center [493, 529] width 131 height 26
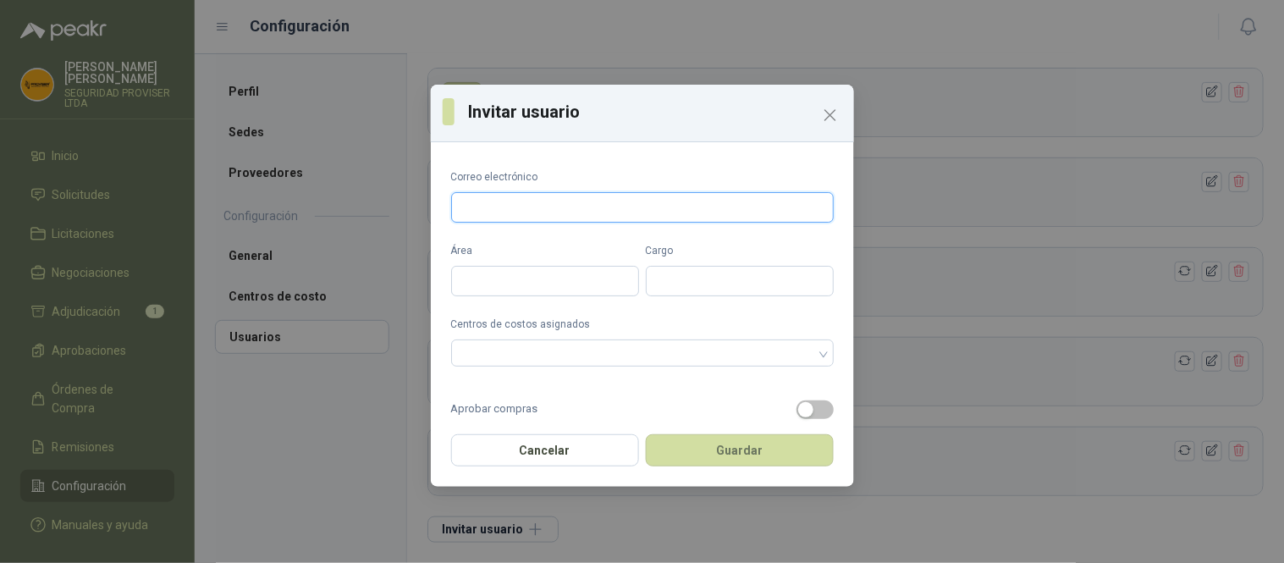
click at [519, 210] on input "Correo electrónico" at bounding box center [642, 207] width 383 height 30
drag, startPoint x: 569, startPoint y: 210, endPoint x: 422, endPoint y: 208, distance: 147.3
click at [422, 208] on div "**********" at bounding box center [642, 281] width 1284 height 563
click at [549, 283] on input "Área" at bounding box center [545, 281] width 188 height 30
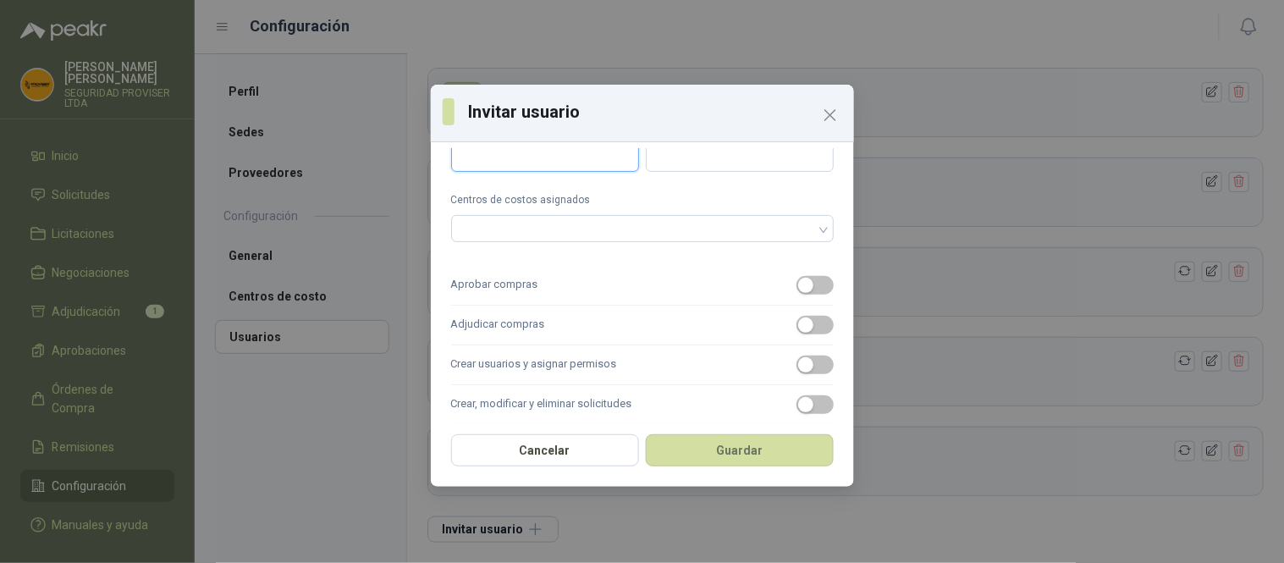
scroll to position [0, 0]
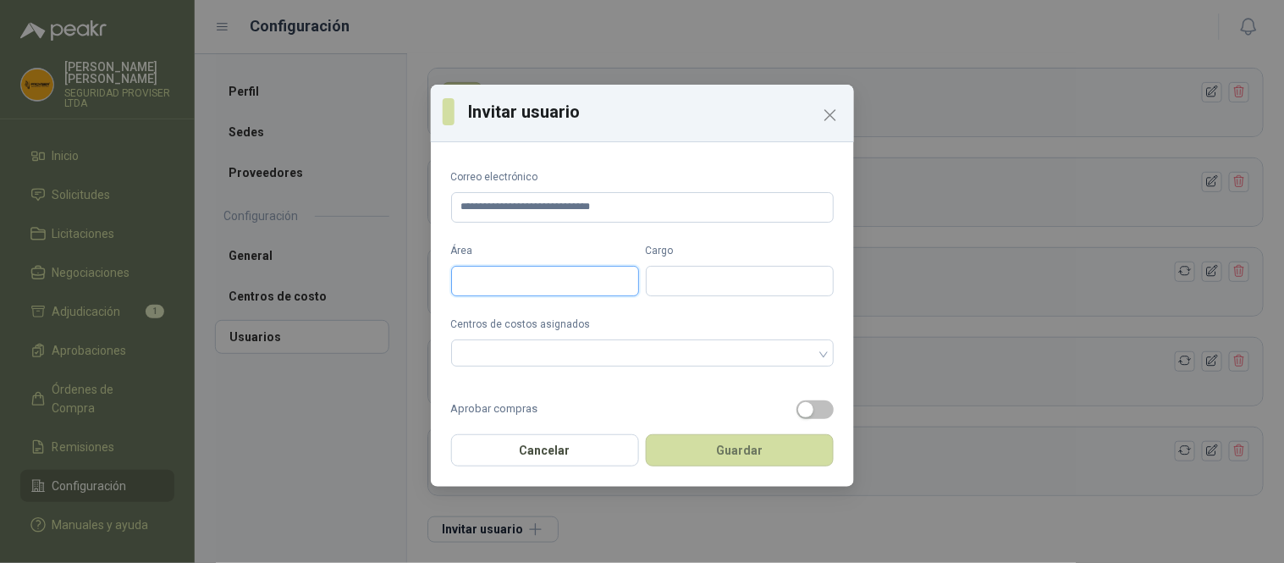
click at [520, 271] on input "Área" at bounding box center [545, 281] width 188 height 30
click at [674, 282] on input "Cargo" at bounding box center [740, 281] width 188 height 30
click at [708, 269] on input "Cargo" at bounding box center [740, 281] width 188 height 30
click at [576, 349] on div at bounding box center [634, 353] width 358 height 12
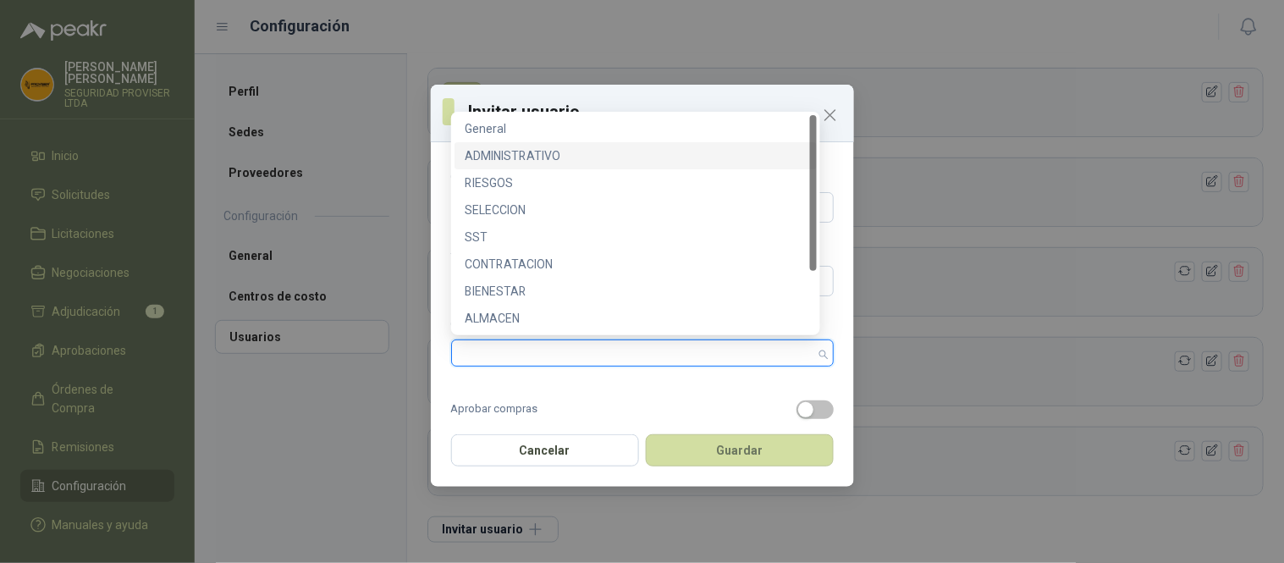
click at [543, 153] on div "ADMINISTRATIVO" at bounding box center [636, 155] width 342 height 19
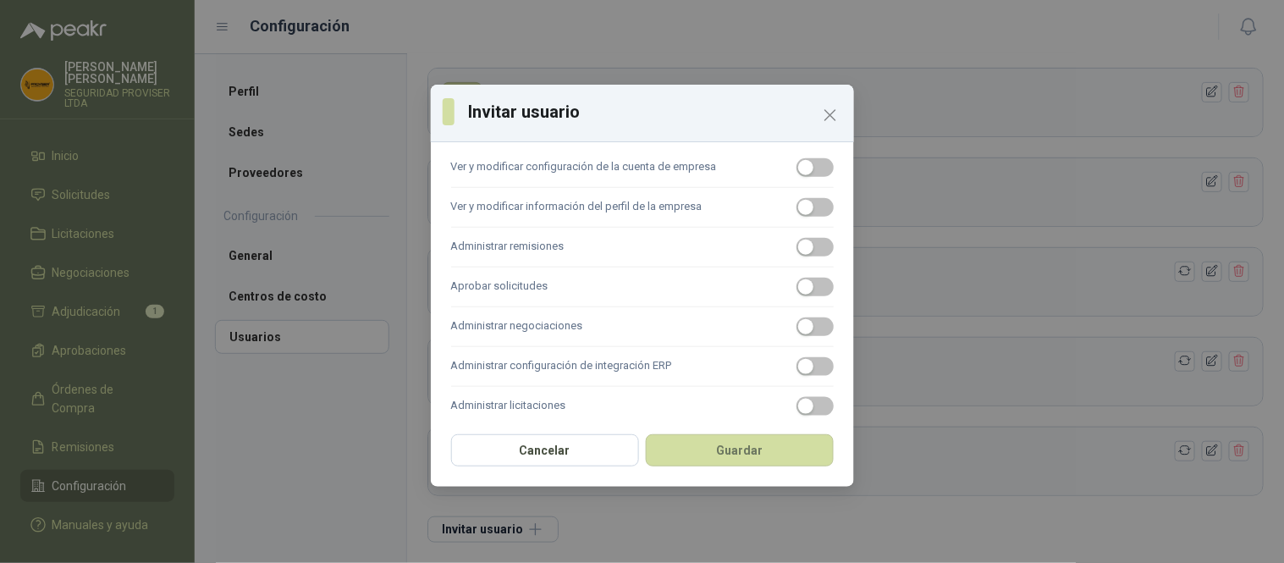
scroll to position [417, 0]
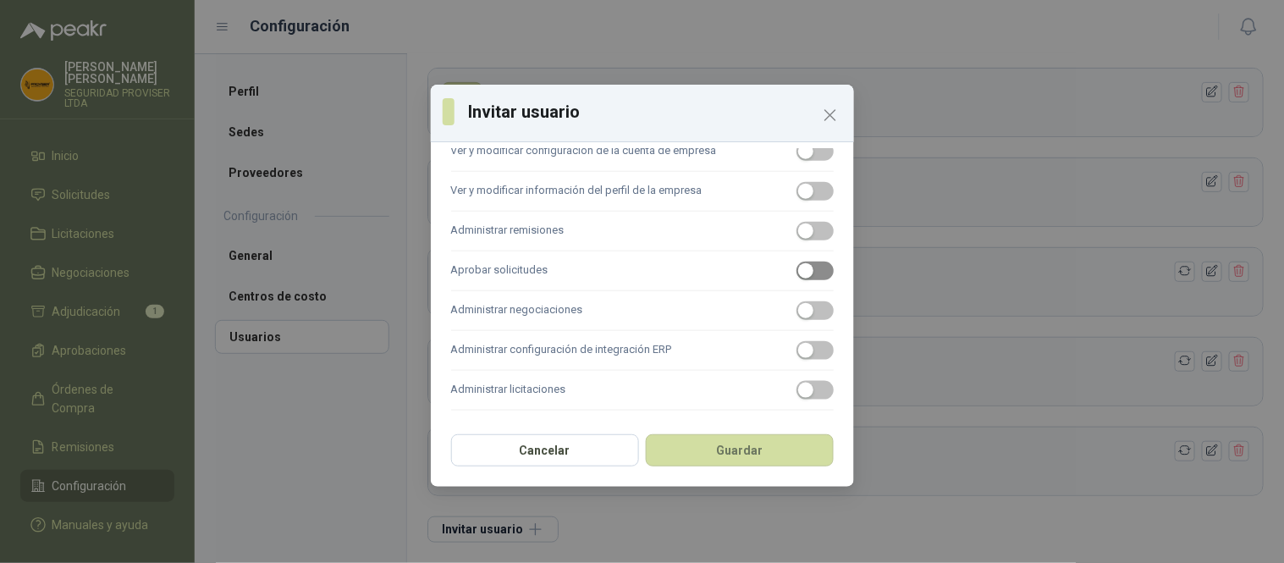
click at [808, 275] on span "button" at bounding box center [815, 271] width 37 height 19
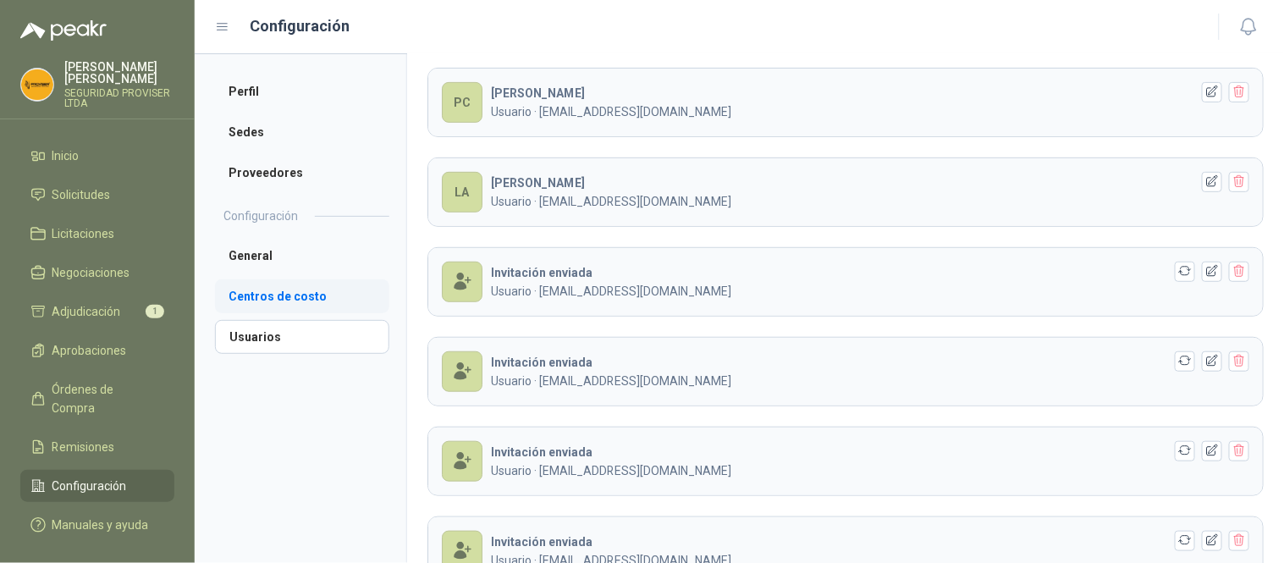
click at [288, 296] on li "Centros de costo" at bounding box center [302, 296] width 174 height 34
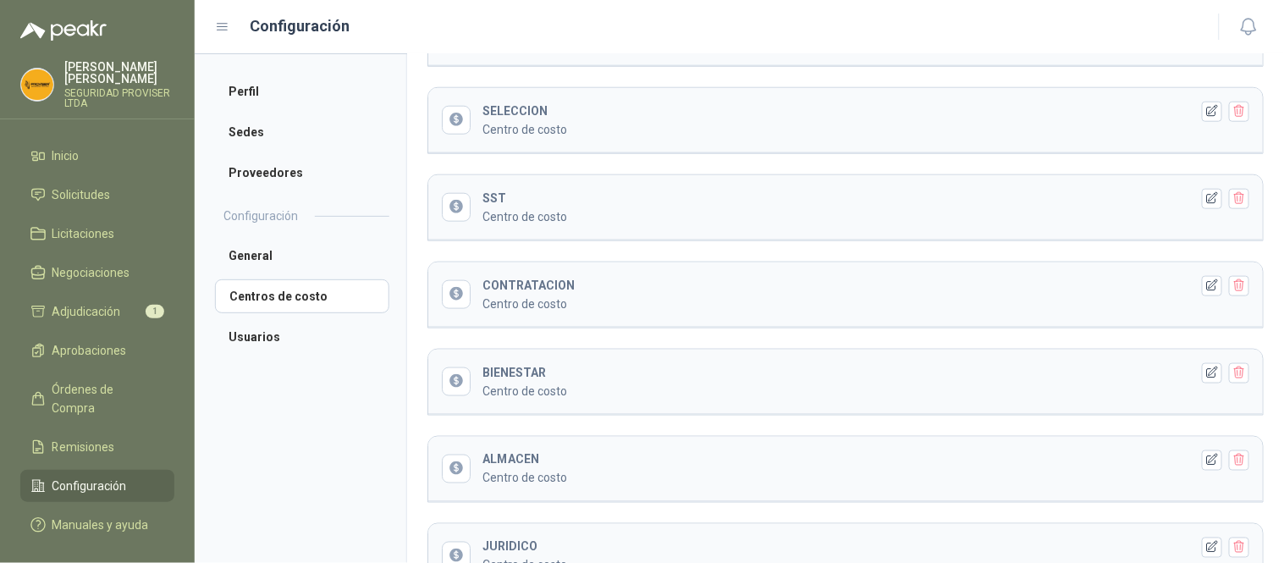
scroll to position [691, 0]
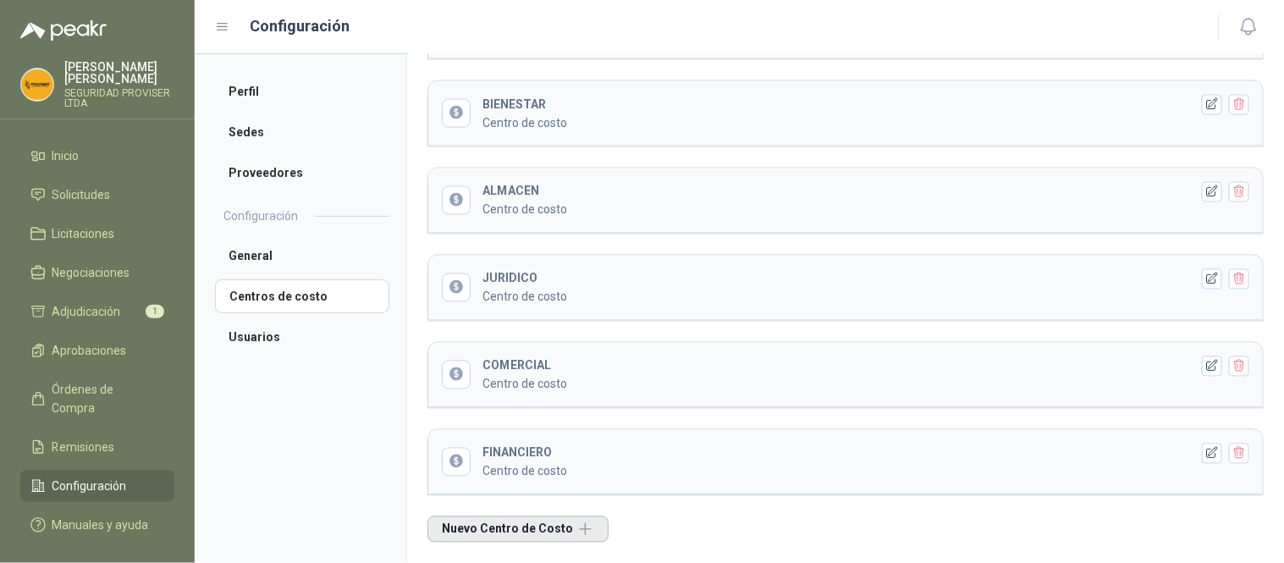
click at [577, 532] on button "Nuevo Centro de Costo" at bounding box center [518, 529] width 181 height 26
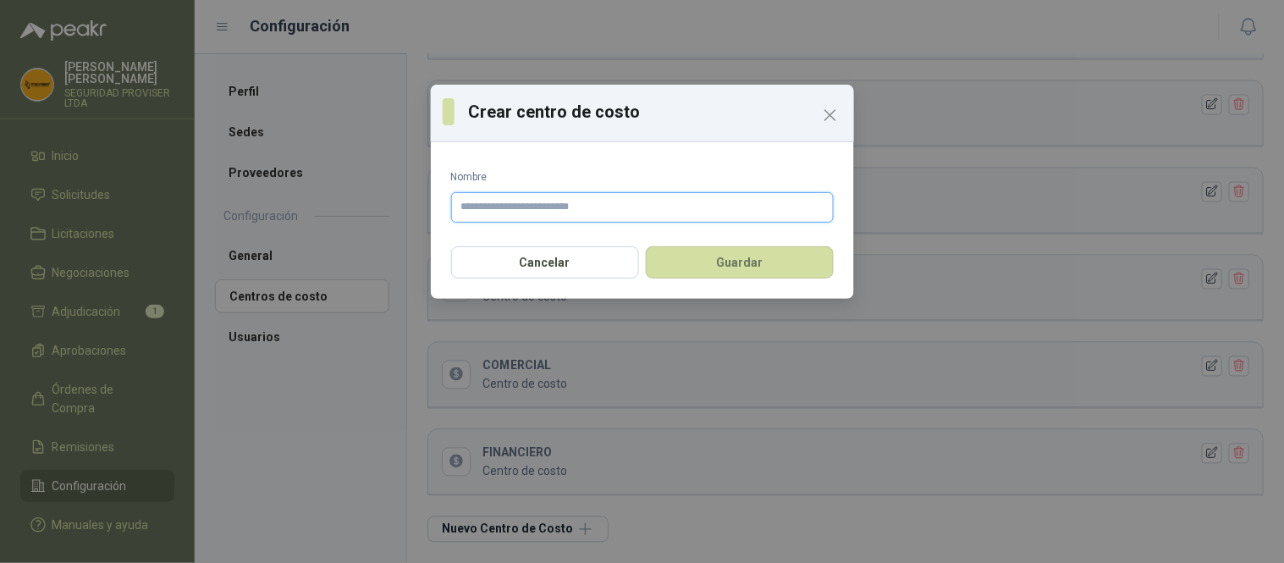
click at [561, 208] on input "Nombre" at bounding box center [642, 207] width 383 height 30
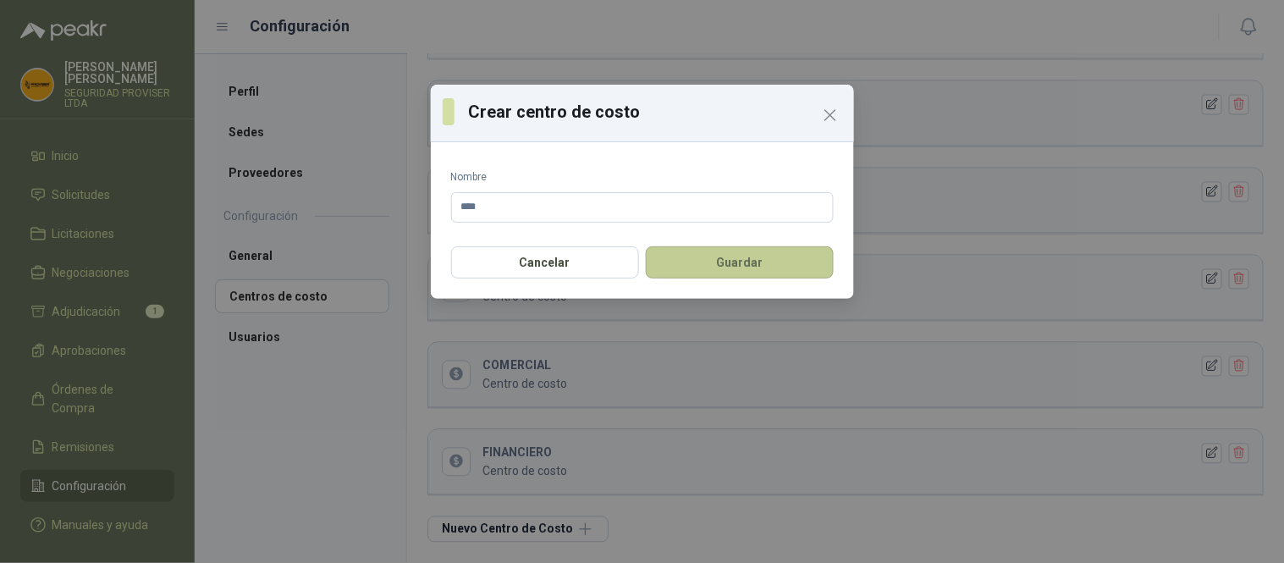
click at [748, 252] on button "Guardar" at bounding box center [740, 262] width 188 height 32
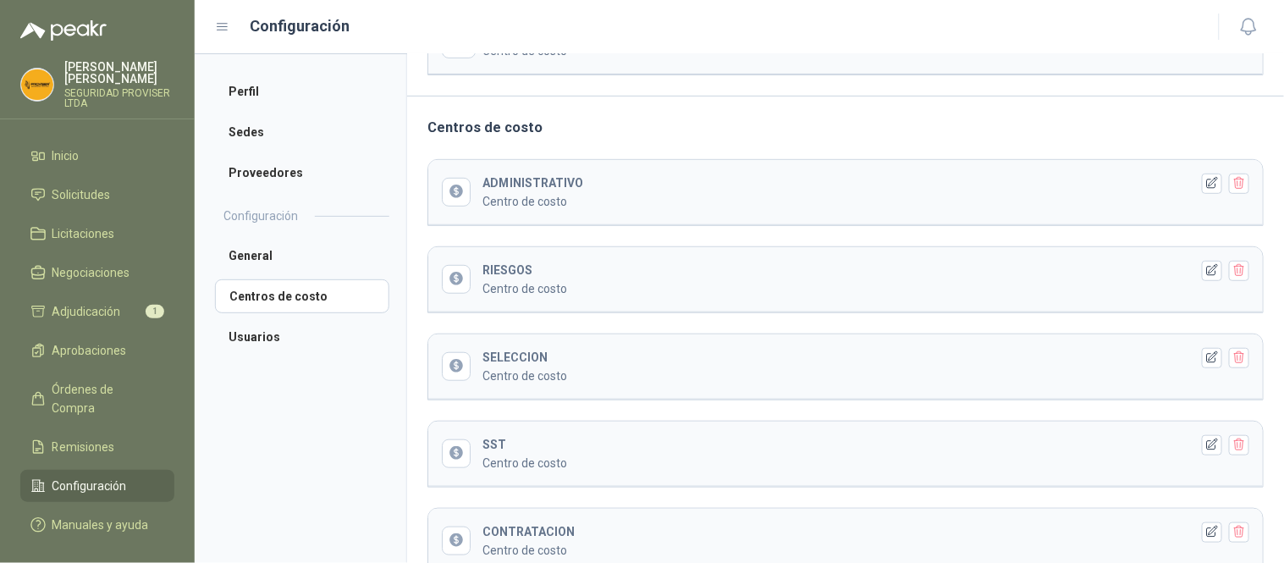
scroll to position [0, 0]
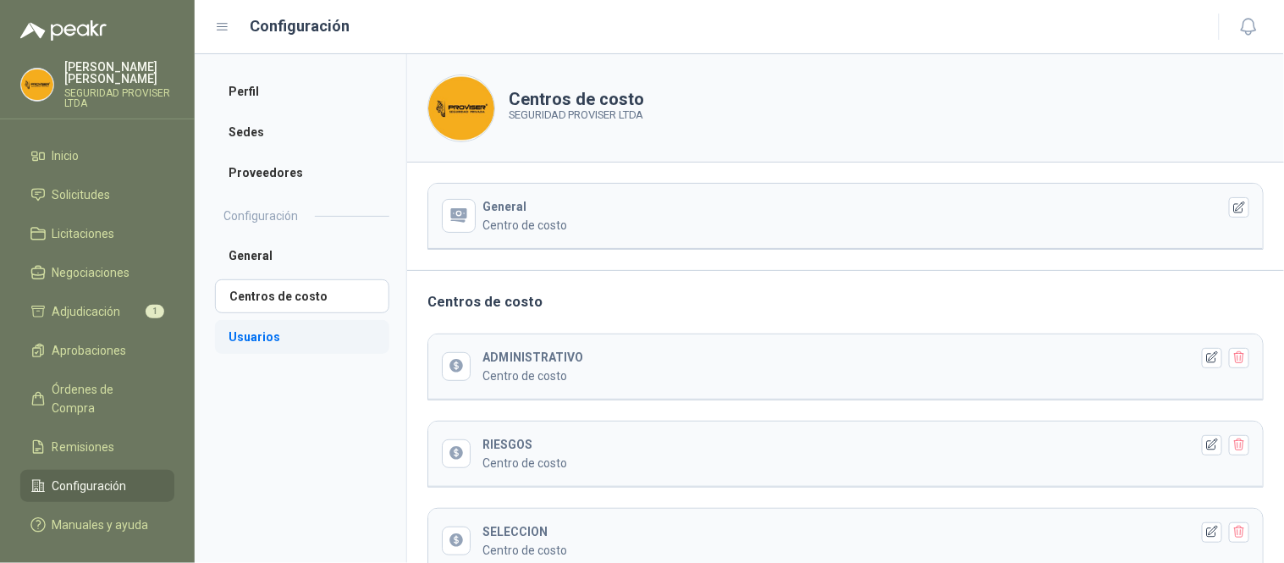
click at [294, 337] on li "Usuarios" at bounding box center [302, 337] width 174 height 34
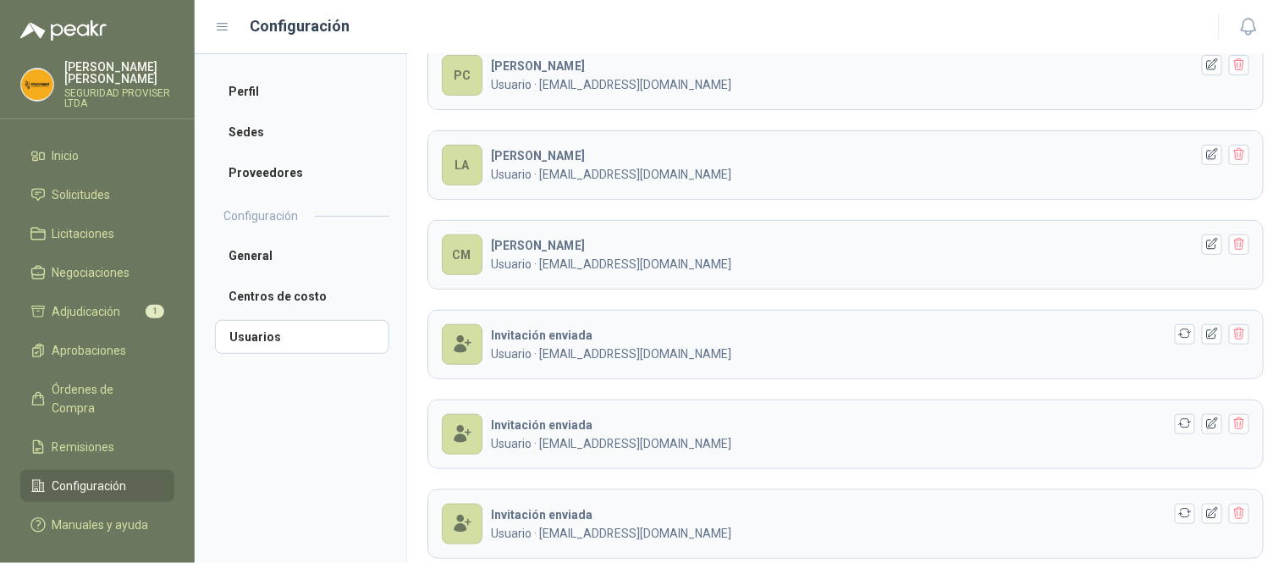
scroll to position [247, 0]
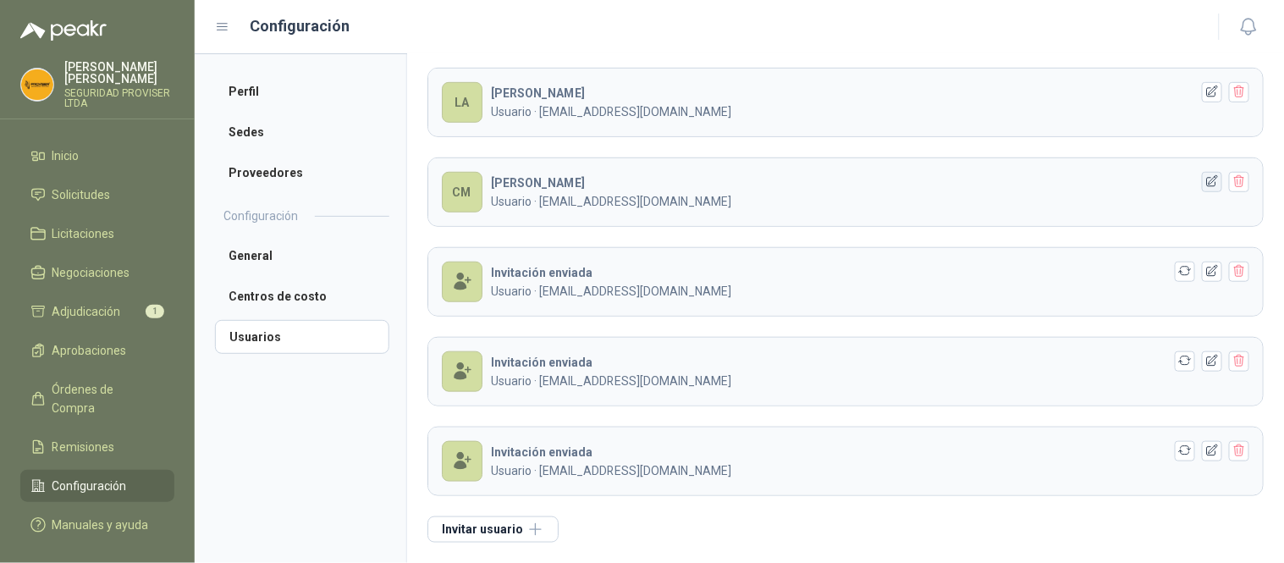
click at [1206, 179] on icon "button" at bounding box center [1213, 181] width 14 height 14
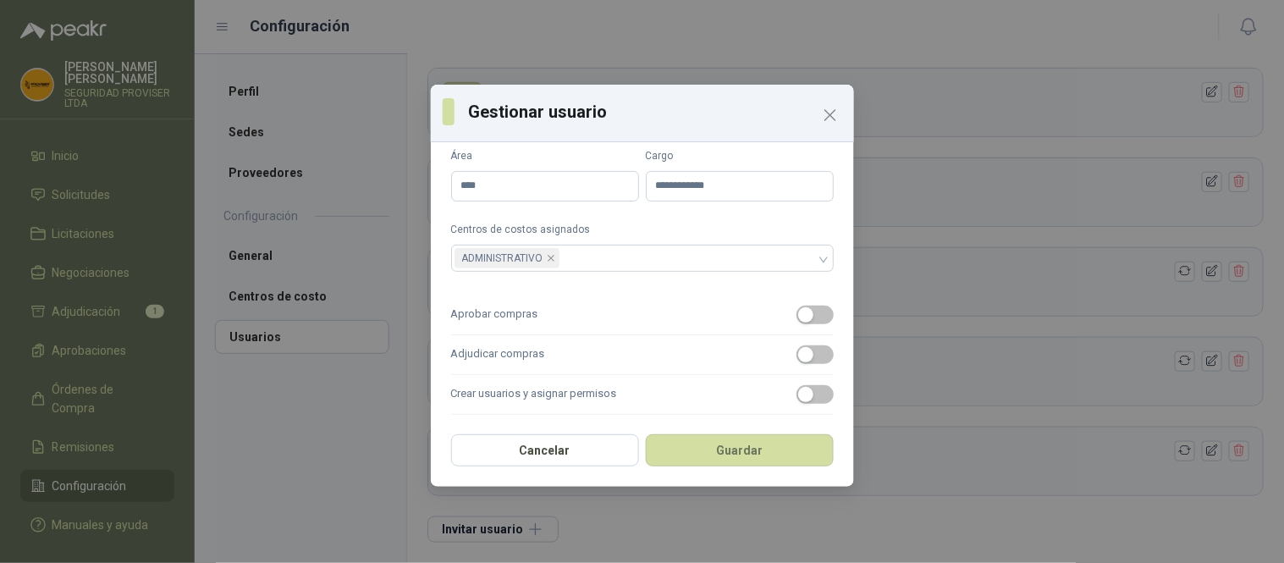
scroll to position [115, 0]
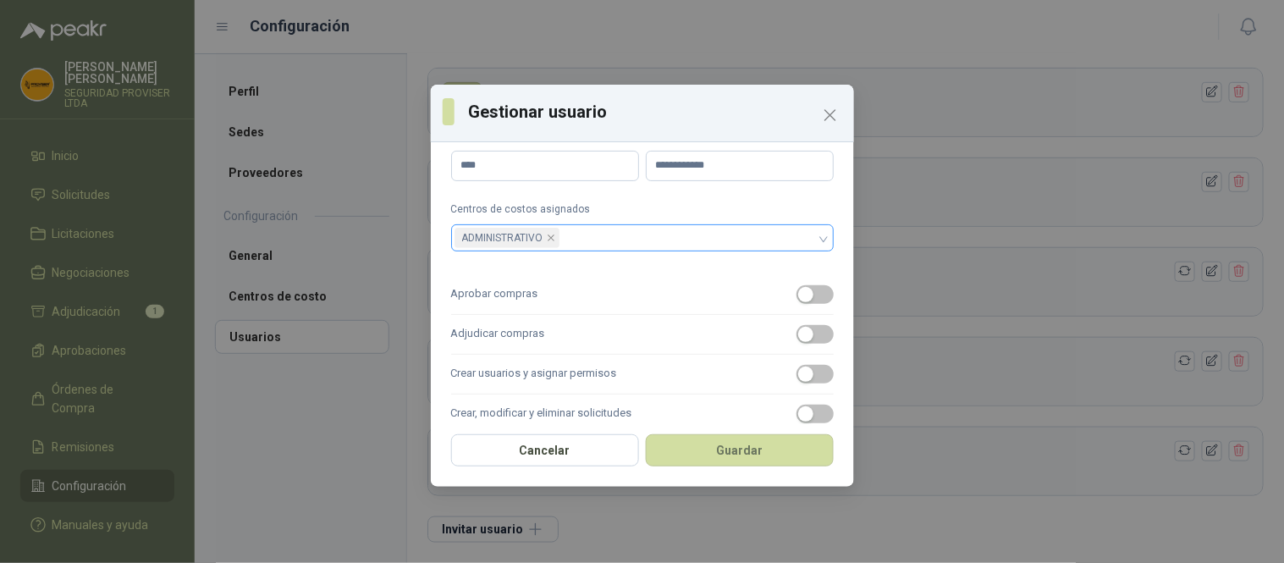
click at [813, 240] on div "ADMINISTRATIVO" at bounding box center [642, 237] width 383 height 27
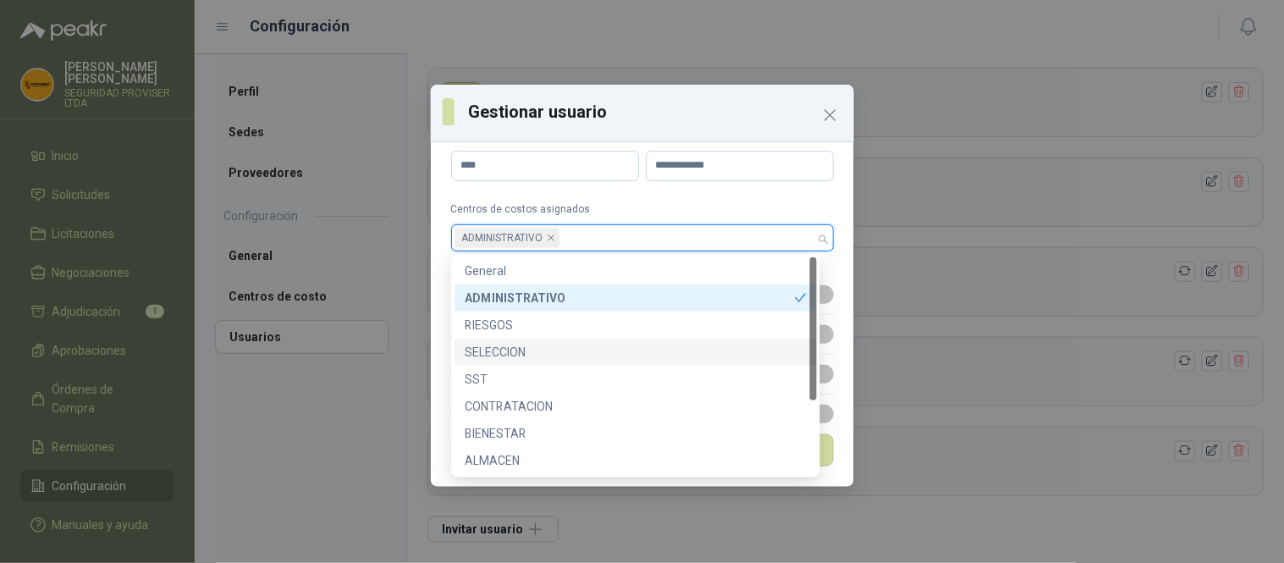
scroll to position [108, 0]
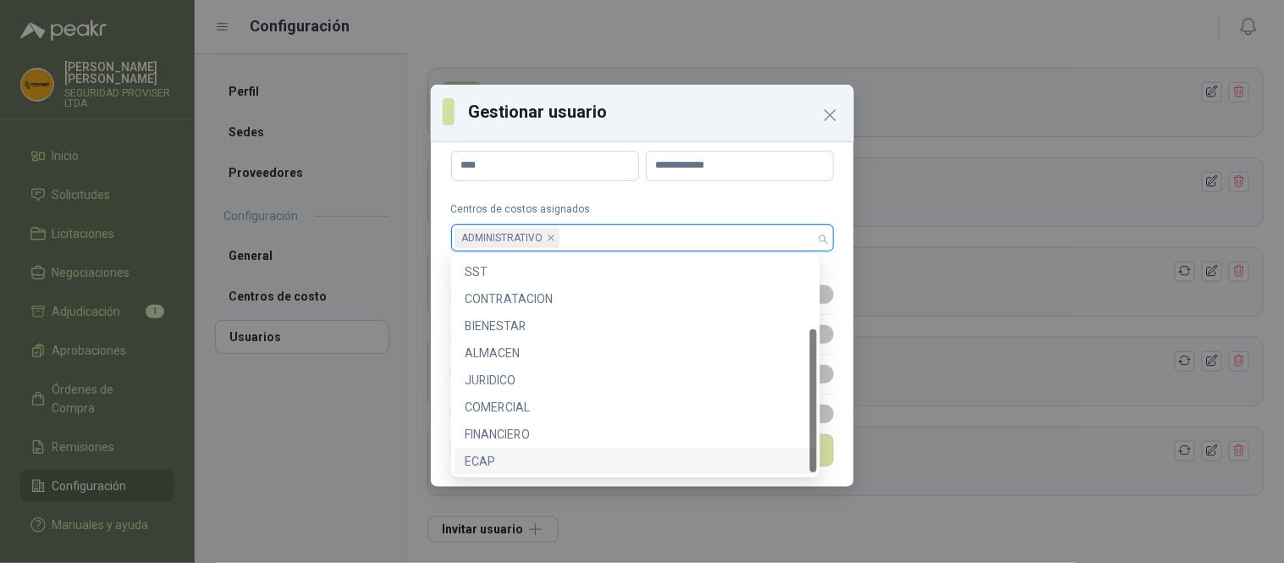
click at [494, 455] on div "ECAP" at bounding box center [636, 461] width 342 height 19
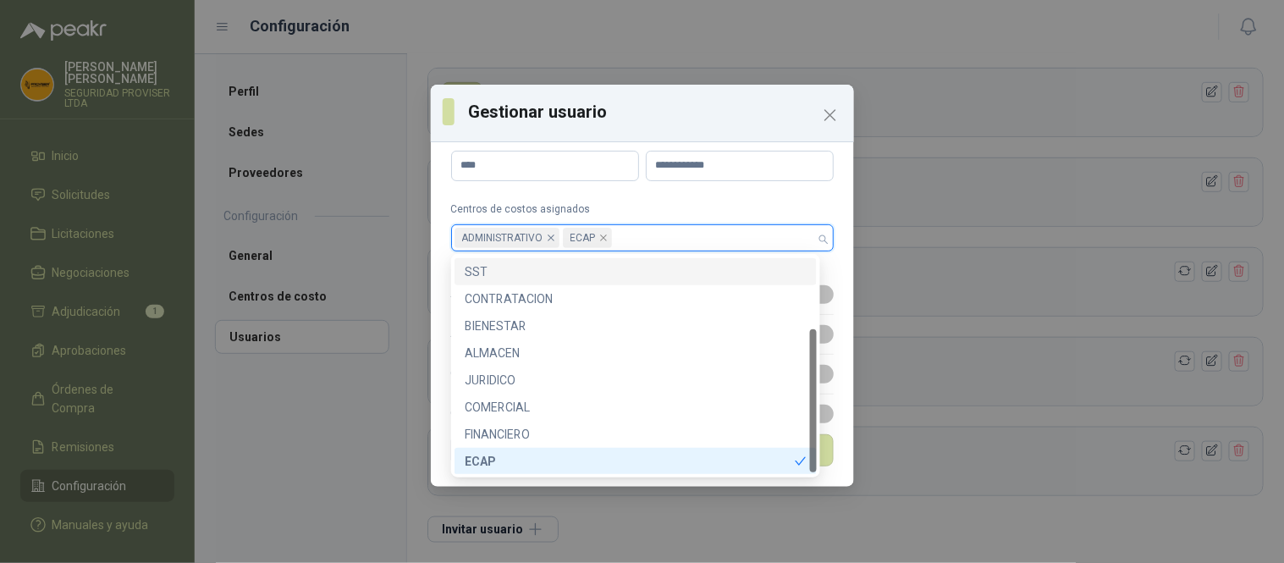
click at [552, 235] on icon "close" at bounding box center [551, 238] width 7 height 7
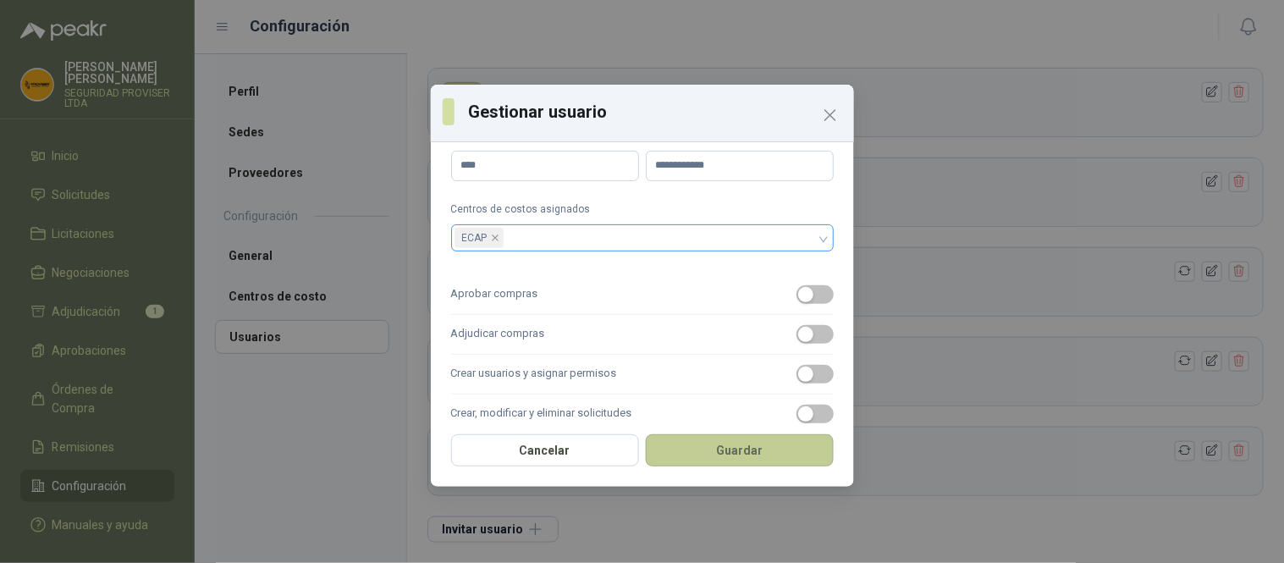
click at [750, 446] on button "Guardar" at bounding box center [740, 450] width 188 height 32
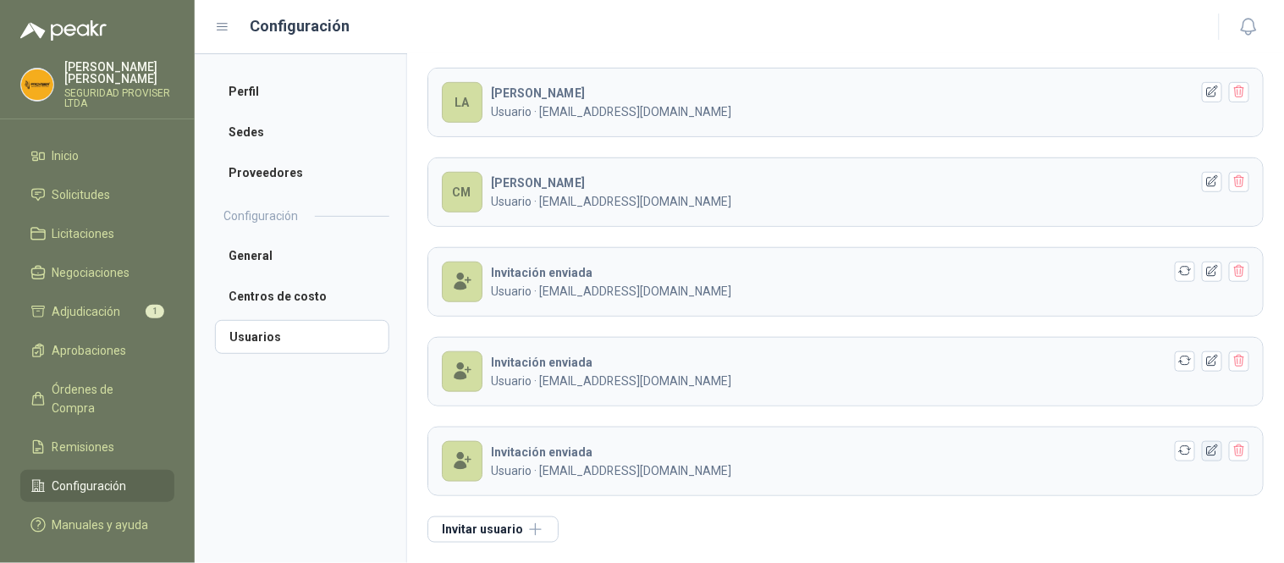
click at [1206, 453] on icon "button" at bounding box center [1213, 451] width 14 height 14
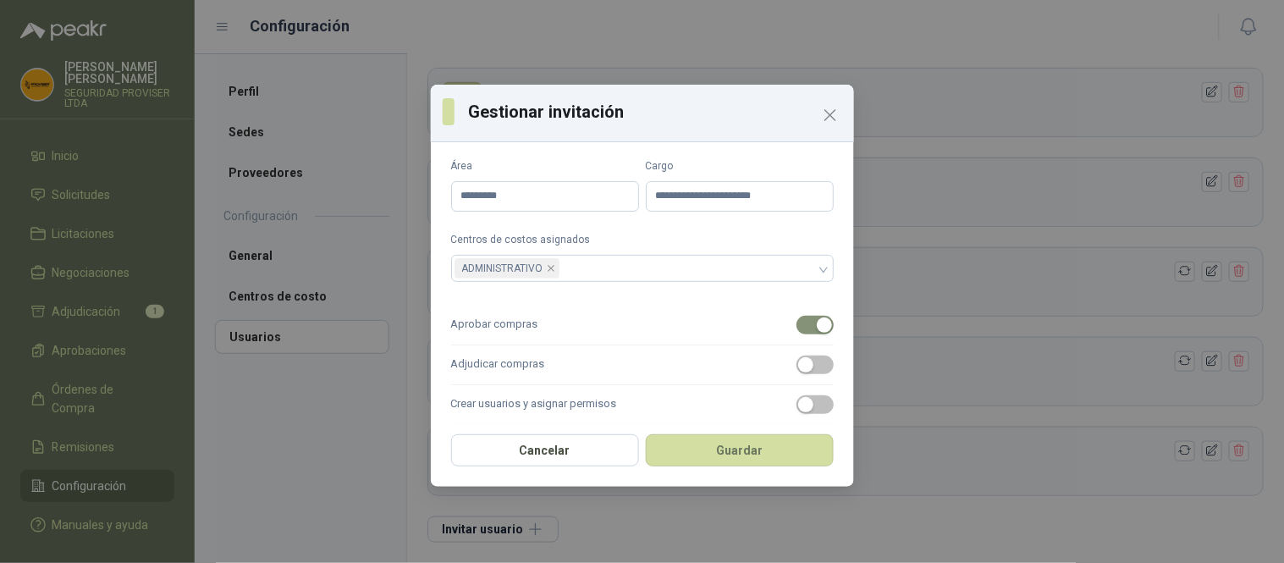
scroll to position [68, 0]
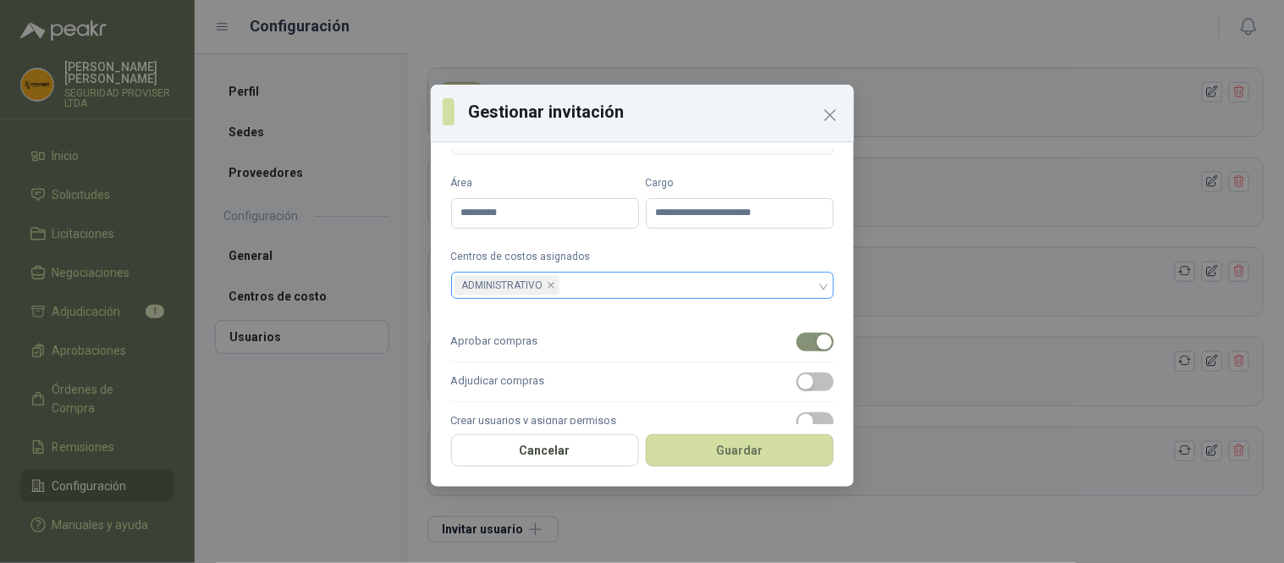
click at [738, 286] on div "ADMINISTRATIVO" at bounding box center [634, 285] width 358 height 24
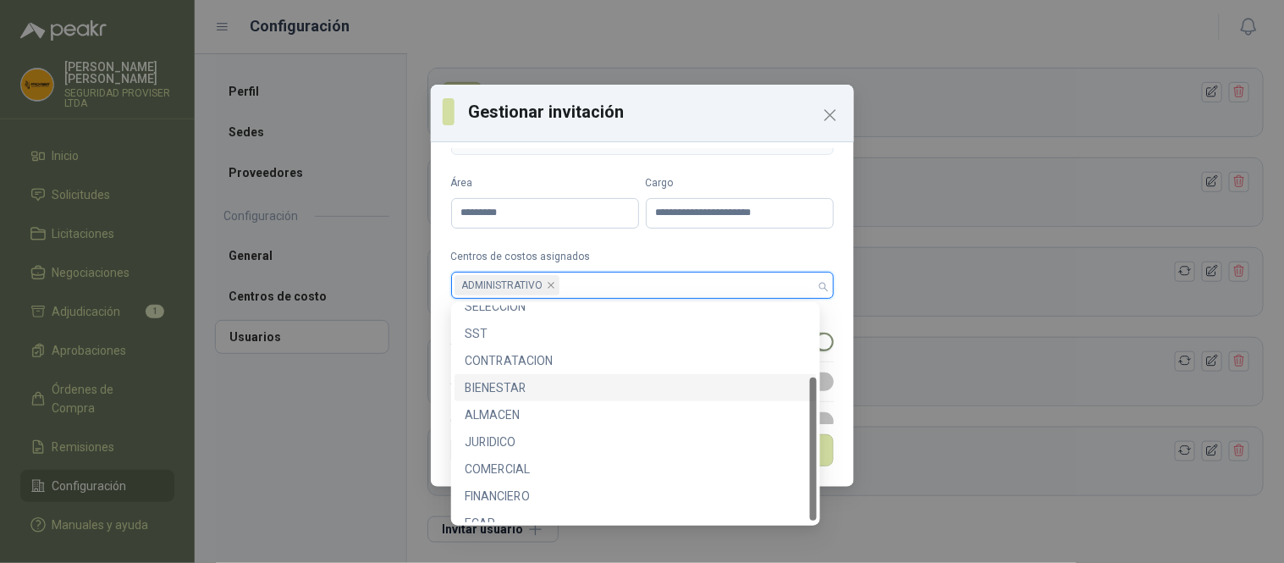
scroll to position [108, 0]
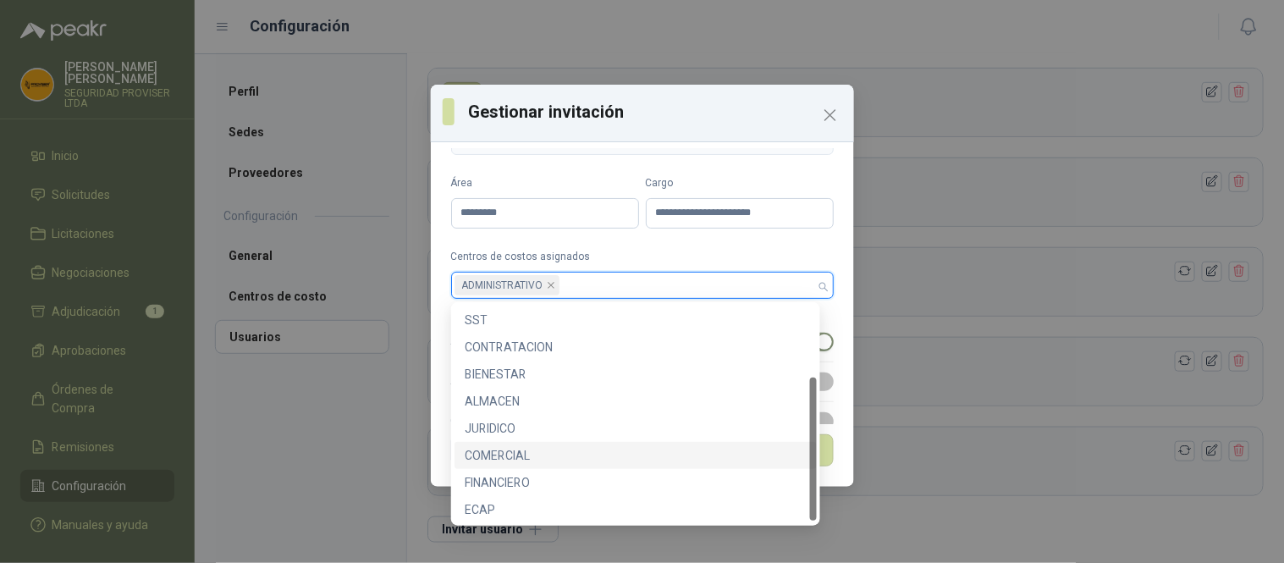
click at [557, 454] on div "COMERCIAL" at bounding box center [636, 455] width 342 height 19
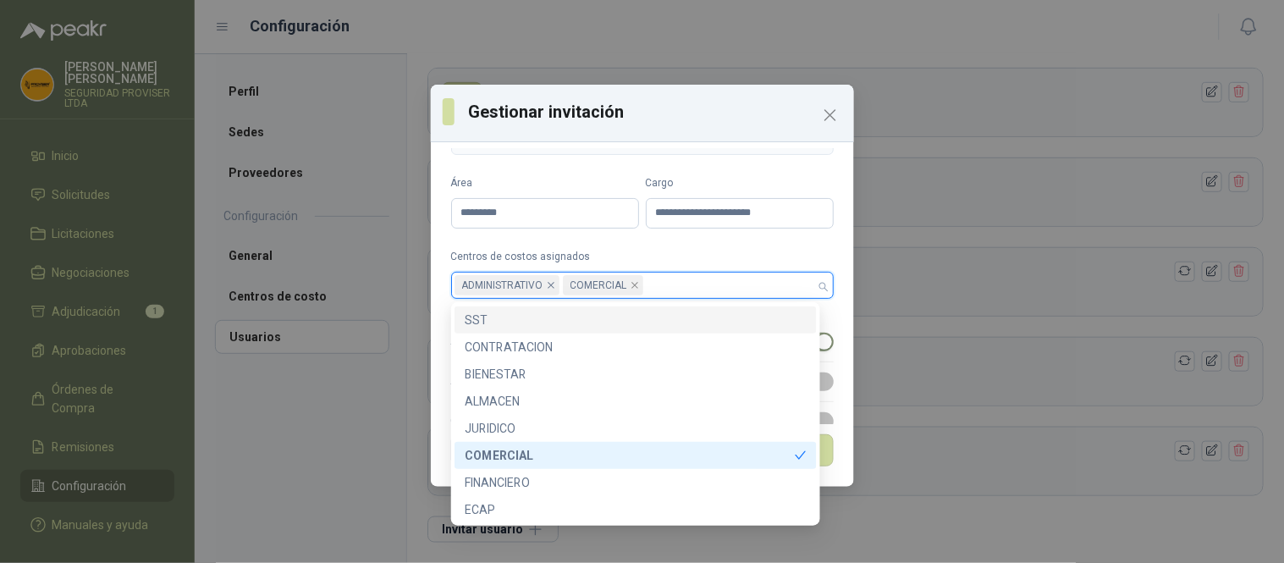
click at [553, 281] on icon "close" at bounding box center [551, 285] width 8 height 8
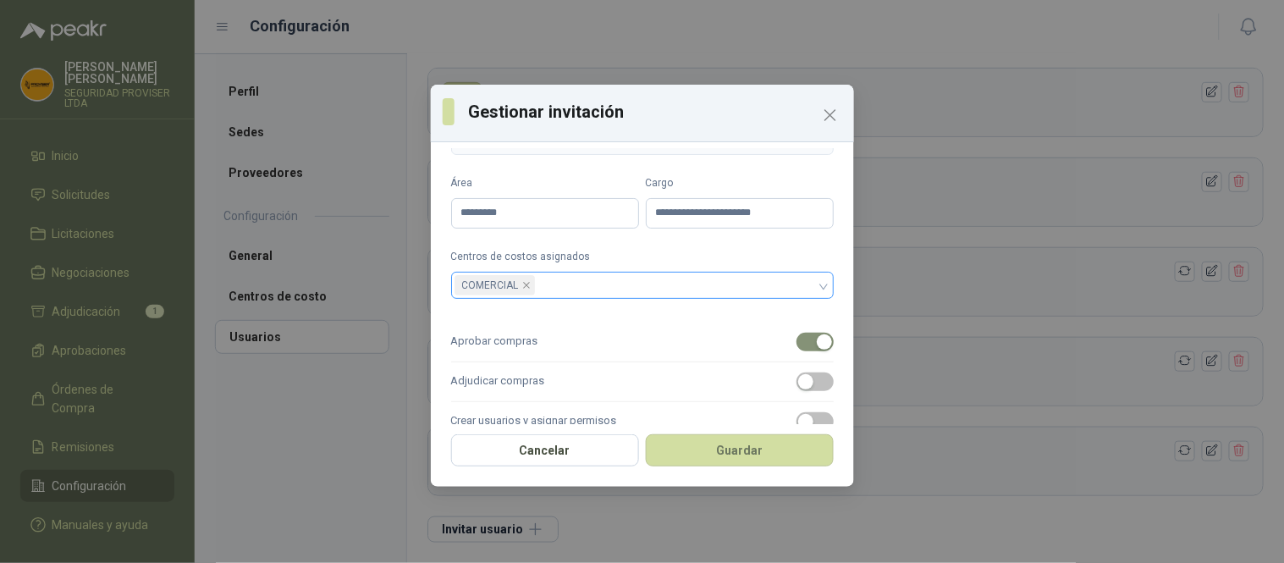
click at [793, 249] on label "Centros de costos asignados" at bounding box center [642, 257] width 383 height 16
click at [760, 457] on button "Guardar" at bounding box center [740, 450] width 188 height 32
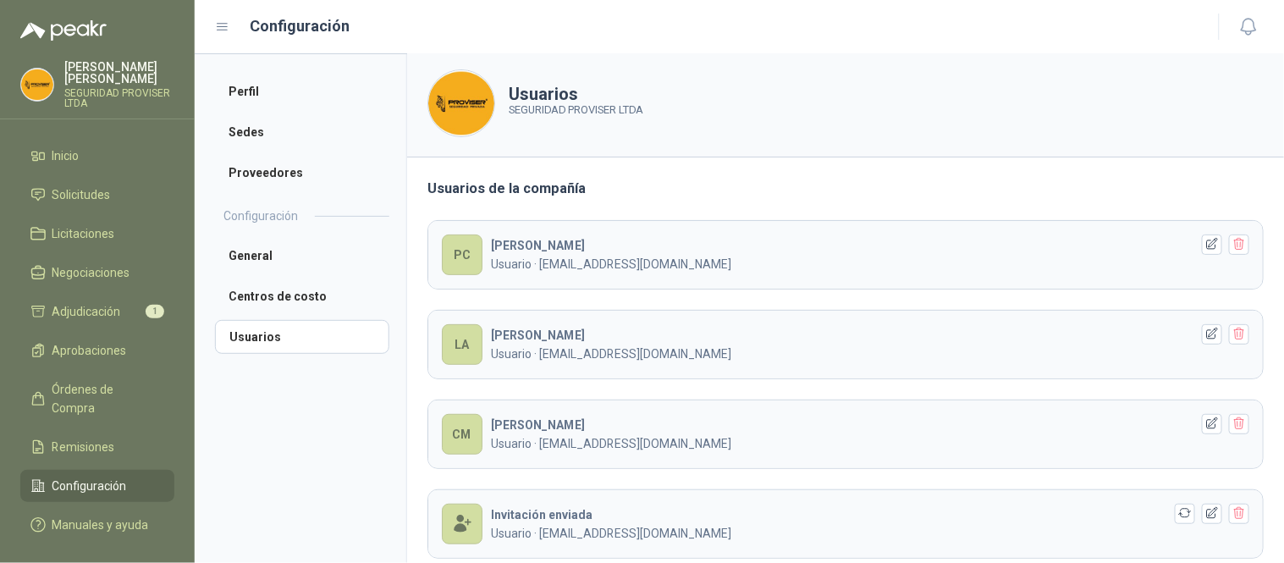
scroll to position [0, 0]
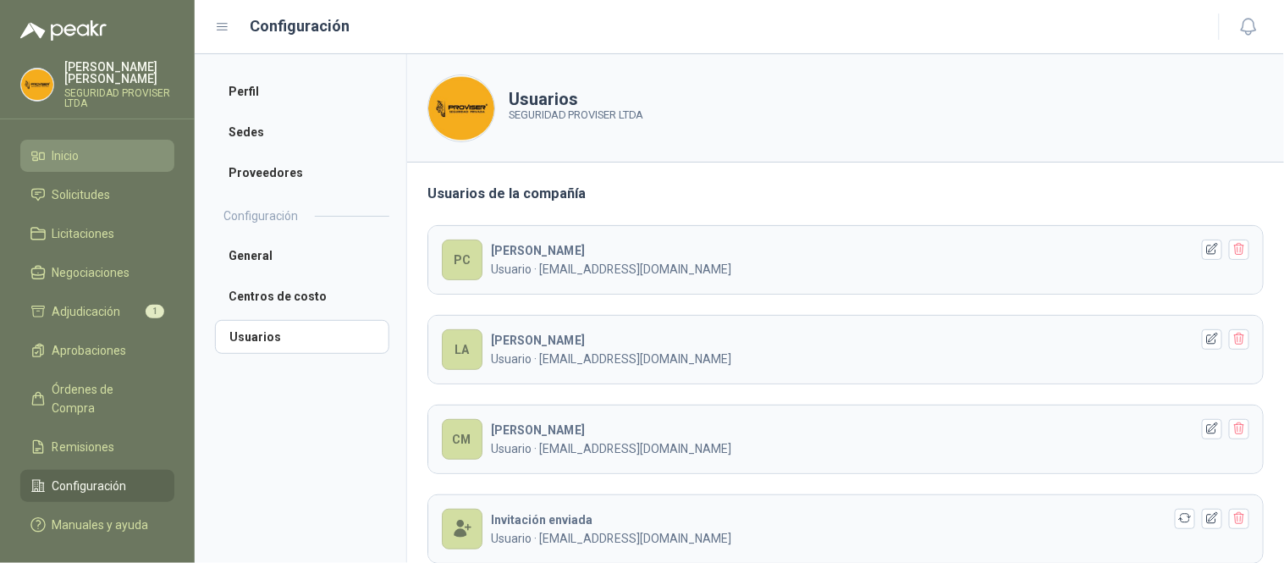
click at [68, 158] on span "Inicio" at bounding box center [65, 155] width 27 height 19
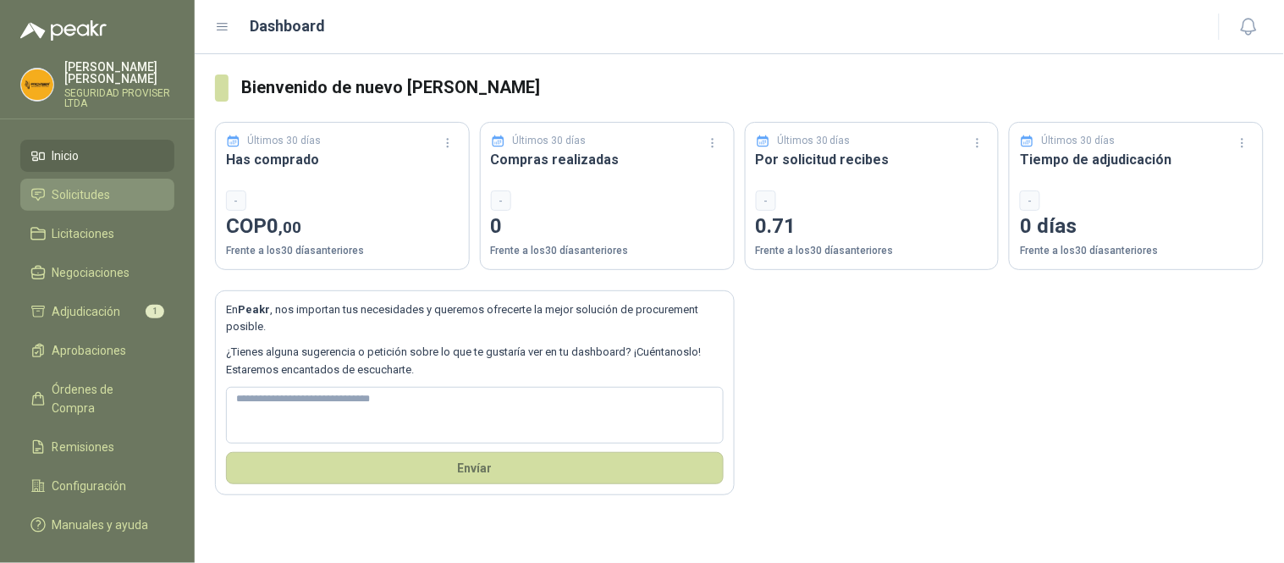
click at [91, 192] on span "Solicitudes" at bounding box center [81, 194] width 58 height 19
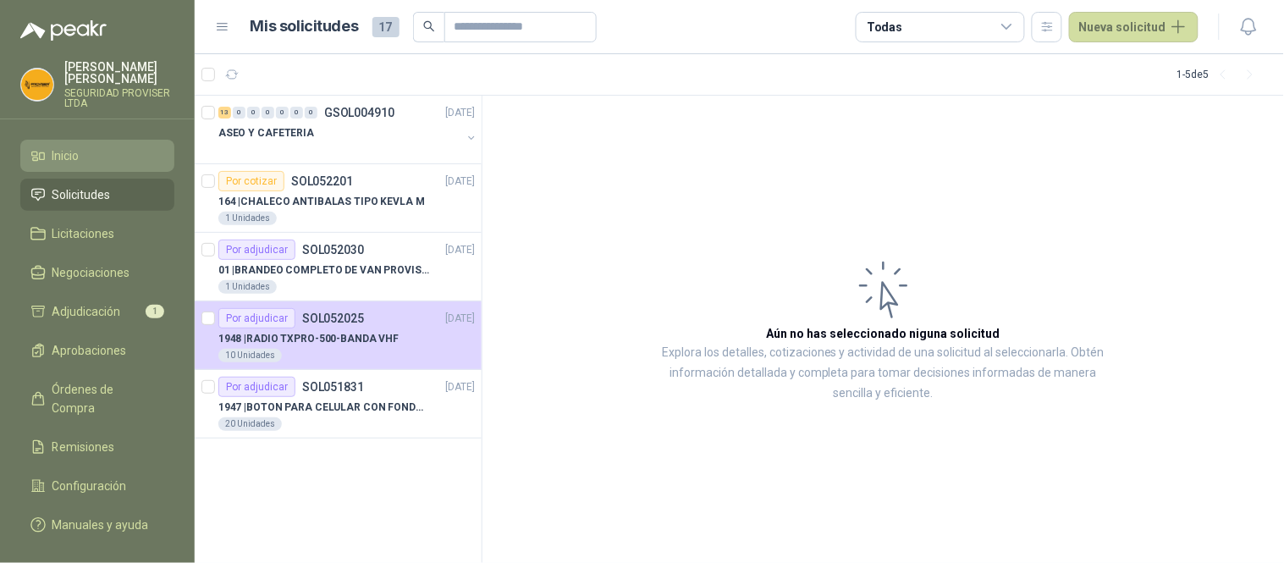
click at [68, 161] on span "Inicio" at bounding box center [65, 155] width 27 height 19
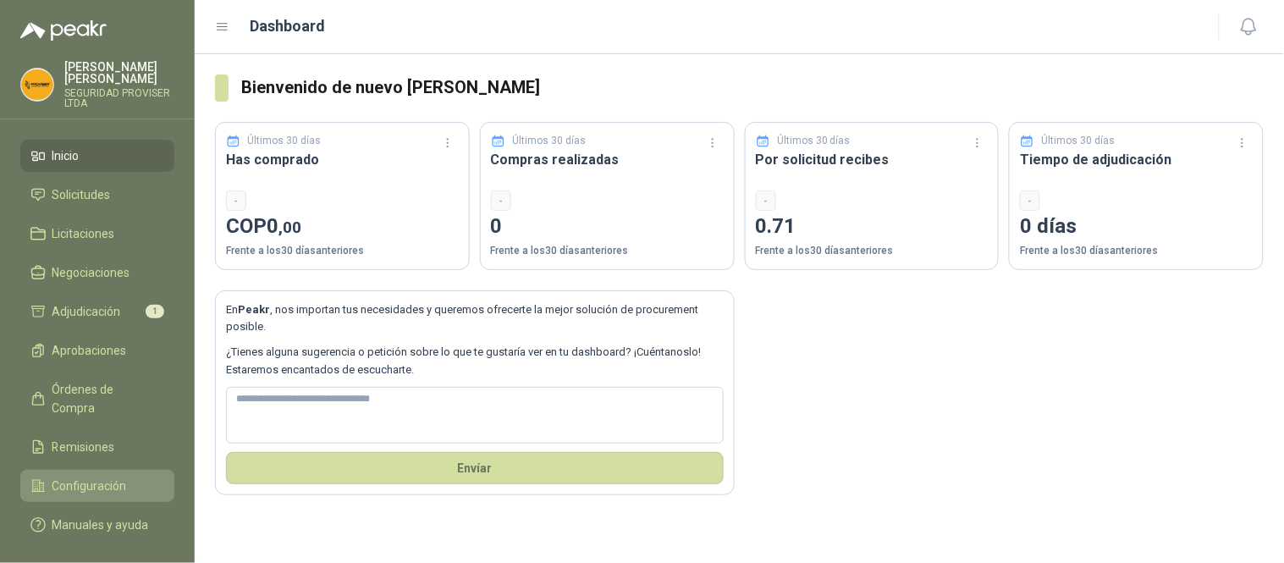
click at [100, 477] on span "Configuración" at bounding box center [89, 486] width 75 height 19
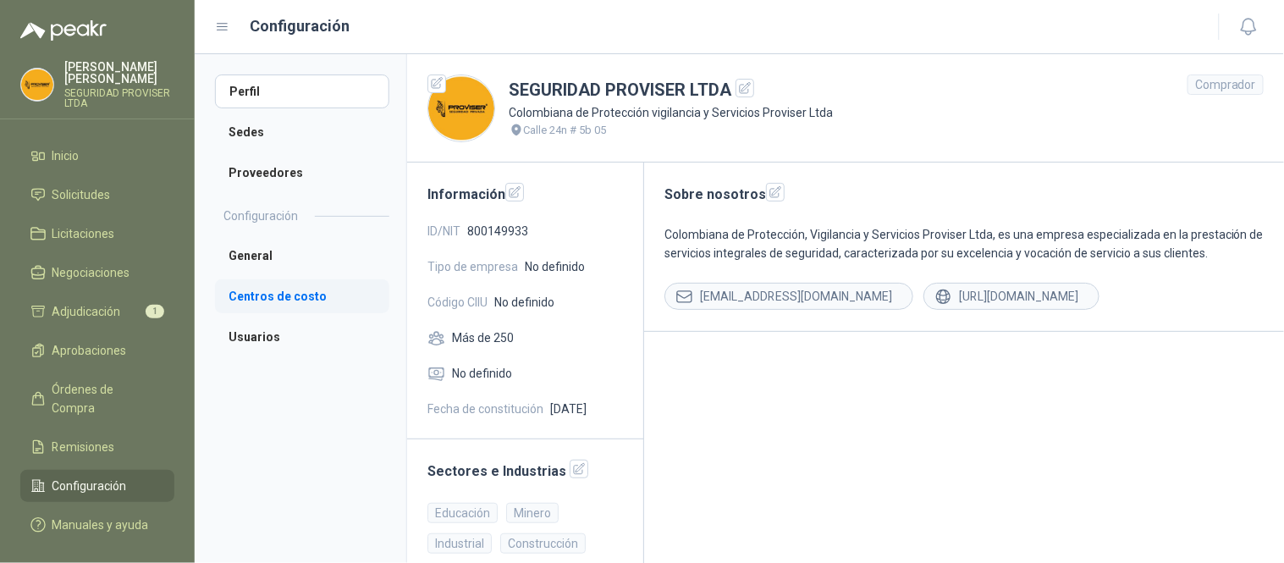
click at [272, 296] on li "Centros de costo" at bounding box center [302, 296] width 174 height 34
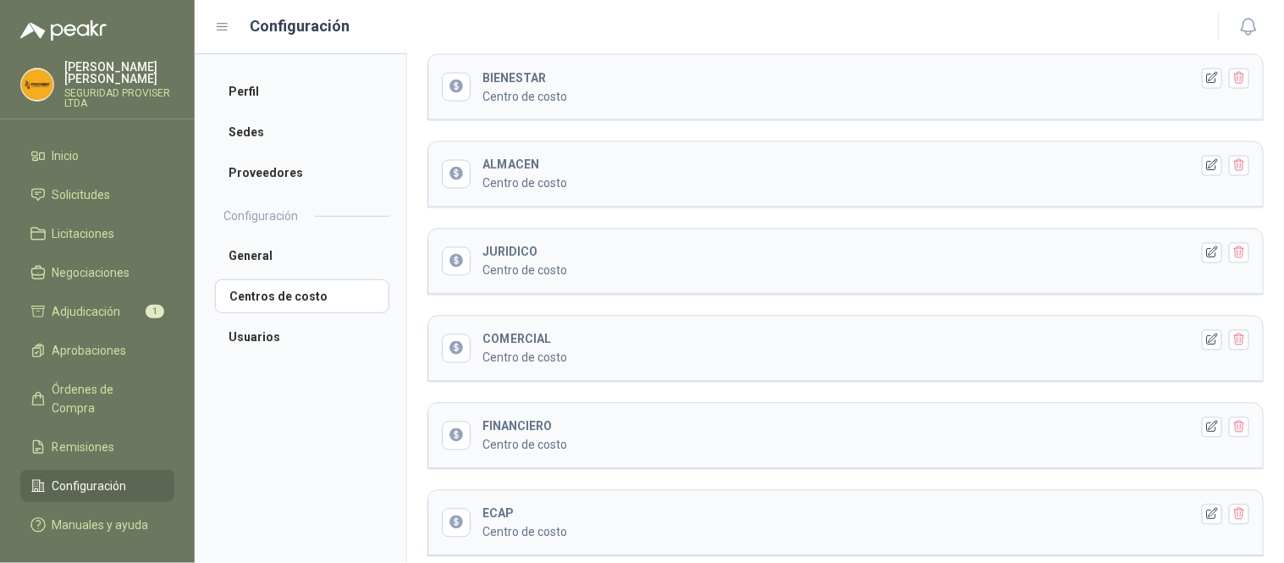
scroll to position [779, 0]
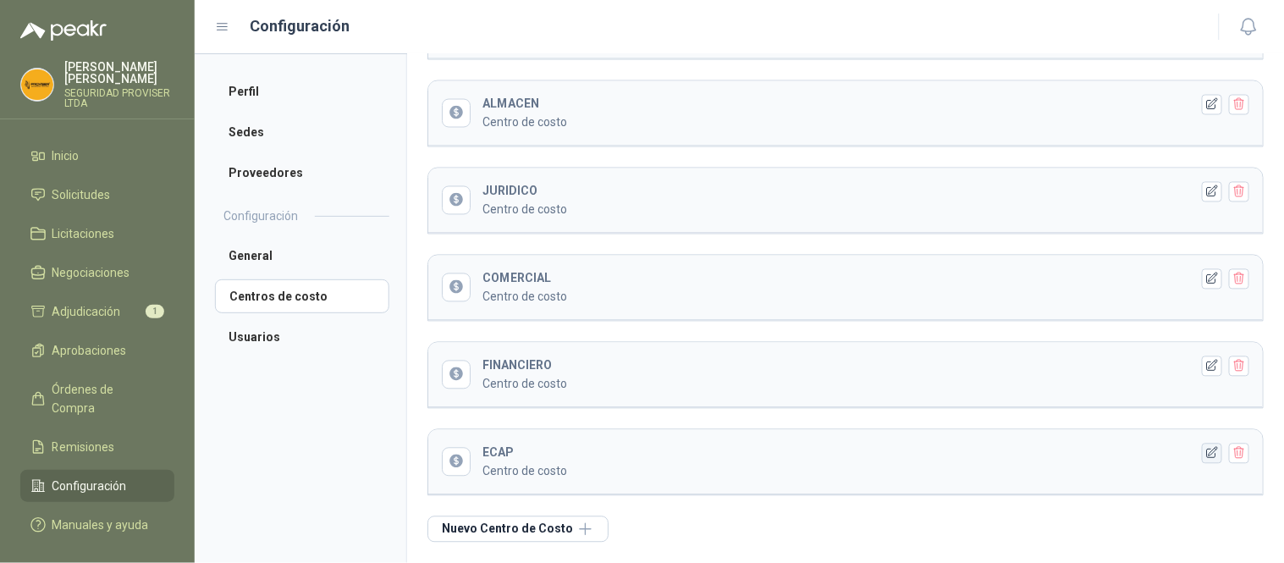
click at [1206, 453] on icon "button" at bounding box center [1213, 453] width 14 height 14
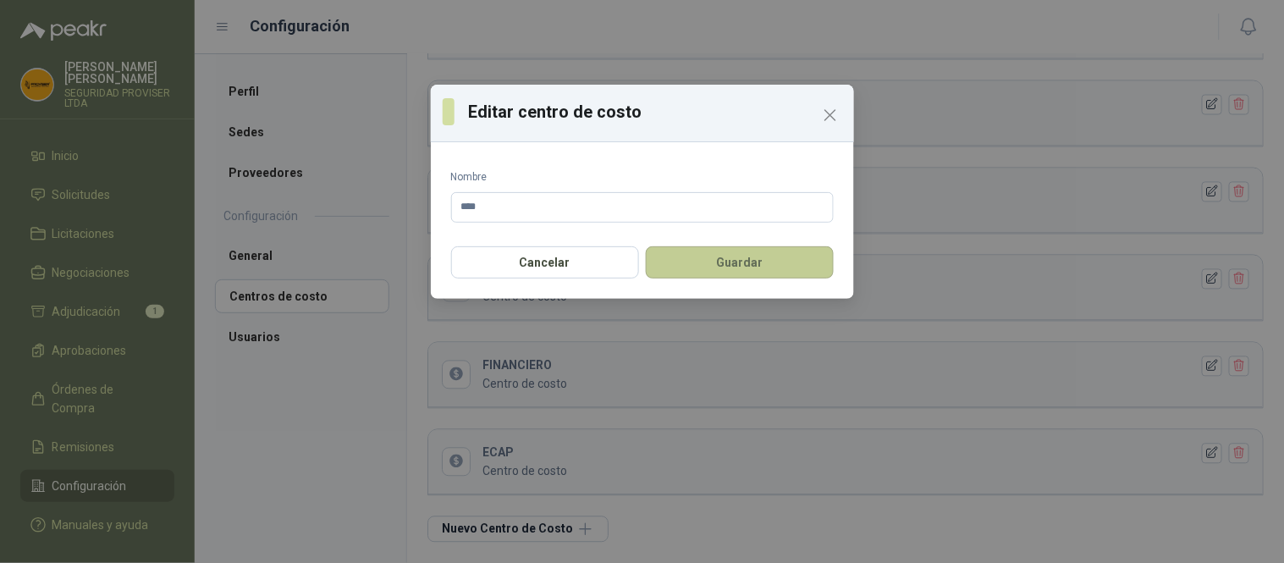
click at [715, 273] on button "Guardar" at bounding box center [740, 262] width 188 height 32
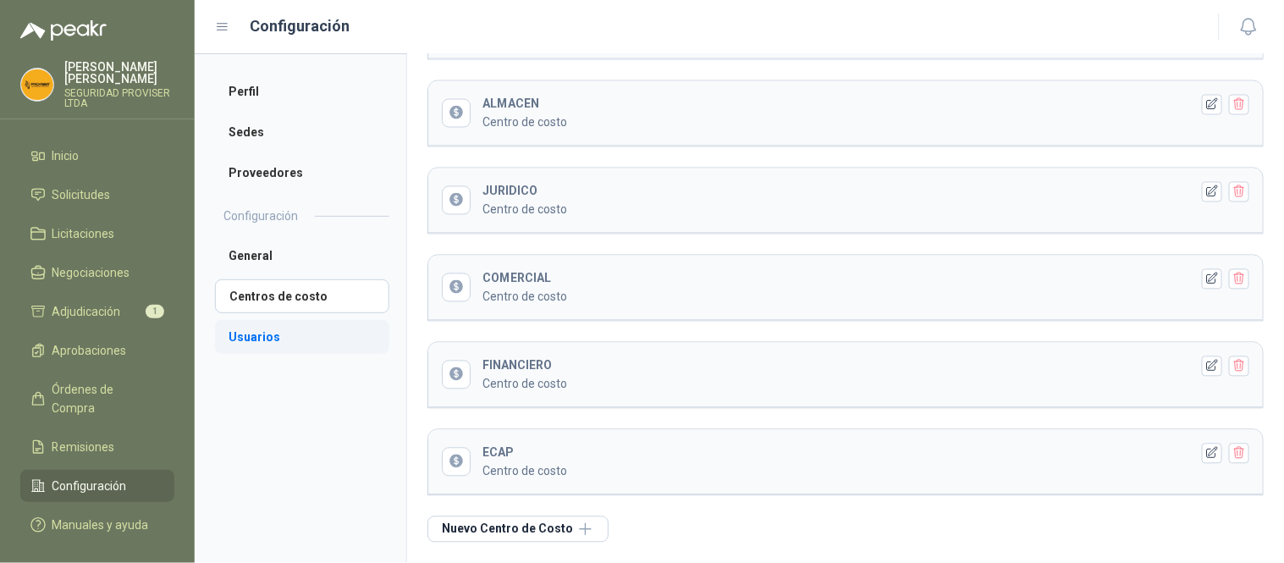
click at [267, 335] on li "Usuarios" at bounding box center [302, 337] width 174 height 34
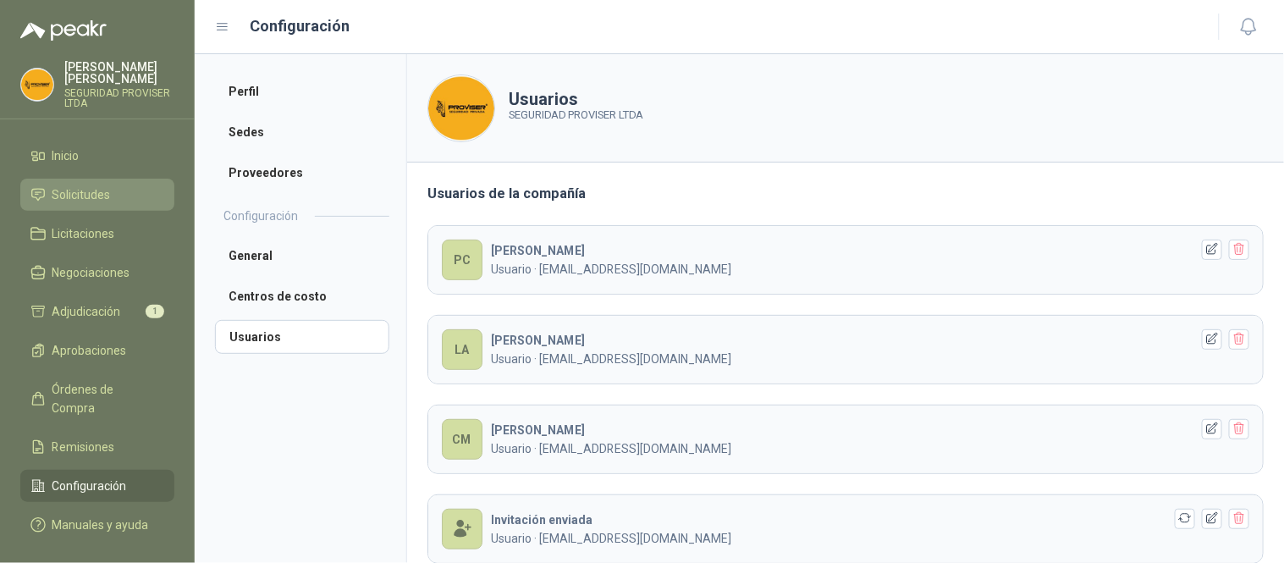
click at [95, 201] on span "Solicitudes" at bounding box center [81, 194] width 58 height 19
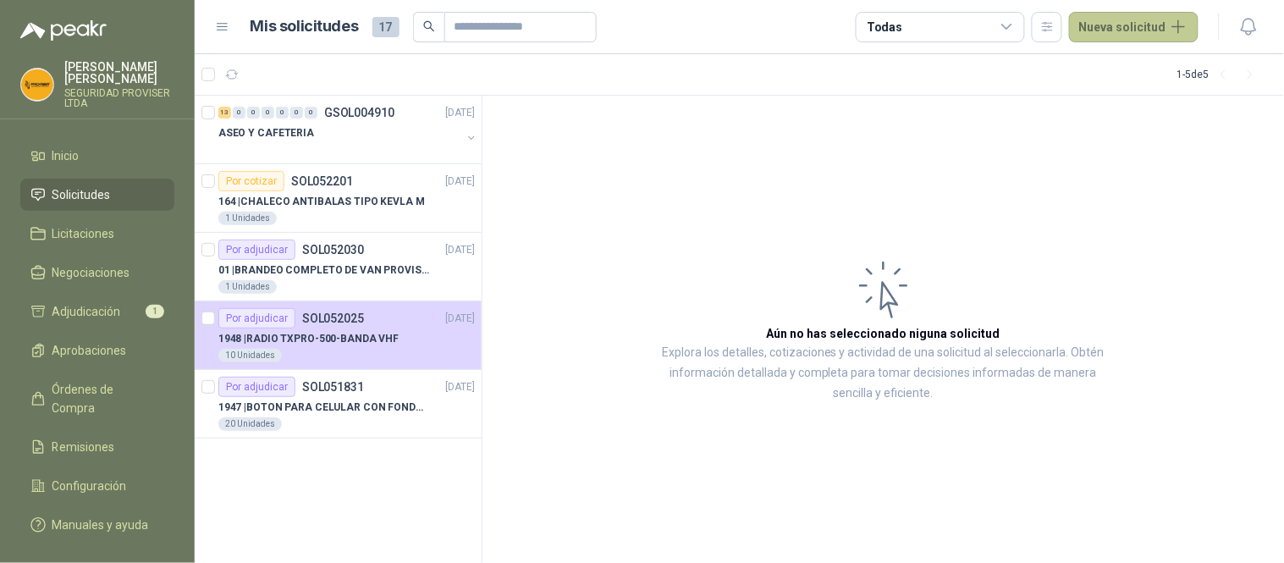
click at [1126, 23] on button "Nueva solicitud" at bounding box center [1134, 27] width 130 height 30
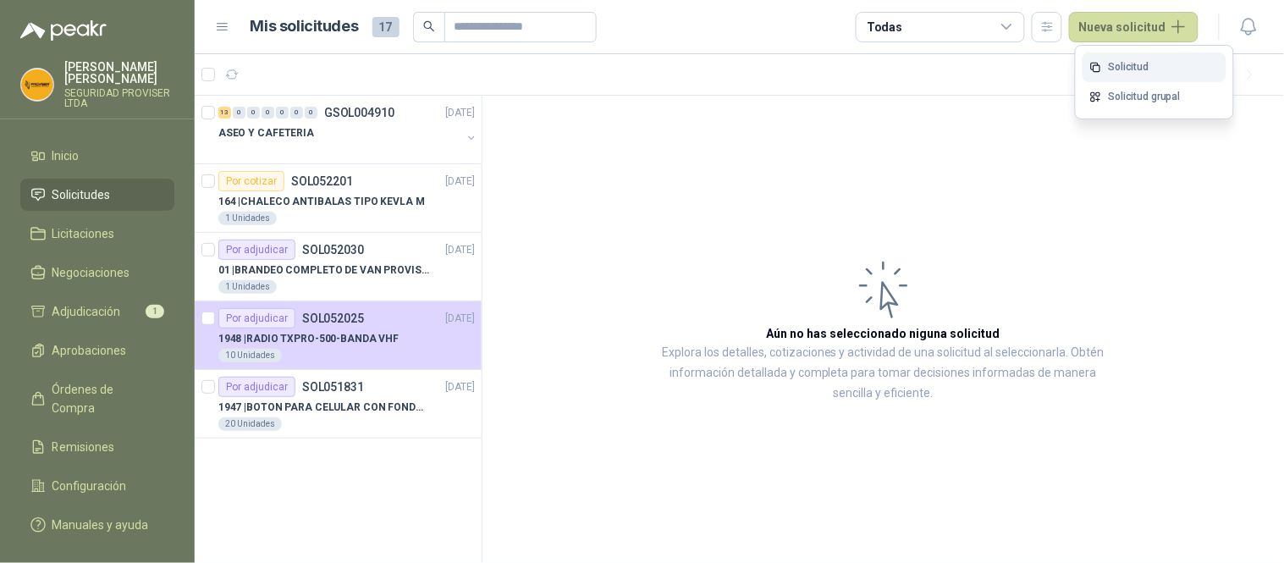
click at [1157, 63] on link "Solicitud" at bounding box center [1155, 67] width 144 height 30
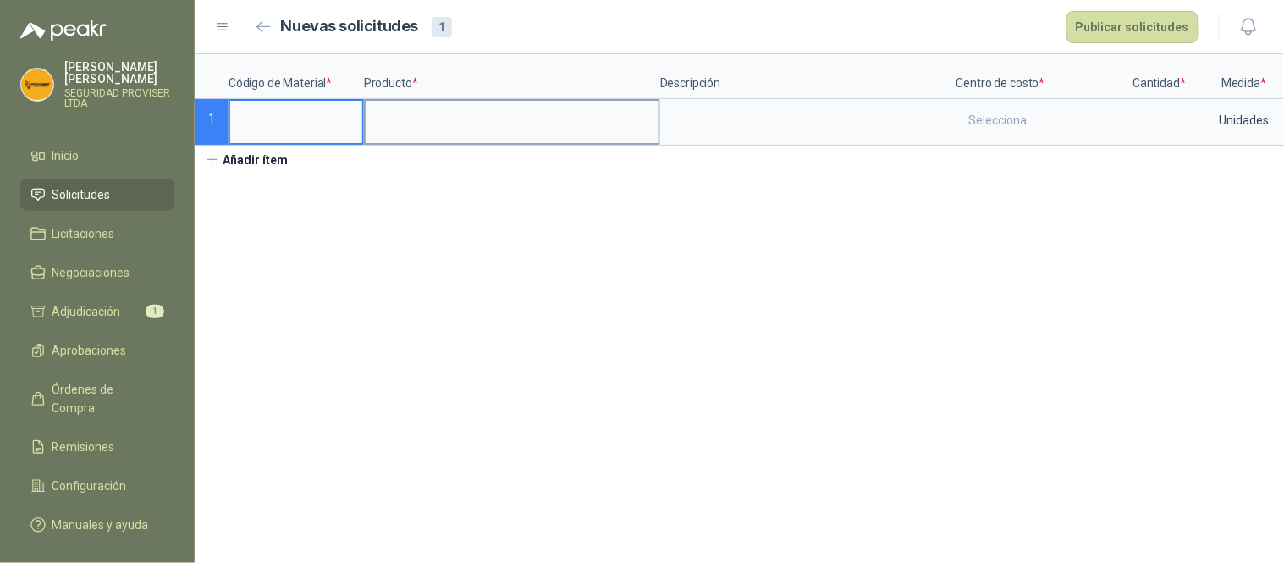
click at [428, 117] on input at bounding box center [512, 117] width 293 height 33
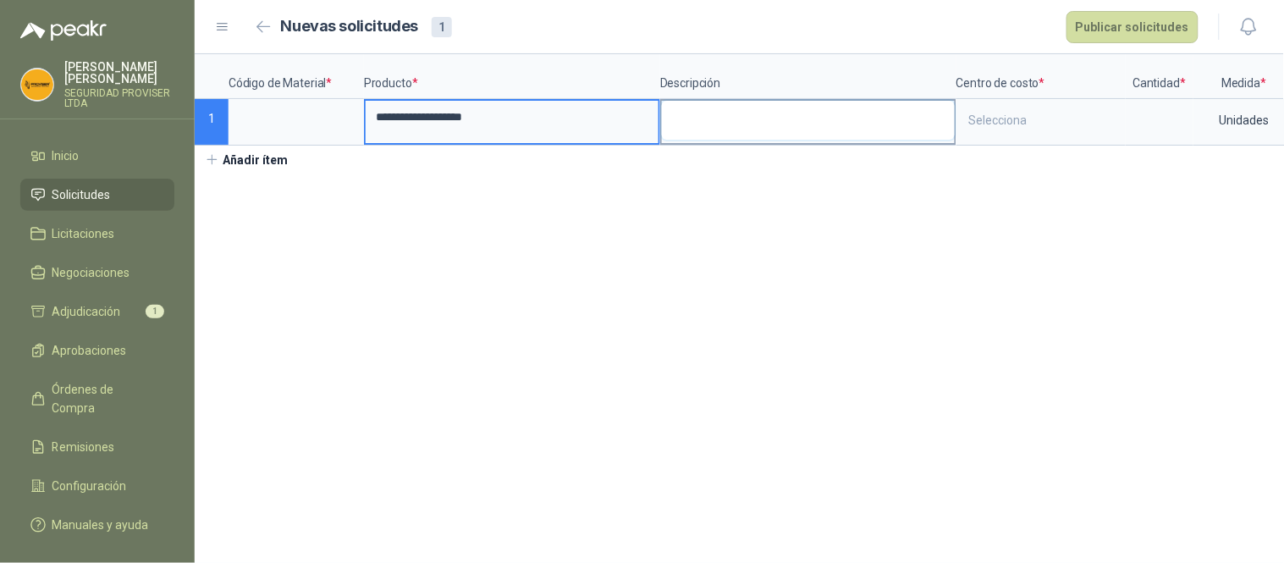
click at [737, 120] on textarea at bounding box center [808, 120] width 293 height 39
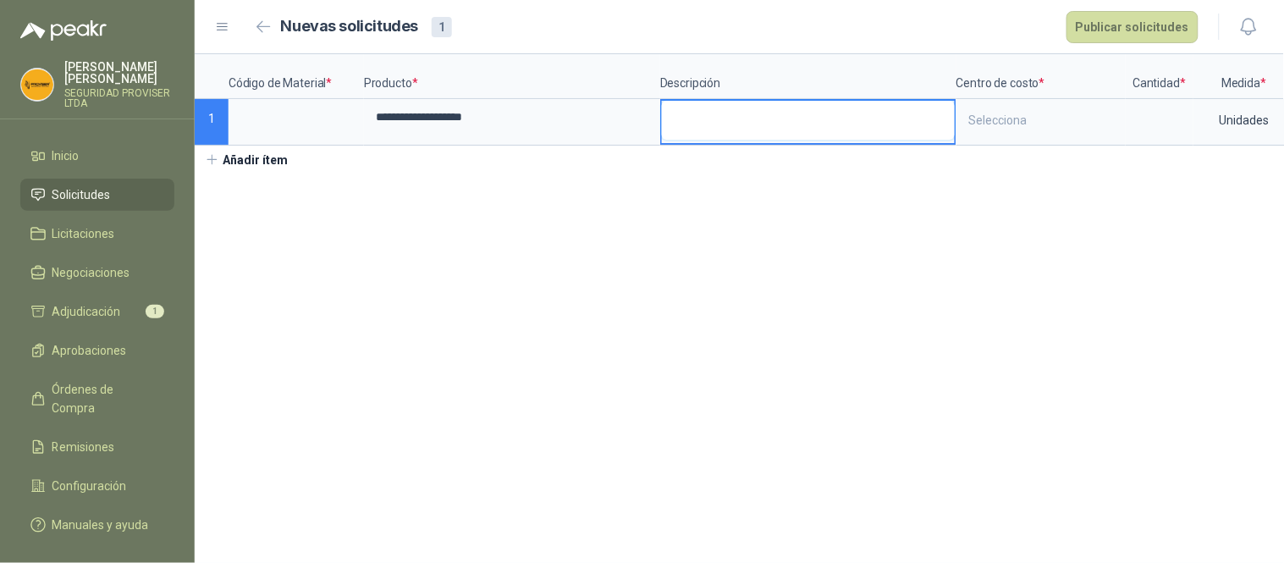
click at [732, 122] on textarea at bounding box center [808, 120] width 293 height 39
click at [1016, 125] on div "Selecciona" at bounding box center [1041, 120] width 166 height 39
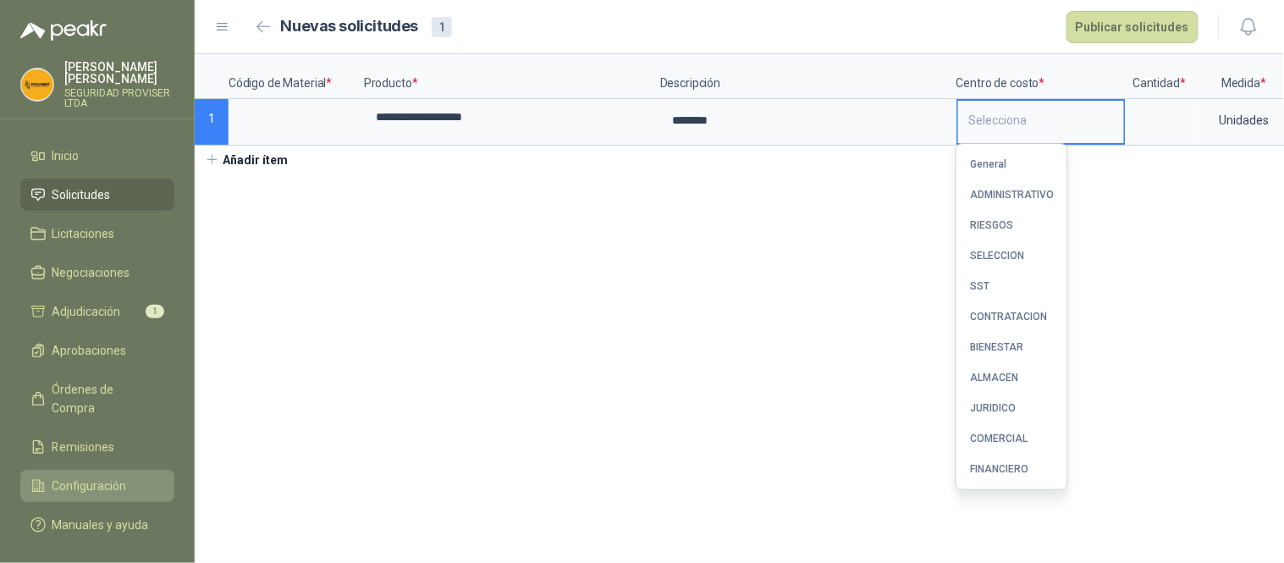
click at [110, 470] on link "Configuración" at bounding box center [97, 486] width 154 height 32
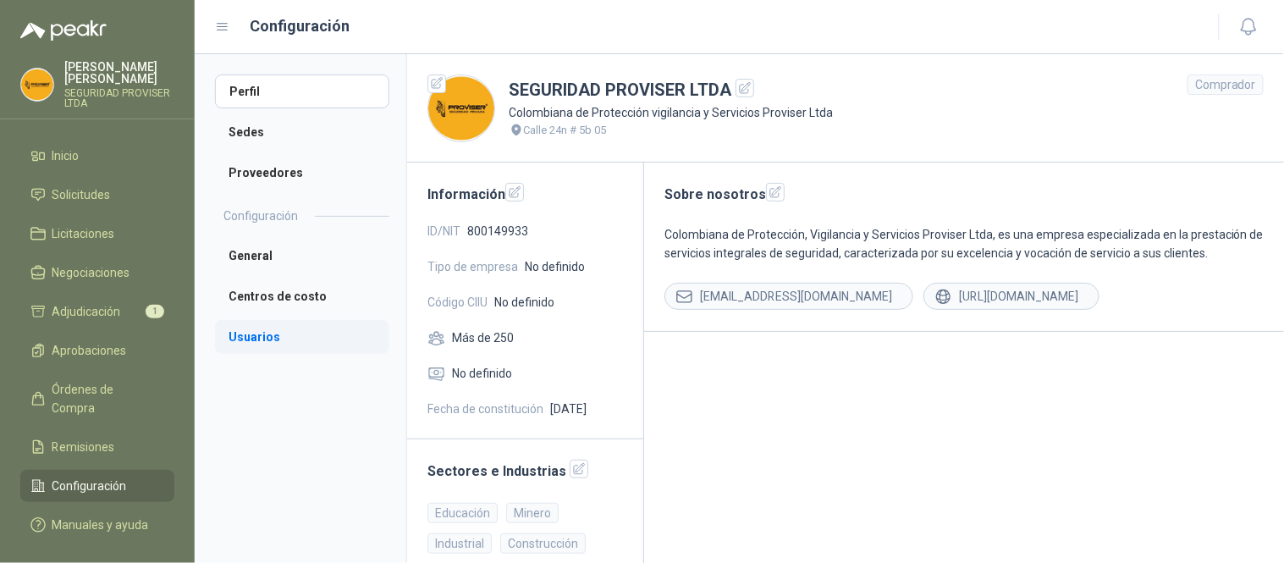
click at [281, 331] on li "Usuarios" at bounding box center [302, 337] width 174 height 34
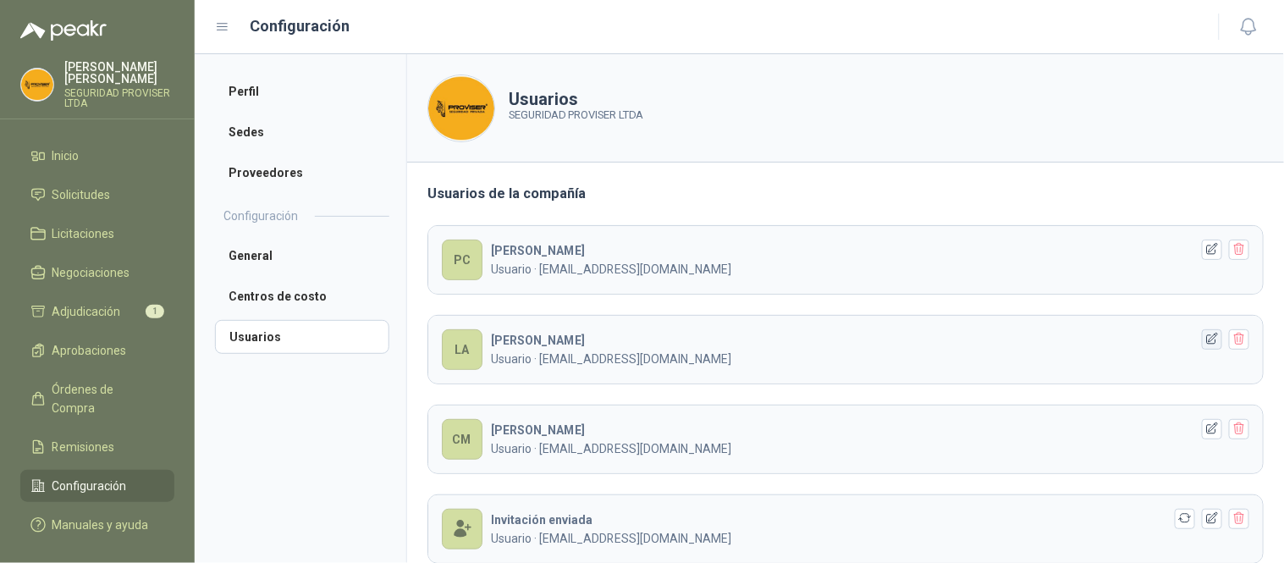
click at [1206, 344] on icon "button" at bounding box center [1213, 339] width 14 height 14
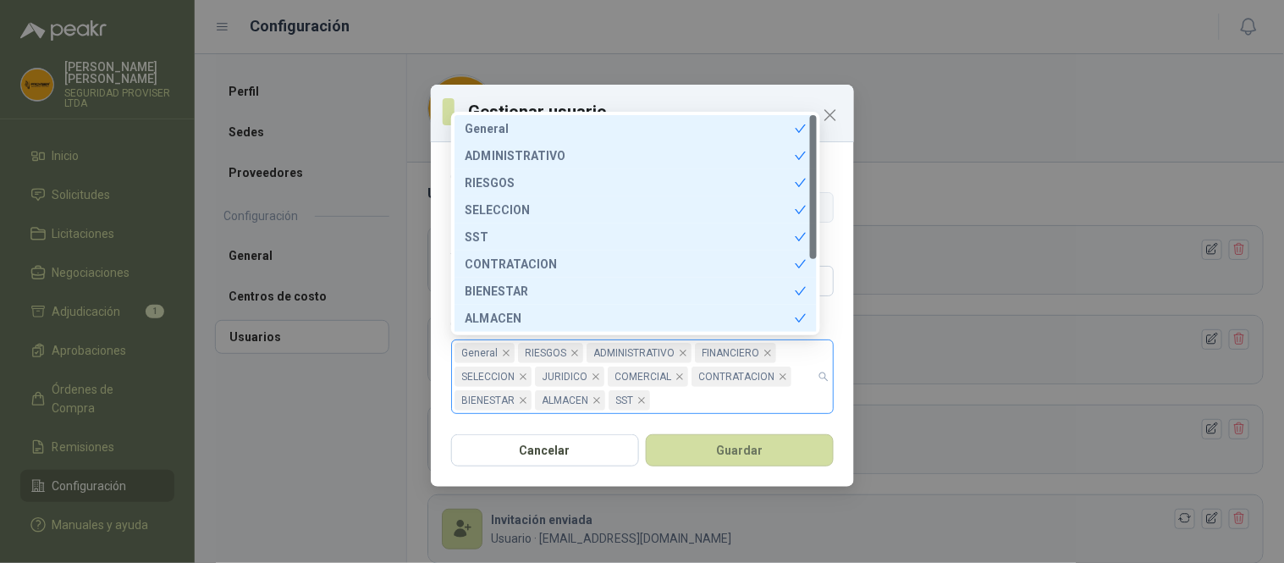
click at [700, 399] on div "General RIESGOS ADMINISTRATIVO FINANCIERO SELECCION JURIDICO COMERCIAL CONTRATA…" at bounding box center [634, 376] width 358 height 71
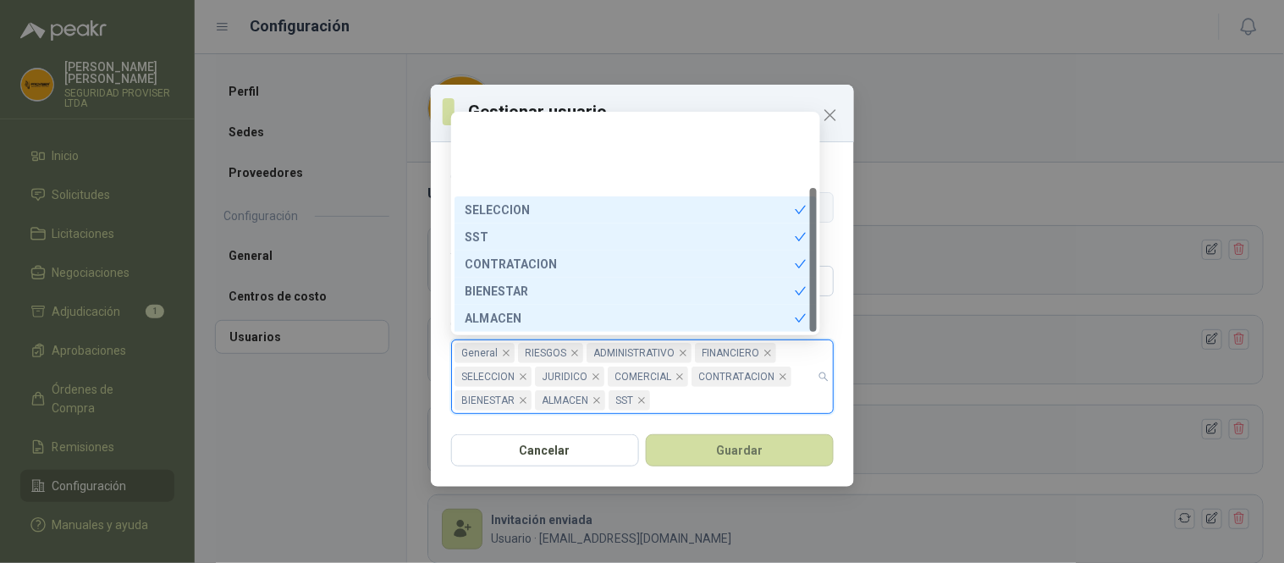
scroll to position [108, 0]
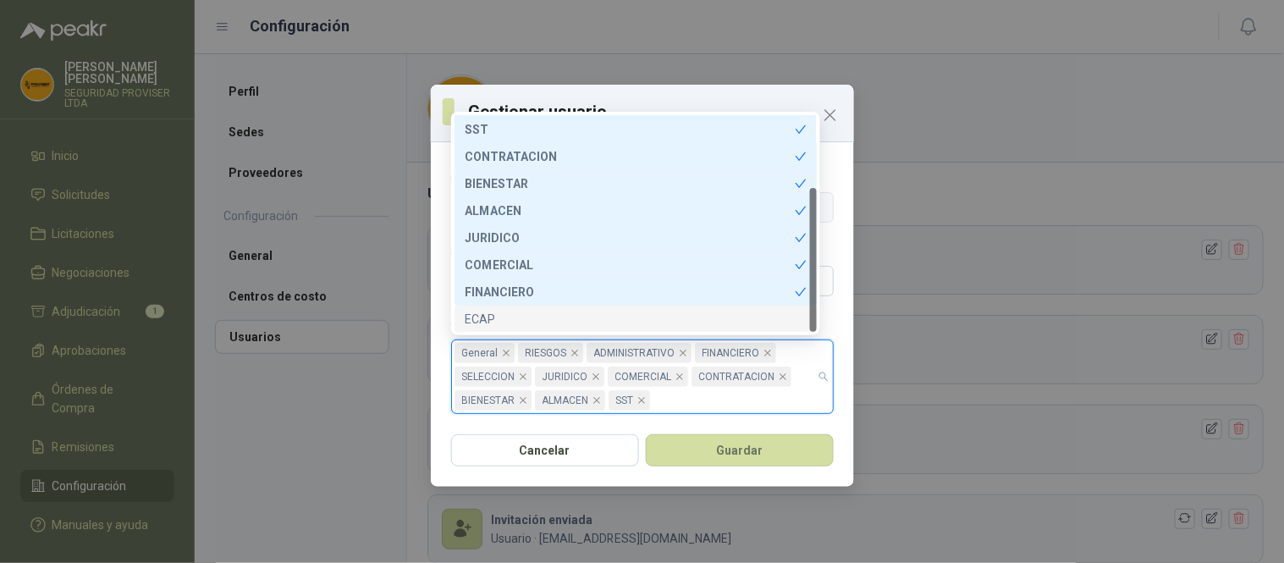
click at [505, 320] on div "ECAP" at bounding box center [636, 319] width 342 height 19
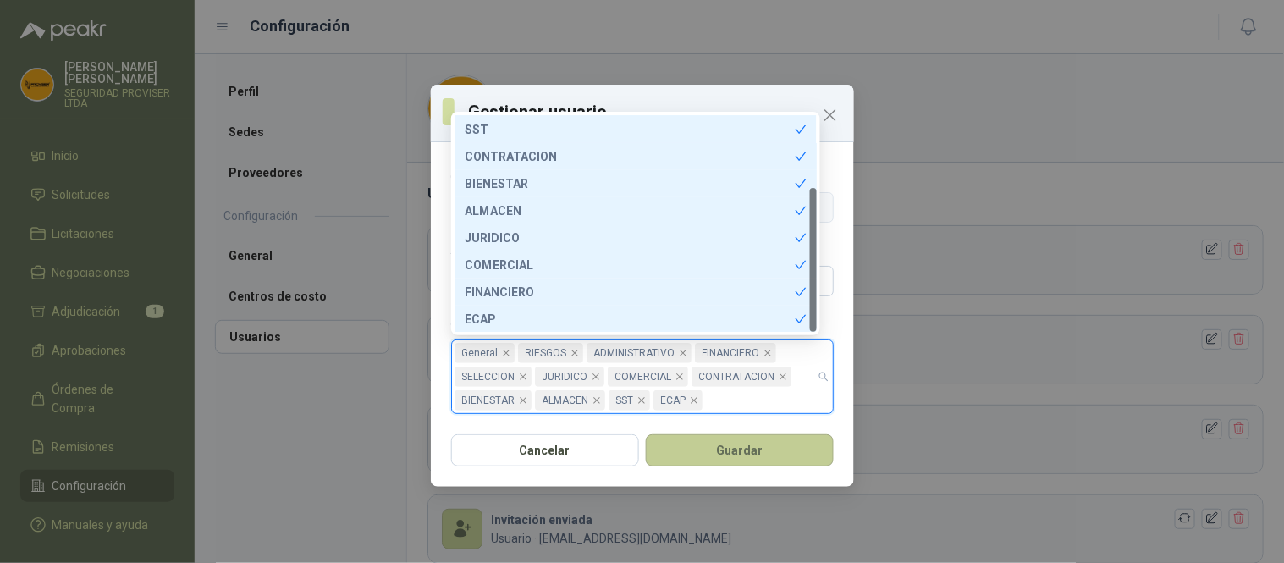
click at [771, 455] on button "Guardar" at bounding box center [740, 450] width 188 height 32
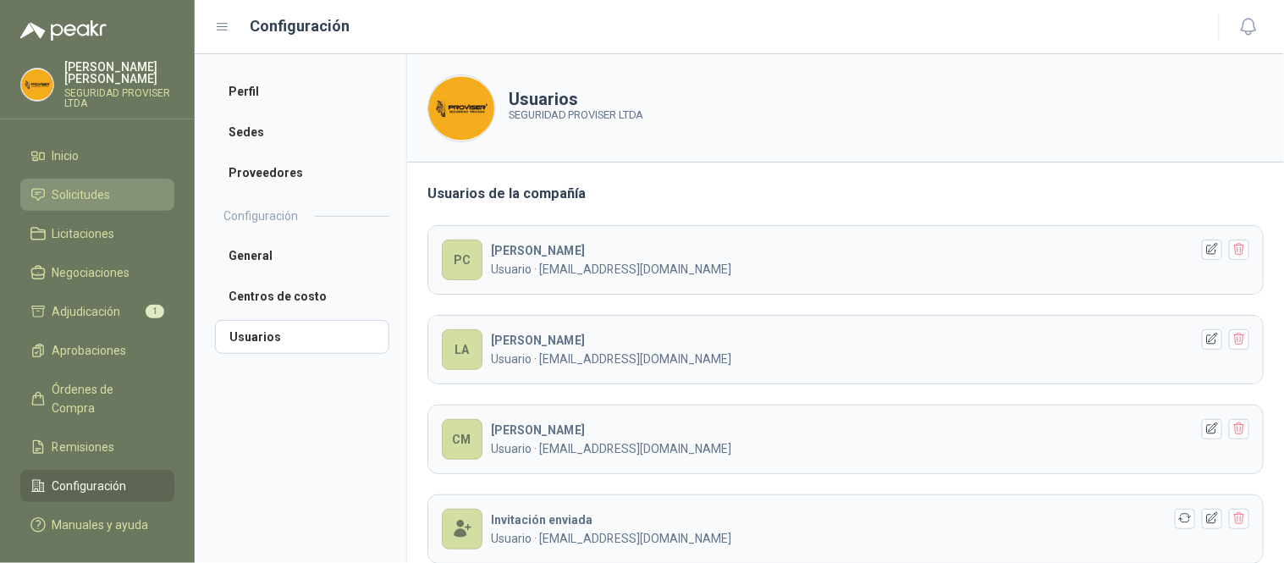
click at [86, 196] on span "Solicitudes" at bounding box center [81, 194] width 58 height 19
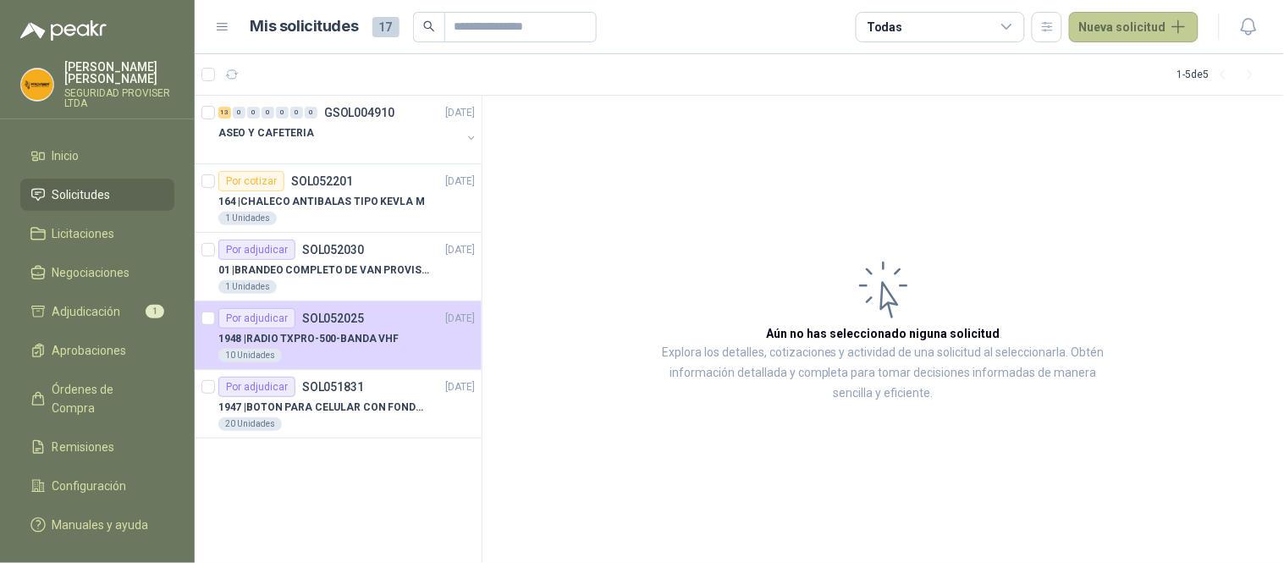
click at [1139, 26] on button "Nueva solicitud" at bounding box center [1134, 27] width 130 height 30
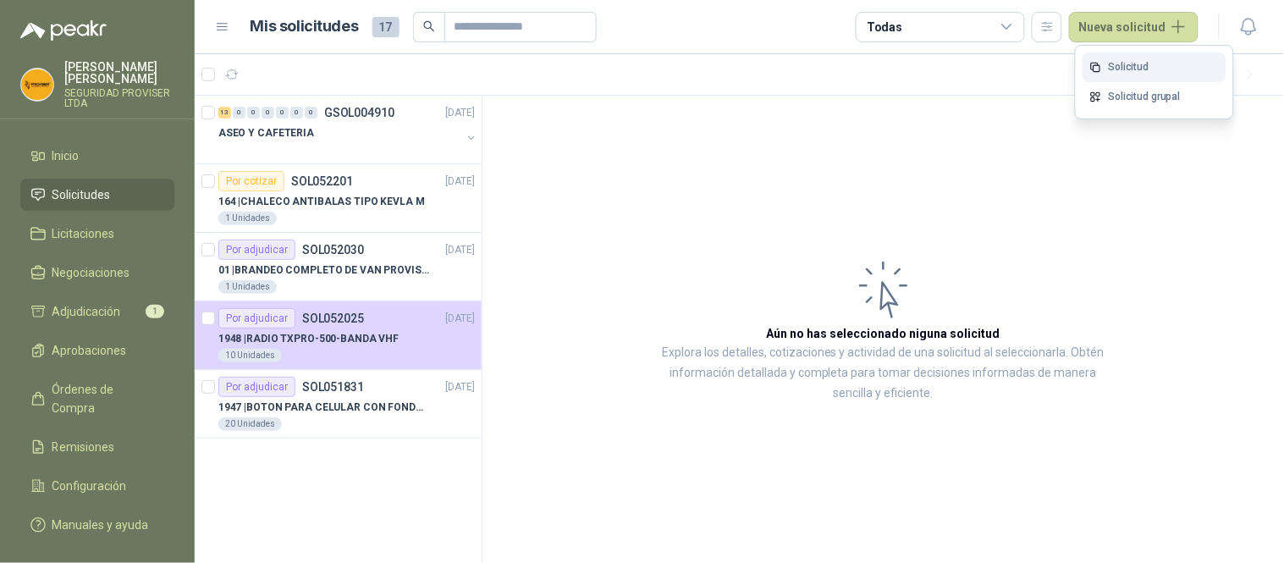
click at [1121, 61] on link "Solicitud" at bounding box center [1155, 67] width 144 height 30
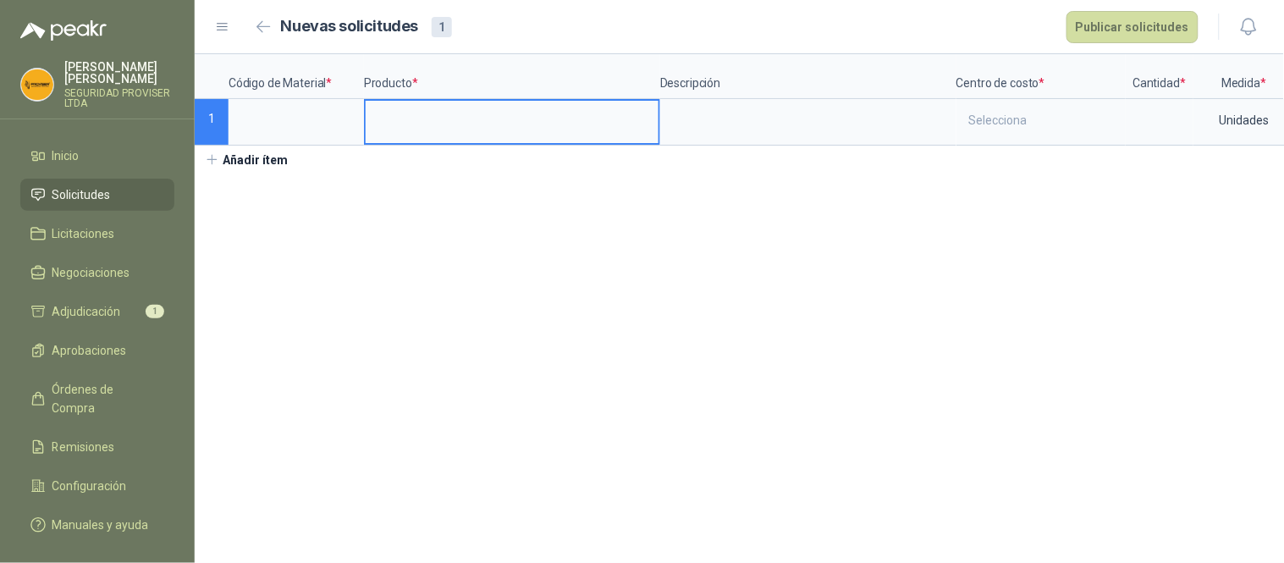
click at [410, 131] on input at bounding box center [512, 117] width 293 height 33
click at [292, 130] on input at bounding box center [296, 117] width 132 height 33
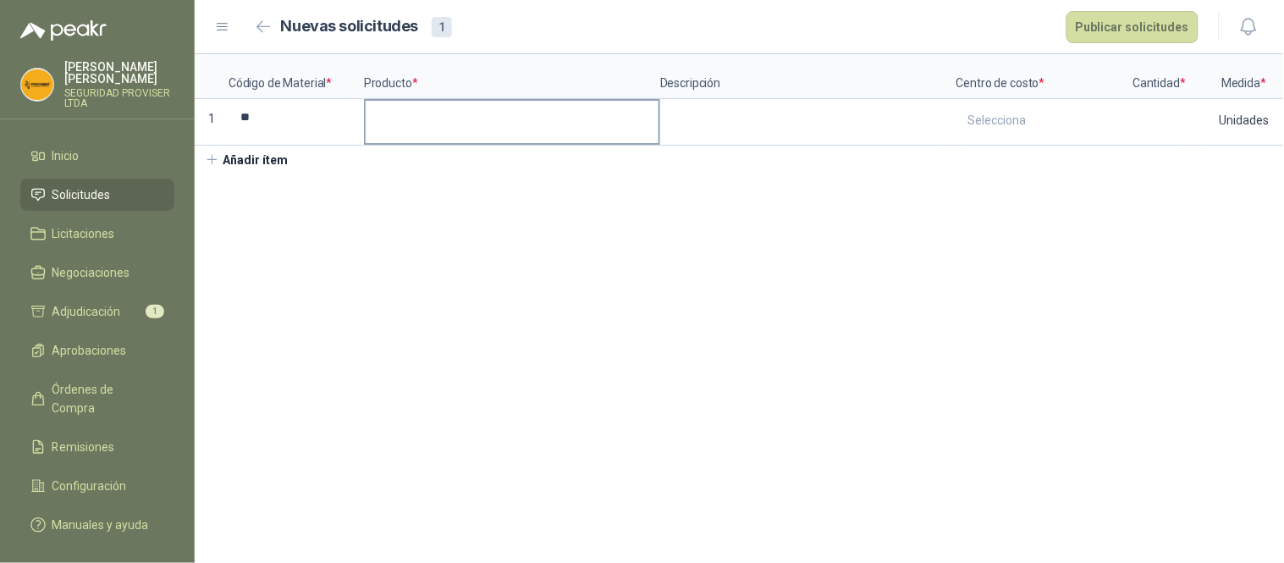
click at [427, 136] on label at bounding box center [512, 122] width 293 height 42
click at [427, 134] on input at bounding box center [512, 117] width 293 height 33
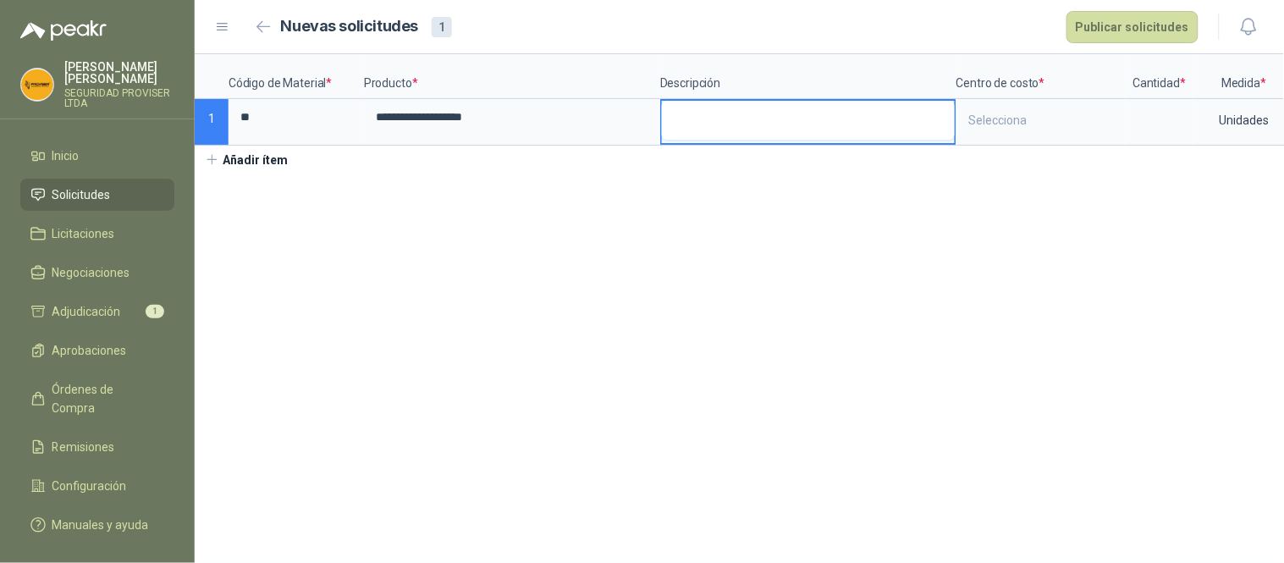
click at [714, 119] on textarea at bounding box center [808, 120] width 293 height 39
click at [1012, 124] on div "Selecciona" at bounding box center [1041, 120] width 166 height 39
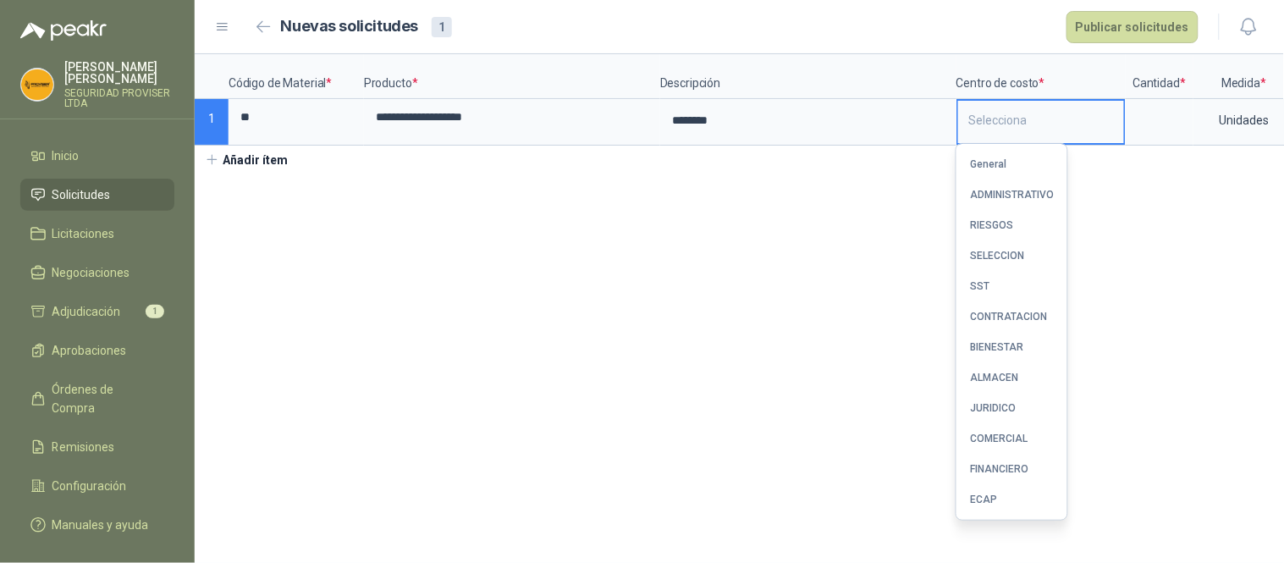
click at [1101, 121] on div "Selecciona" at bounding box center [1041, 120] width 166 height 39
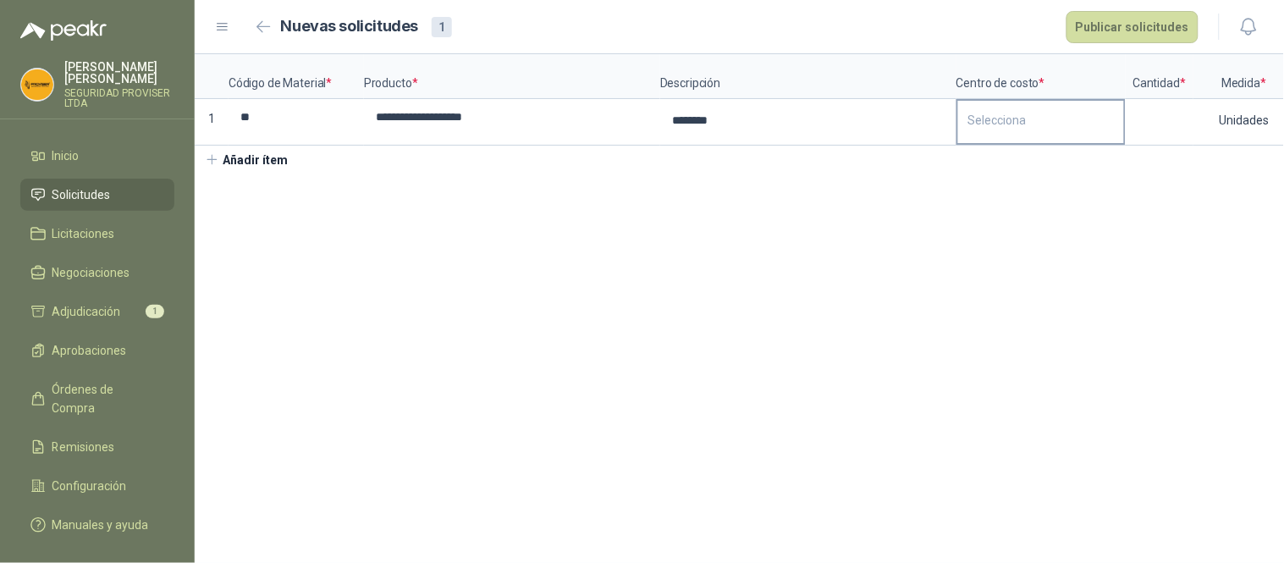
click at [1101, 121] on div "Selecciona" at bounding box center [1041, 120] width 166 height 39
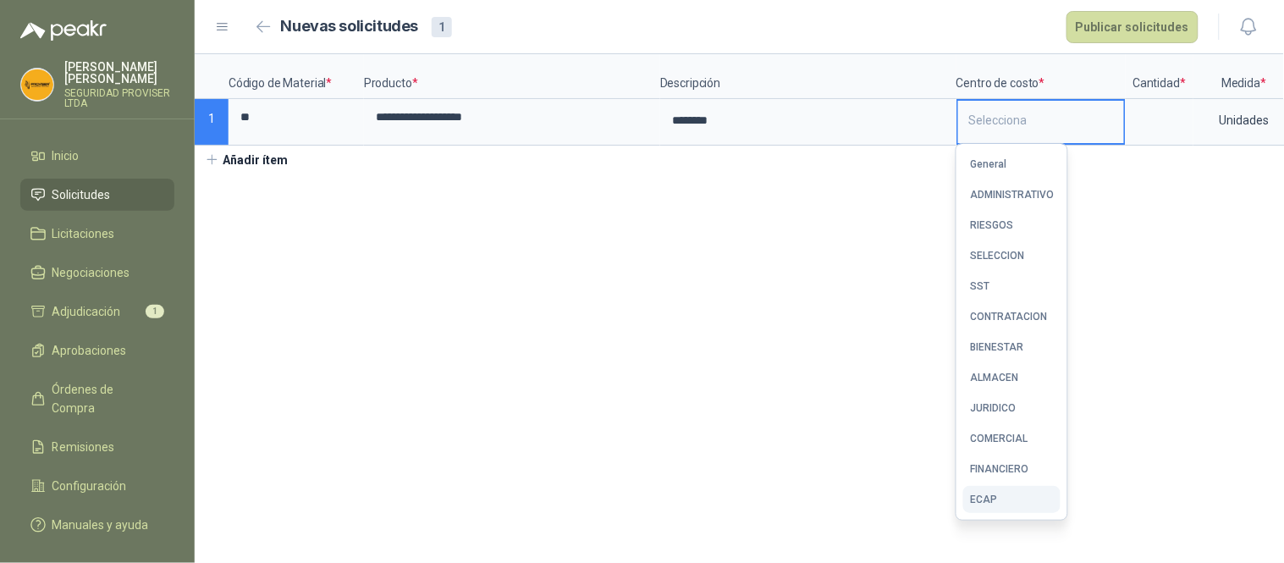
click at [994, 495] on div "ECAP" at bounding box center [983, 500] width 27 height 12
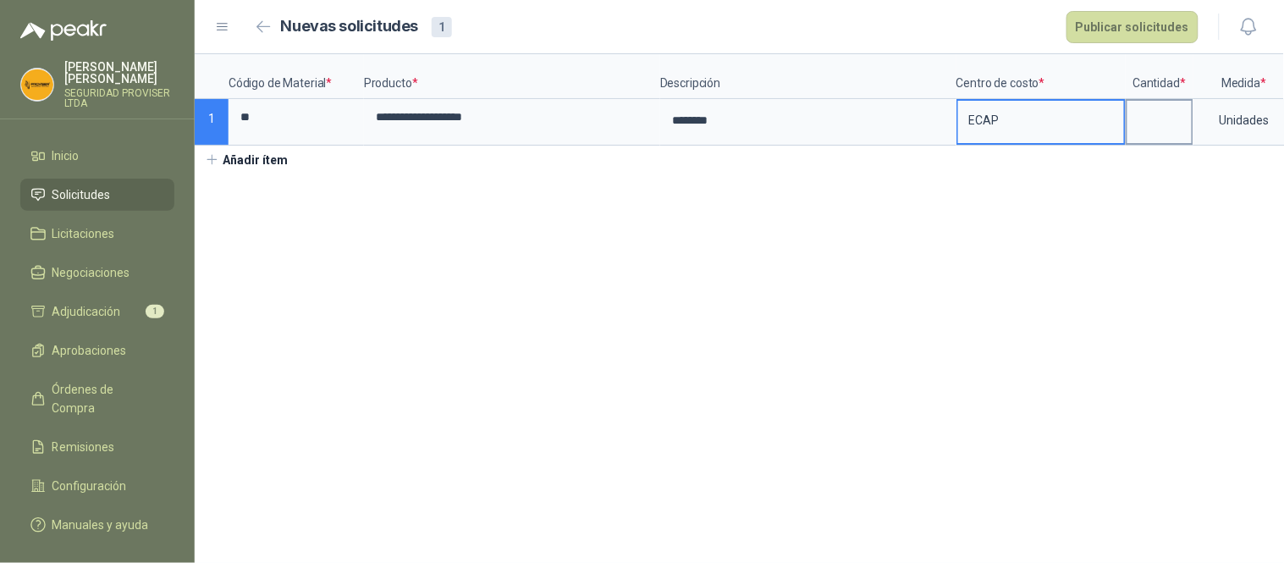
click at [1167, 121] on input at bounding box center [1160, 117] width 64 height 33
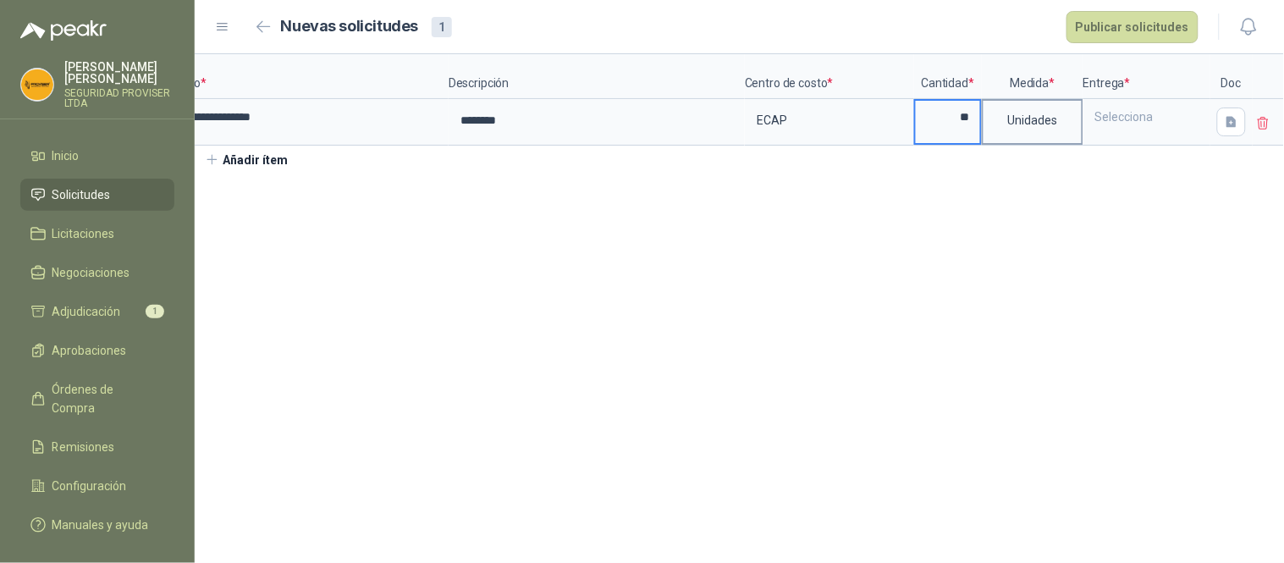
click at [1060, 116] on div "Unidades" at bounding box center [1033, 120] width 98 height 39
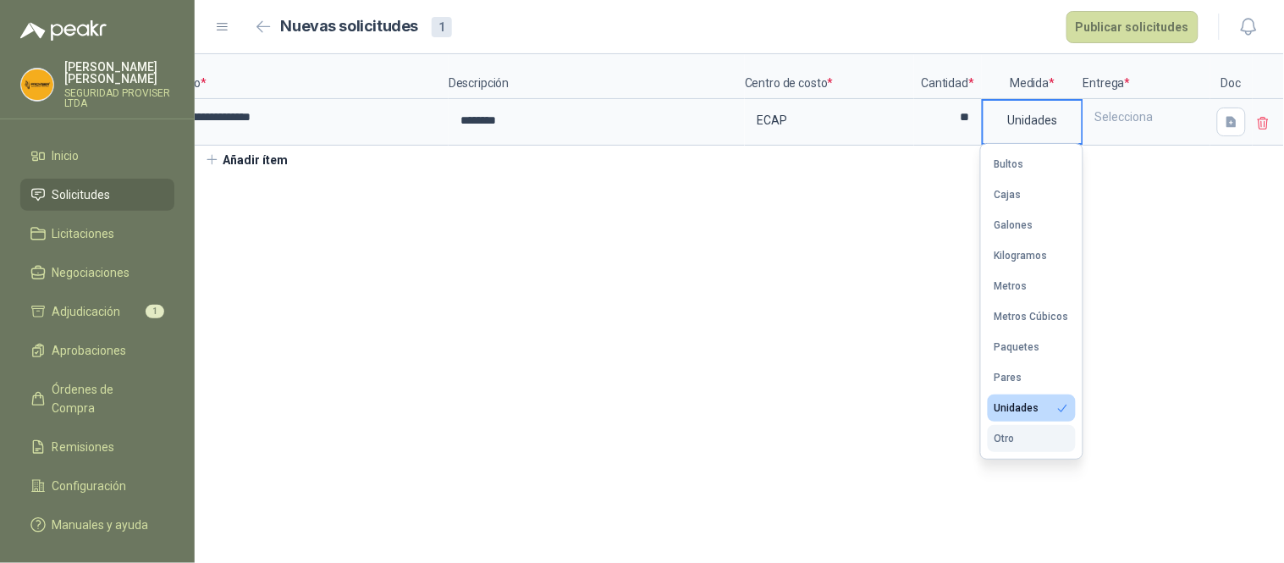
click at [1033, 440] on button "Otro" at bounding box center [1032, 438] width 88 height 27
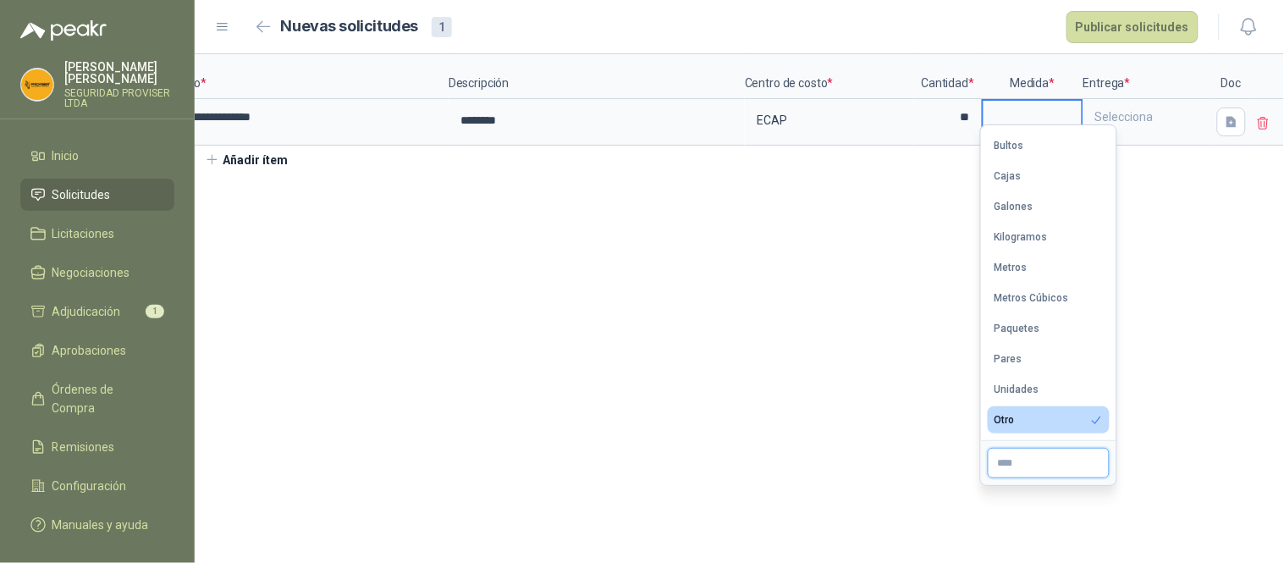
click at [1058, 475] on input "text" at bounding box center [1049, 463] width 122 height 30
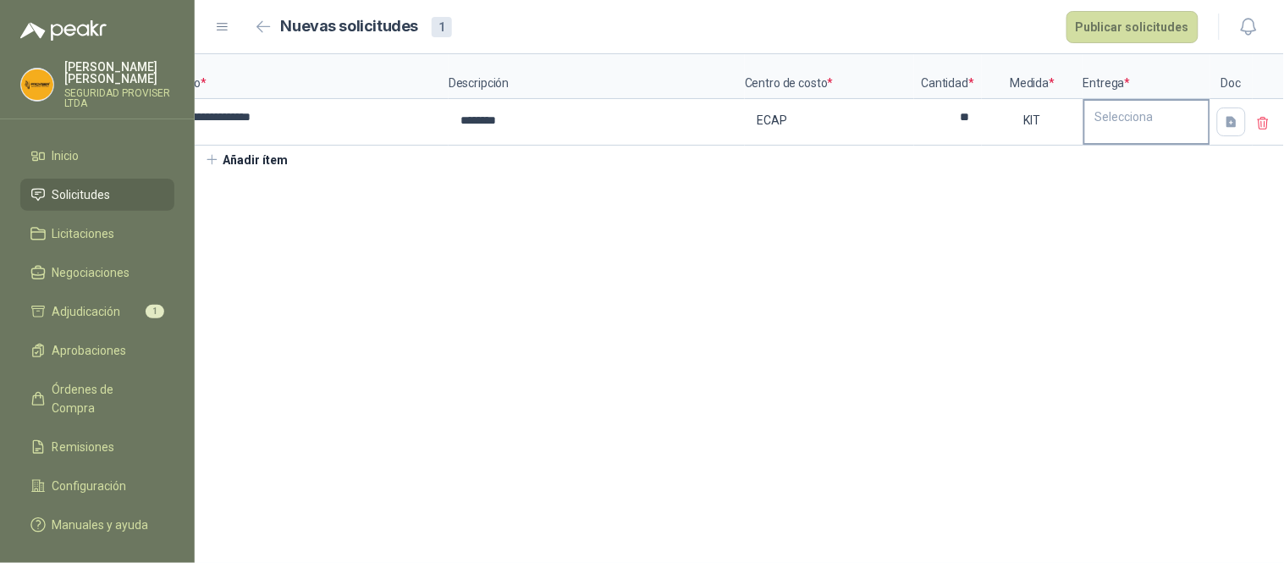
click at [1150, 103] on div "Selecciona" at bounding box center [1147, 117] width 124 height 32
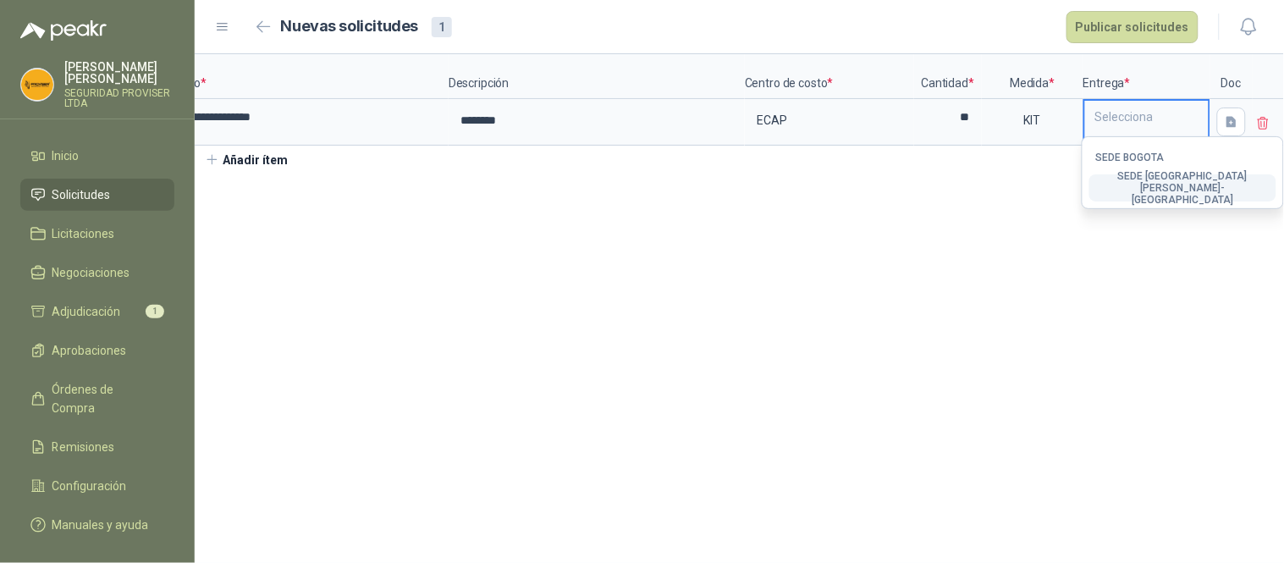
click at [1168, 187] on div "SEDE [GEOGRAPHIC_DATA][PERSON_NAME]-[GEOGRAPHIC_DATA]" at bounding box center [1183, 188] width 174 height 36
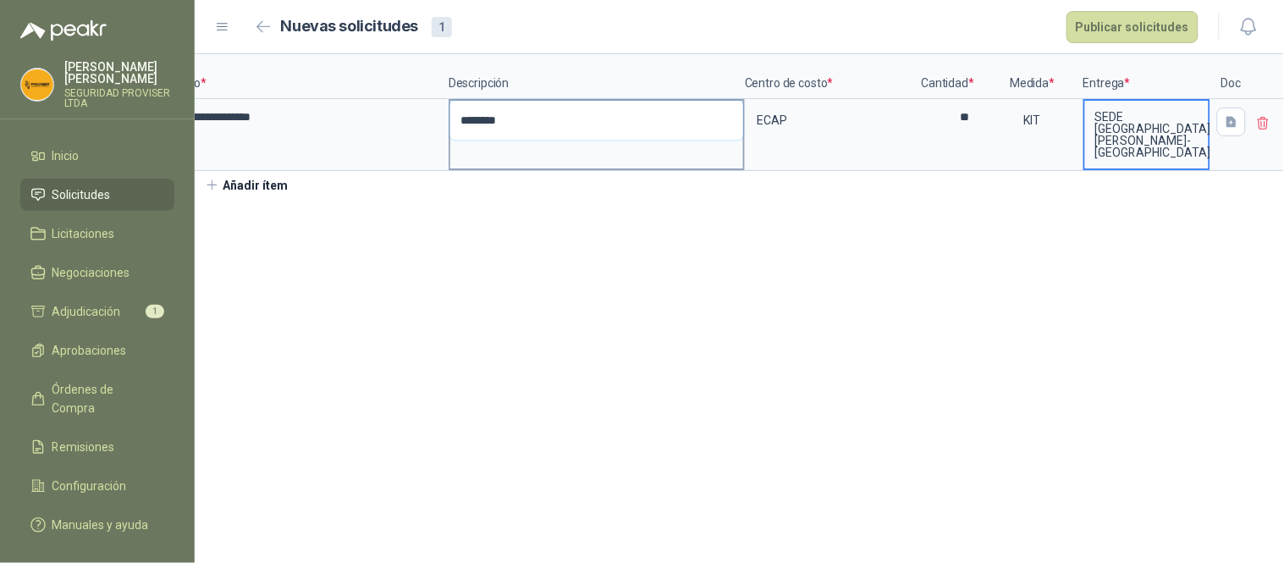
click at [537, 120] on textarea "********" at bounding box center [596, 120] width 293 height 39
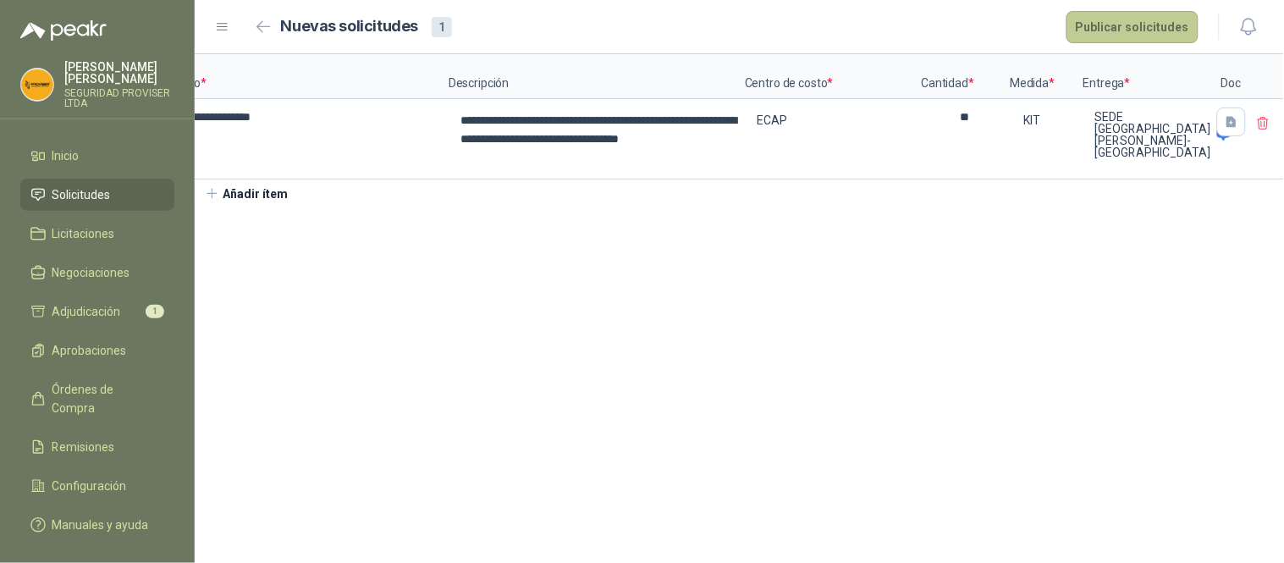
click at [1126, 31] on button "Publicar solicitudes" at bounding box center [1133, 27] width 132 height 32
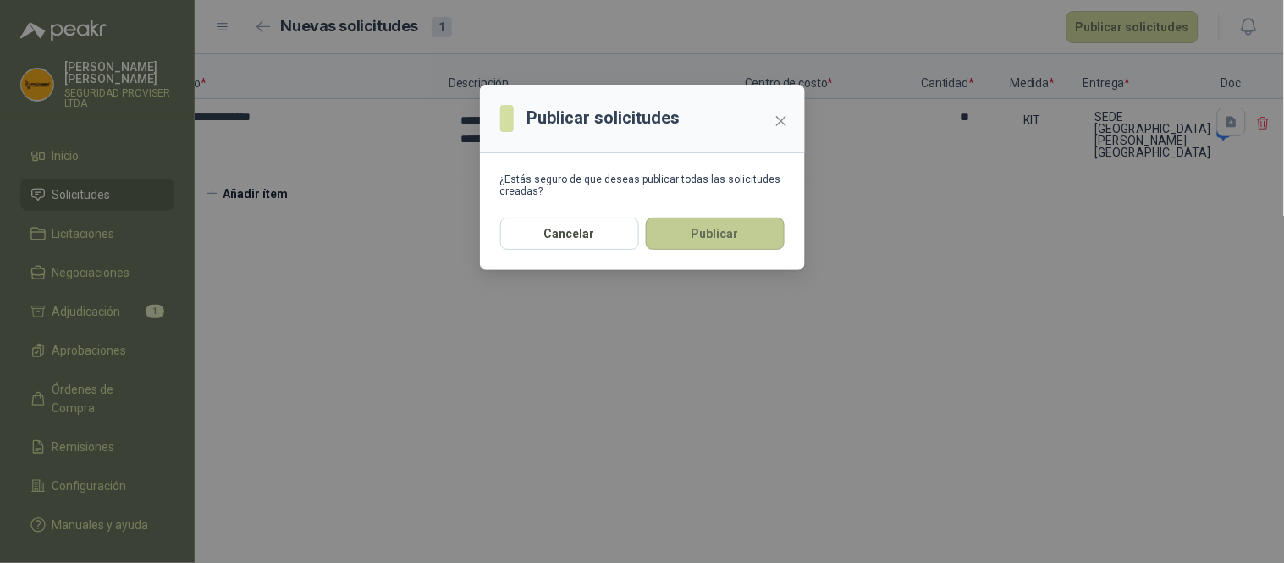
click at [706, 234] on button "Publicar" at bounding box center [715, 234] width 139 height 32
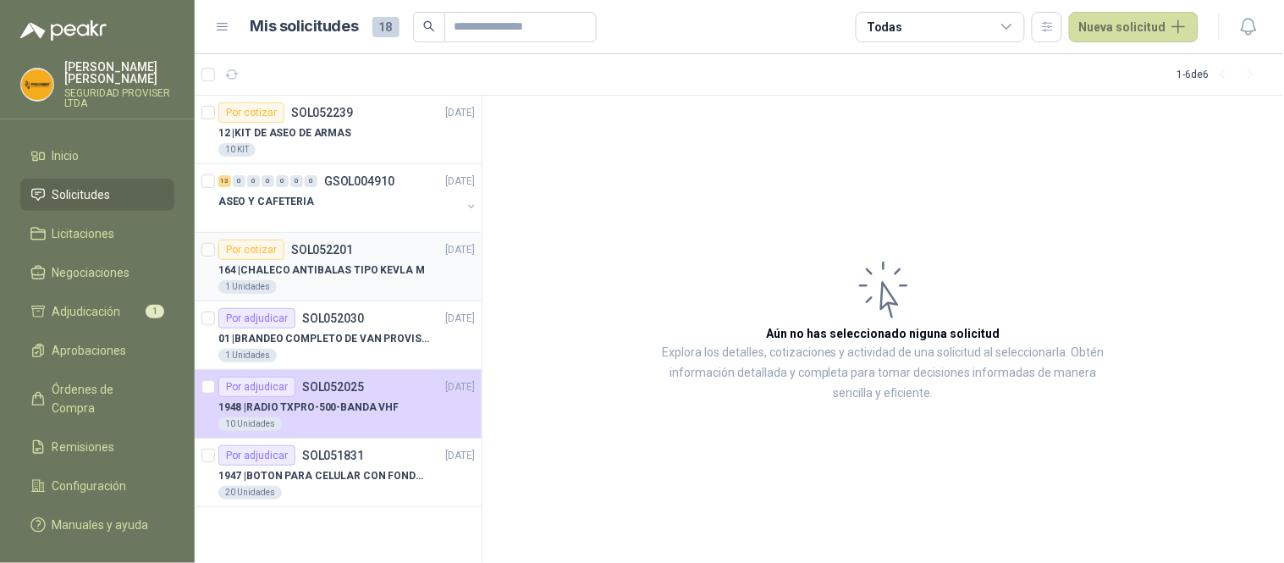
click at [407, 281] on div "1 Unidades" at bounding box center [346, 287] width 257 height 14
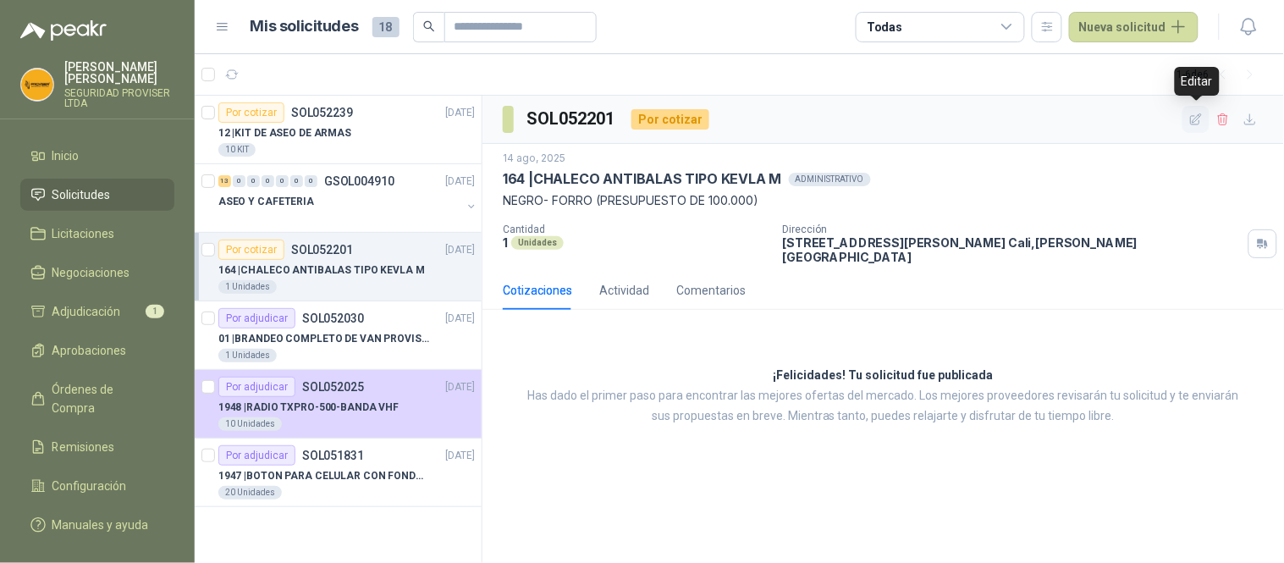
click at [1198, 121] on icon "button" at bounding box center [1197, 120] width 14 height 14
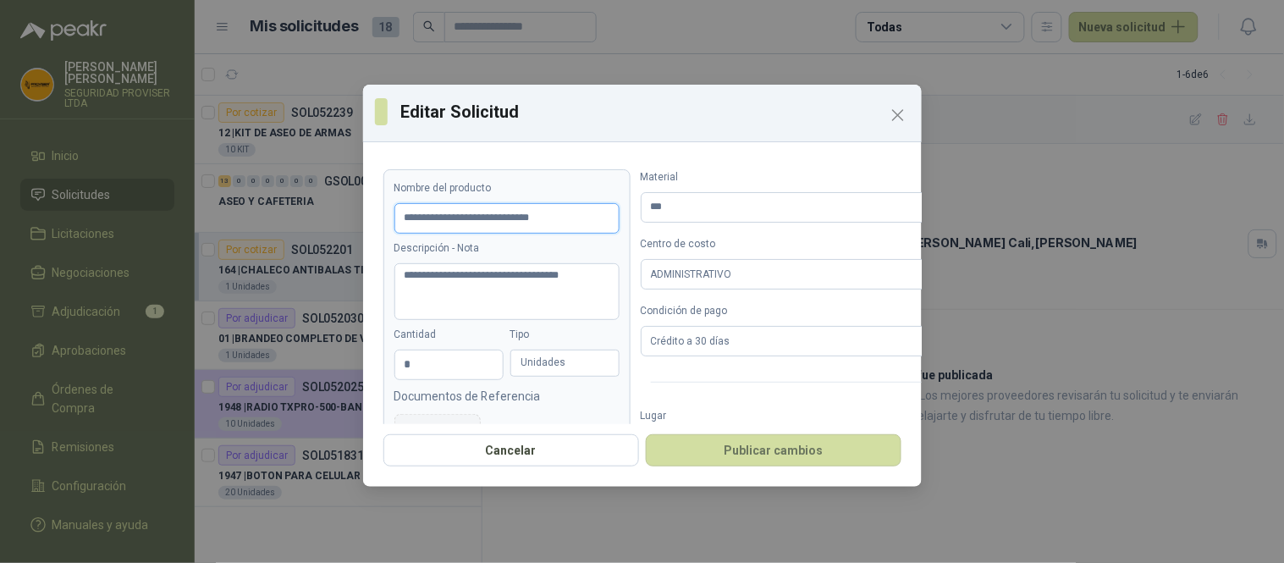
click at [564, 221] on input "**********" at bounding box center [507, 218] width 225 height 30
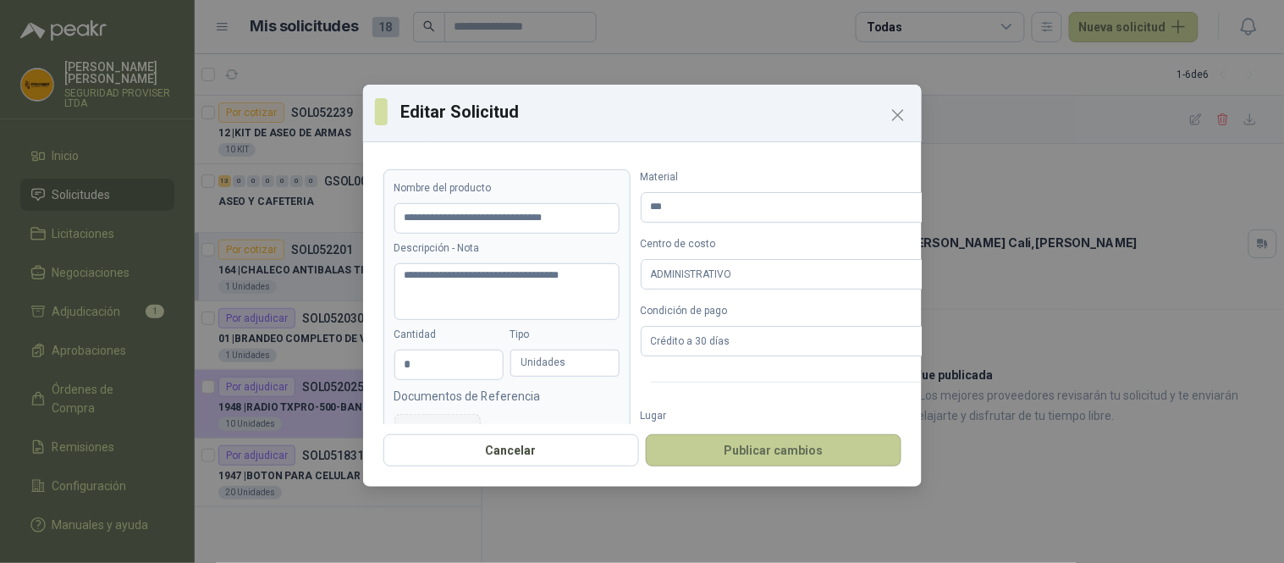
click at [793, 446] on button "Publicar cambios" at bounding box center [774, 450] width 256 height 32
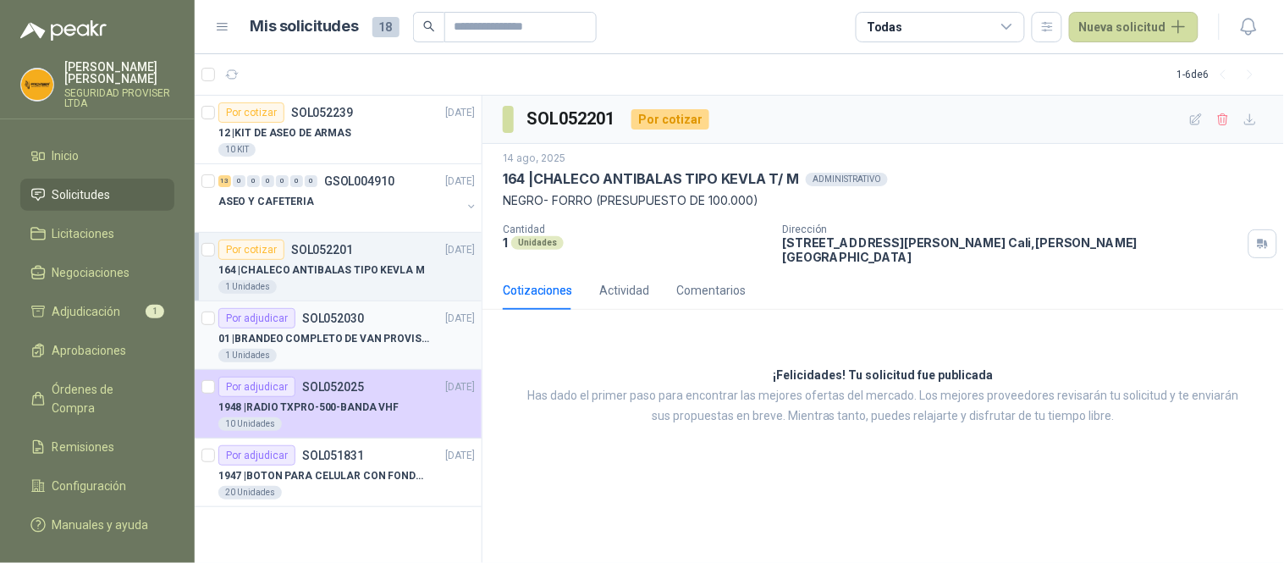
click at [383, 319] on div "Por adjudicar SOL052030 [DATE]" at bounding box center [346, 318] width 257 height 20
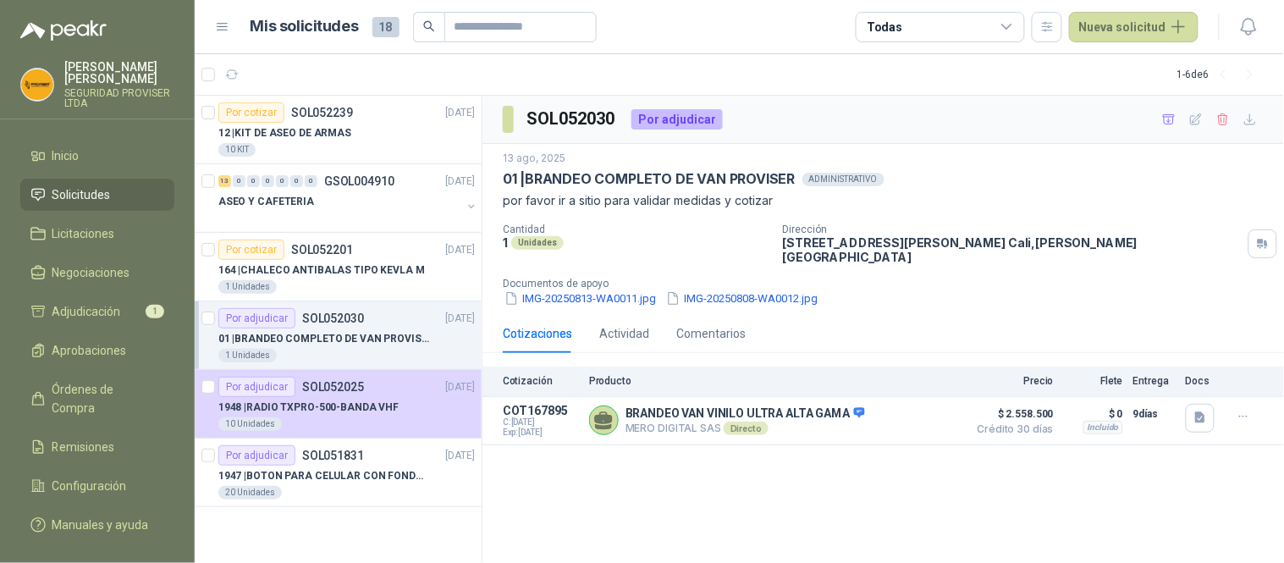
click at [406, 334] on p "01 | BRANDEO COMPLETO DE VAN PROVISER" at bounding box center [323, 339] width 211 height 16
click at [376, 450] on div "Por adjudicar SOL051831 [DATE]" at bounding box center [346, 455] width 257 height 20
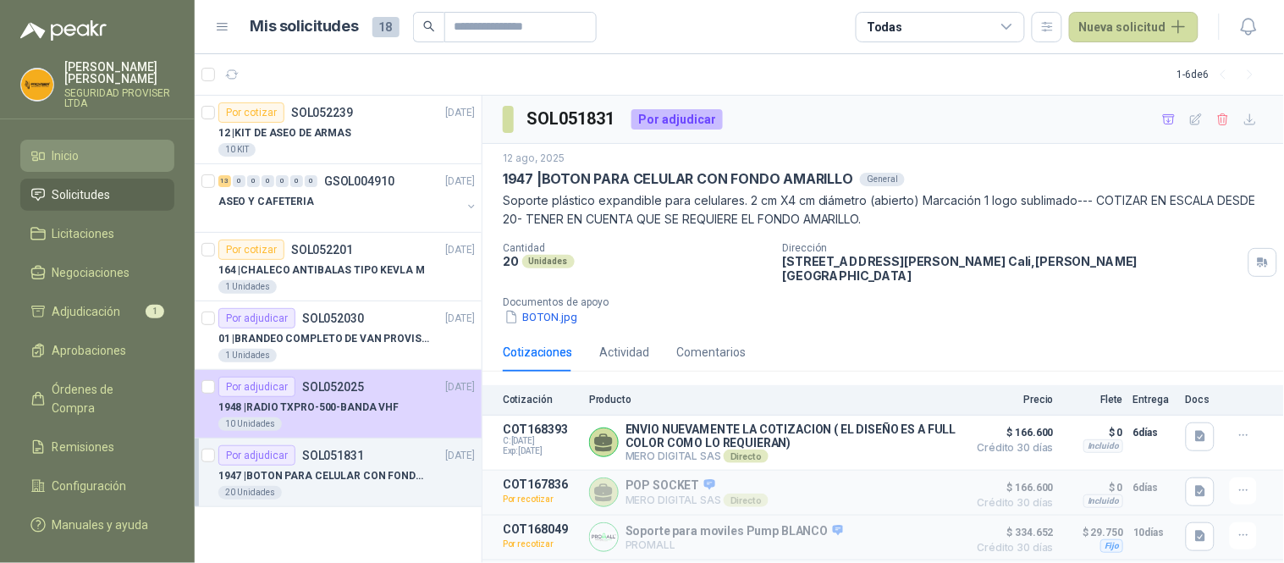
click at [58, 150] on span "Inicio" at bounding box center [65, 155] width 27 height 19
